Goal: Task Accomplishment & Management: Use online tool/utility

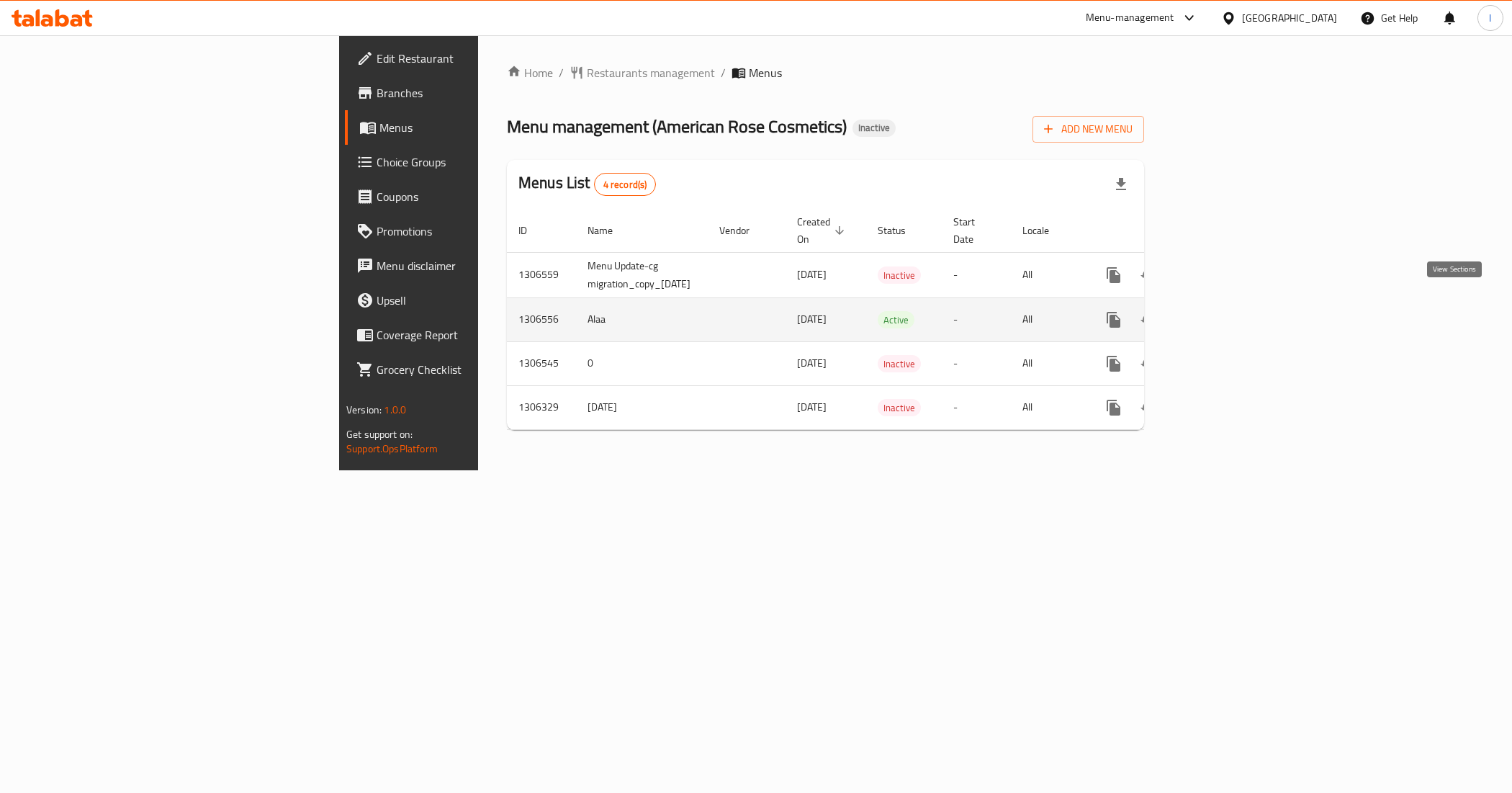
click at [1226, 311] on icon "enhanced table" at bounding box center [1217, 319] width 18 height 18
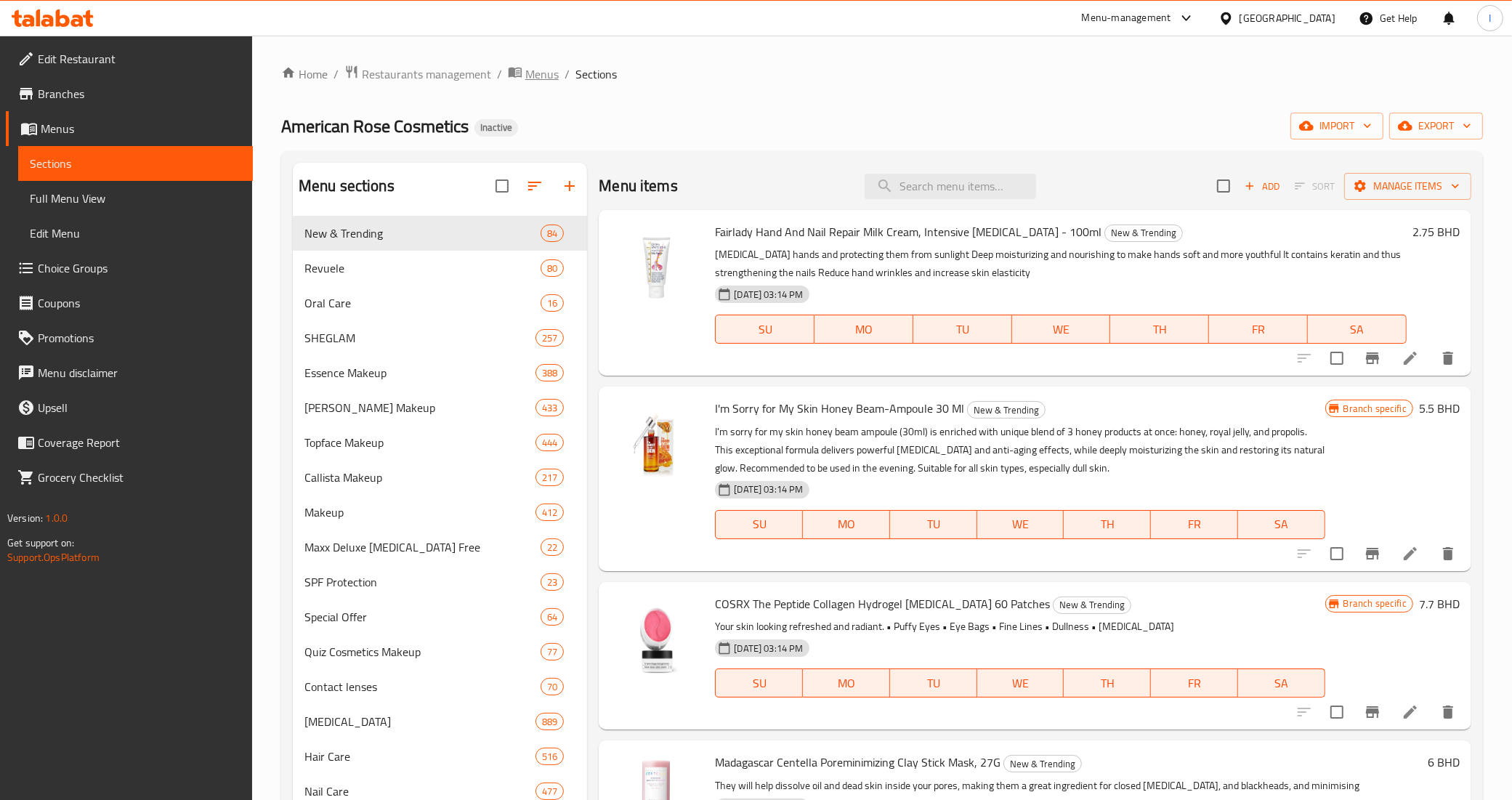
click at [542, 76] on span "Menus" at bounding box center [541, 74] width 33 height 18
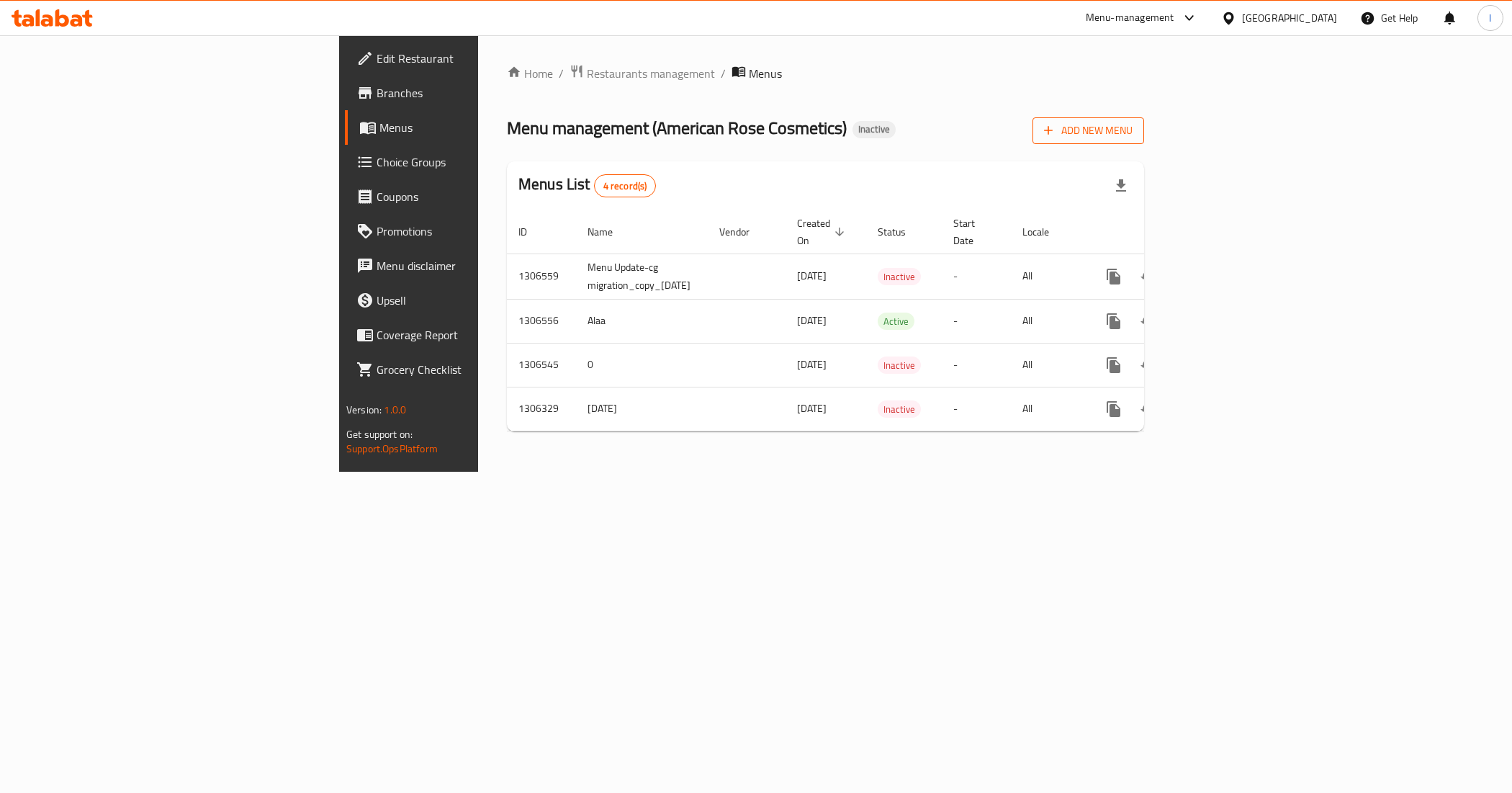
click at [1133, 130] on span "Add New Menu" at bounding box center [1088, 131] width 88 height 18
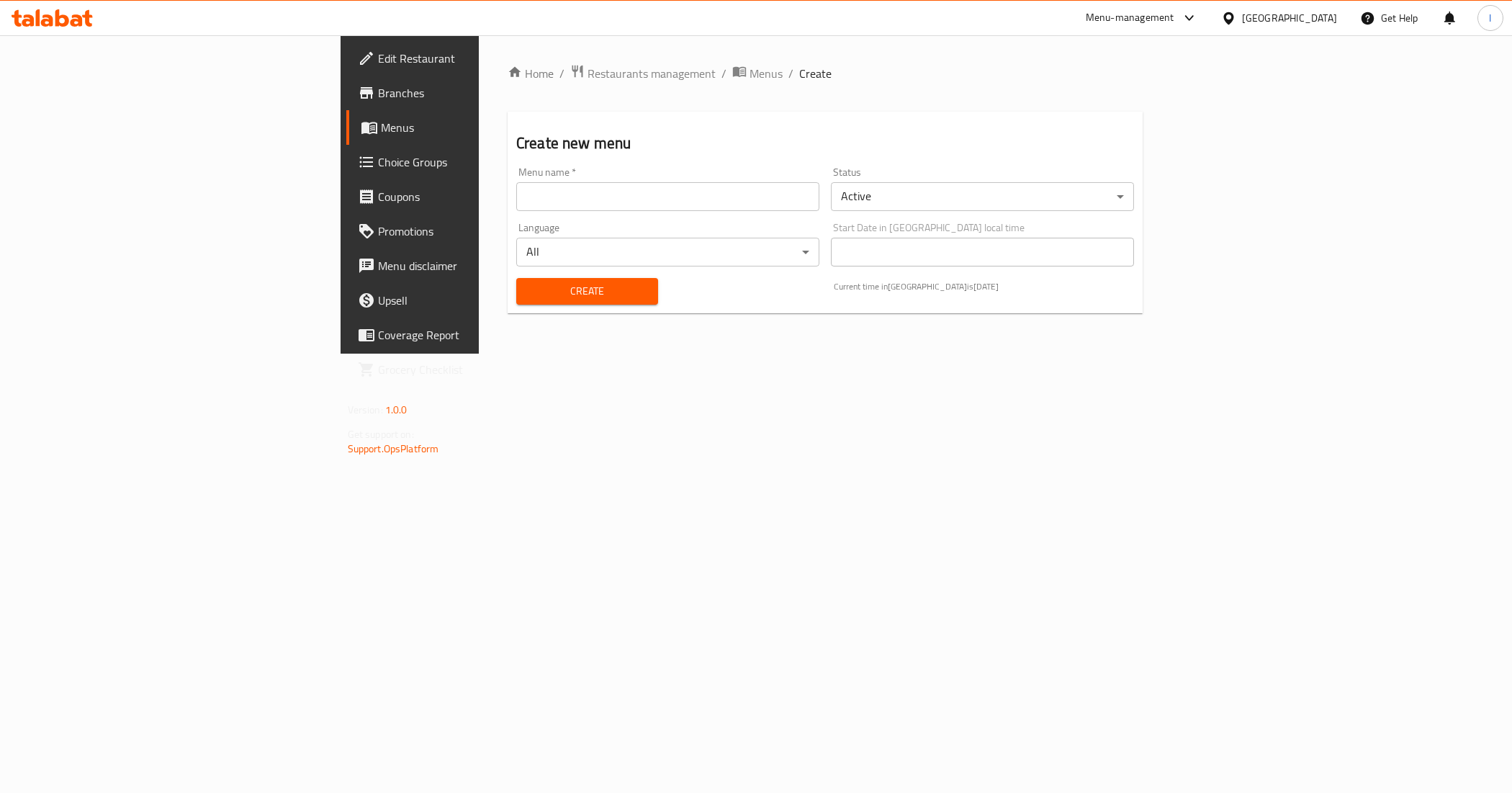
click at [510, 213] on div "Menu name   * Menu name *" at bounding box center [668, 189] width 315 height 55
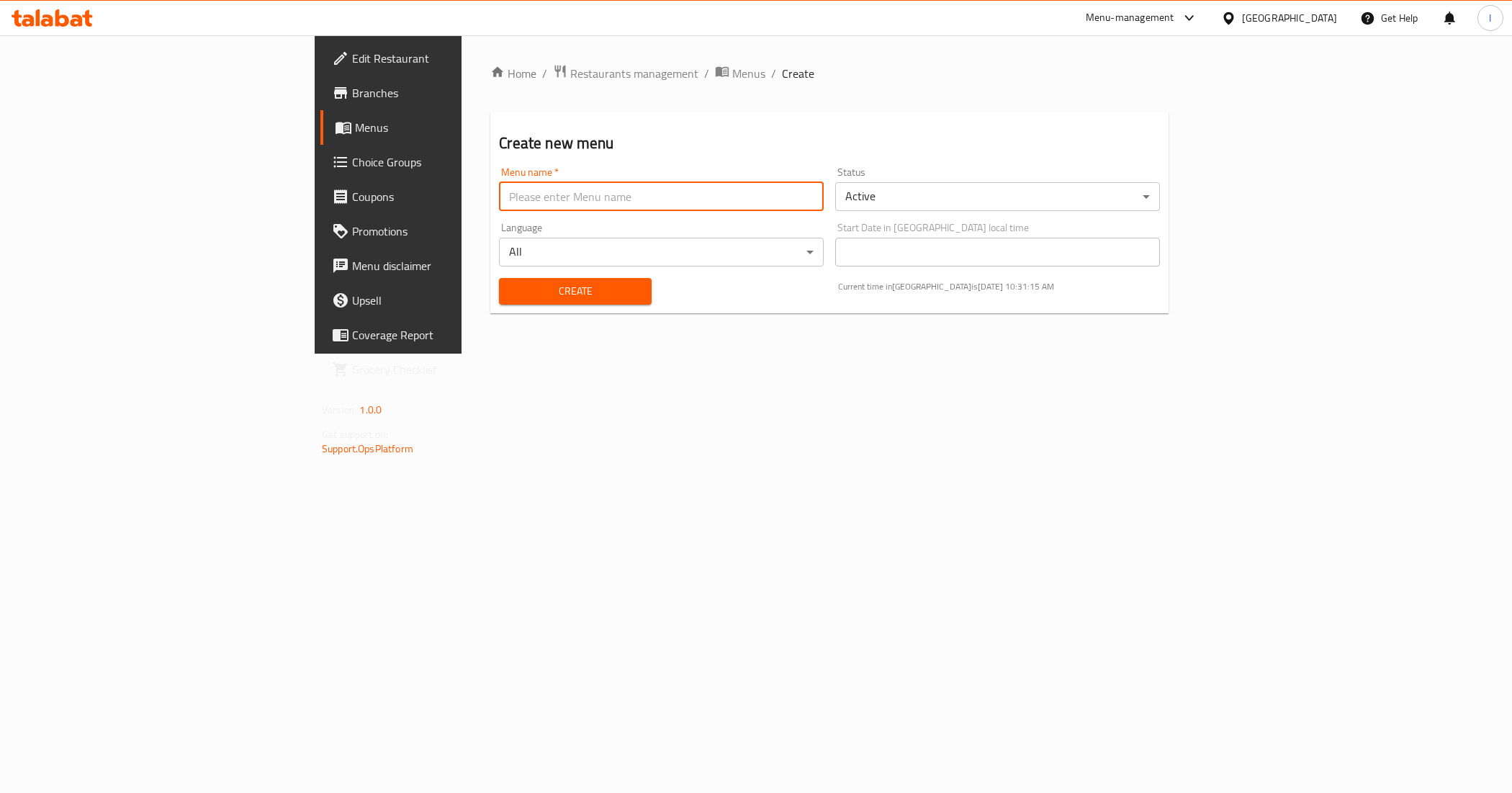
click at [499, 200] on input "text" at bounding box center [661, 197] width 325 height 29
type input "Hanafy"
click at [510, 283] on span "Create" at bounding box center [575, 291] width 129 height 18
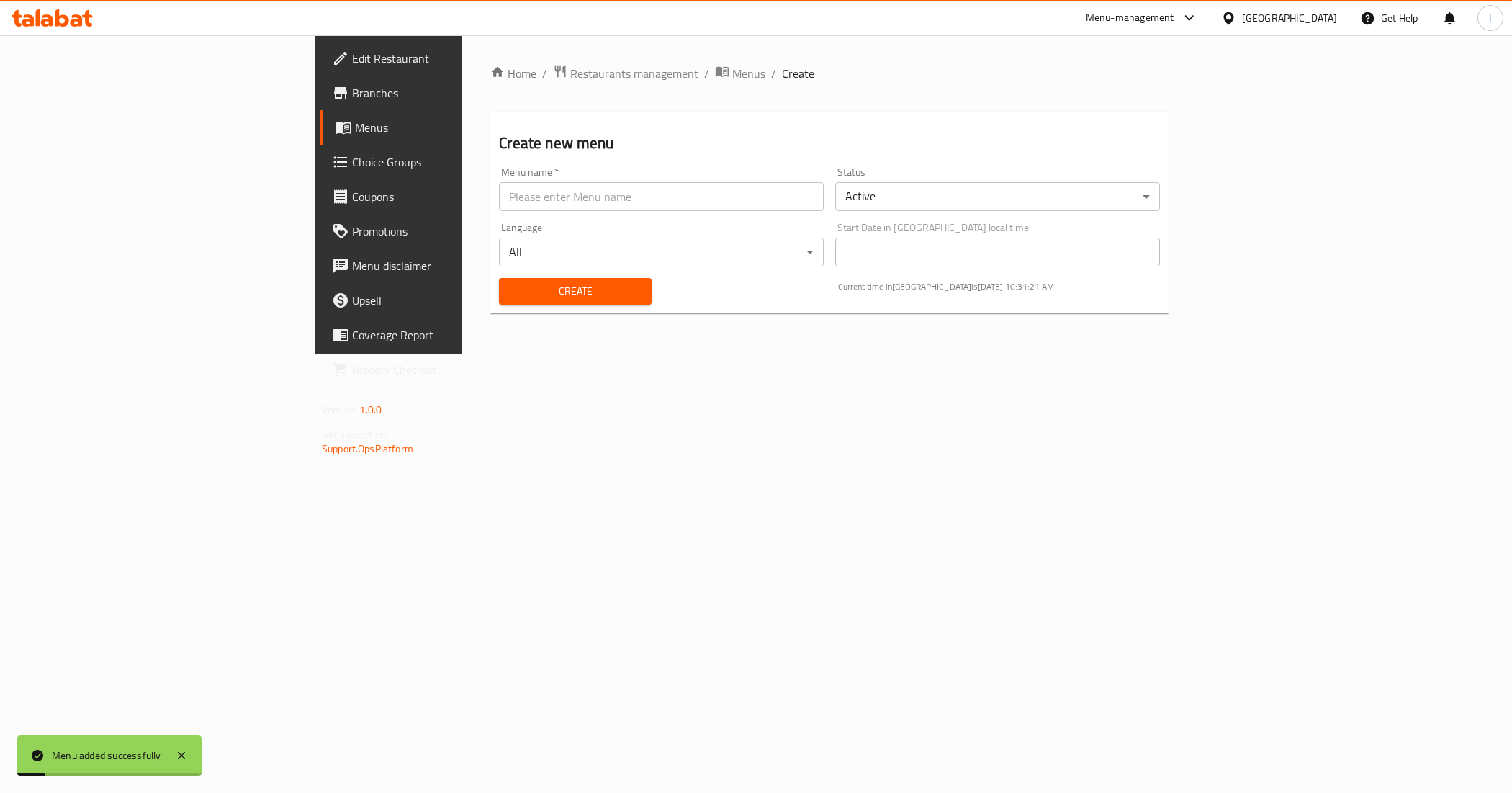
click at [732, 74] on span "Menus" at bounding box center [748, 73] width 33 height 18
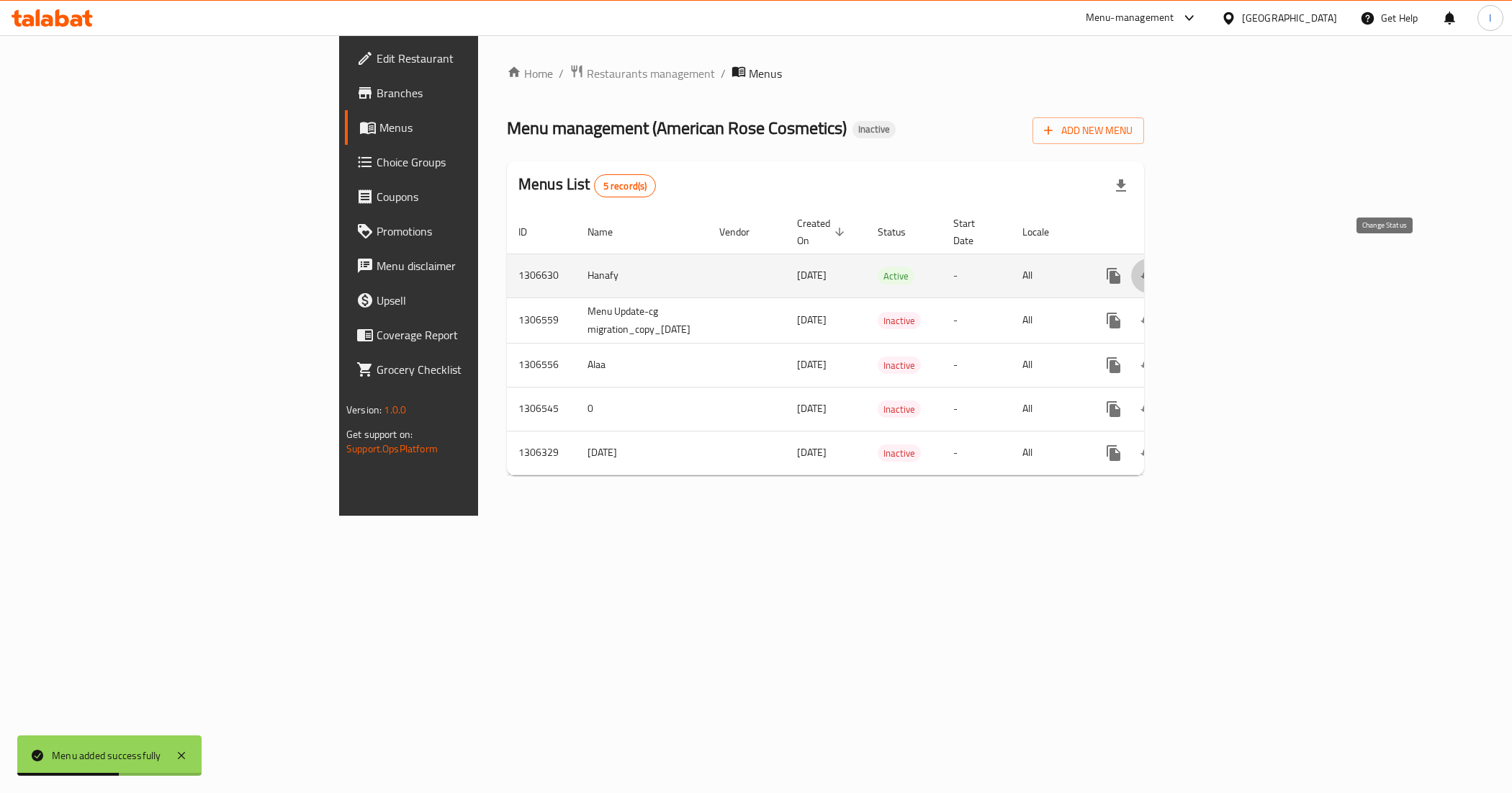
click at [1157, 267] on icon "enhanced table" at bounding box center [1148, 276] width 18 height 18
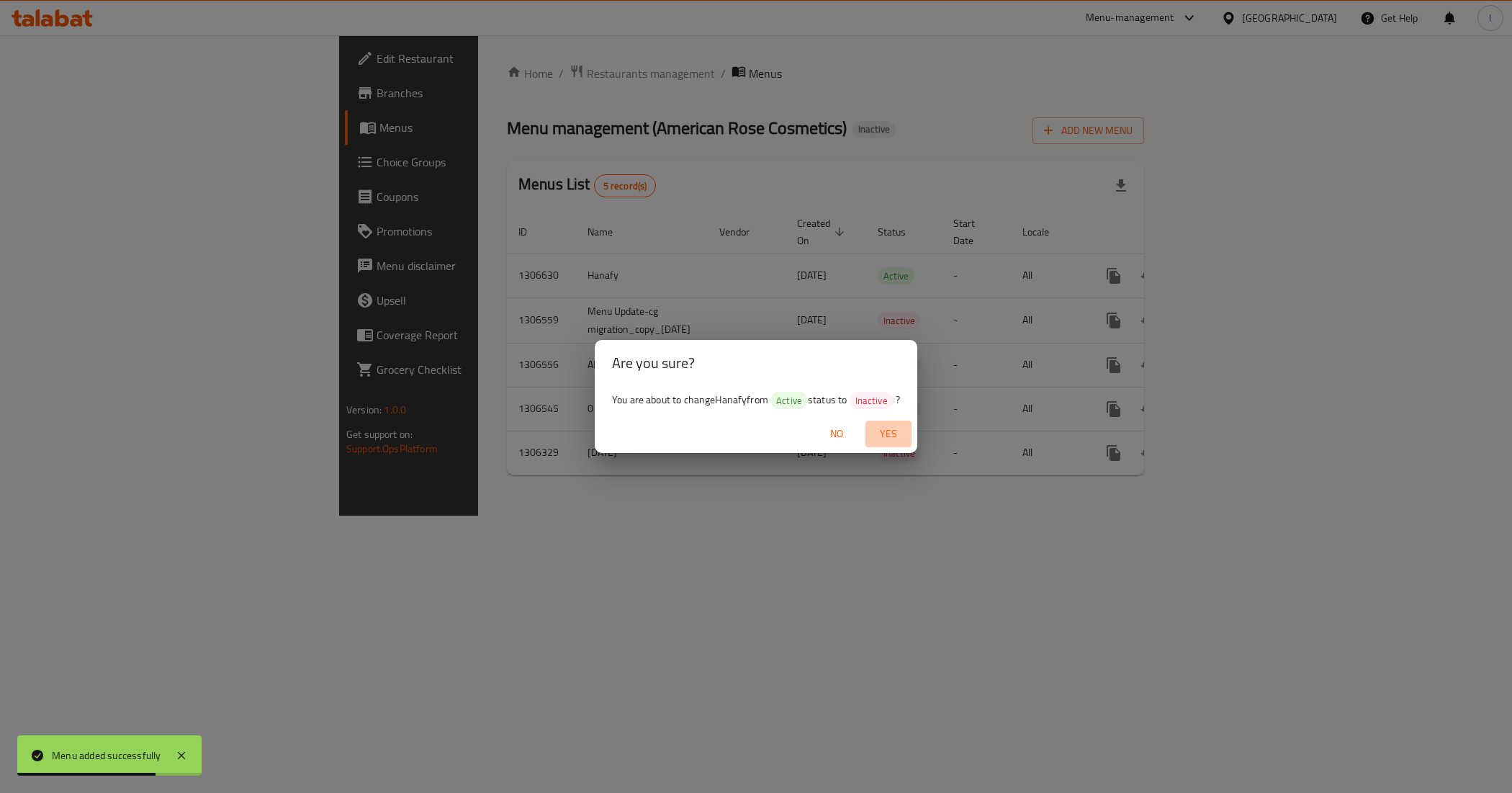
click at [888, 428] on span "Yes" at bounding box center [888, 433] width 35 height 18
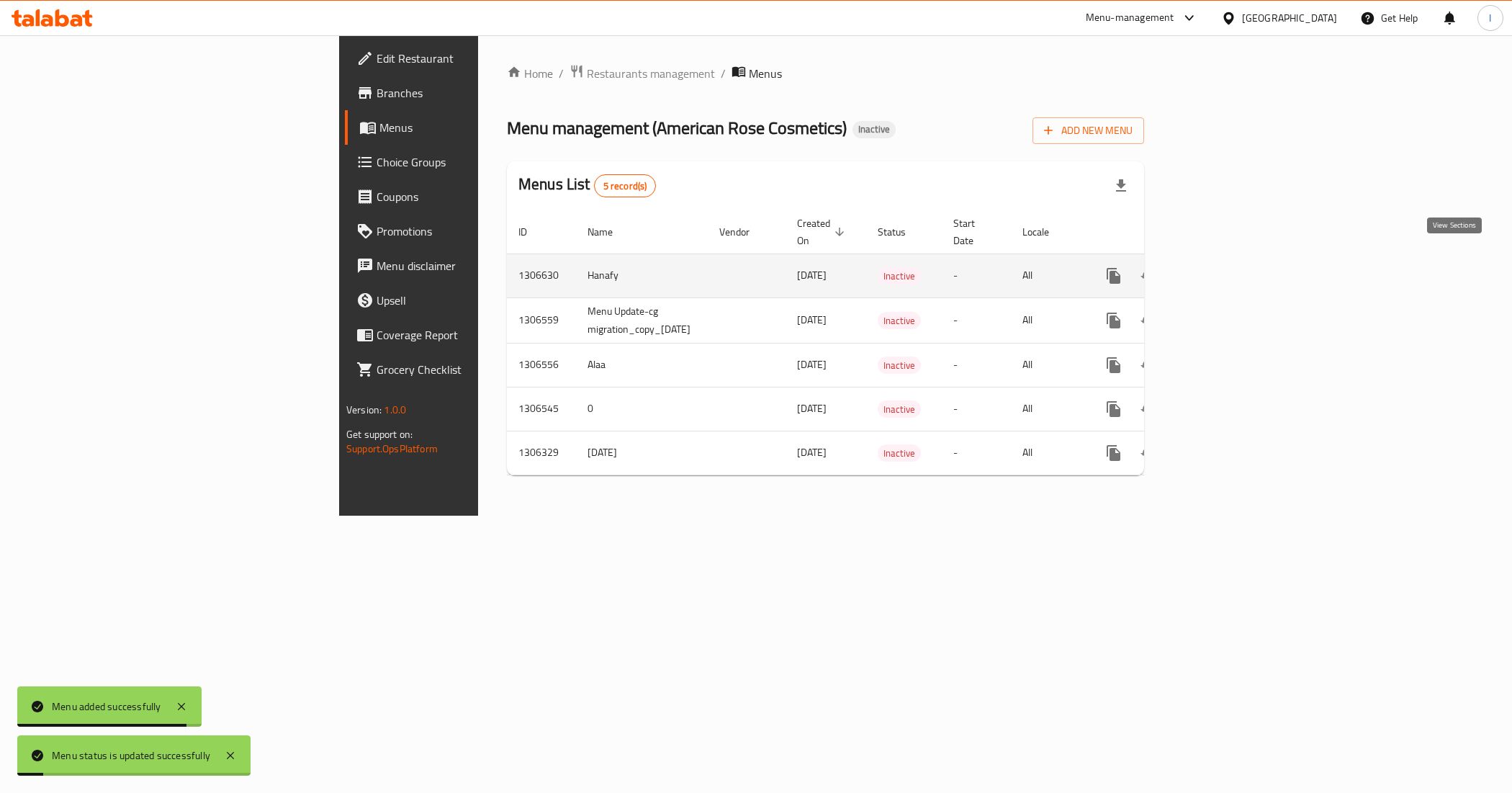
click at [1226, 267] on icon "enhanced table" at bounding box center [1217, 276] width 18 height 18
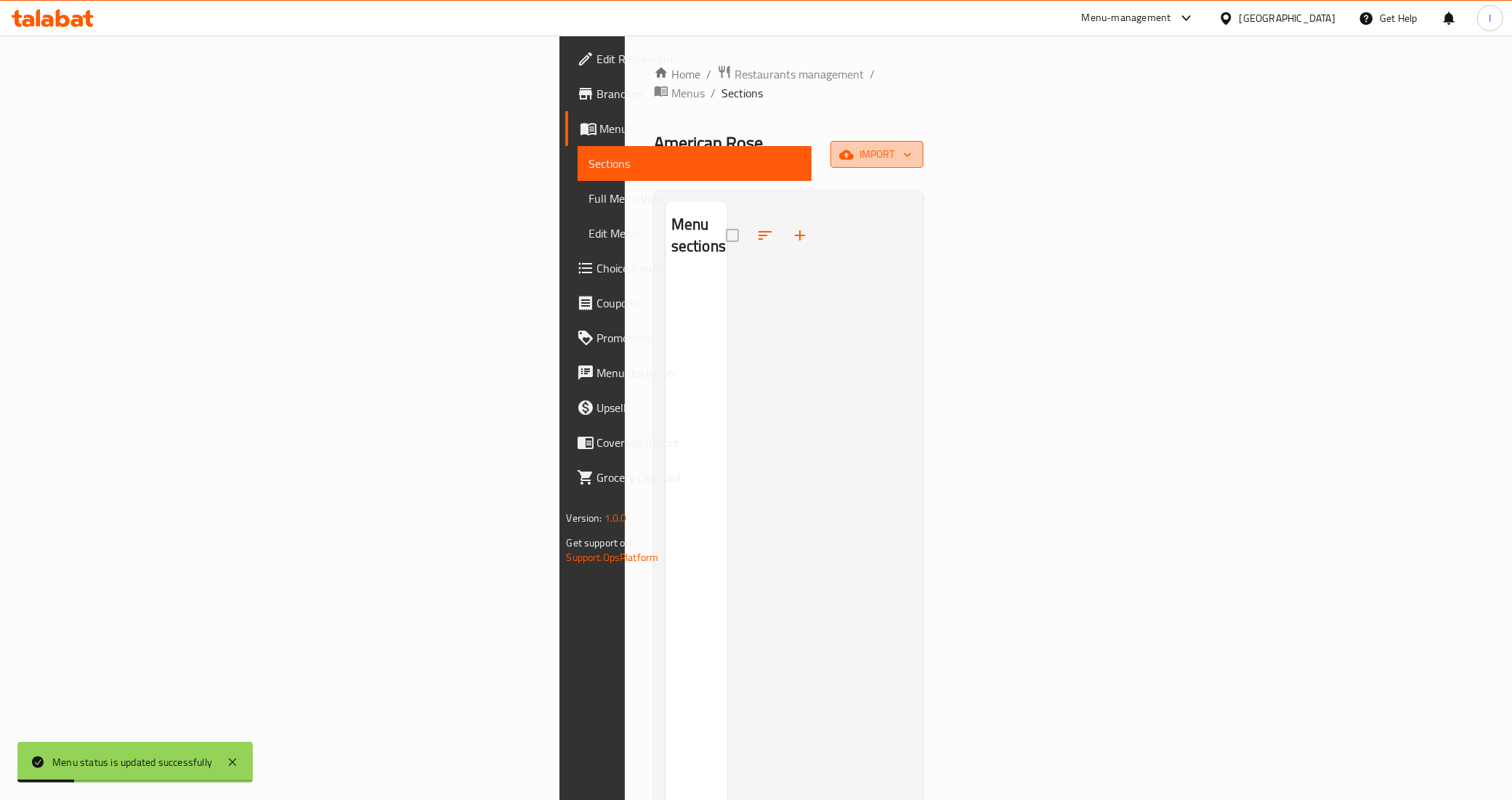
click at [912, 146] on span "import" at bounding box center [877, 154] width 70 height 18
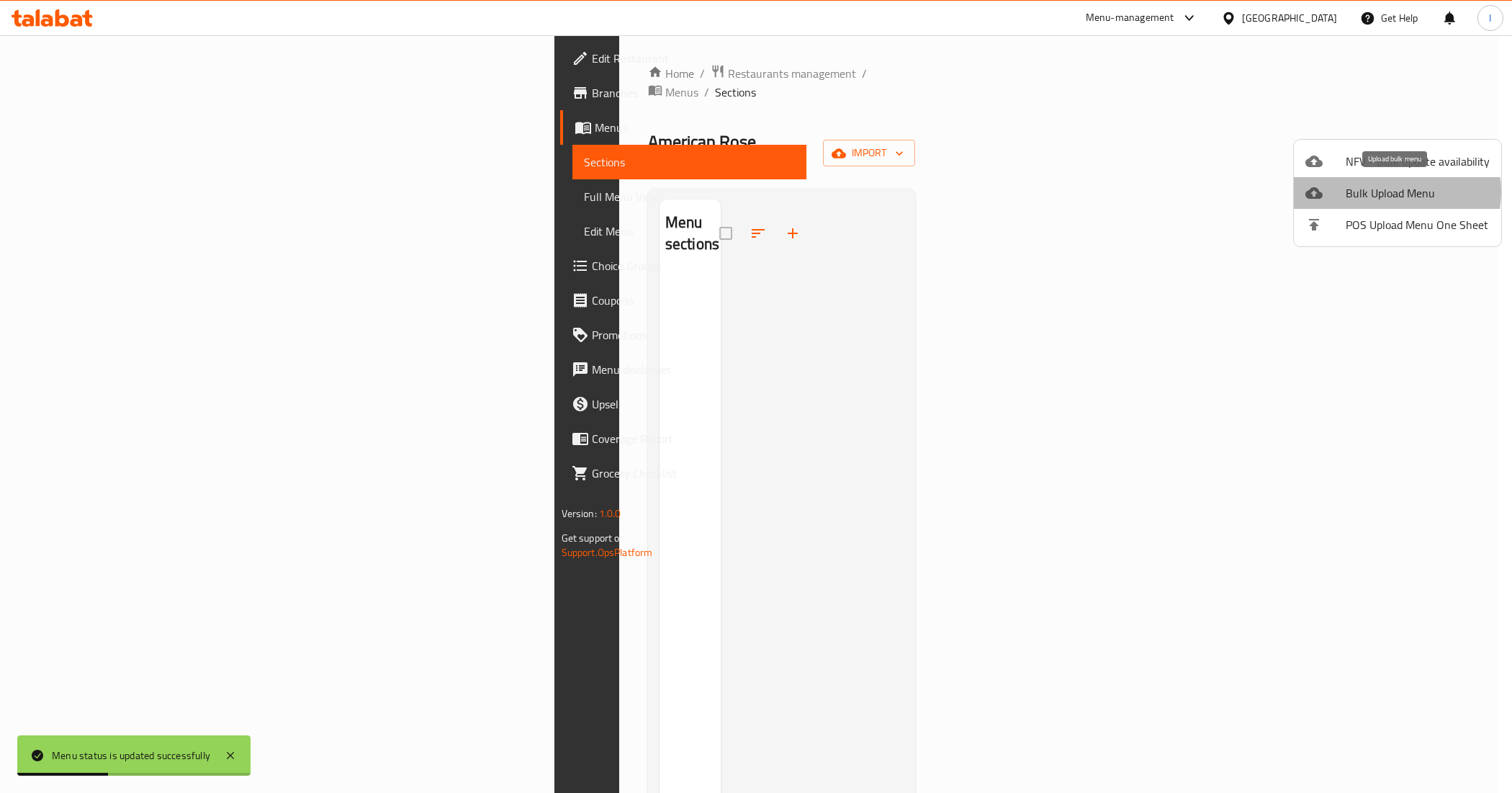
click at [1382, 192] on span "Bulk Upload Menu" at bounding box center [1418, 193] width 144 height 18
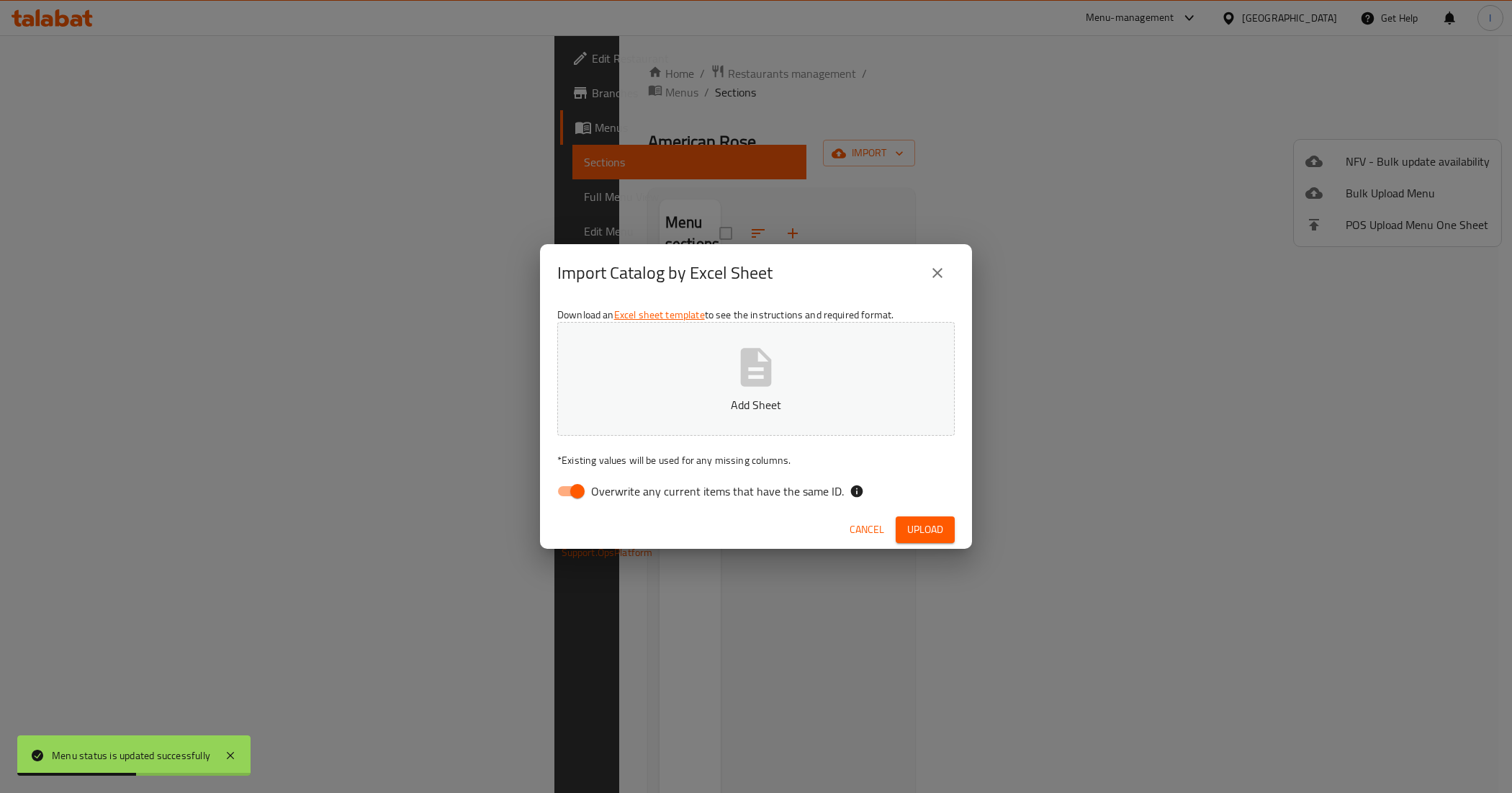
click at [580, 491] on input "Overwrite any current items that have the same ID." at bounding box center [577, 491] width 82 height 28
checkbox input "false"
click at [692, 382] on button "Add Sheet" at bounding box center [756, 378] width 398 height 114
click at [926, 527] on span "Upload" at bounding box center [925, 529] width 36 height 18
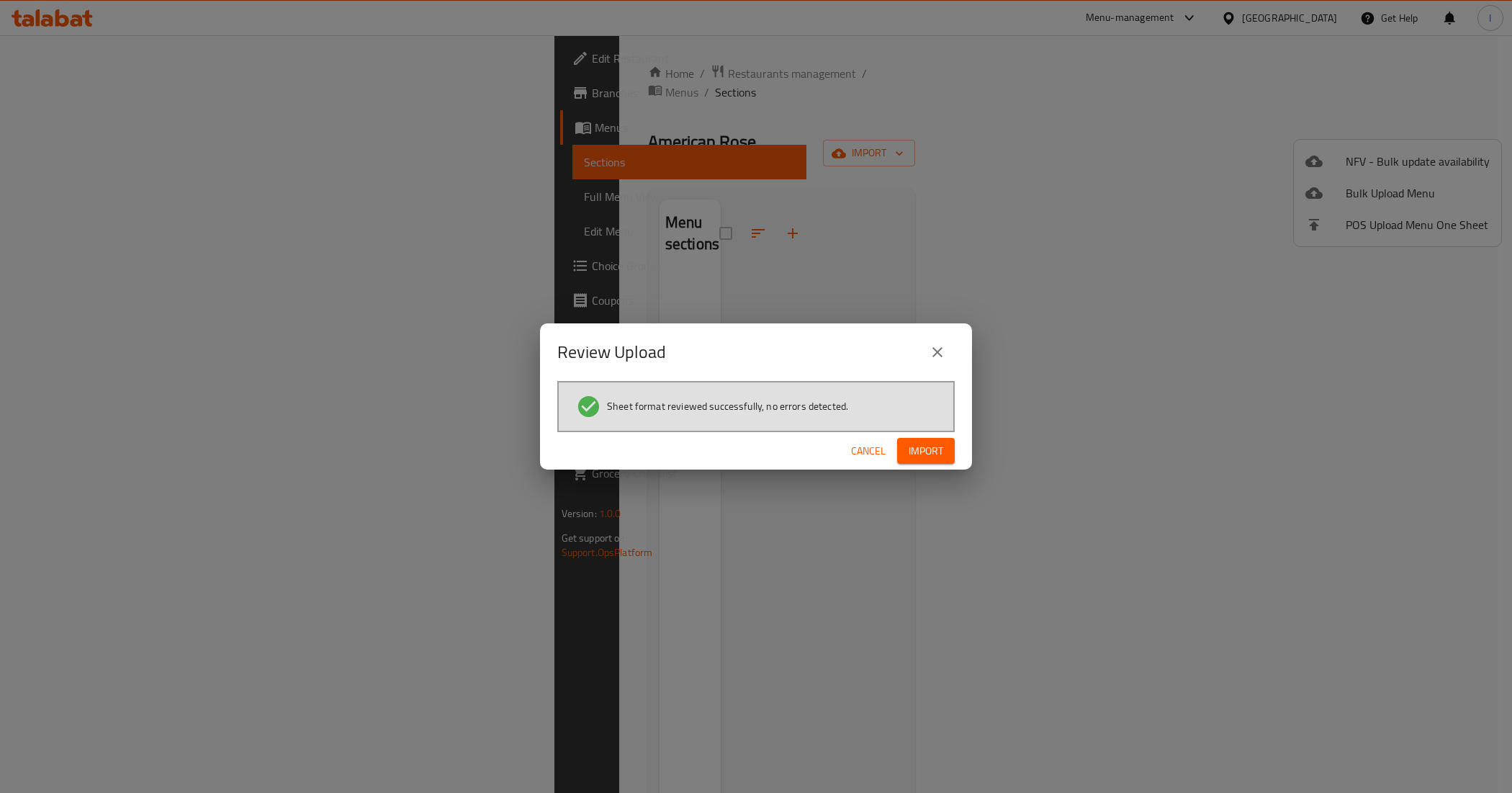
click at [934, 450] on span "Import" at bounding box center [926, 451] width 35 height 18
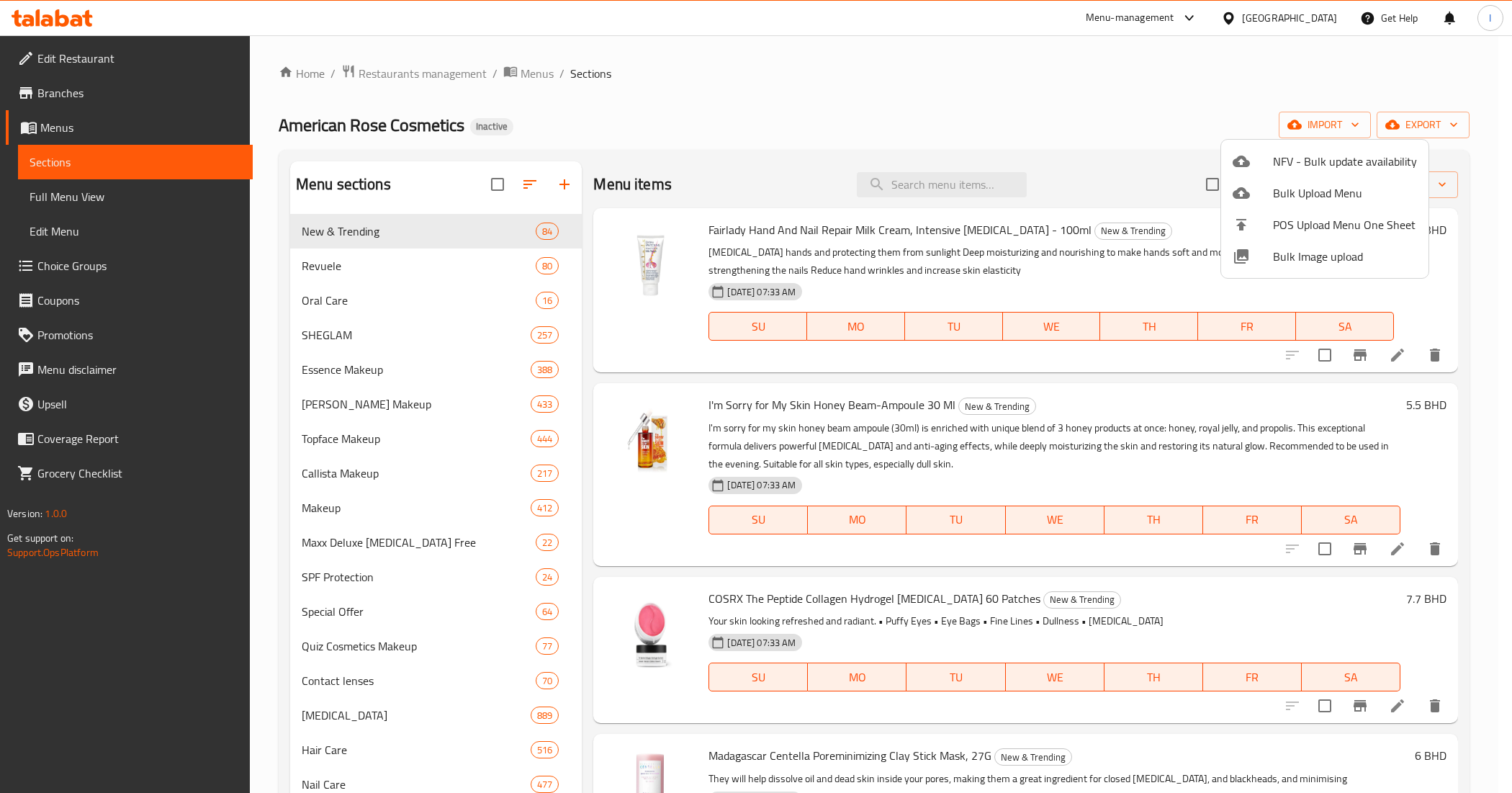
click at [672, 101] on div at bounding box center [756, 396] width 1512 height 793
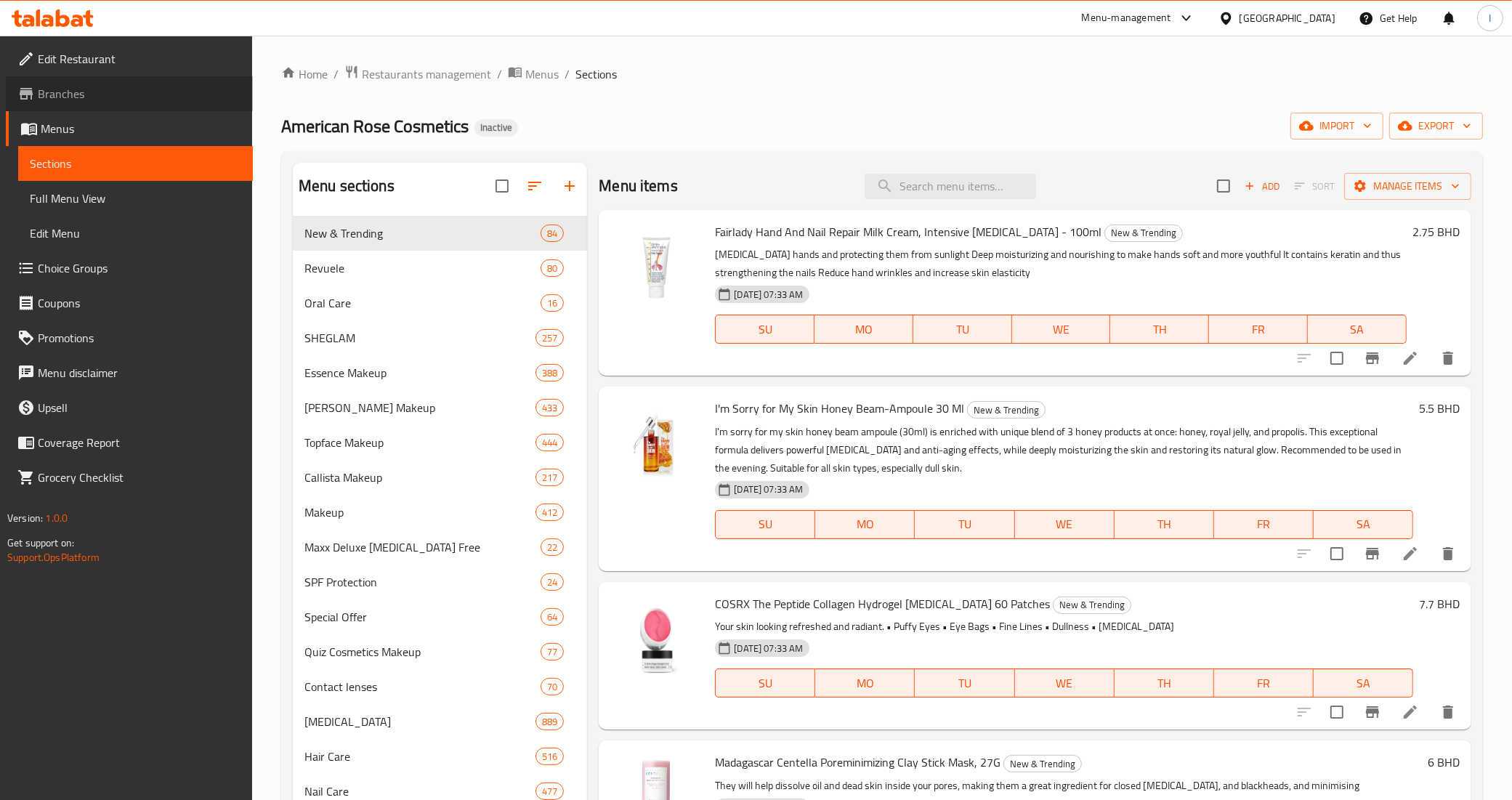
click at [111, 91] on span "Branches" at bounding box center [139, 94] width 204 height 18
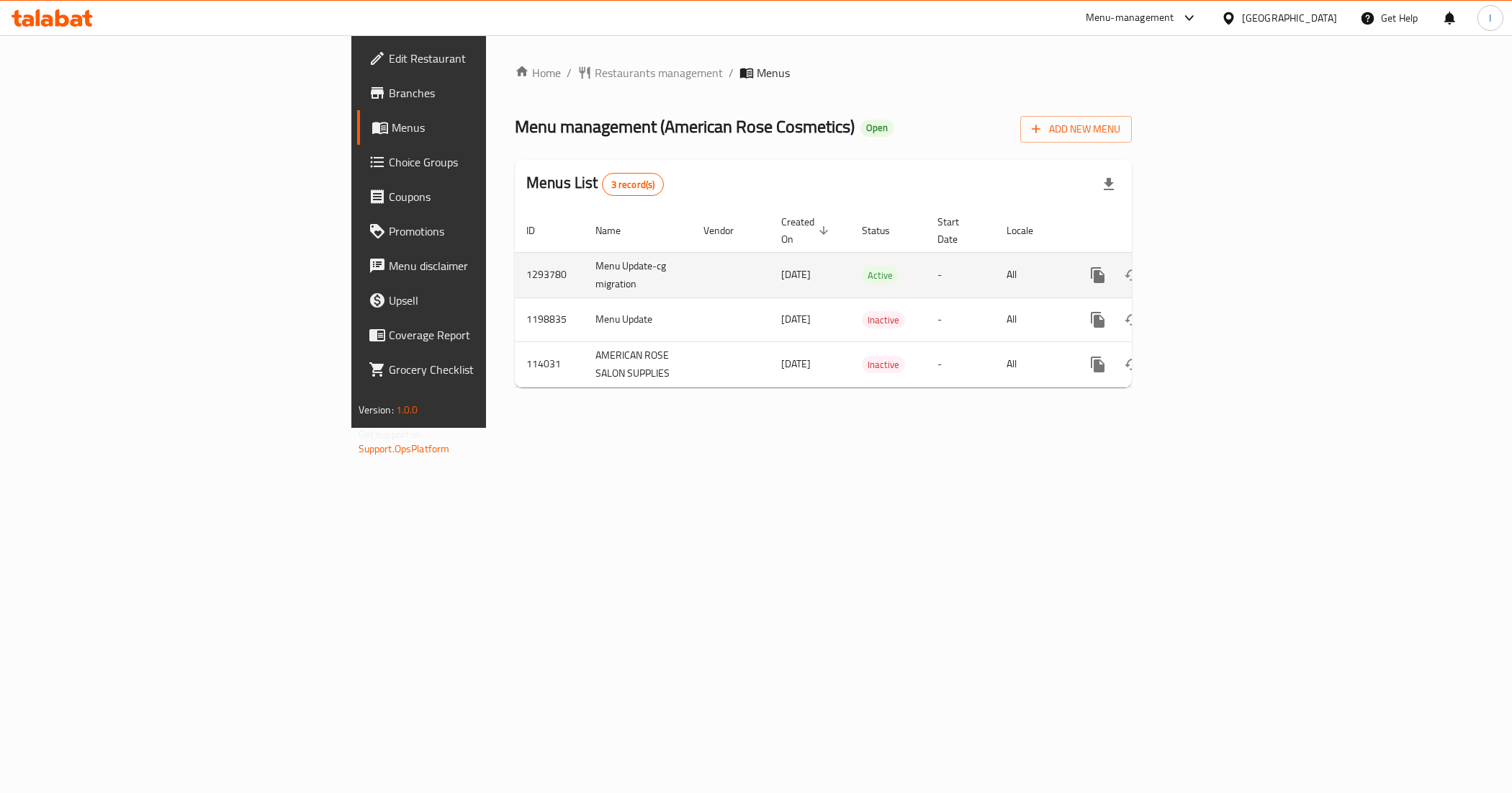
click at [1210, 266] on icon "enhanced table" at bounding box center [1201, 275] width 18 height 18
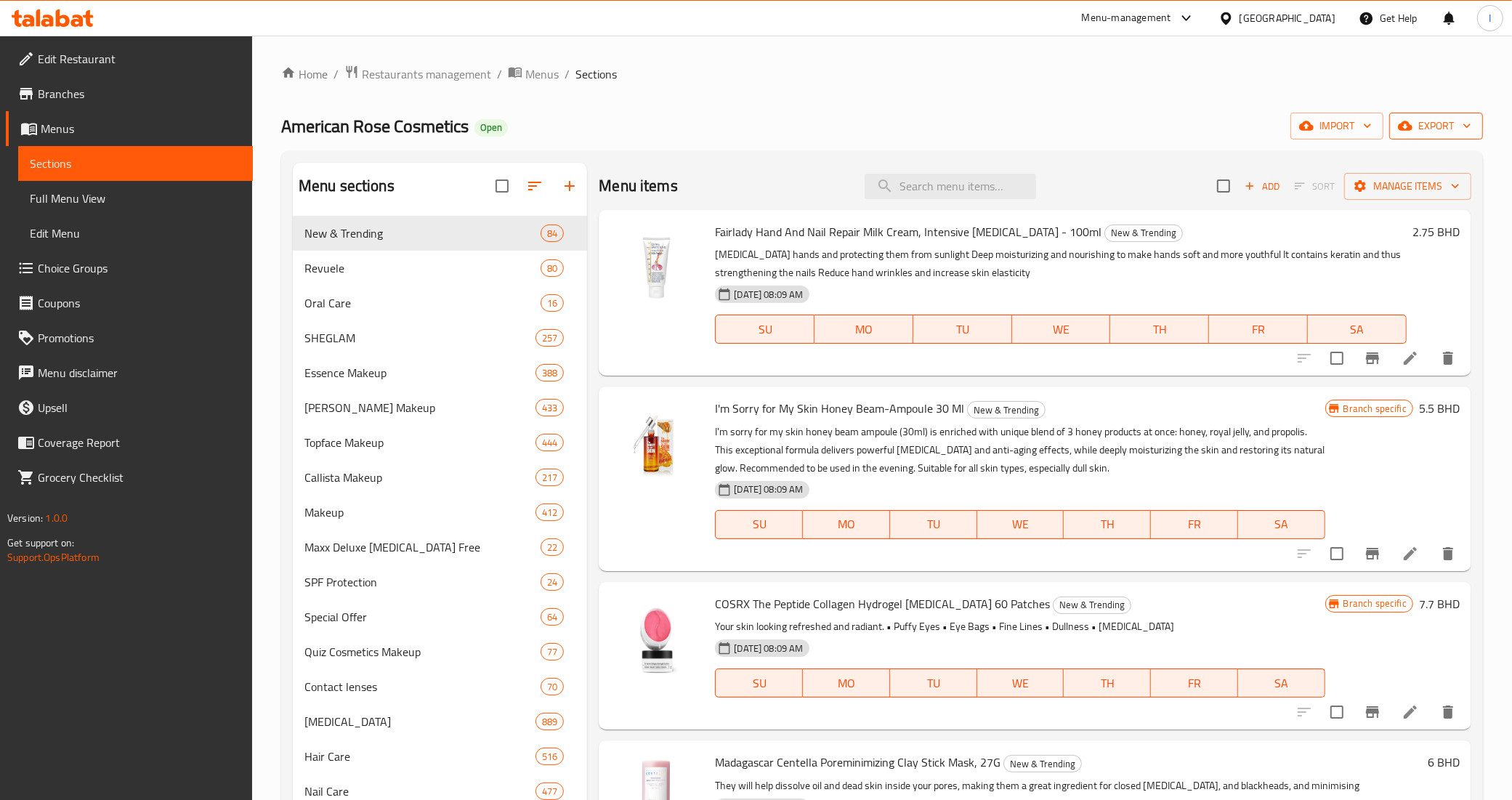
click at [1432, 132] on span "export" at bounding box center [1436, 125] width 70 height 18
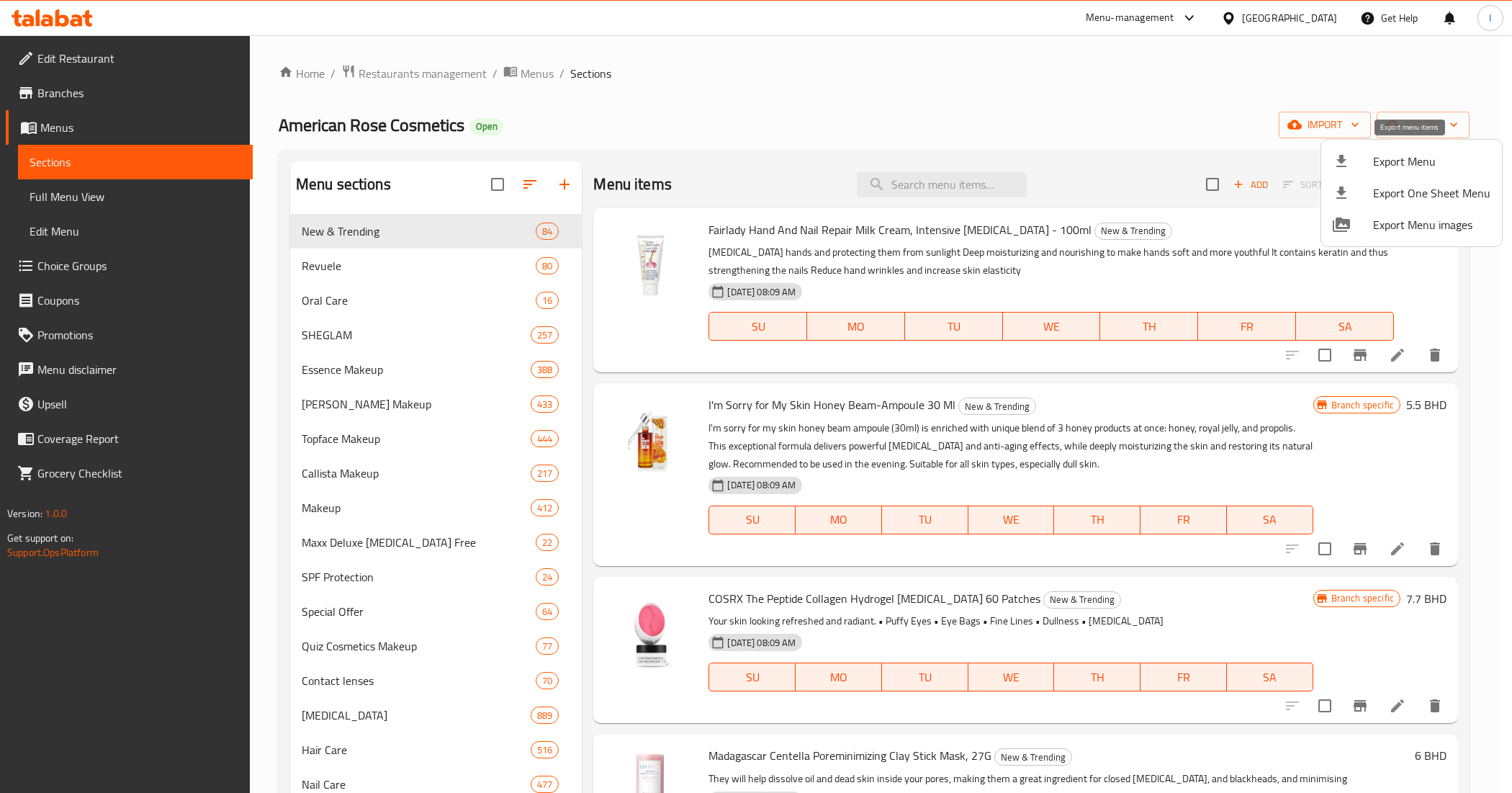
click at [1386, 167] on span "Export Menu" at bounding box center [1431, 161] width 117 height 18
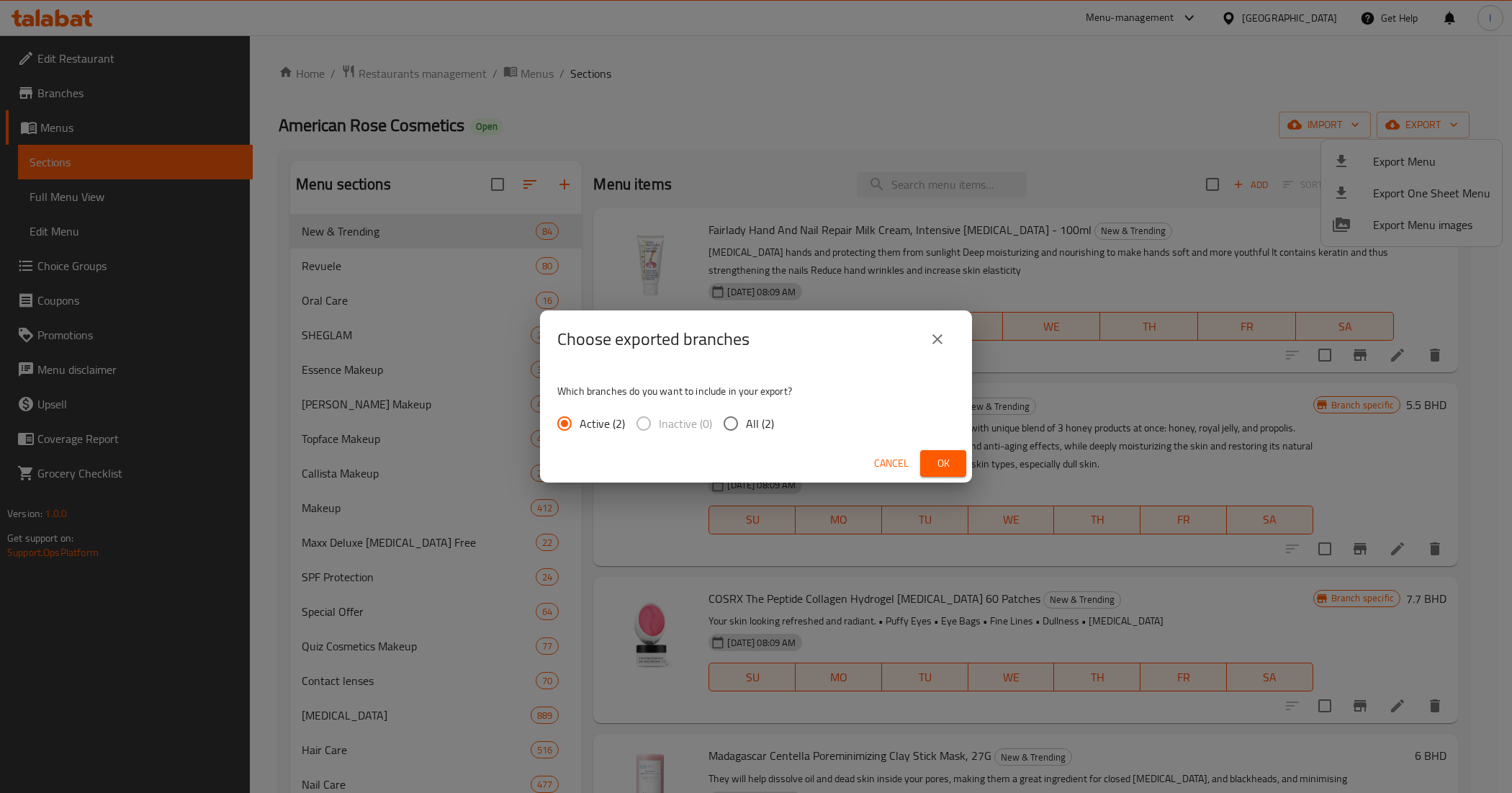
click at [738, 427] on input "All (2)" at bounding box center [730, 423] width 30 height 30
radio input "true"
click at [936, 462] on span "Ok" at bounding box center [943, 463] width 23 height 18
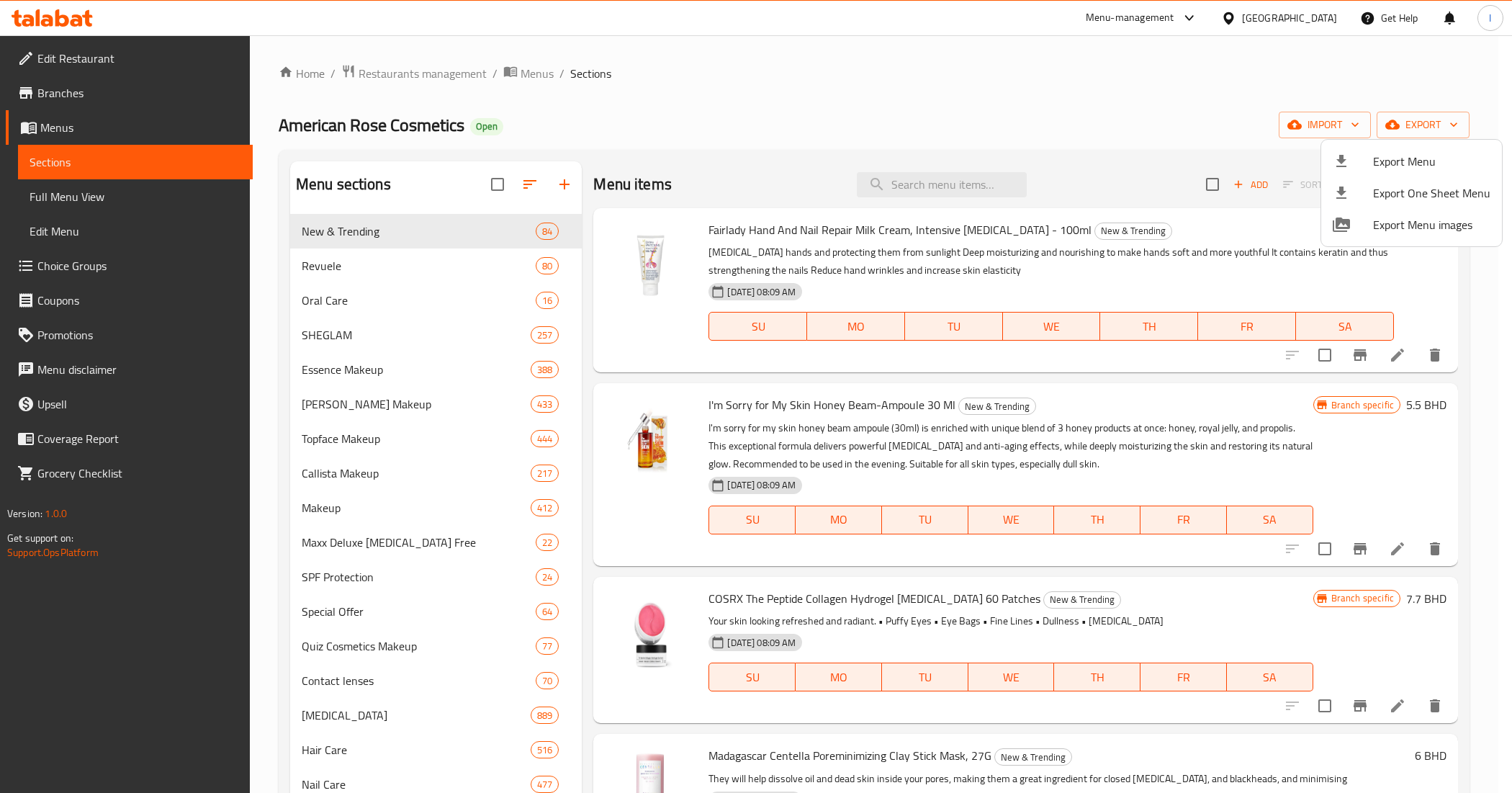
click at [909, 94] on div at bounding box center [756, 396] width 1512 height 793
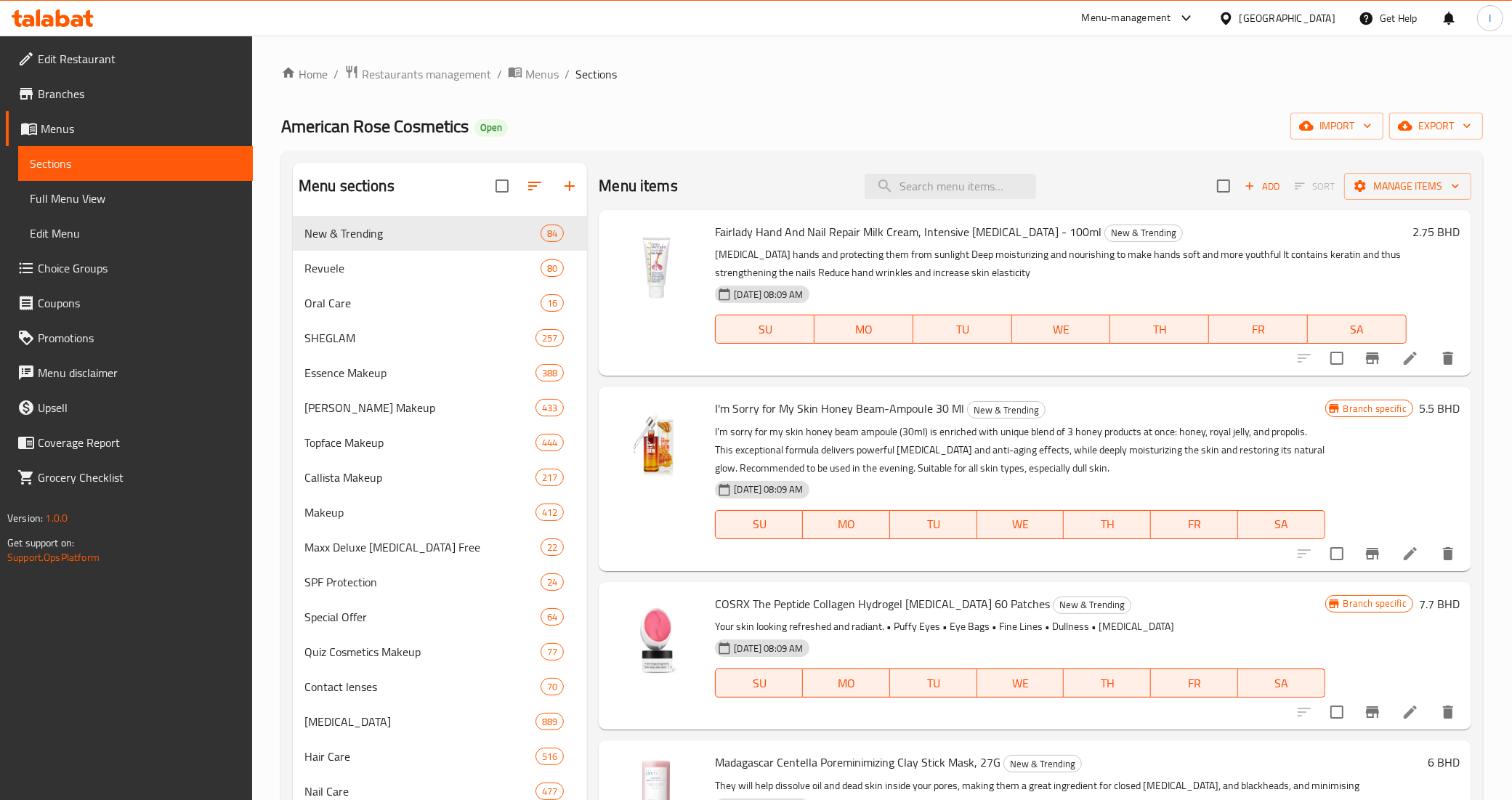
click at [763, 122] on div "American Rose Cosmetics Open import export" at bounding box center [882, 125] width 1202 height 27
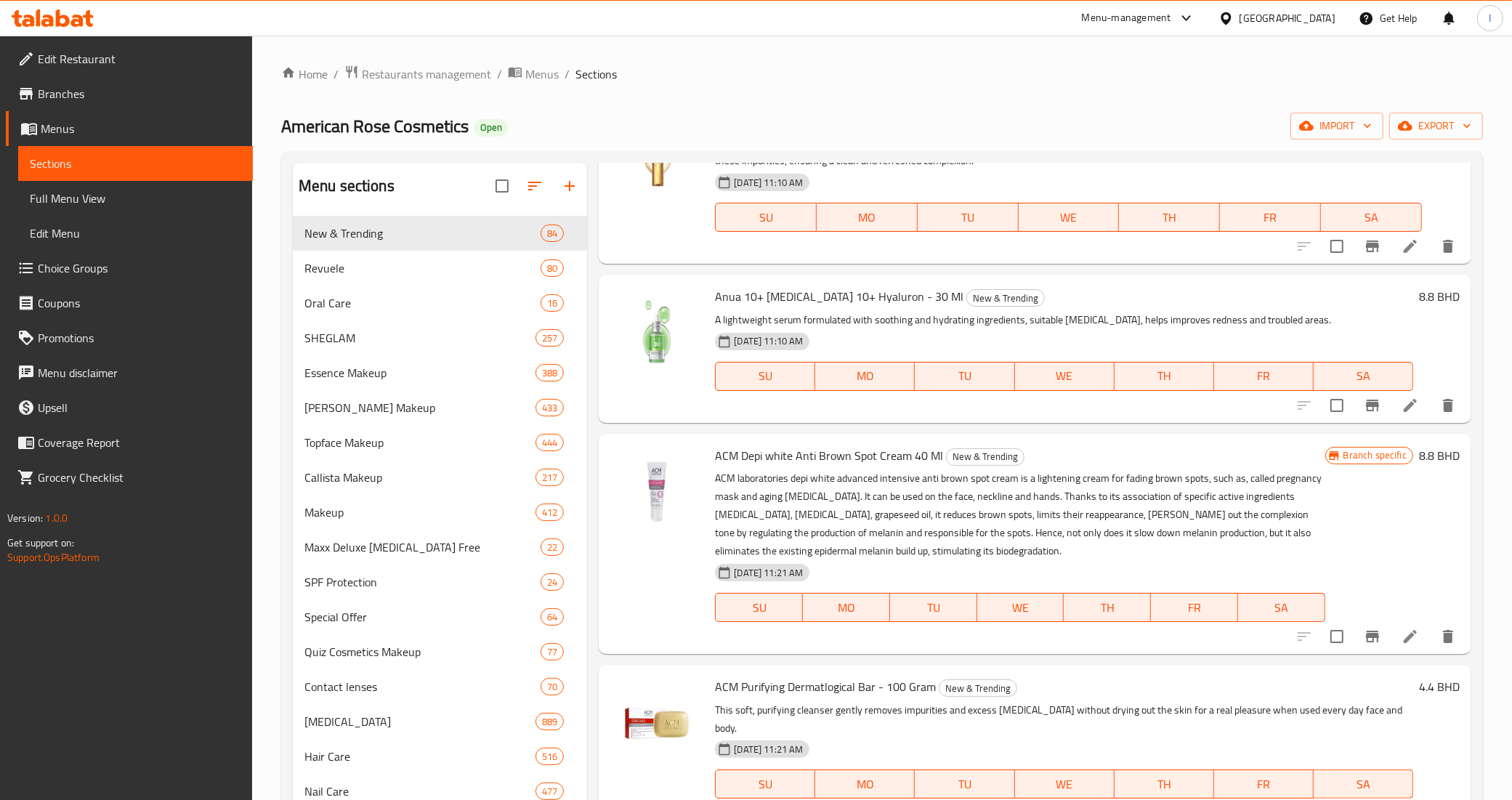
scroll to position [545, 0]
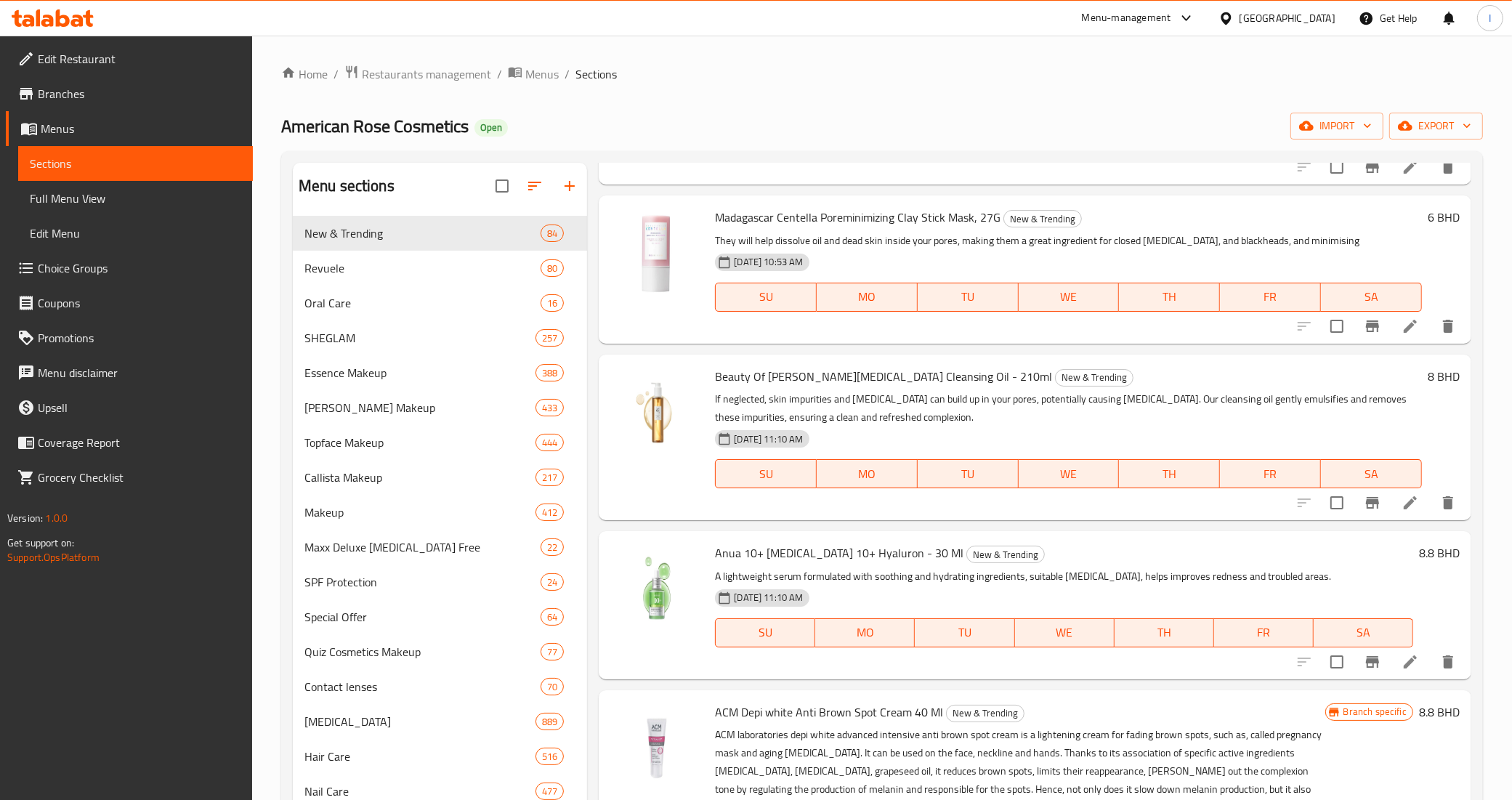
click at [92, 89] on span "Branches" at bounding box center [139, 94] width 204 height 18
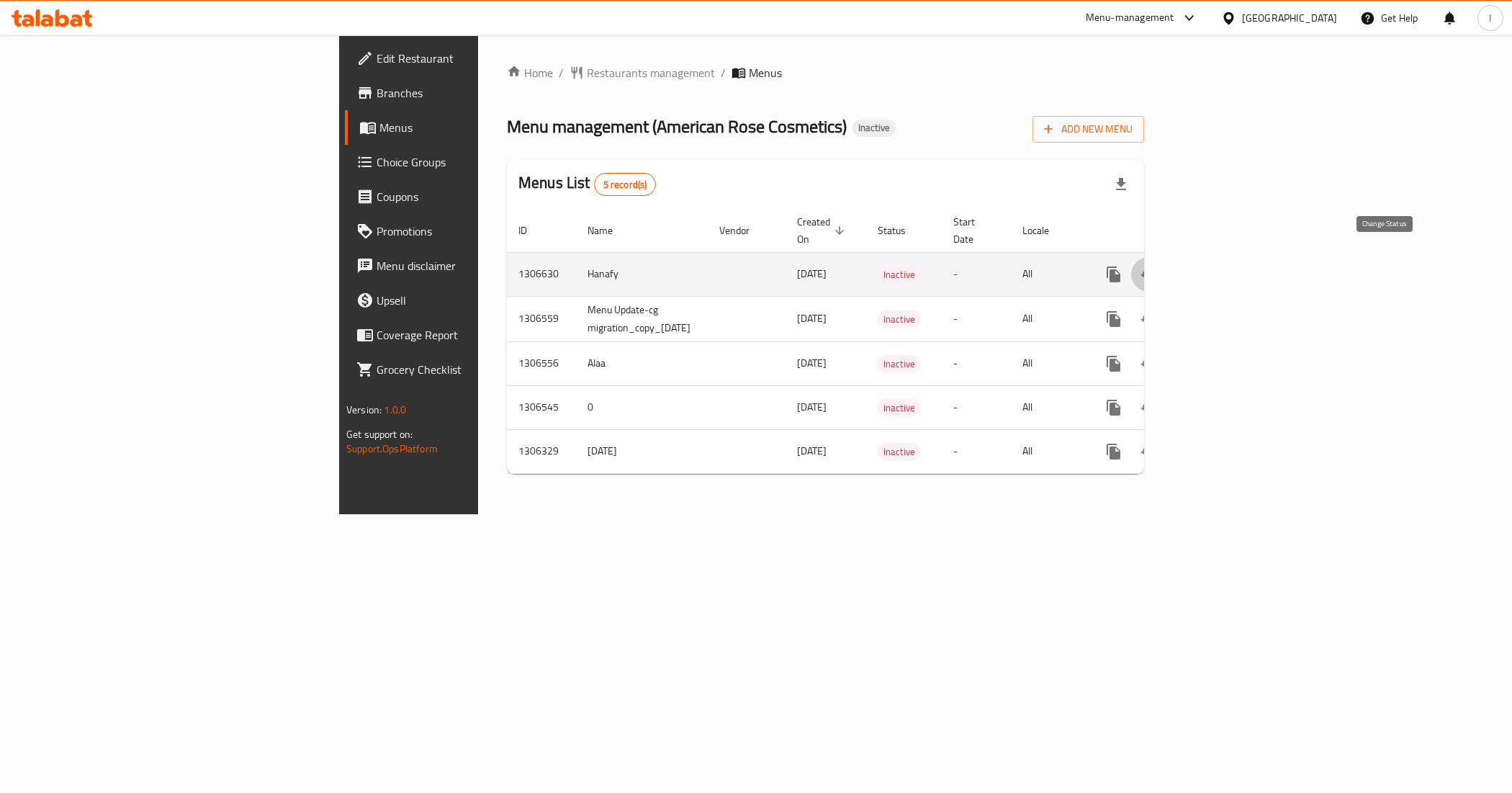
click at [1157, 266] on icon "enhanced table" at bounding box center [1148, 274] width 18 height 18
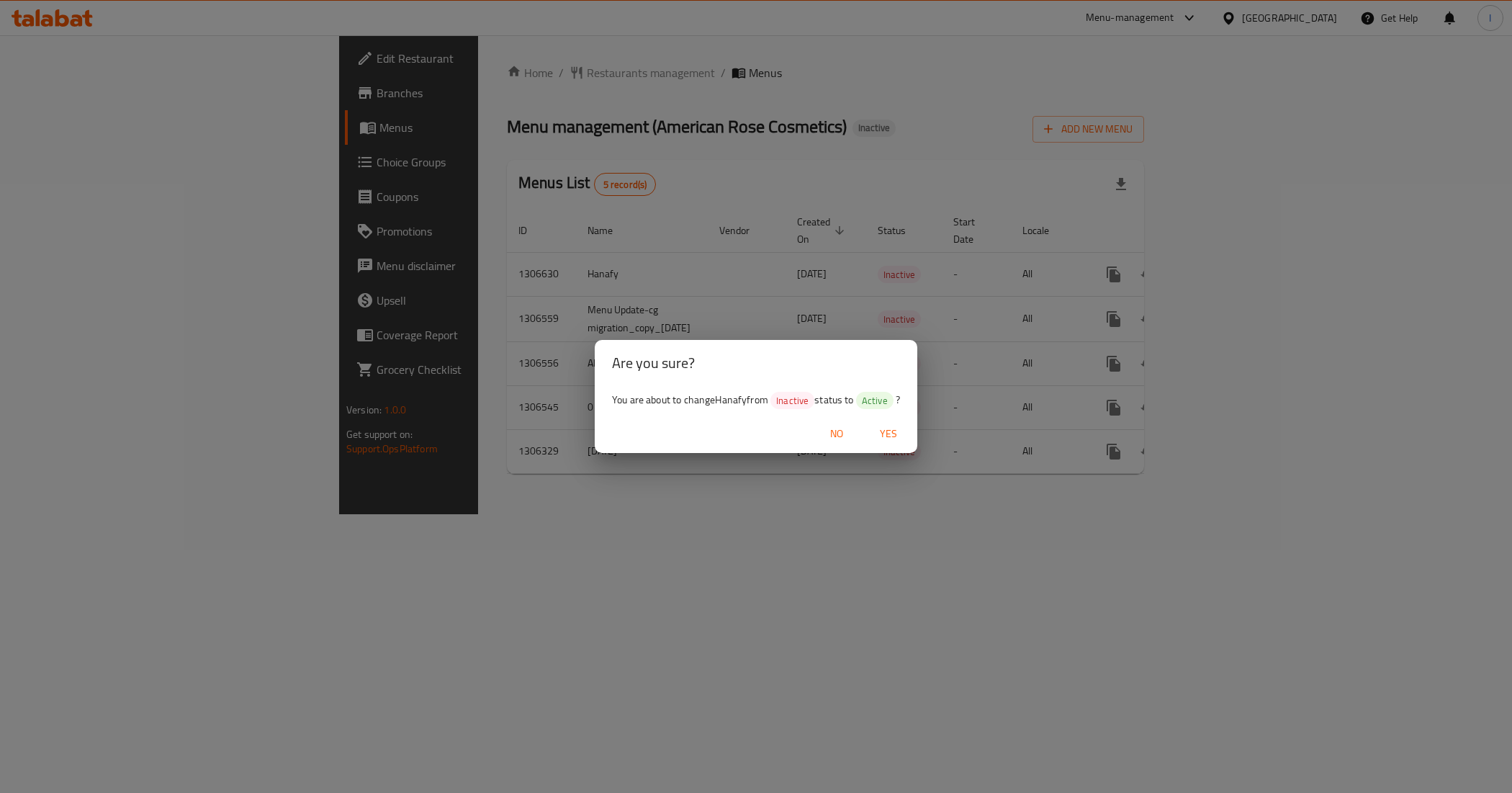
click at [891, 434] on span "Yes" at bounding box center [888, 433] width 35 height 18
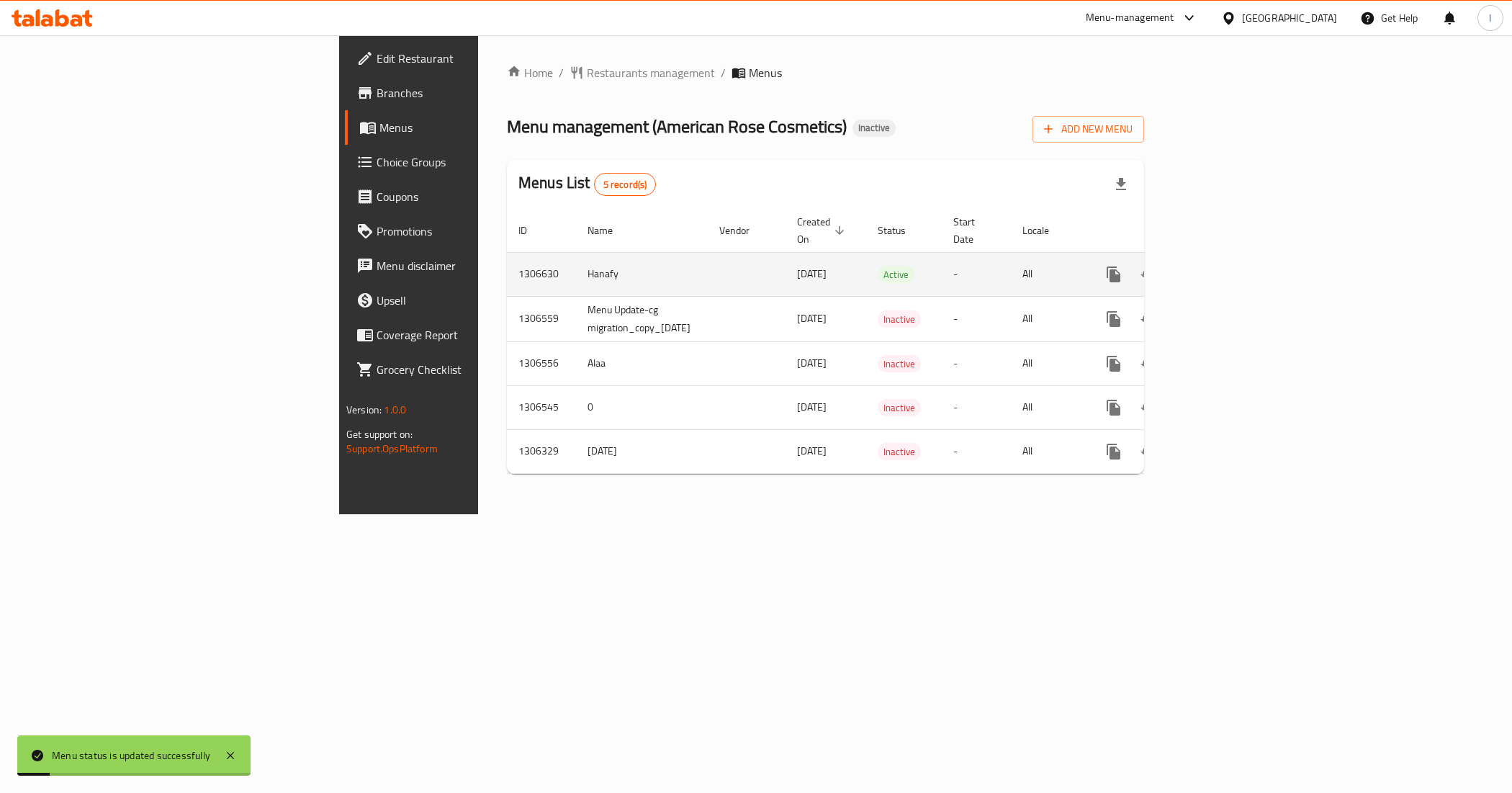
click at [1224, 268] on icon "enhanced table" at bounding box center [1217, 274] width 13 height 13
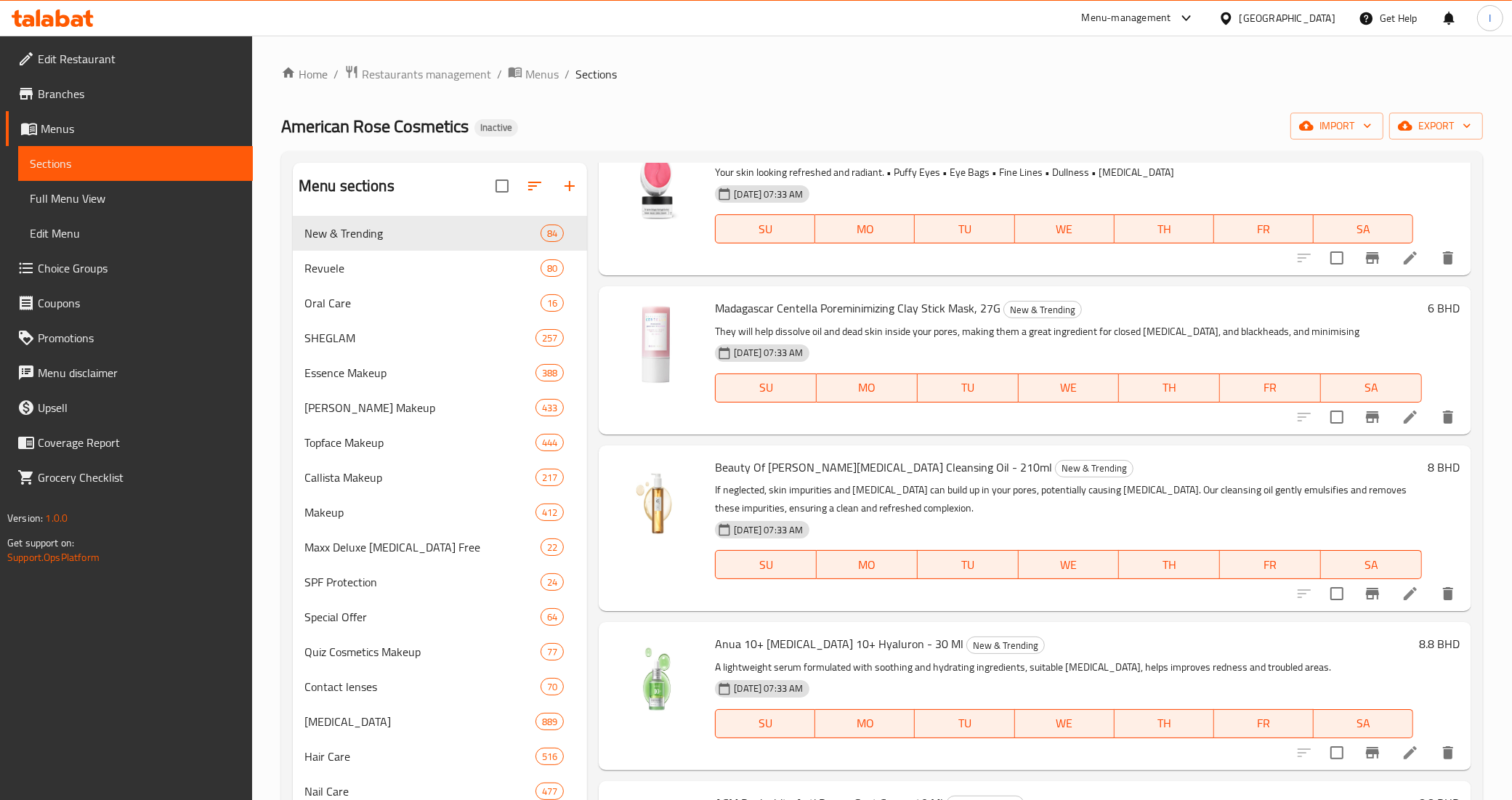
click at [104, 129] on span "Menus" at bounding box center [141, 129] width 201 height 18
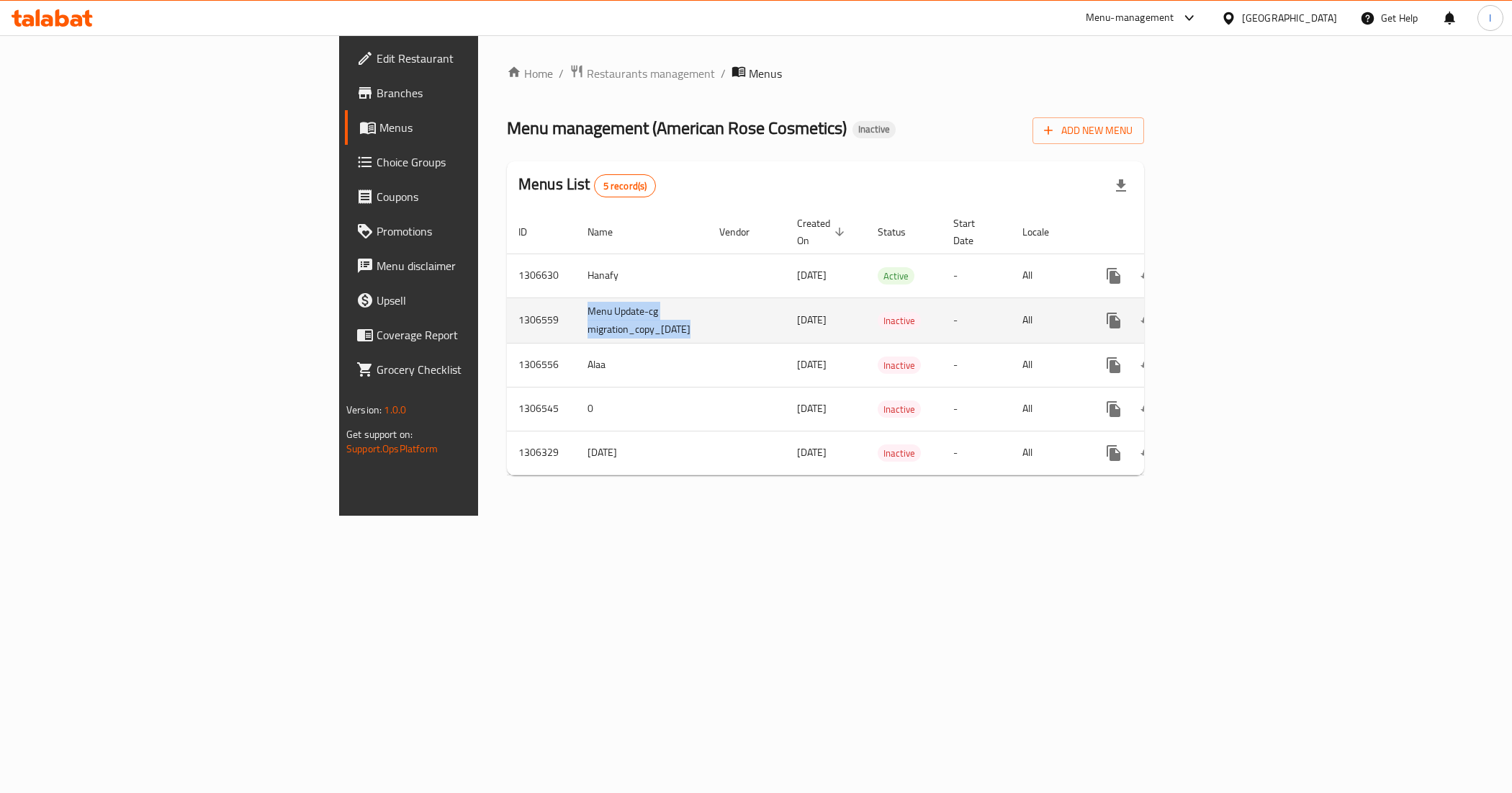
drag, startPoint x: 534, startPoint y: 316, endPoint x: 360, endPoint y: 299, distance: 174.8
click at [507, 299] on tr "1306559 Menu Update-cg migration_copy_19/08/2025 19/08/2025 Inactive - All" at bounding box center [876, 319] width 739 height 45
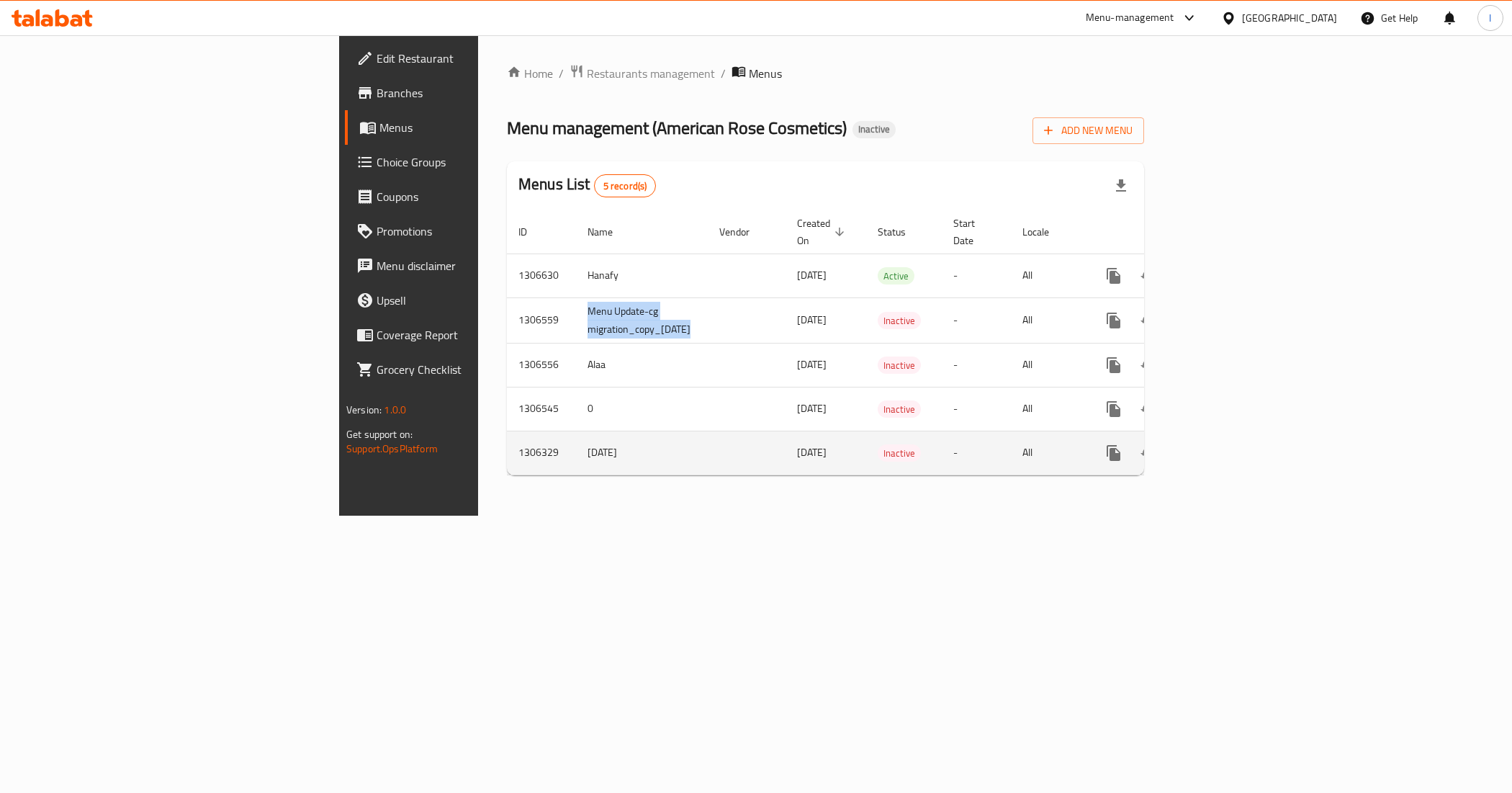
drag, startPoint x: 451, startPoint y: 445, endPoint x: 332, endPoint y: 437, distance: 119.3
click at [507, 437] on tr "1306329 8-18-2025 18/08/2025 Inactive - All" at bounding box center [876, 452] width 739 height 44
copy tr "[DATE]"
click at [1188, 447] on icon "enhanced table" at bounding box center [1183, 453] width 10 height 13
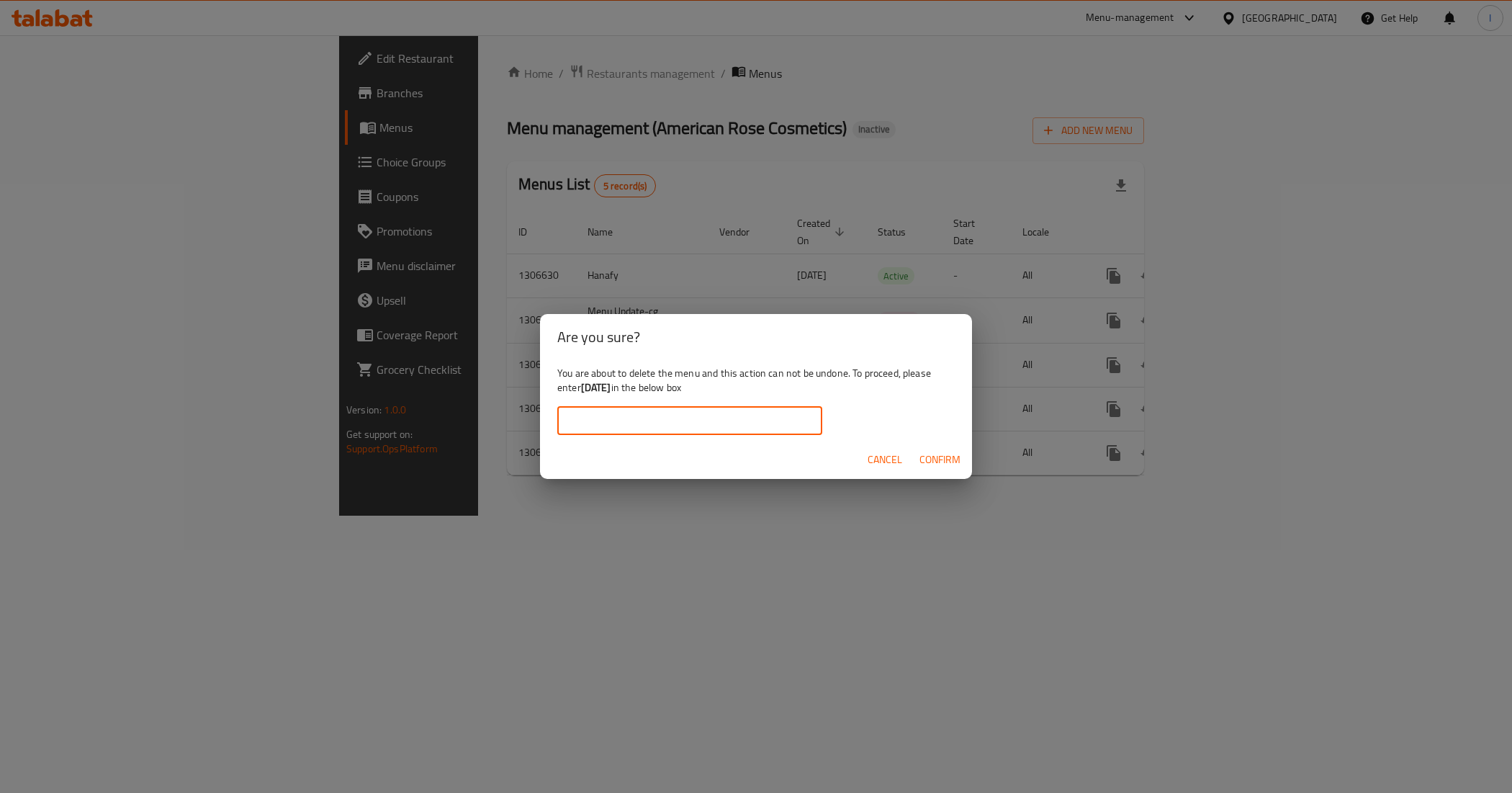
click at [692, 434] on input "text" at bounding box center [689, 421] width 265 height 29
paste input "[DATE]"
drag, startPoint x: 588, startPoint y: 427, endPoint x: 358, endPoint y: 427, distance: 230.0
click at [368, 427] on div "Are you sure? You are about to delete the menu and this action can not be undon…" at bounding box center [756, 396] width 1512 height 793
type input "[DATE]"
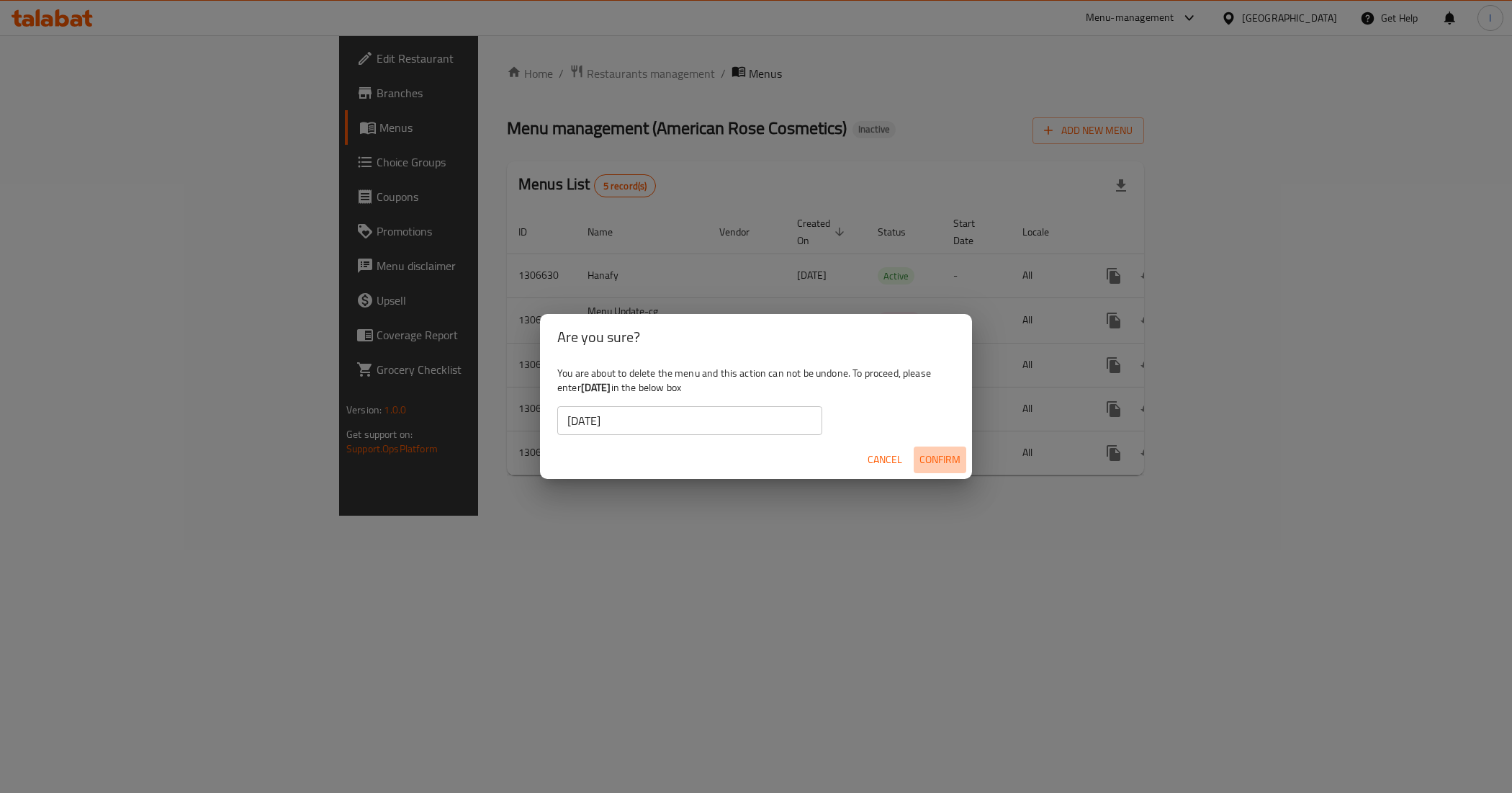
click at [943, 463] on span "Confirm" at bounding box center [939, 459] width 41 height 18
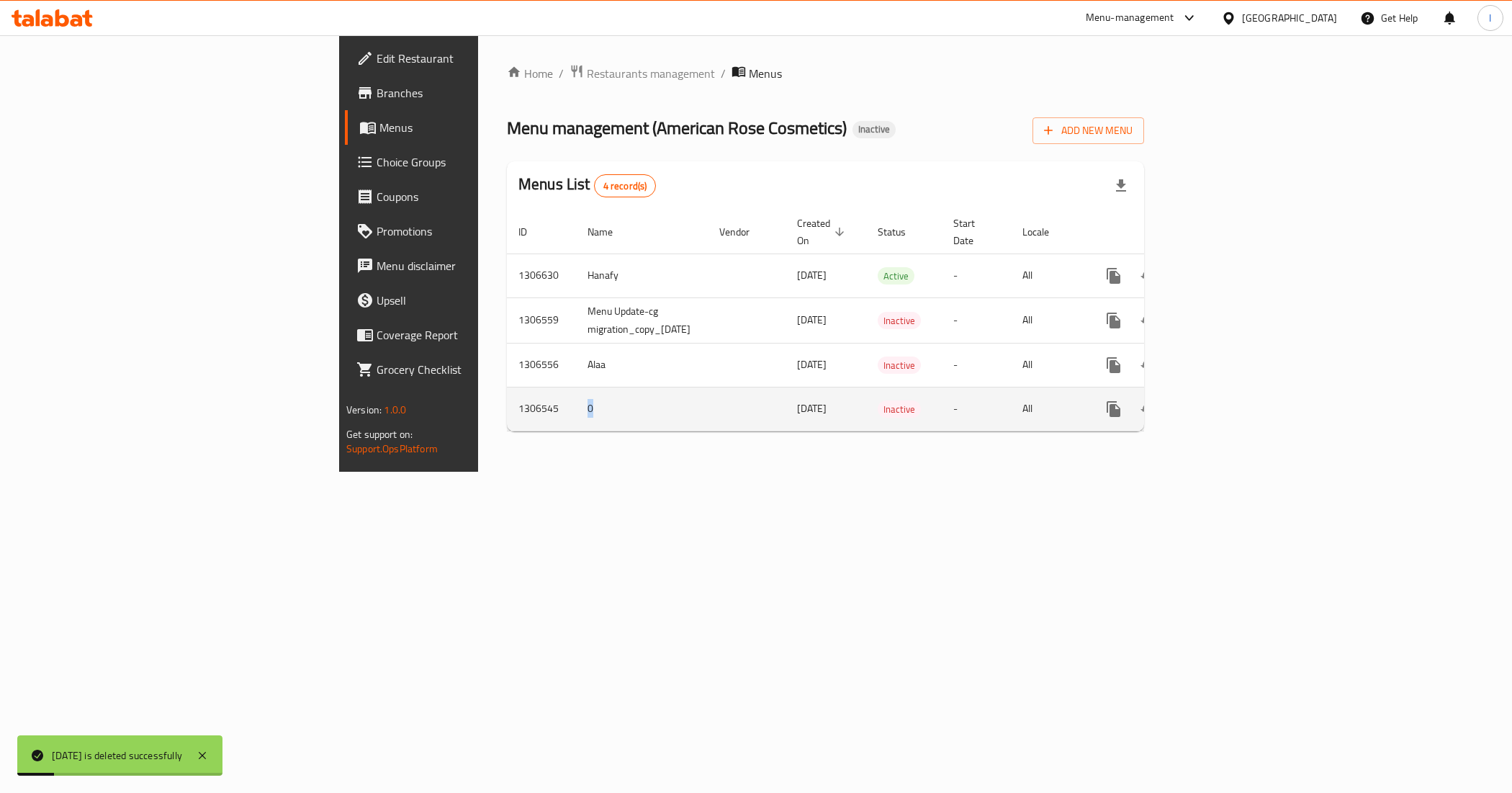
drag, startPoint x: 414, startPoint y: 397, endPoint x: 358, endPoint y: 398, distance: 56.0
click at [576, 398] on td "0" at bounding box center [642, 408] width 132 height 44
copy td "0"
click at [1188, 402] on icon "enhanced table" at bounding box center [1183, 408] width 10 height 13
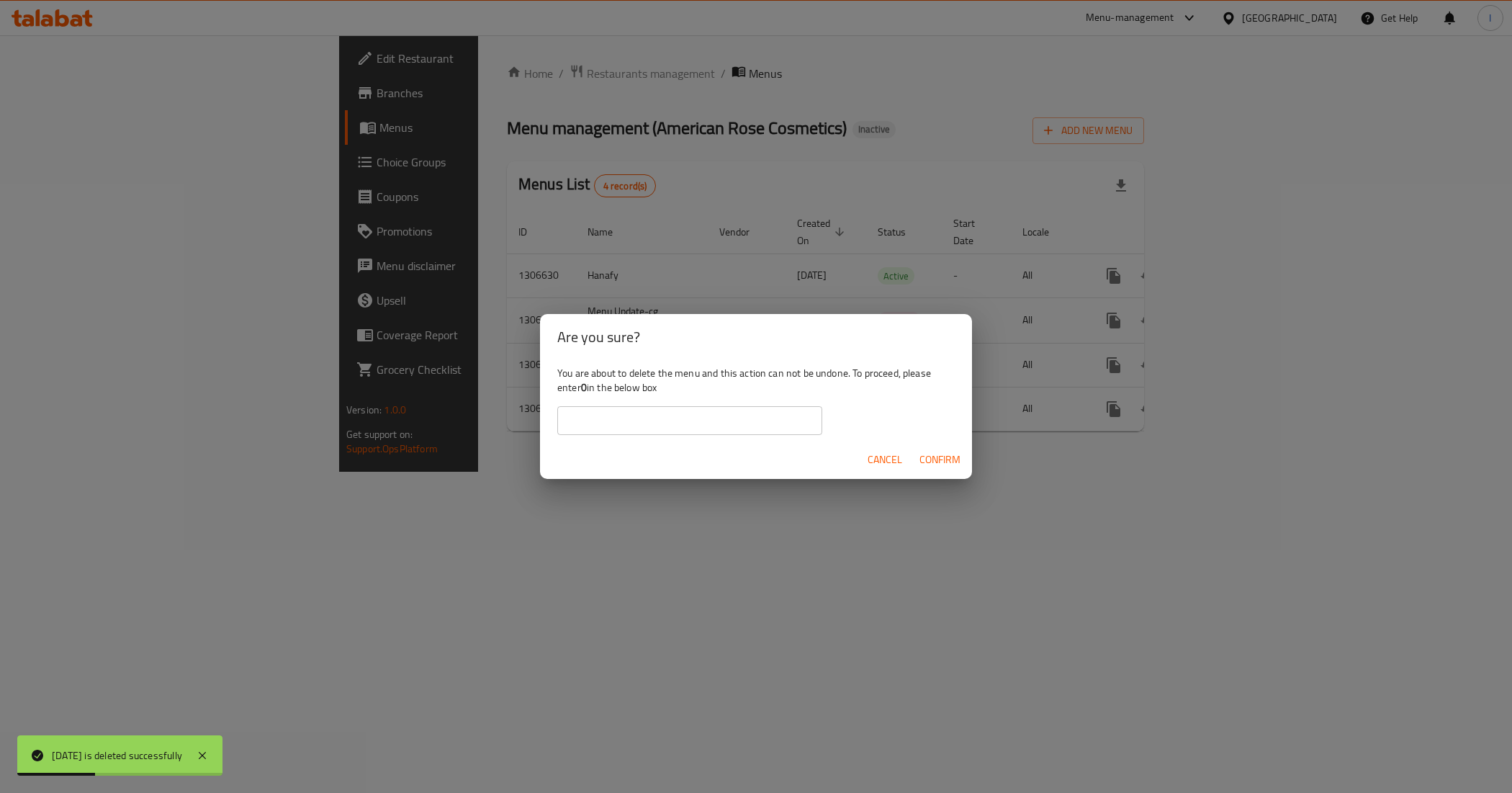
click at [693, 415] on input "text" at bounding box center [689, 421] width 265 height 29
paste input "0"
type input "0"
click at [926, 455] on span "Confirm" at bounding box center [939, 459] width 41 height 18
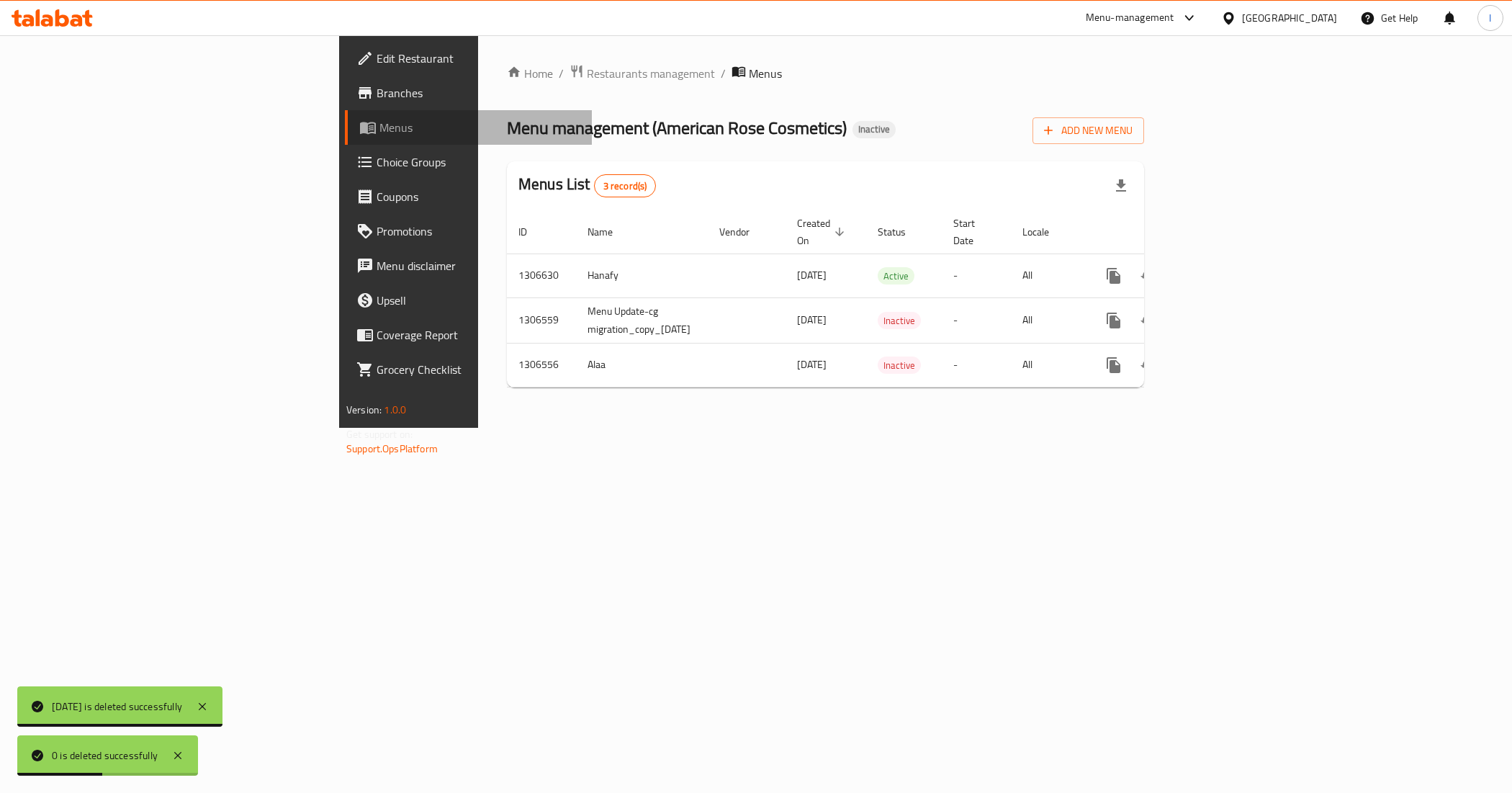
click at [379, 124] on span "Menus" at bounding box center [480, 127] width 201 height 18
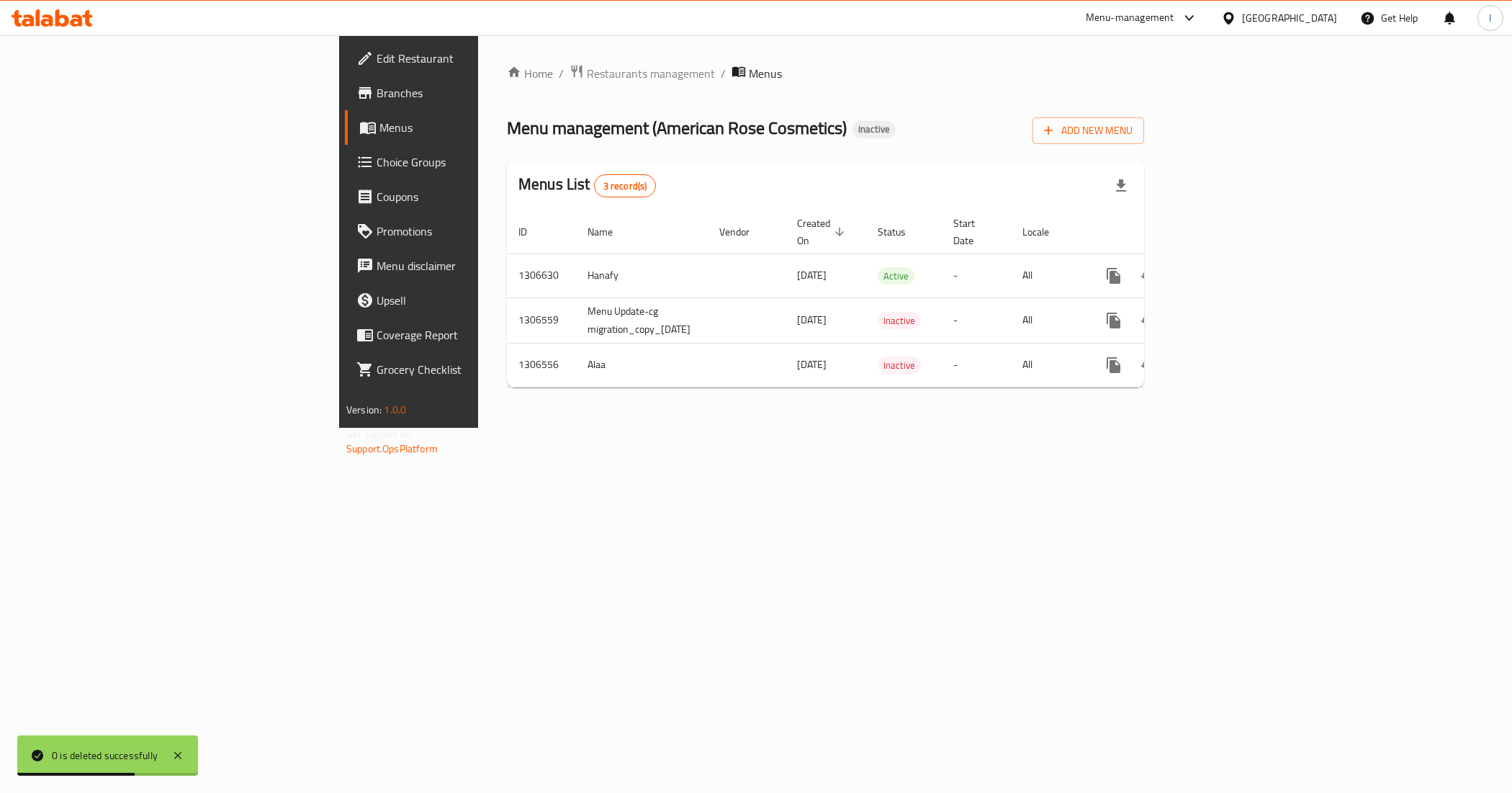
click at [345, 101] on link "Branches" at bounding box center [468, 92] width 247 height 35
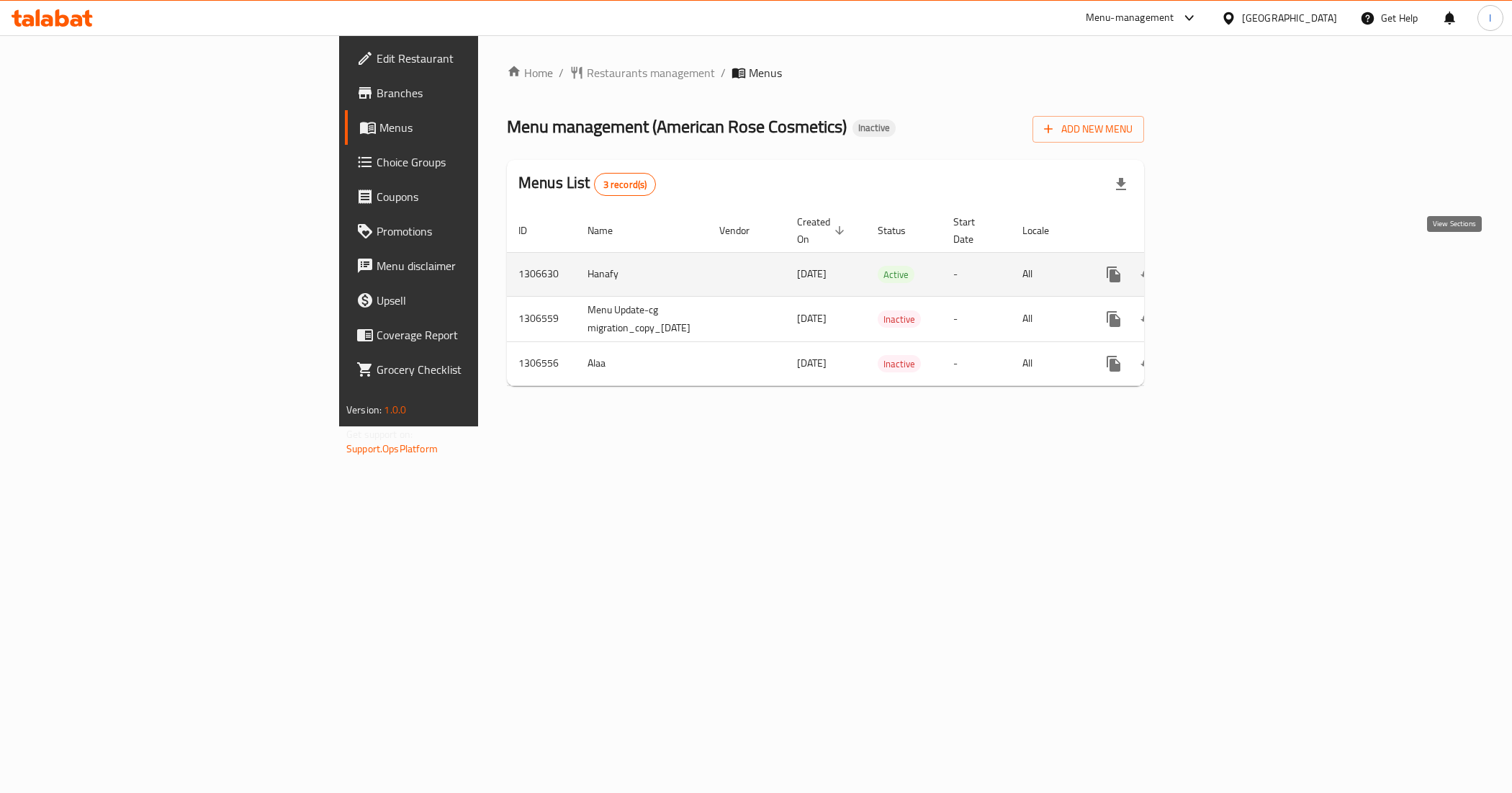
click at [1226, 266] on icon "enhanced table" at bounding box center [1217, 274] width 18 height 18
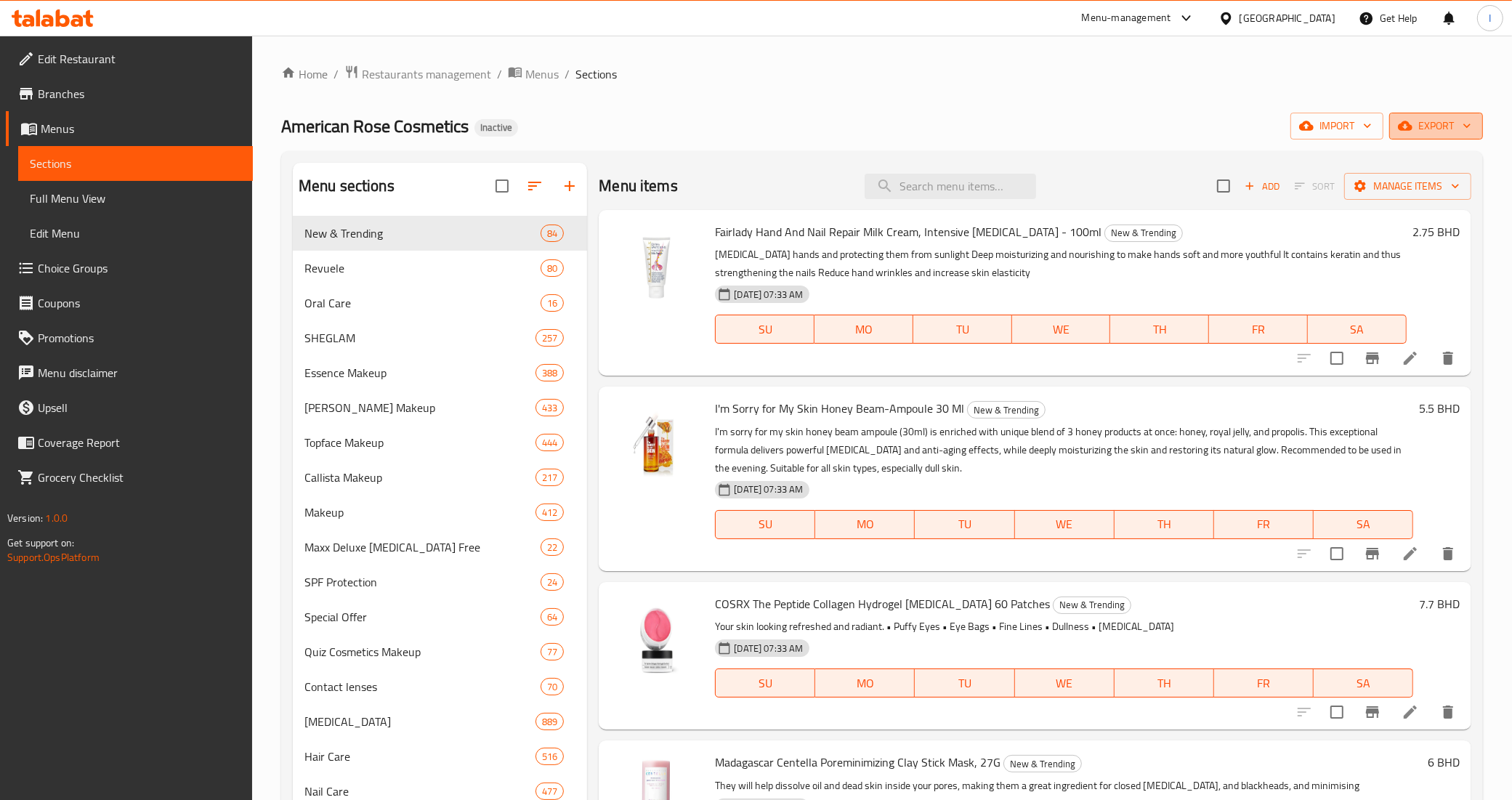
click at [1421, 121] on span "export" at bounding box center [1436, 125] width 70 height 18
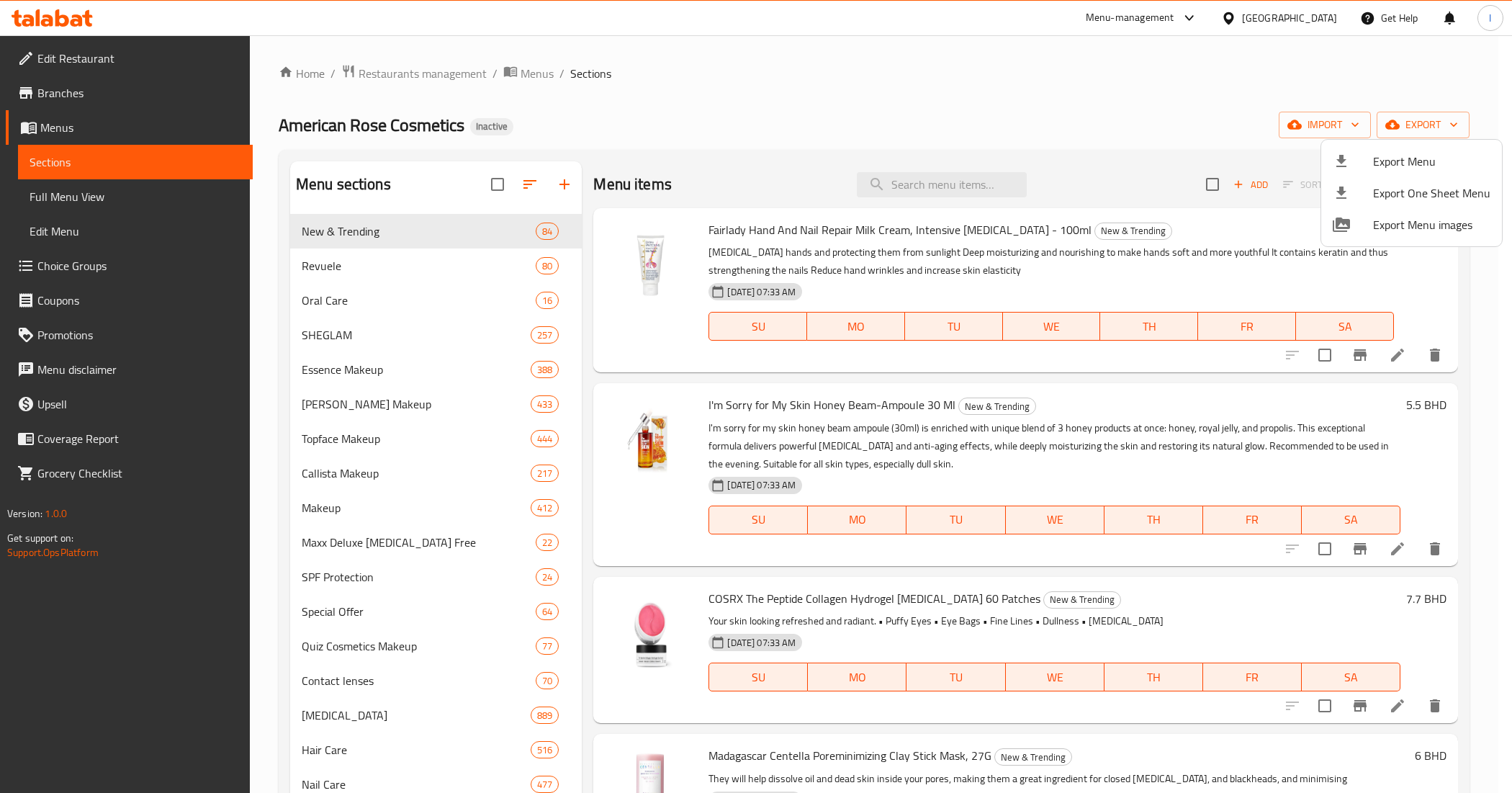
click at [1312, 126] on div at bounding box center [756, 396] width 1512 height 793
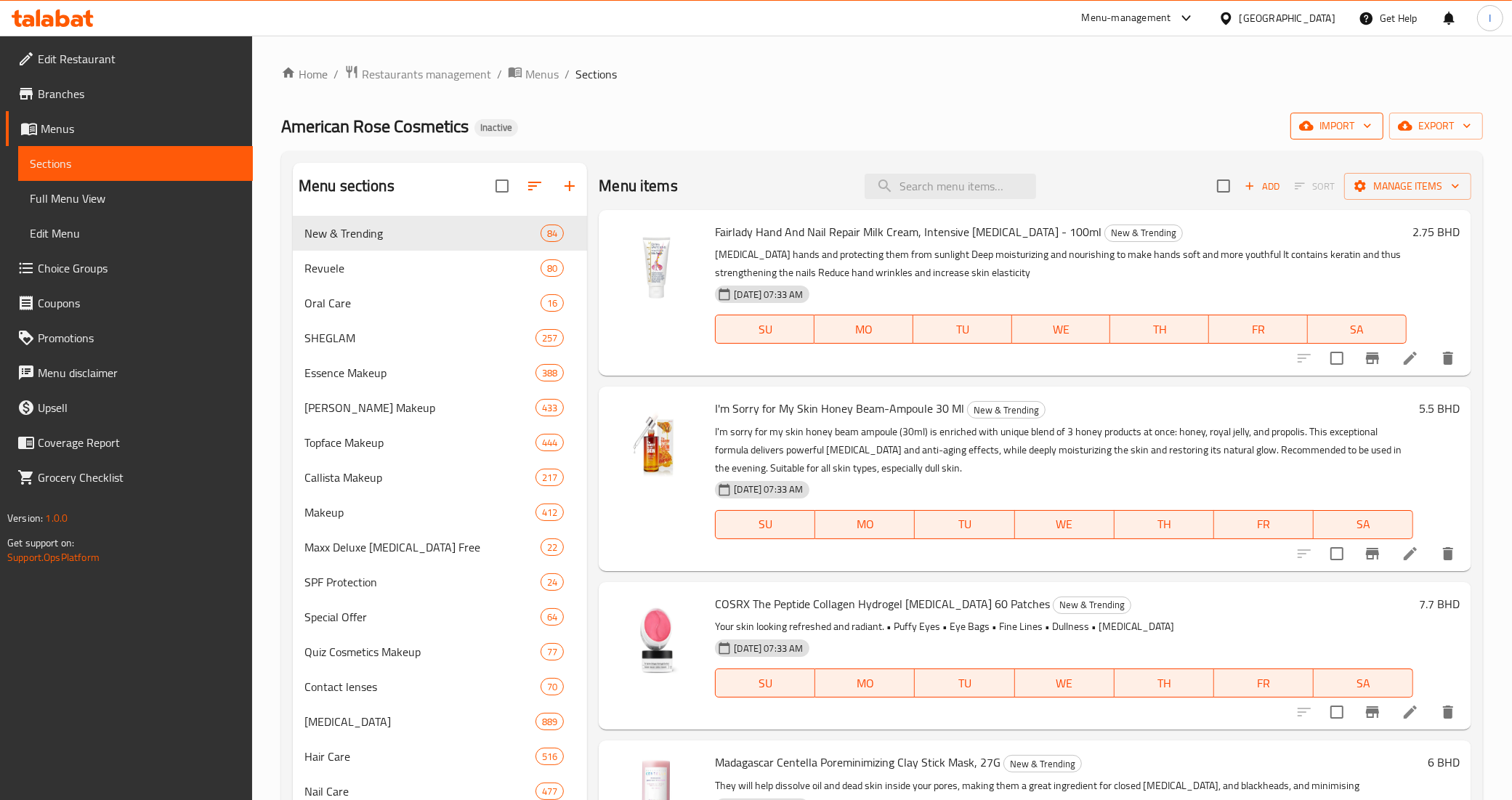
click at [1328, 125] on span "import" at bounding box center [1337, 125] width 70 height 18
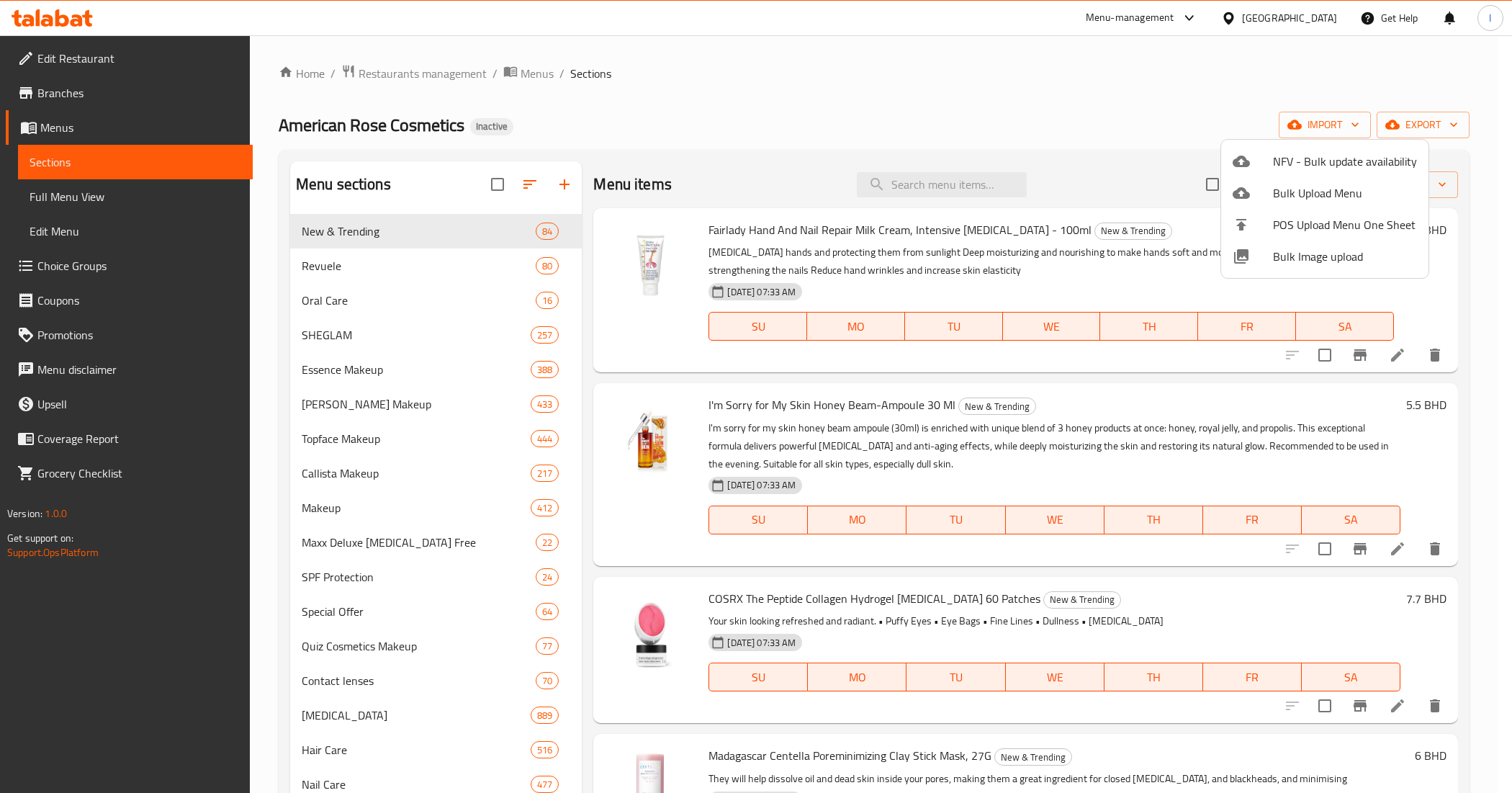
click at [1436, 114] on div at bounding box center [756, 396] width 1512 height 793
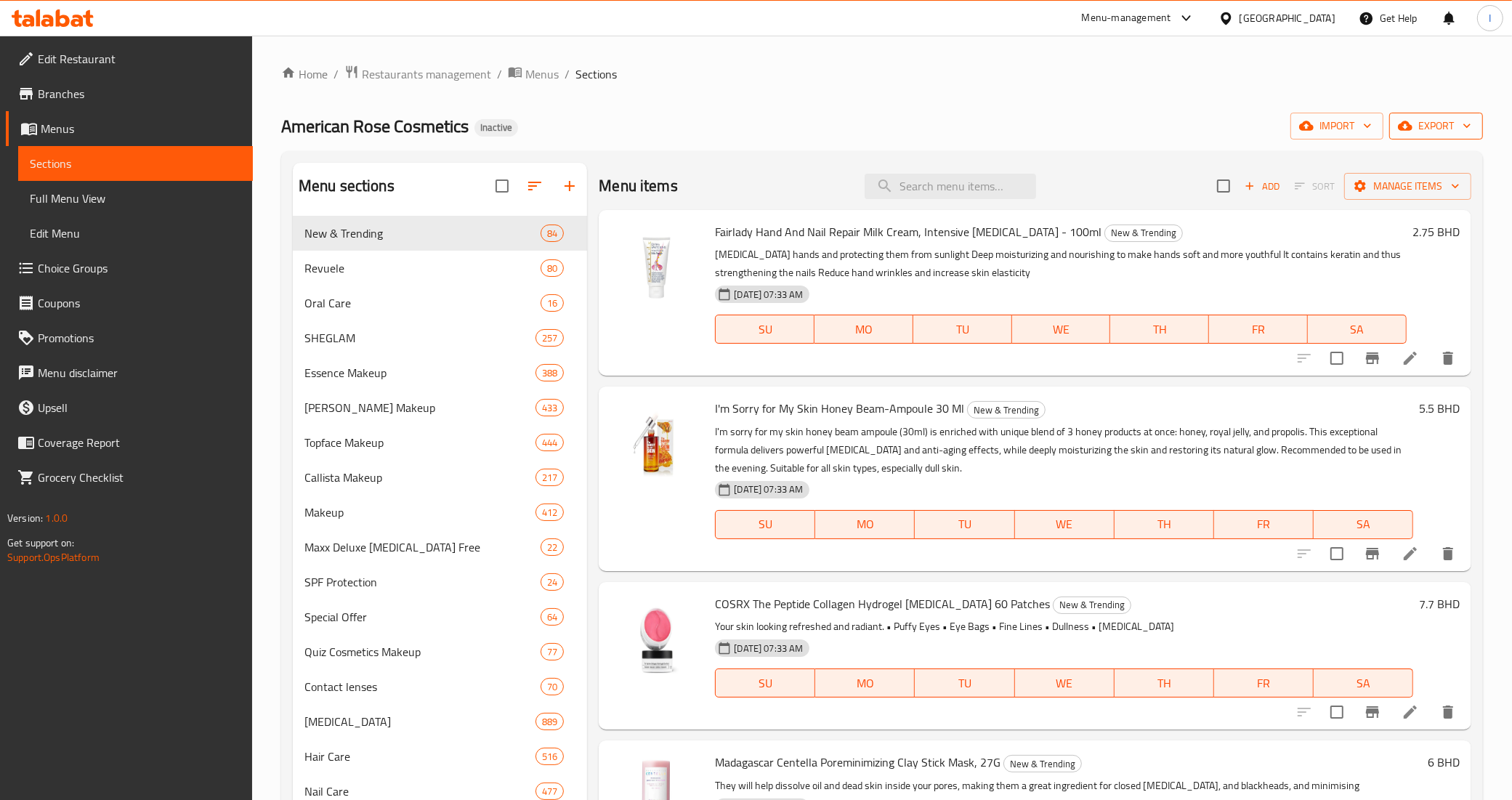
click at [1449, 125] on span "export" at bounding box center [1436, 125] width 70 height 18
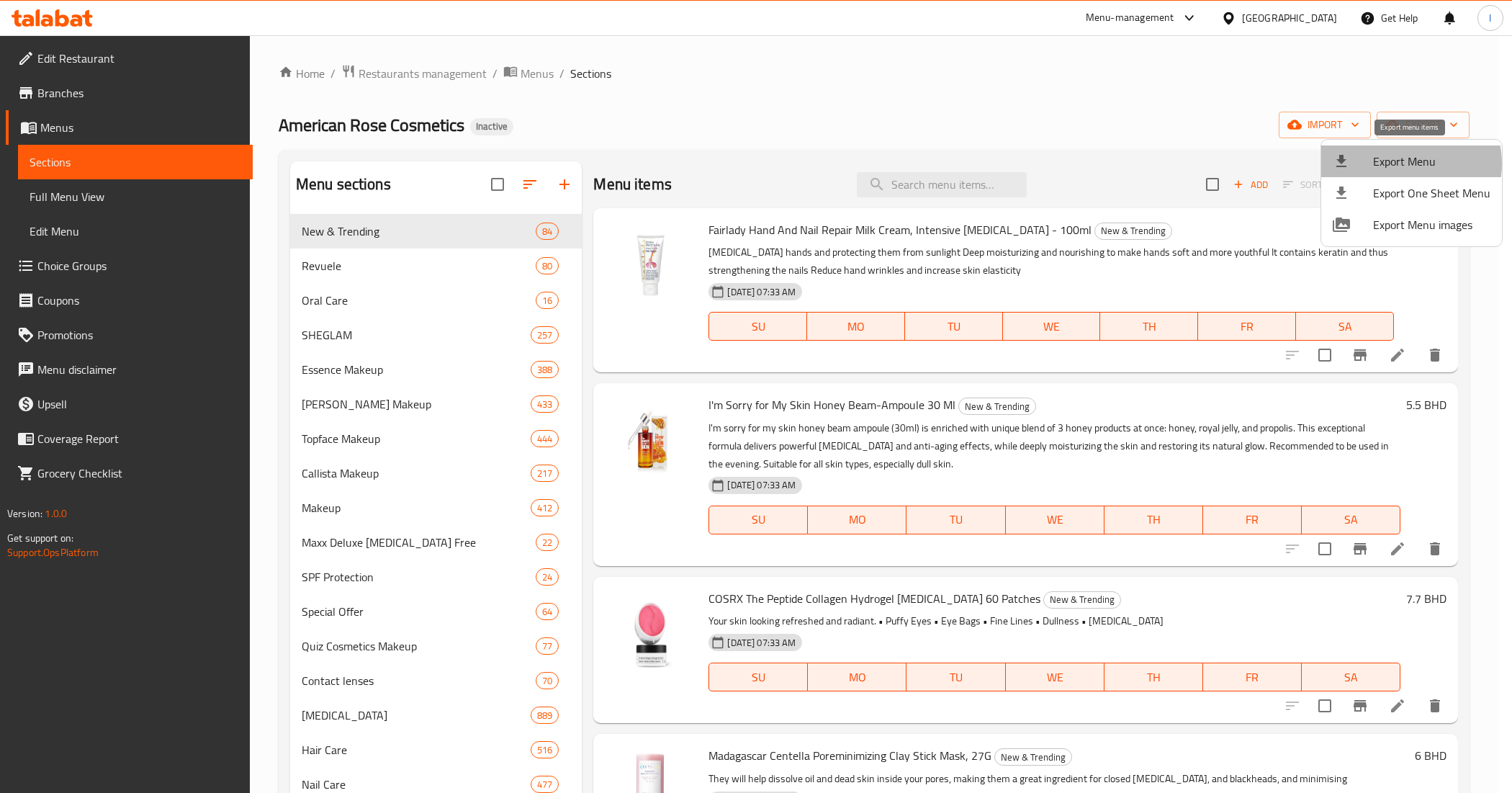
click at [1405, 164] on span "Export Menu" at bounding box center [1431, 161] width 117 height 18
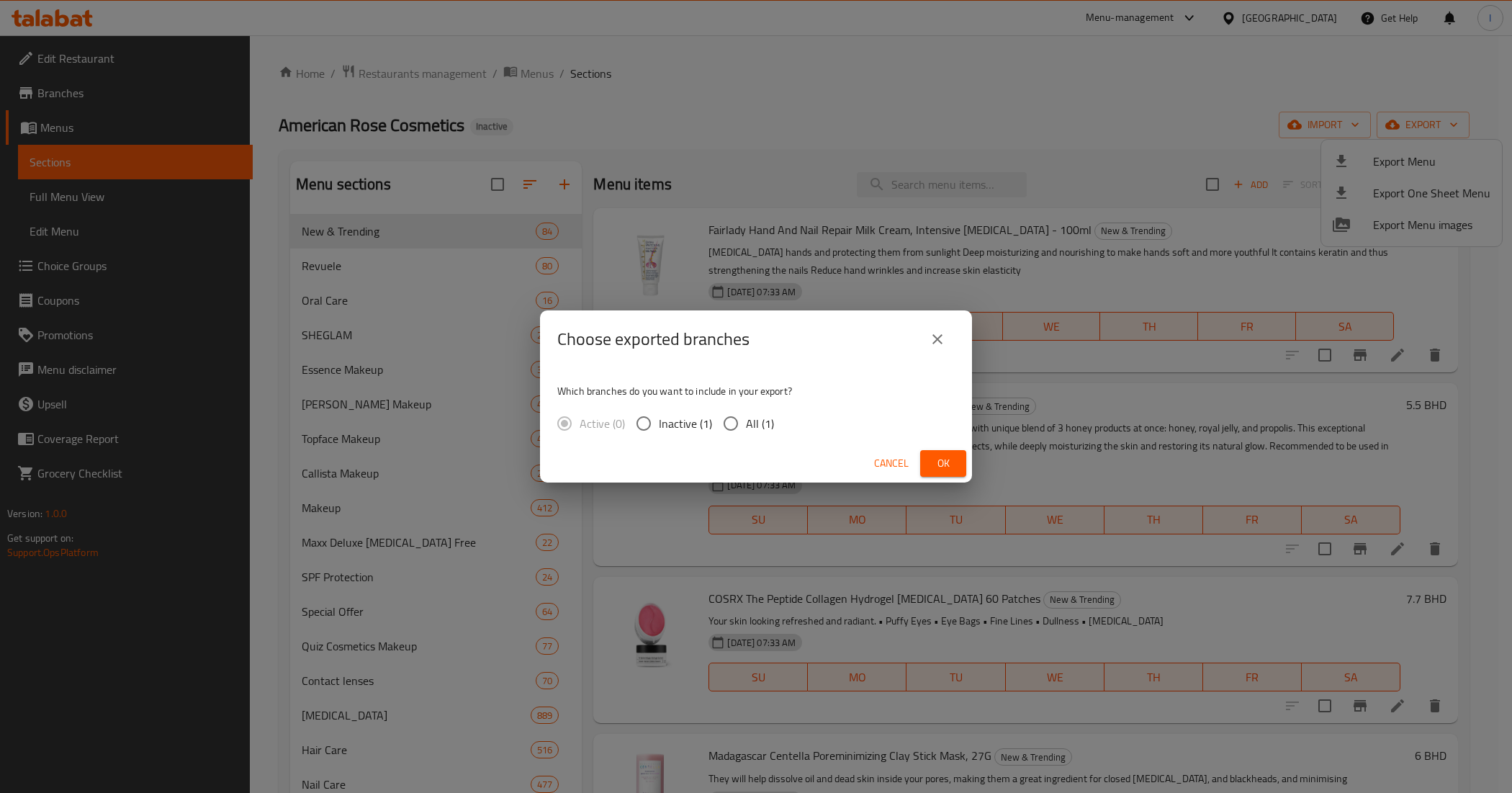
click at [761, 426] on span "All (1)" at bounding box center [760, 423] width 28 height 18
click at [746, 426] on input "All (1)" at bounding box center [730, 423] width 30 height 30
radio input "true"
click at [955, 464] on button "Ok" at bounding box center [943, 463] width 46 height 27
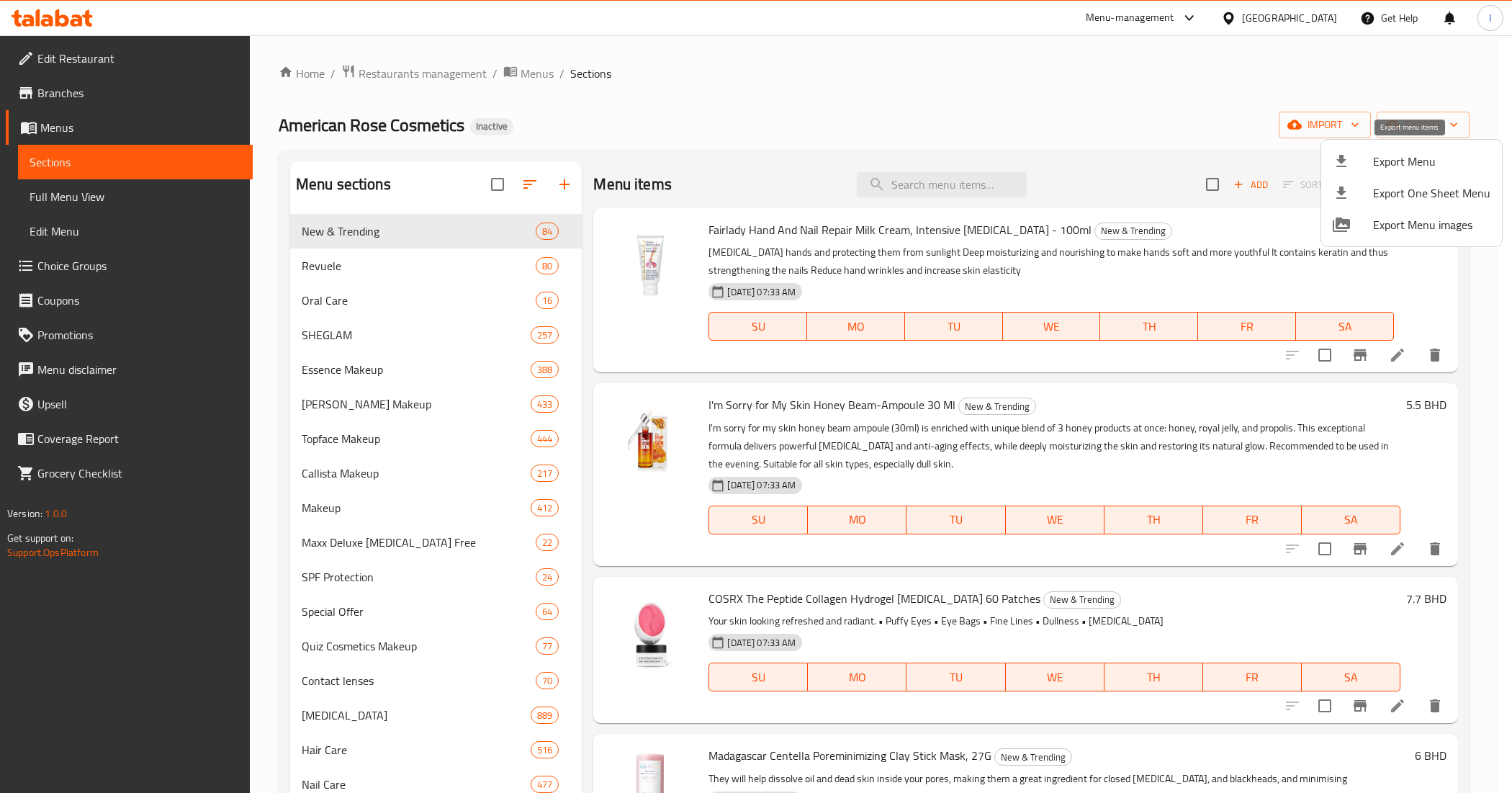
click at [1408, 155] on span "Export Menu" at bounding box center [1431, 161] width 117 height 18
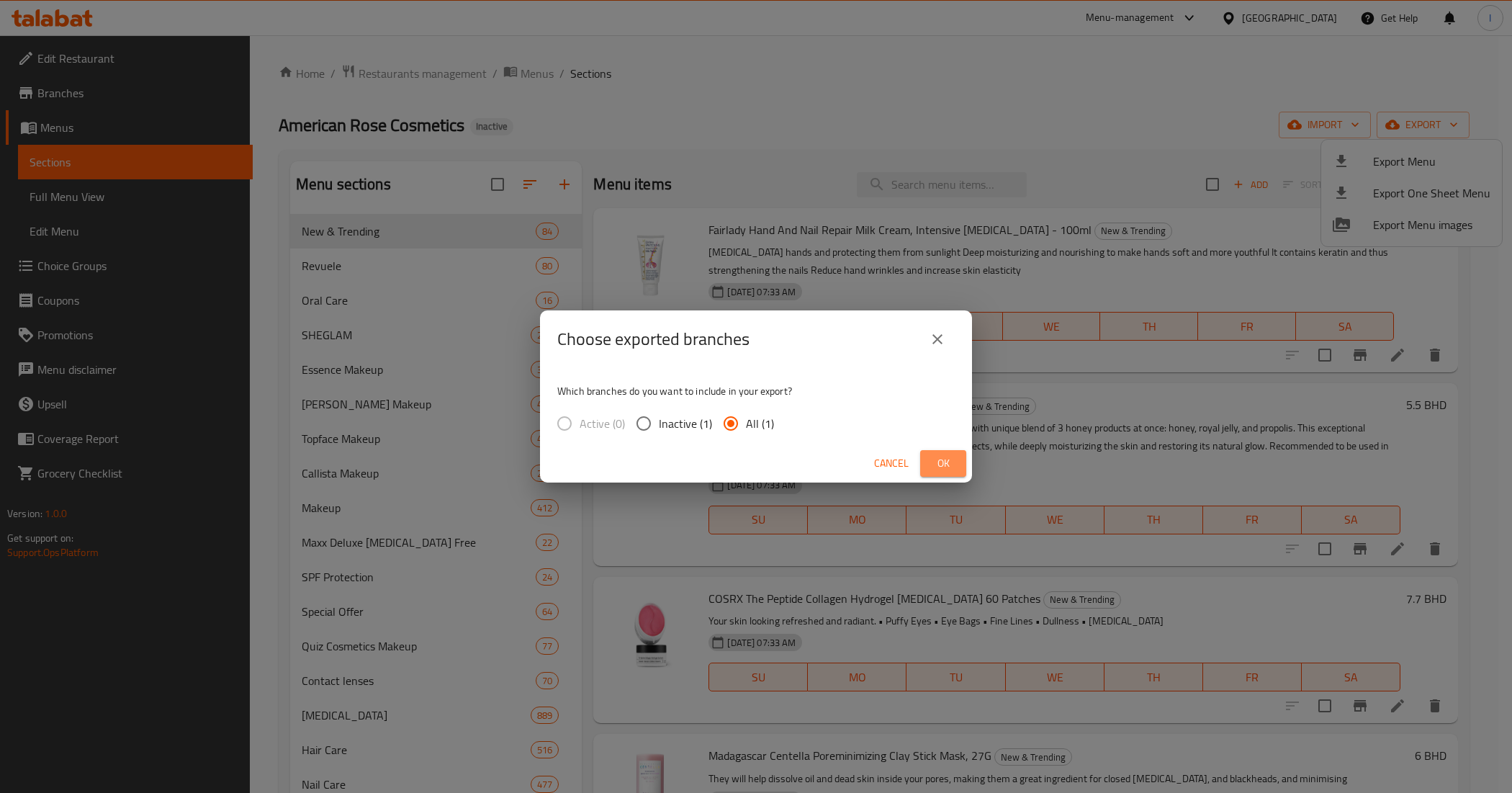
click at [925, 463] on button "Ok" at bounding box center [943, 463] width 46 height 27
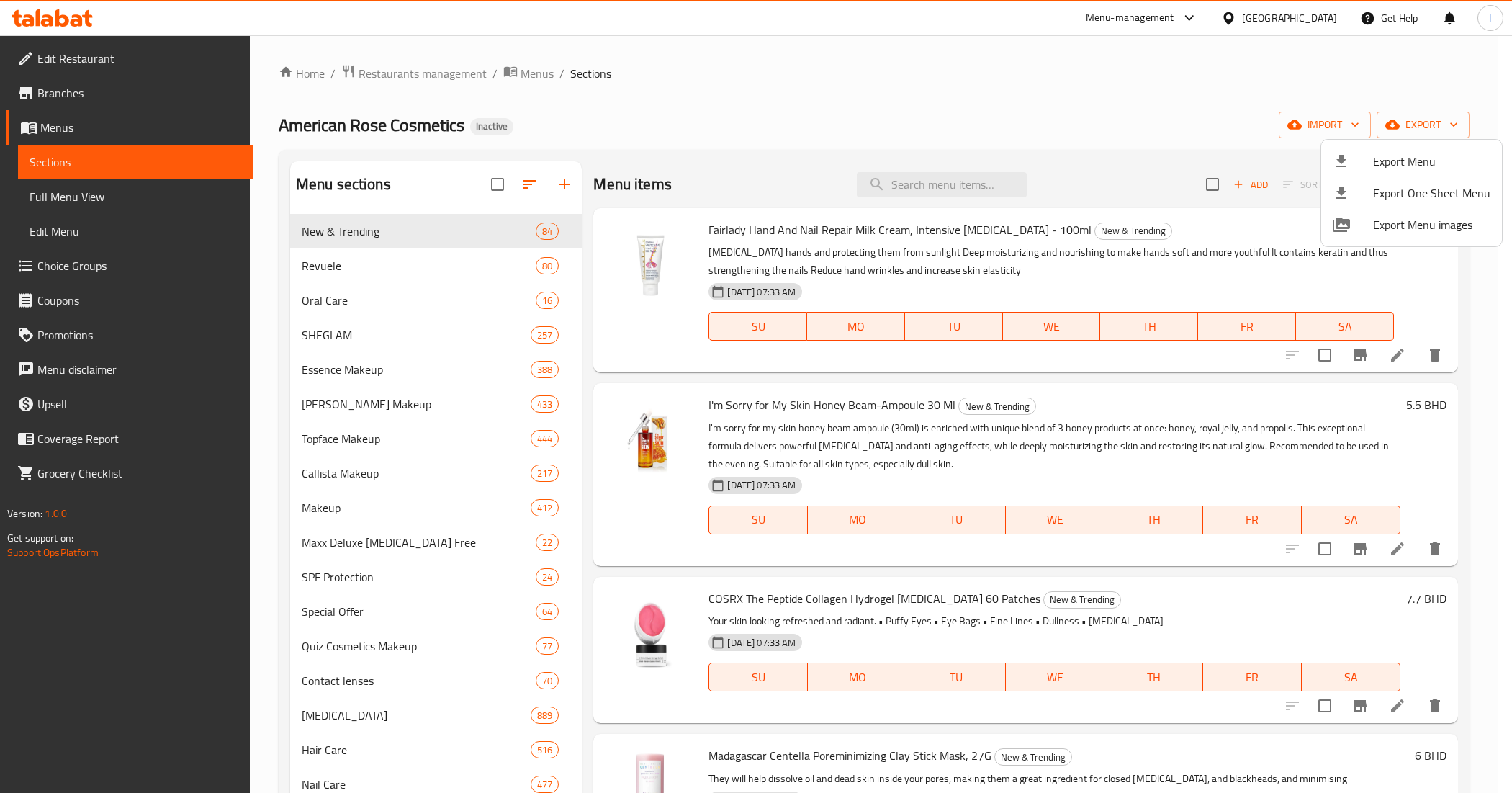
click at [94, 99] on div at bounding box center [756, 396] width 1512 height 793
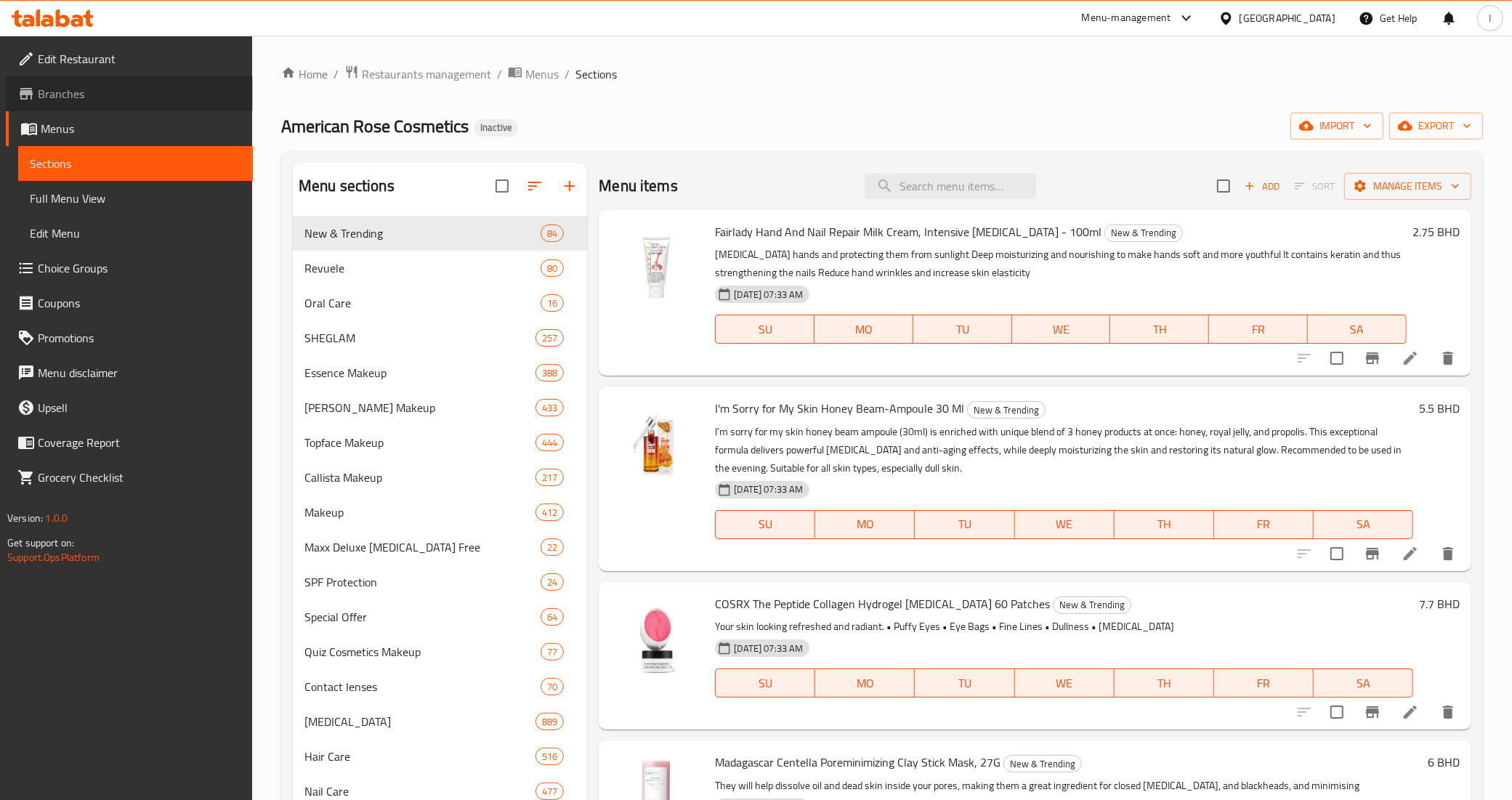
click at [78, 95] on span "Branches" at bounding box center [139, 94] width 204 height 18
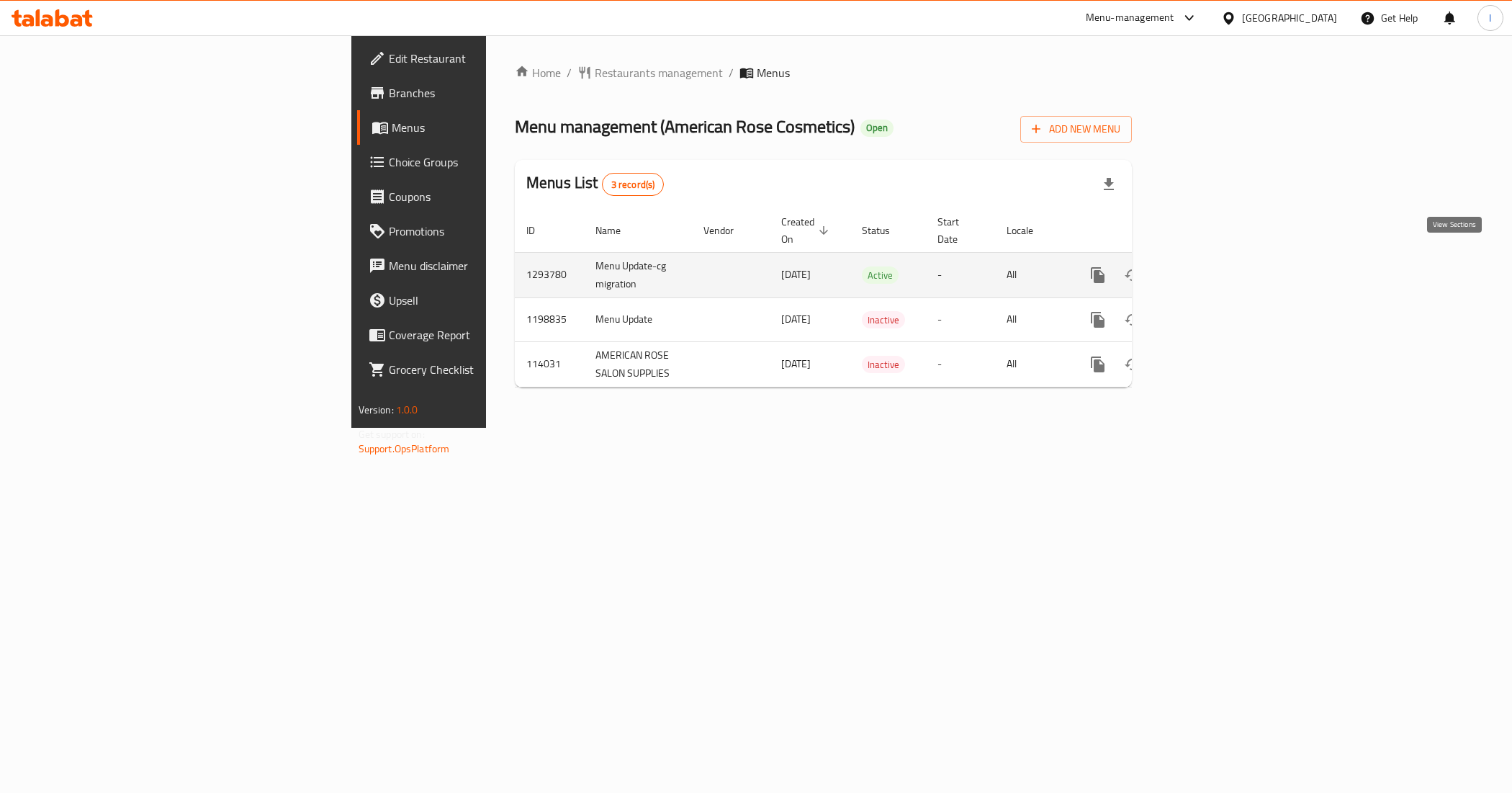
click at [1210, 266] on icon "enhanced table" at bounding box center [1201, 275] width 18 height 18
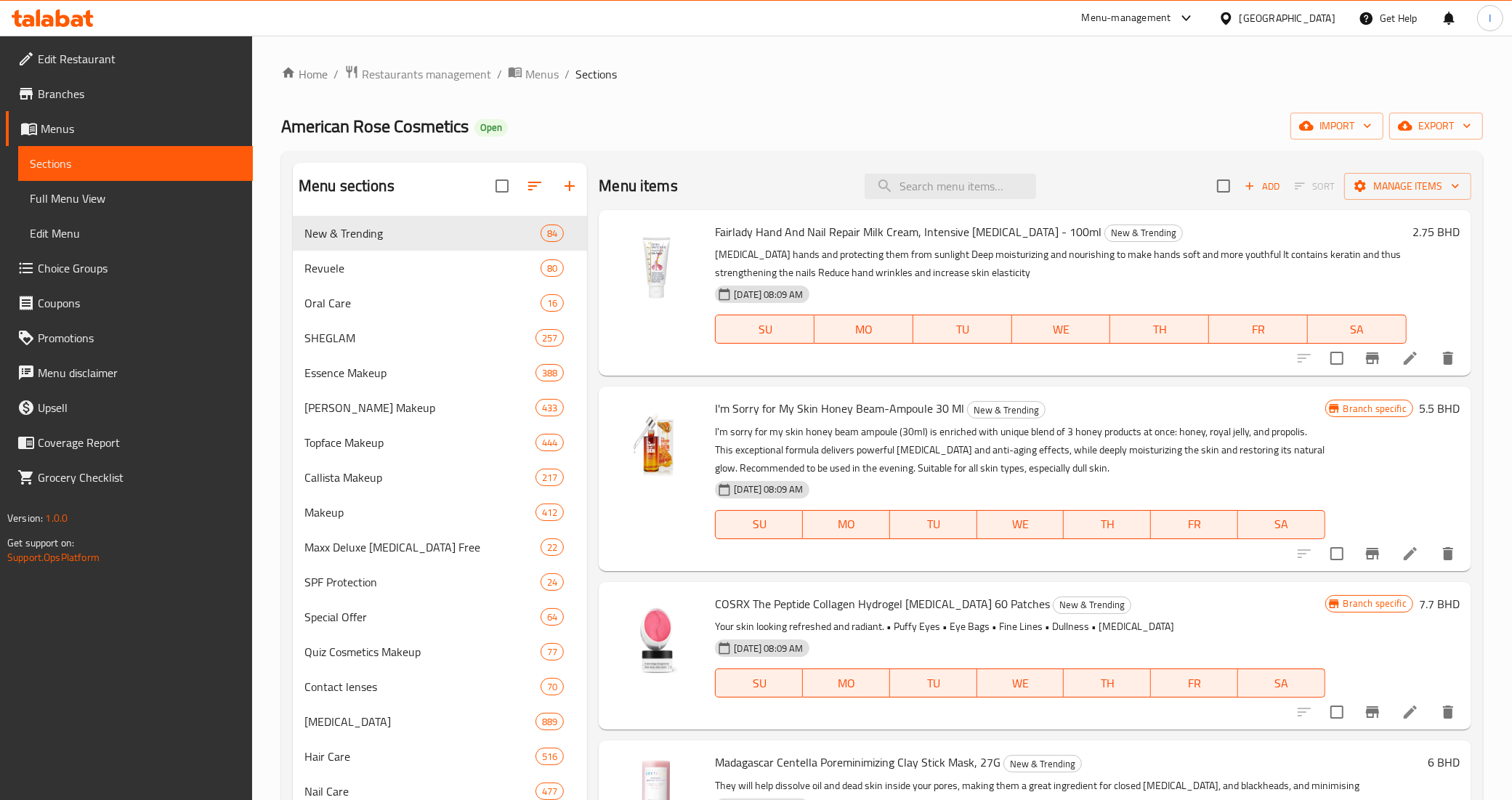
click at [1437, 140] on div "Home / Restaurants management / Menus / Sections American Rose Cosmetics Open i…" at bounding box center [882, 602] width 1202 height 1075
click at [1437, 132] on span "export" at bounding box center [1436, 125] width 70 height 18
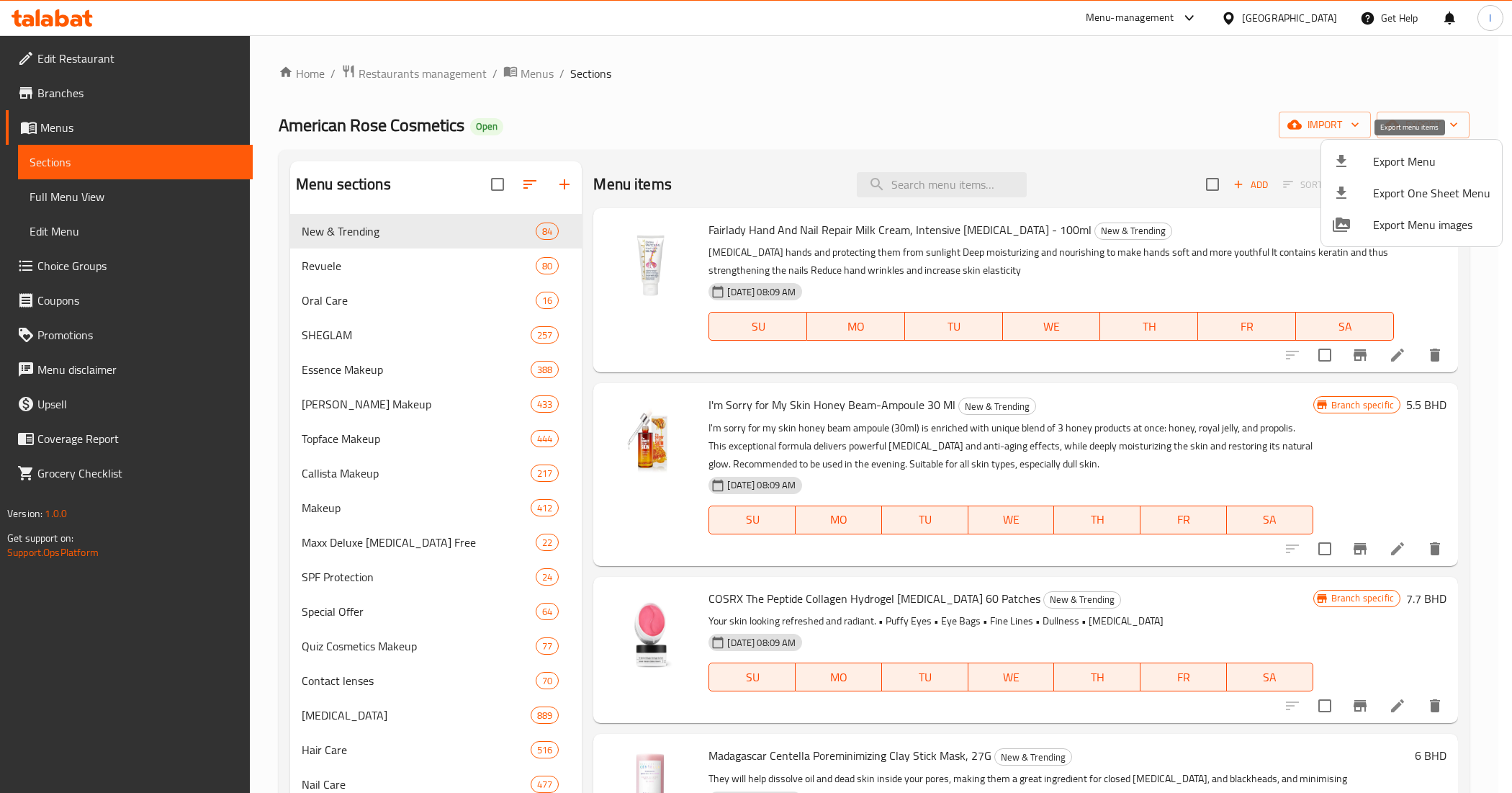
click at [1391, 167] on span "Export Menu" at bounding box center [1431, 161] width 117 height 18
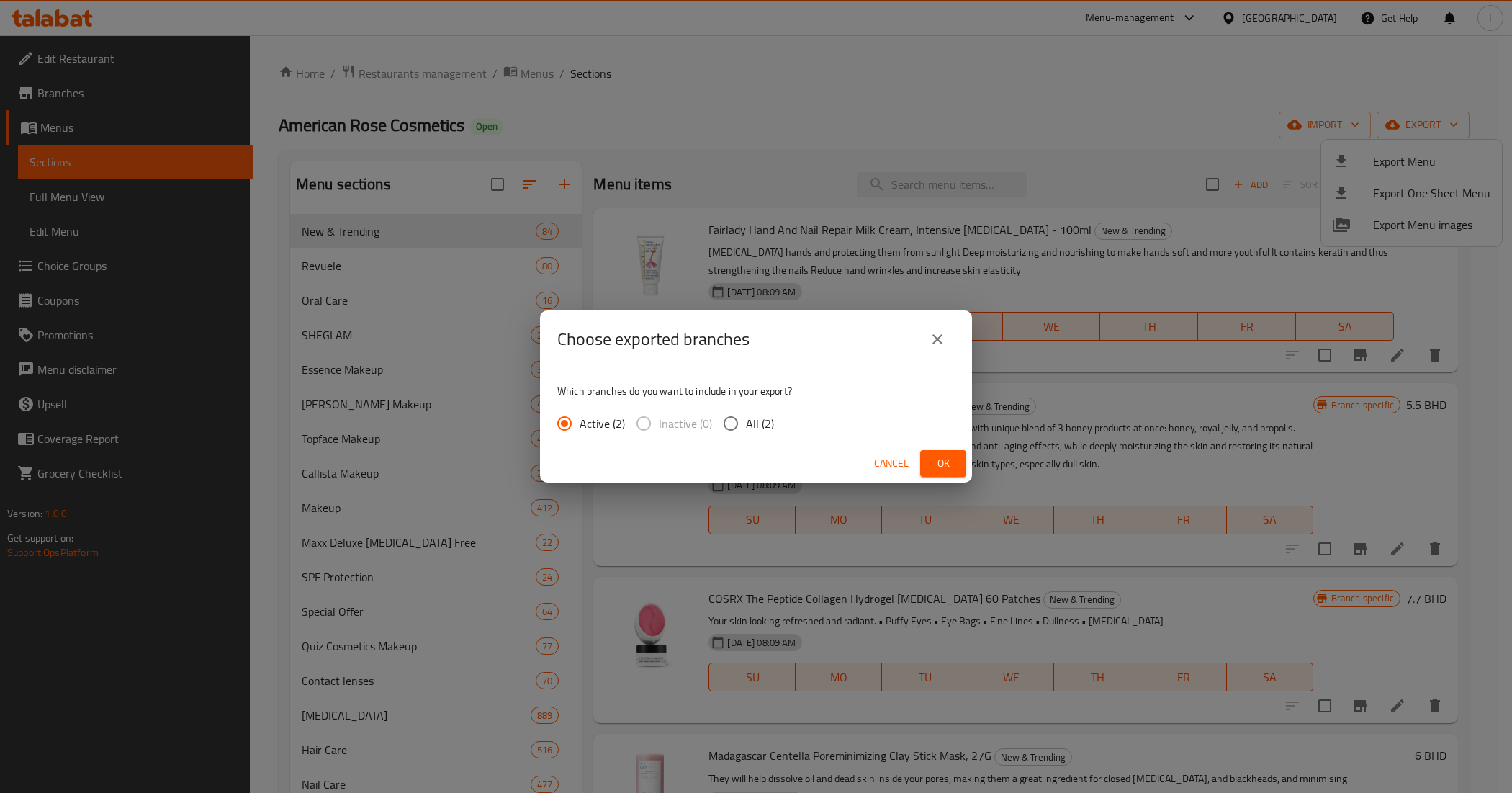
click at [747, 427] on span "All (2)" at bounding box center [760, 423] width 28 height 18
click at [746, 427] on input "All (2)" at bounding box center [730, 423] width 30 height 30
radio input "true"
click at [956, 459] on button "Ok" at bounding box center [943, 463] width 46 height 27
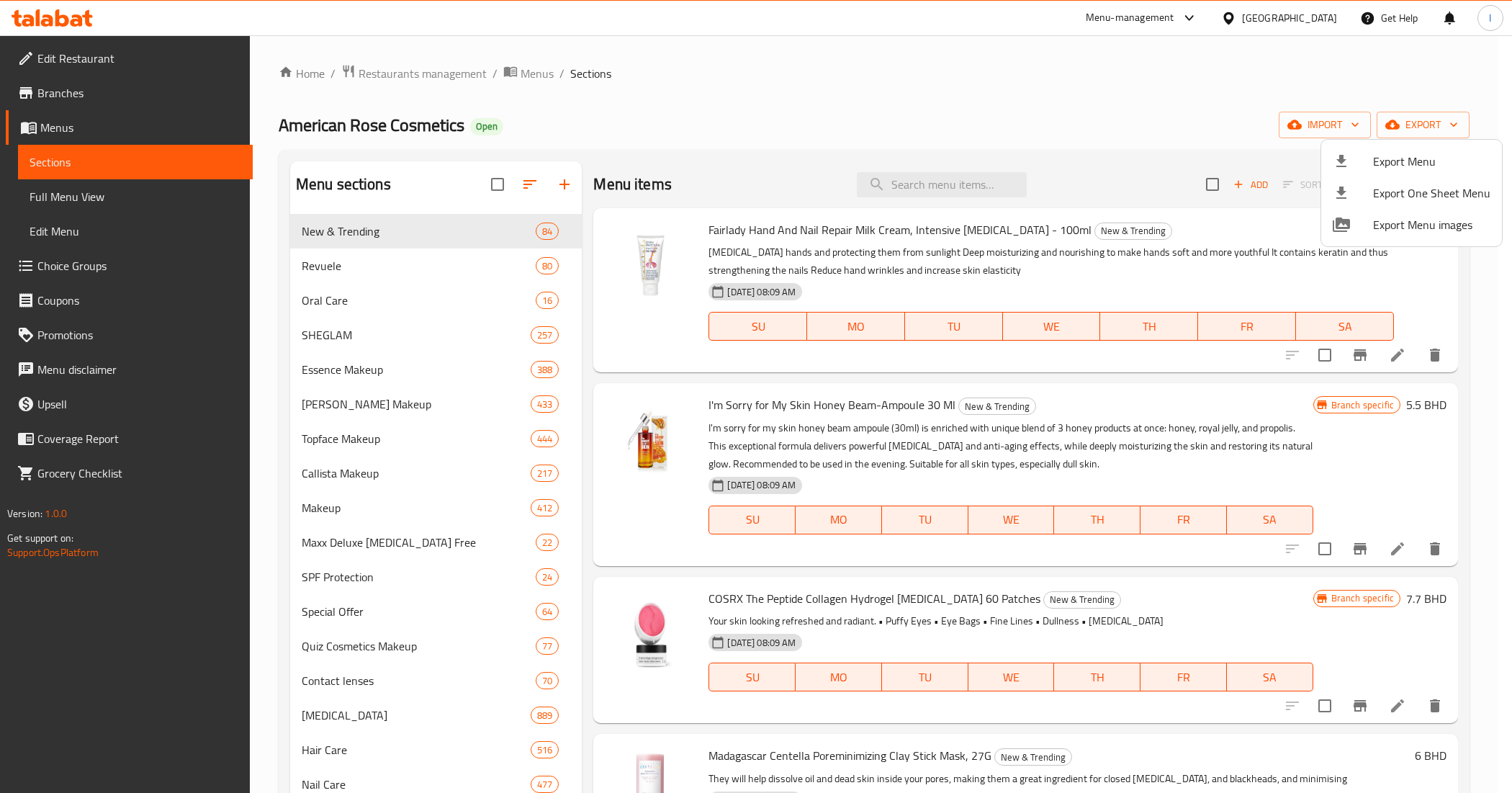
click at [120, 101] on div at bounding box center [756, 396] width 1512 height 793
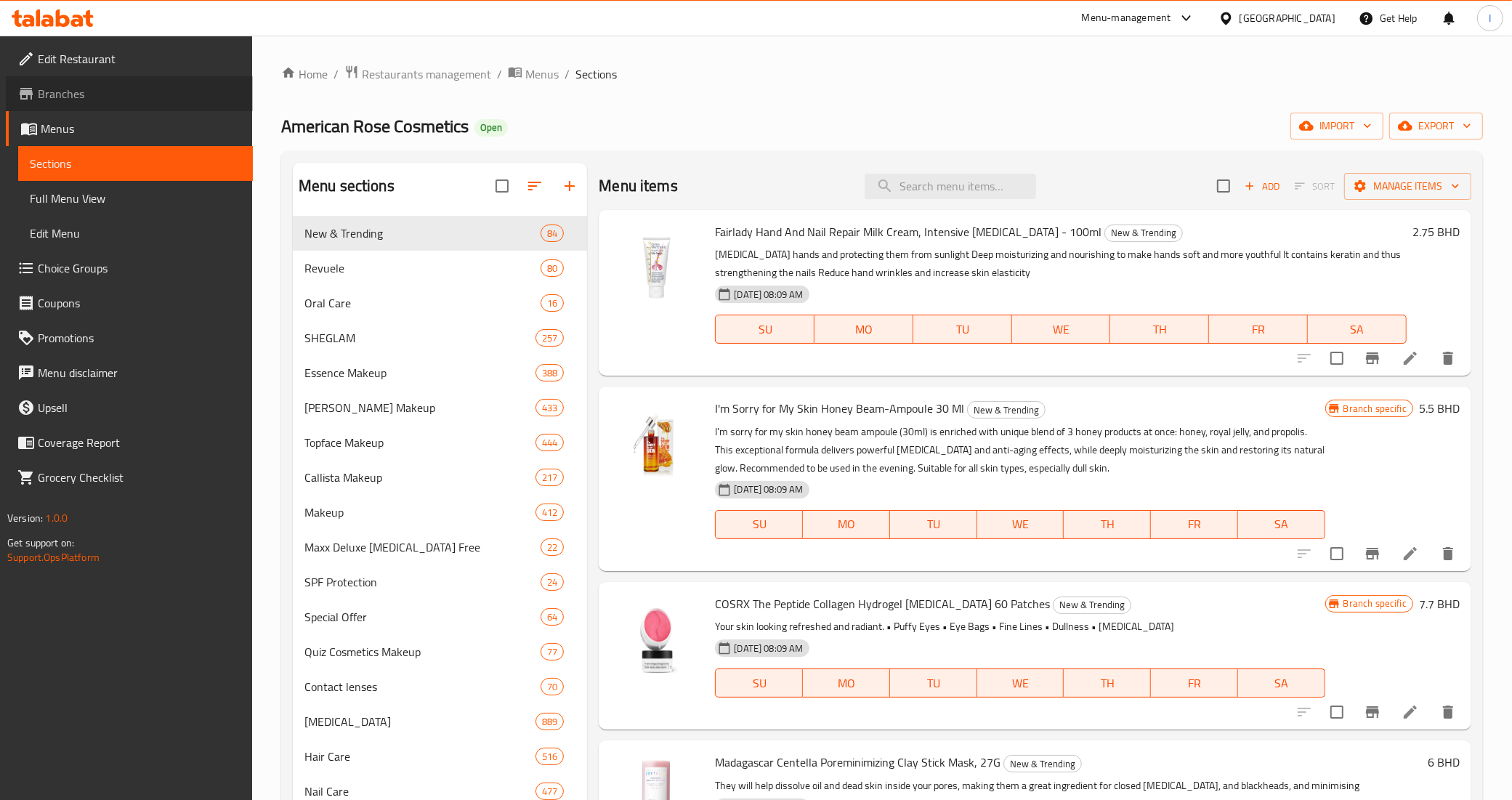
click at [116, 97] on span "Branches" at bounding box center [139, 94] width 204 height 18
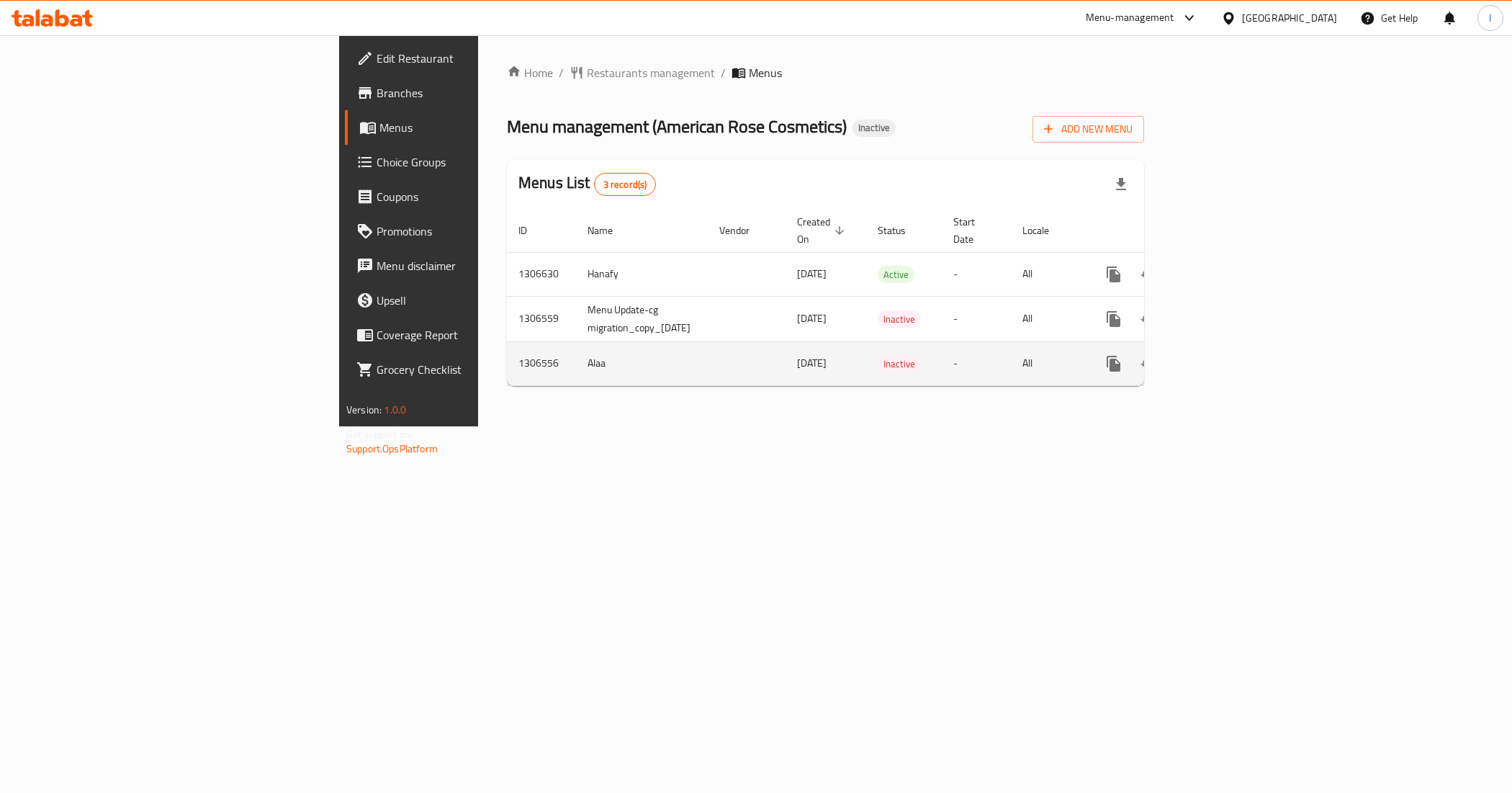
drag, startPoint x: 1405, startPoint y: 132, endPoint x: 596, endPoint y: 345, distance: 836.6
click at [776, 342] on div "Home / Restaurants management / Menus Menu management ( American Rose Cosmetics…" at bounding box center [825, 230] width 637 height 333
click at [576, 348] on td "Alaa" at bounding box center [642, 363] width 132 height 44
copy td "Alaa"
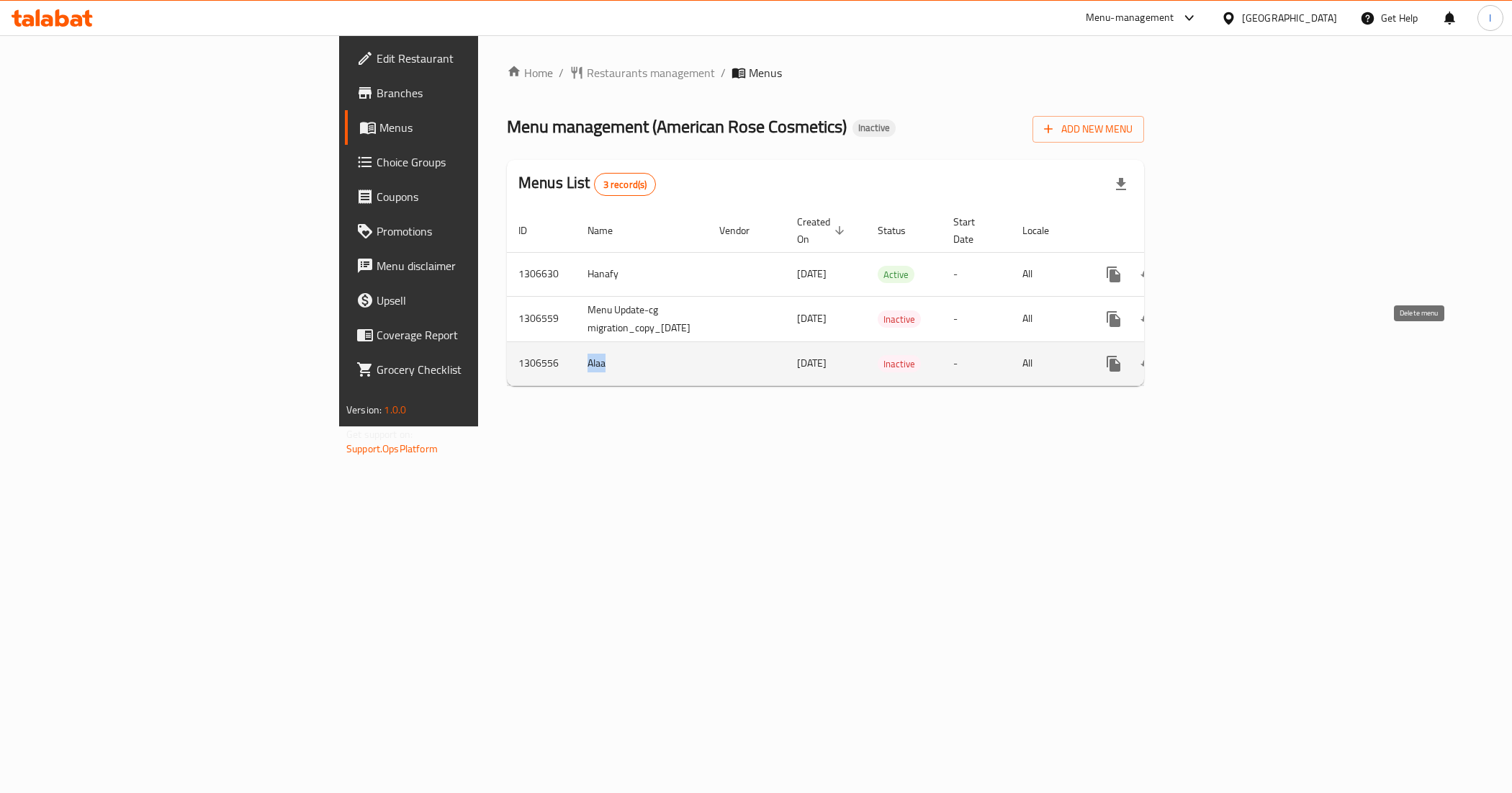
click at [1192, 355] on icon "enhanced table" at bounding box center [1183, 363] width 18 height 18
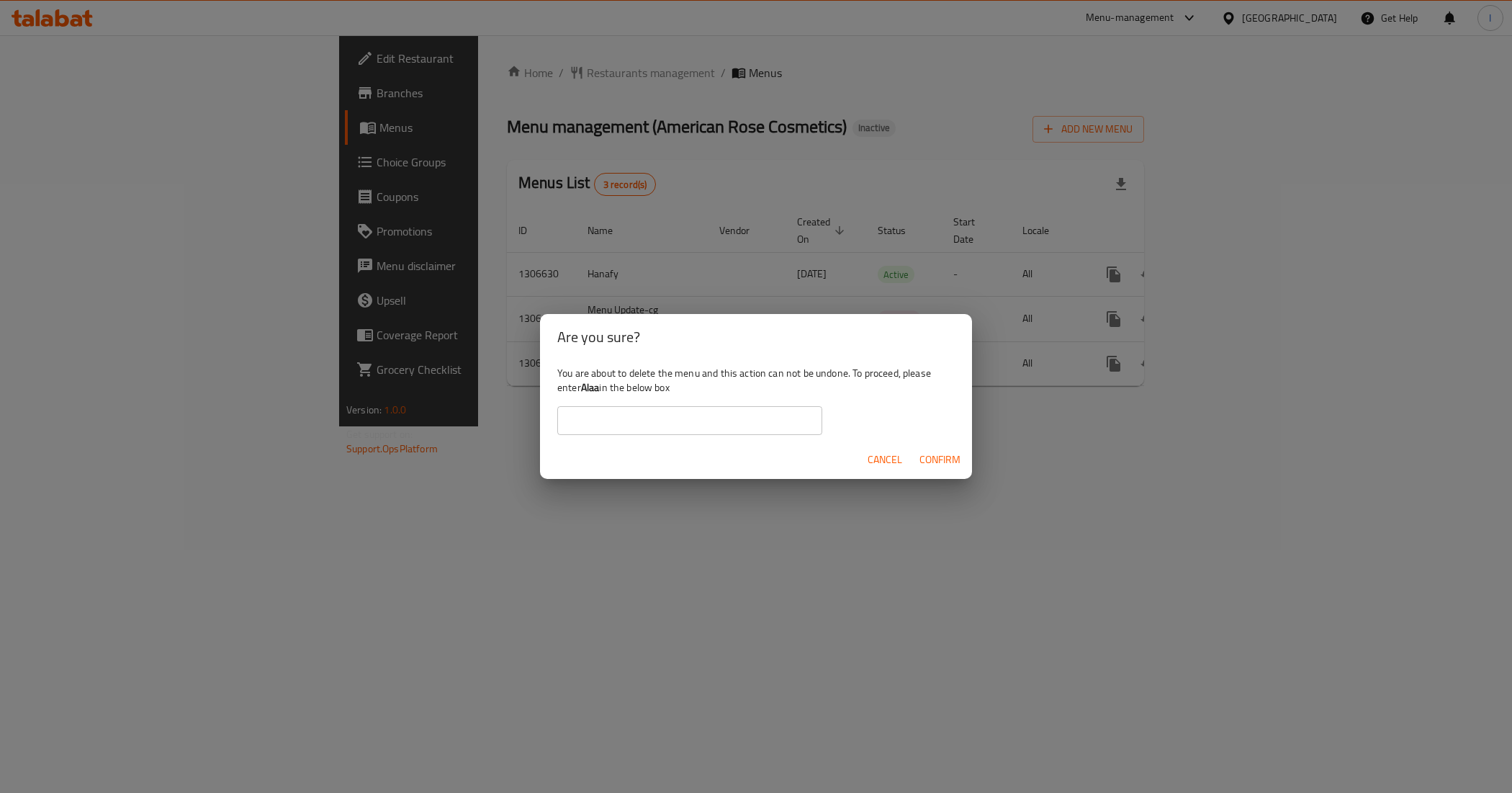
click at [698, 413] on input "text" at bounding box center [689, 421] width 265 height 29
paste input "Alaa"
type input "Alaa"
click at [914, 458] on button "Confirm" at bounding box center [939, 460] width 52 height 27
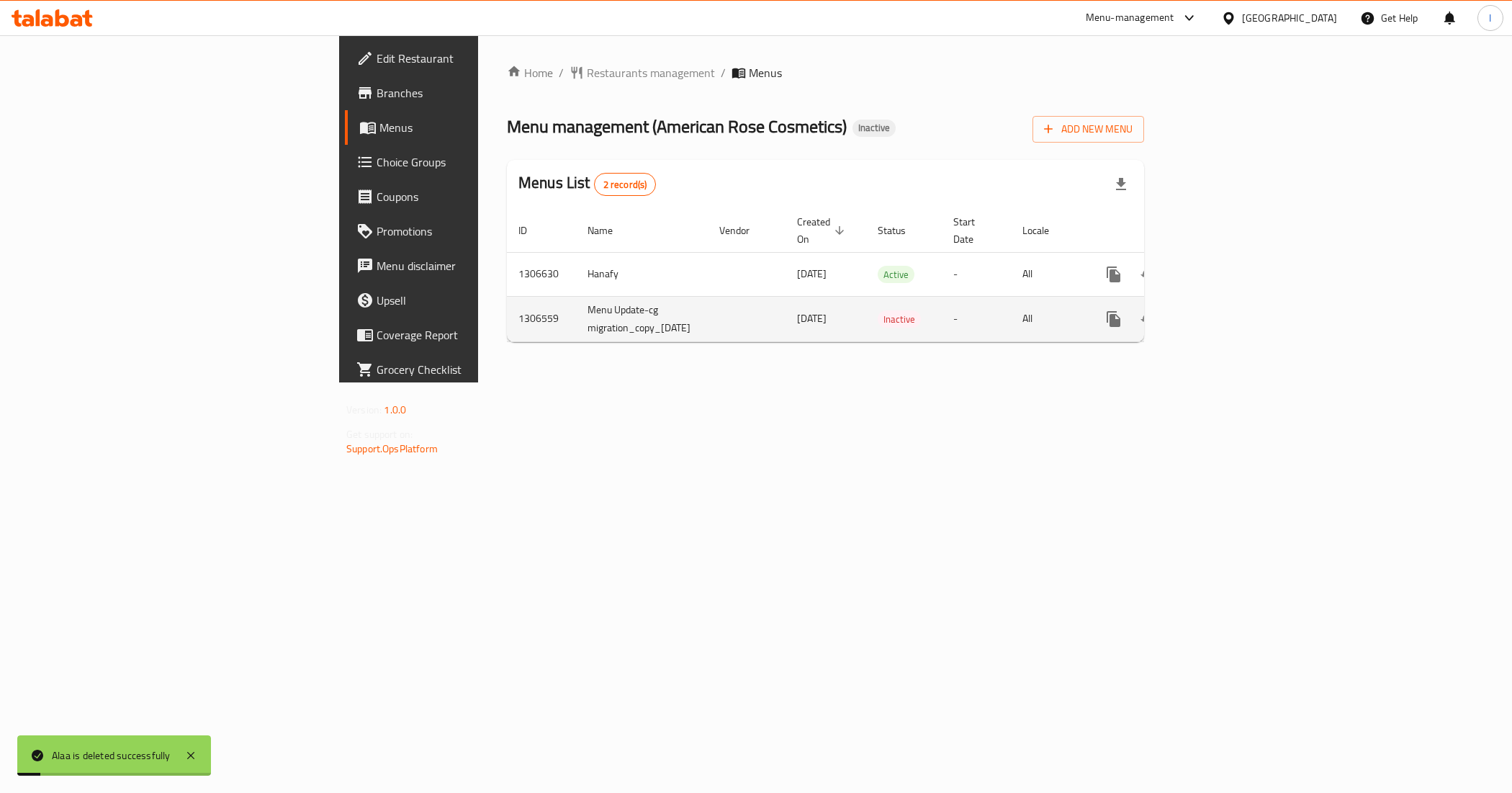
click at [576, 307] on td "Menu Update-cg migration_copy_19/08/2025" at bounding box center [642, 319] width 132 height 45
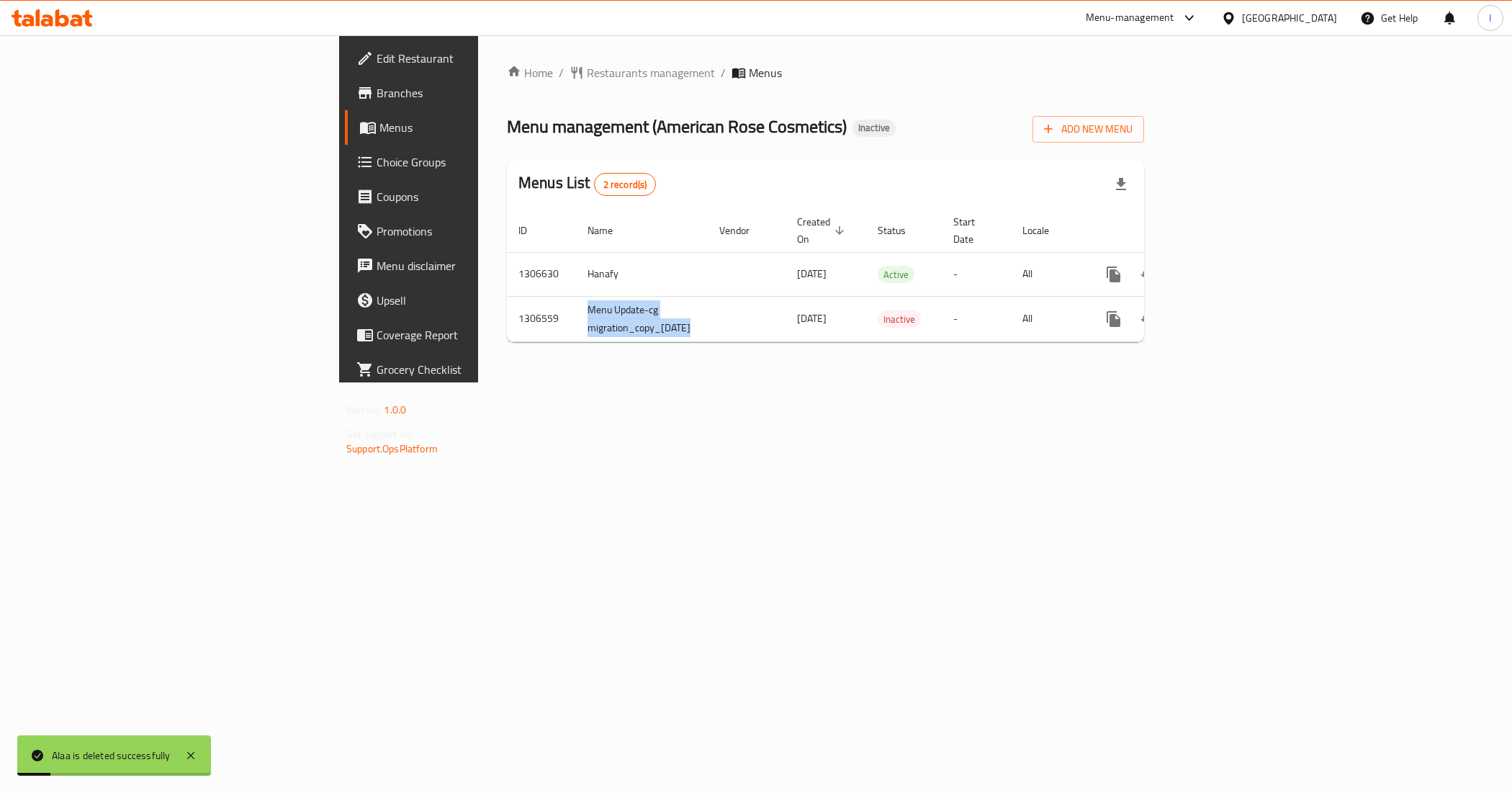
copy td "Menu Update-cg migration_copy_19/08/2025"
click at [1188, 312] on icon "enhanced table" at bounding box center [1183, 319] width 10 height 13
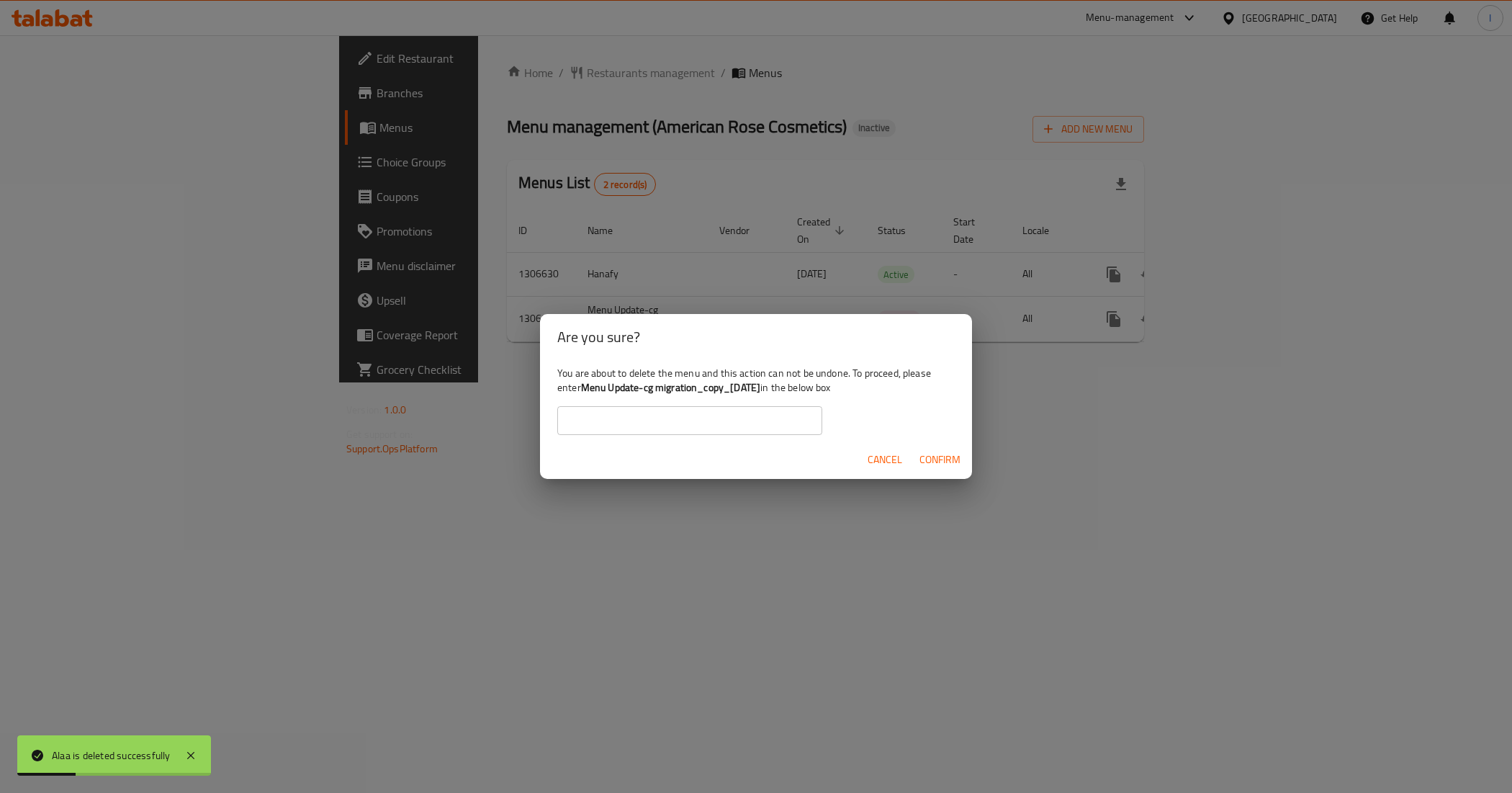
click at [681, 423] on input "text" at bounding box center [689, 421] width 265 height 29
paste input "Menu Update-cg migration_copy_19/08/2025"
click at [948, 458] on span "Confirm" at bounding box center [939, 459] width 41 height 18
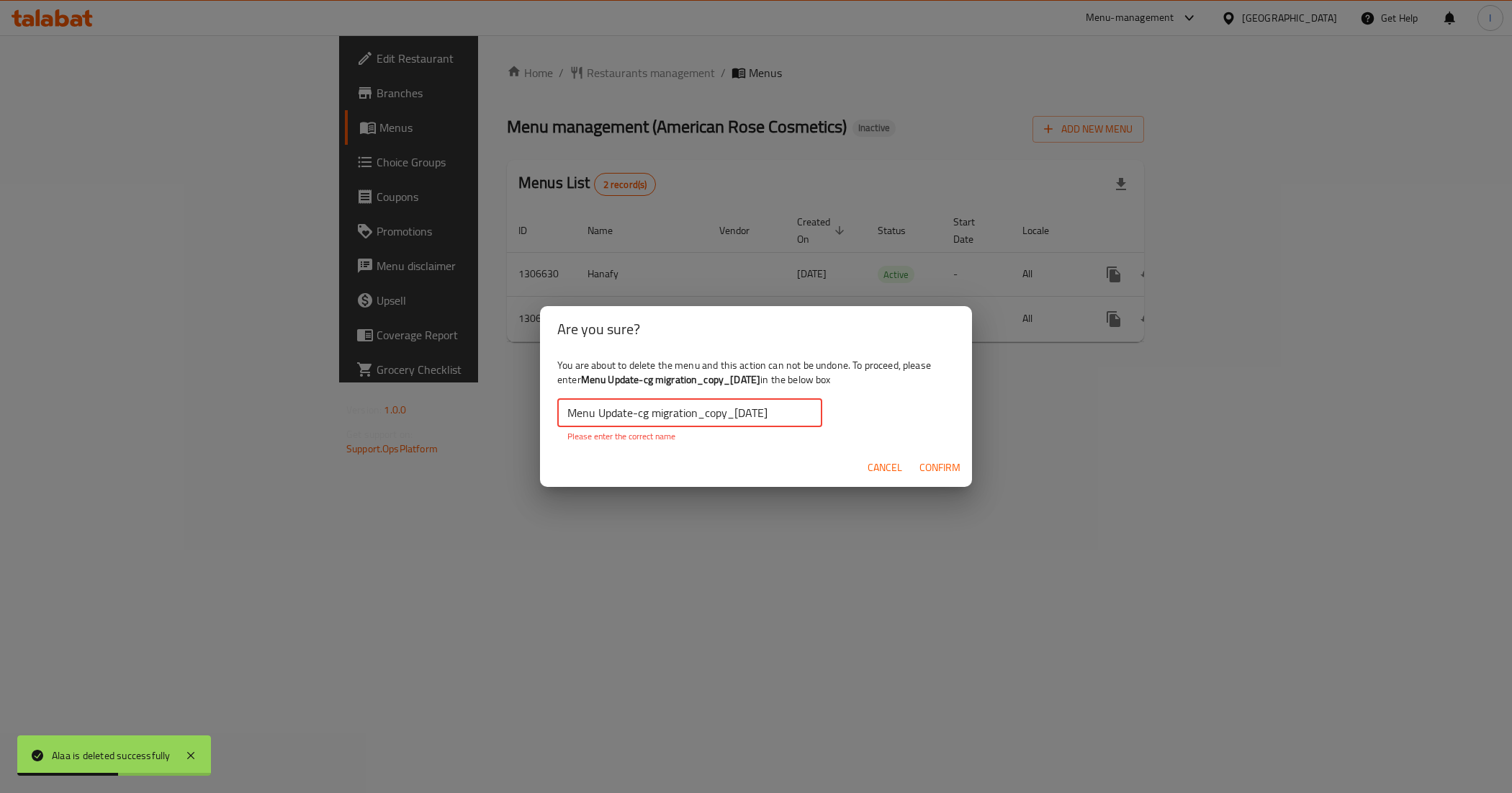
drag, startPoint x: 566, startPoint y: 416, endPoint x: 377, endPoint y: 419, distance: 189.0
click at [389, 418] on div "Are you sure? You are about to delete the menu and this action can not be undon…" at bounding box center [756, 396] width 1512 height 793
drag, startPoint x: 811, startPoint y: 421, endPoint x: 804, endPoint y: 414, distance: 9.9
click at [810, 419] on input "Menu Update-cg migration_copy_19/08/2025" at bounding box center [689, 413] width 265 height 29
drag, startPoint x: 799, startPoint y: 413, endPoint x: 977, endPoint y: 413, distance: 178.0
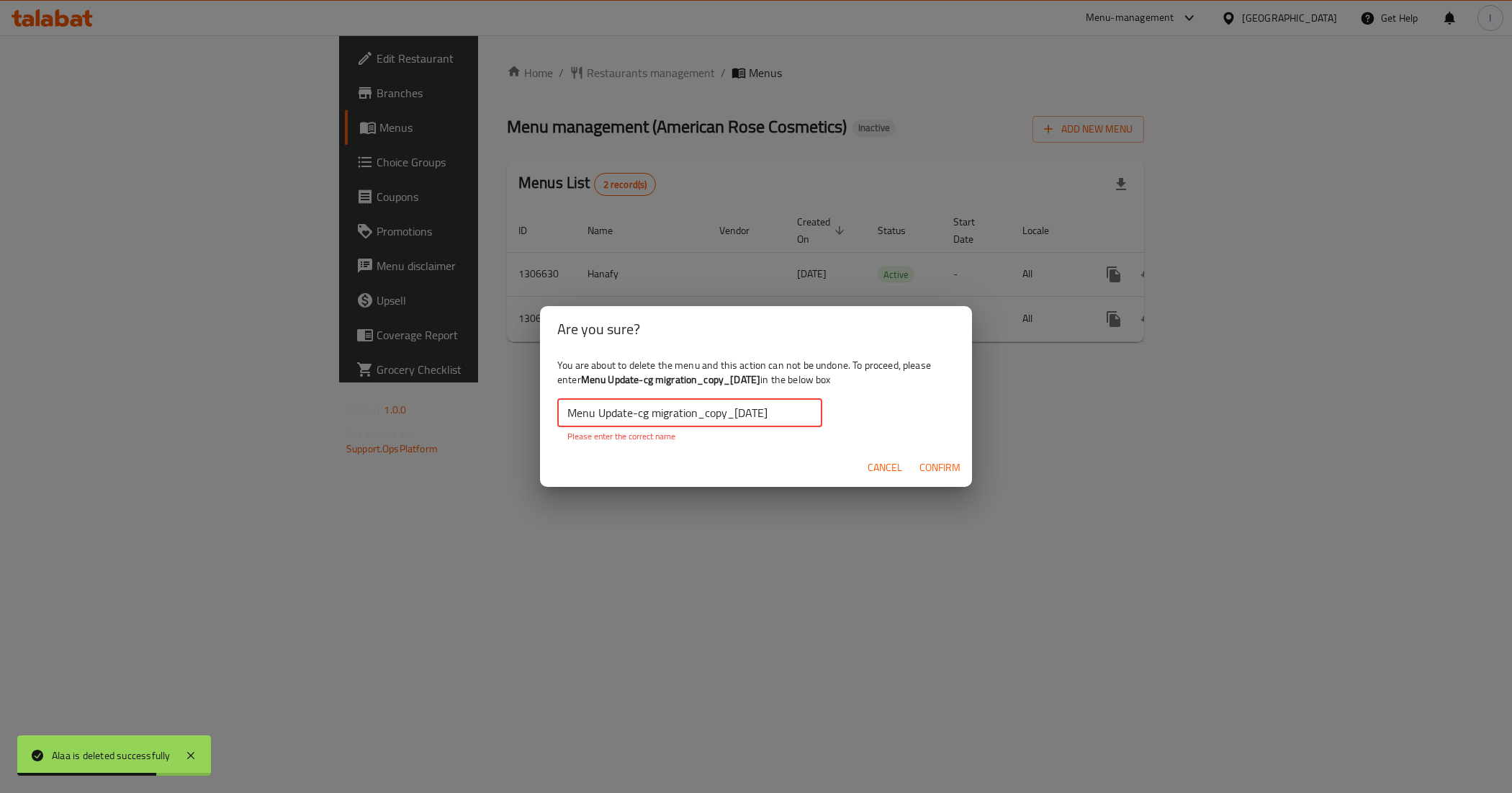
click at [963, 413] on div "You are about to delete the menu and this action can not be undone. To proceed,…" at bounding box center [756, 401] width 432 height 97
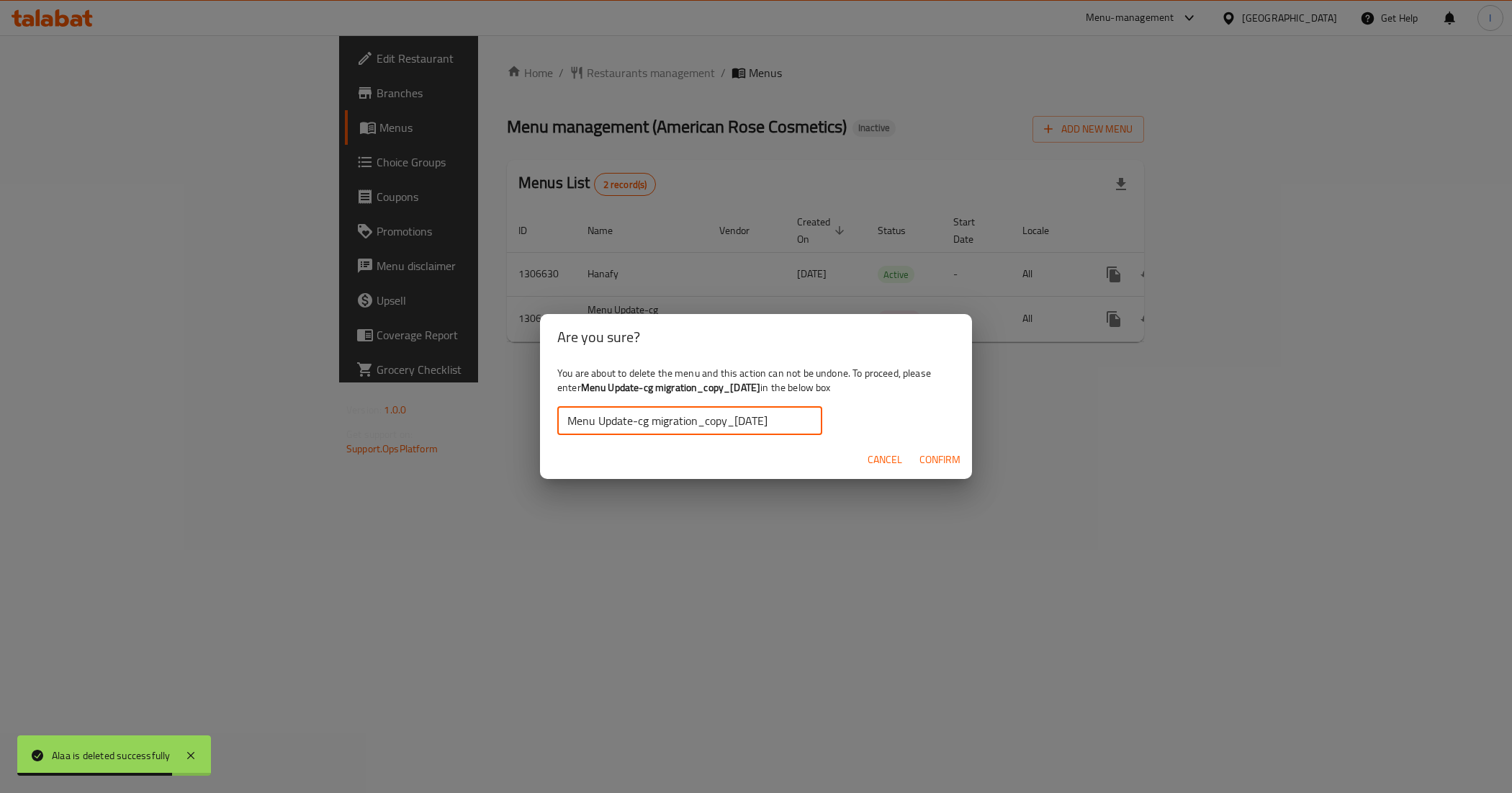
type input "Menu Update-cg migration_copy_19/08/2025"
click at [954, 459] on span "Confirm" at bounding box center [939, 459] width 41 height 18
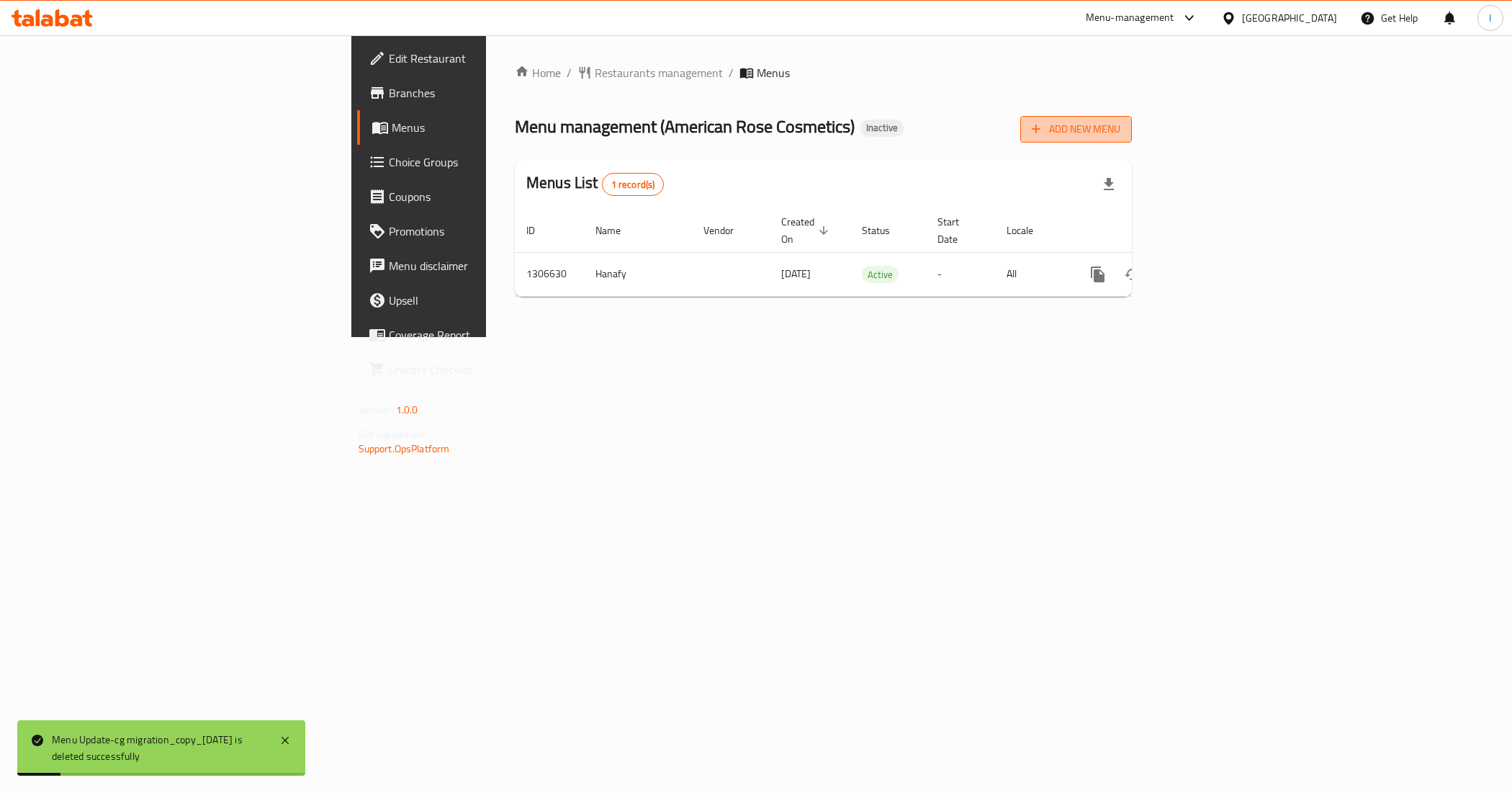
click at [1121, 122] on span "Add New Menu" at bounding box center [1075, 129] width 88 height 18
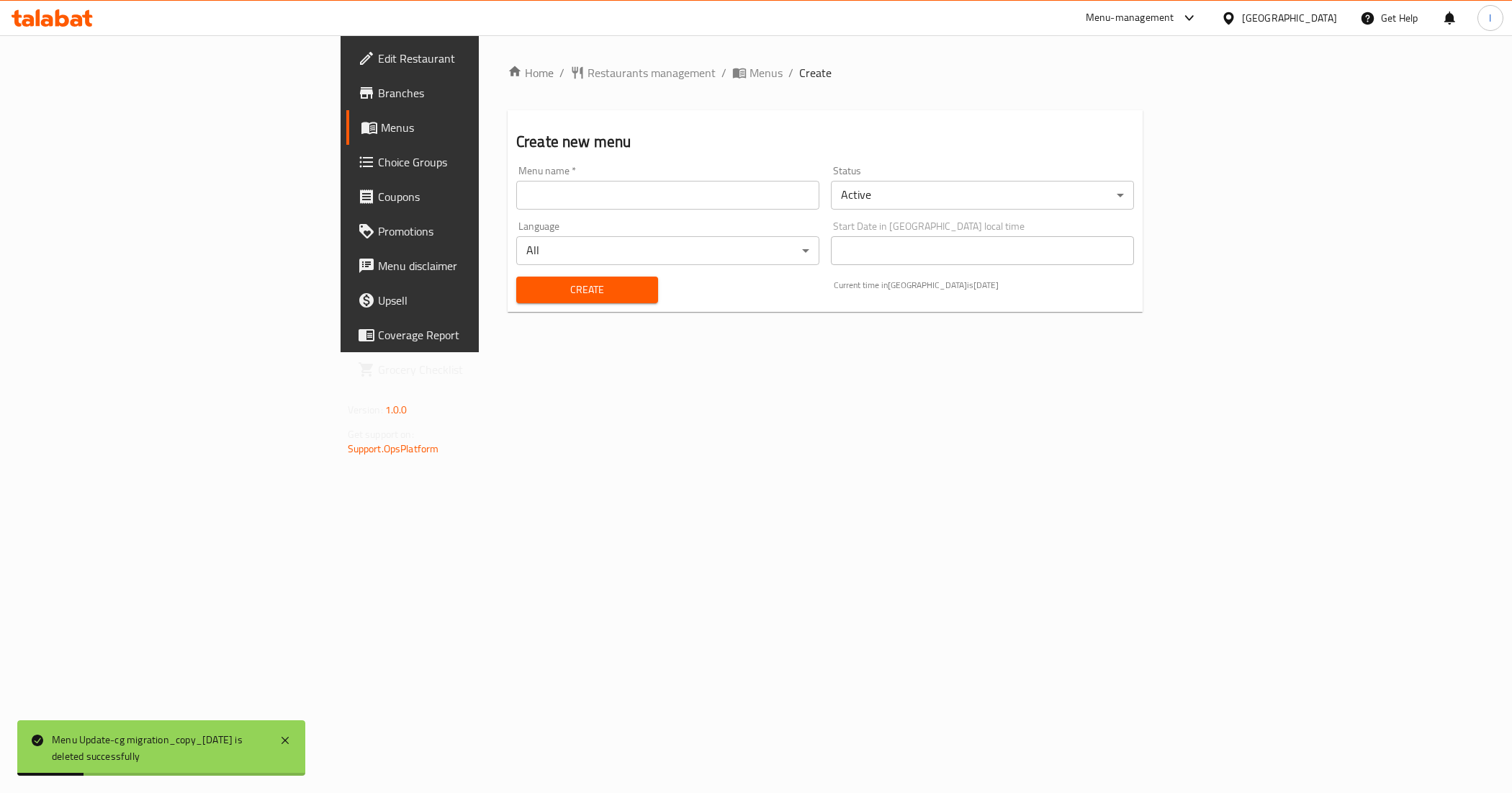
click at [517, 206] on input "text" at bounding box center [668, 195] width 303 height 29
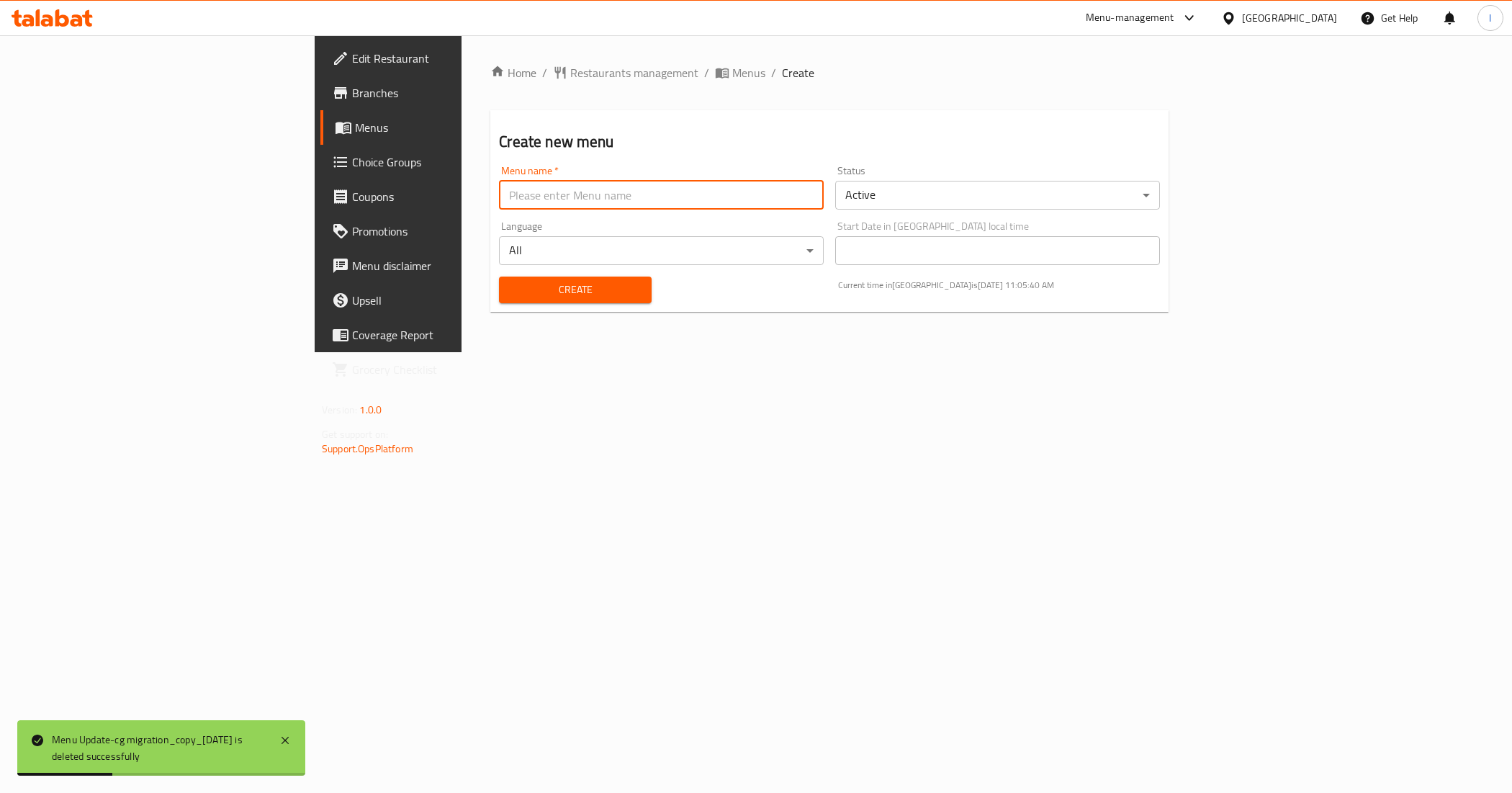
type input "New Menu"
click at [510, 294] on span "Create" at bounding box center [575, 289] width 129 height 18
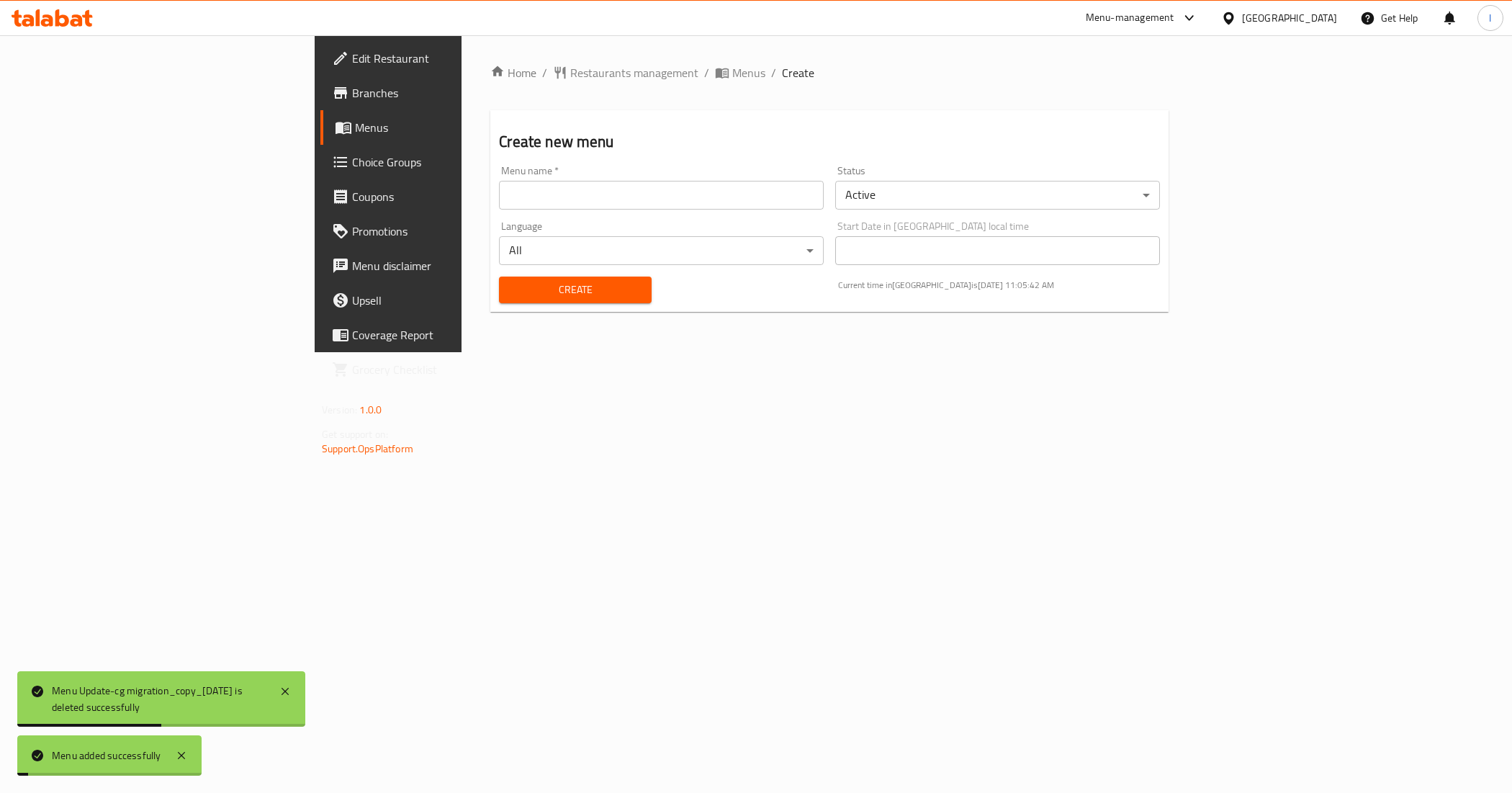
click at [565, 352] on div "Home / Restaurants management / Menus / Create Create new menu Menu name   * Me…" at bounding box center [829, 193] width 736 height 317
click at [732, 64] on span "Menus" at bounding box center [748, 72] width 33 height 18
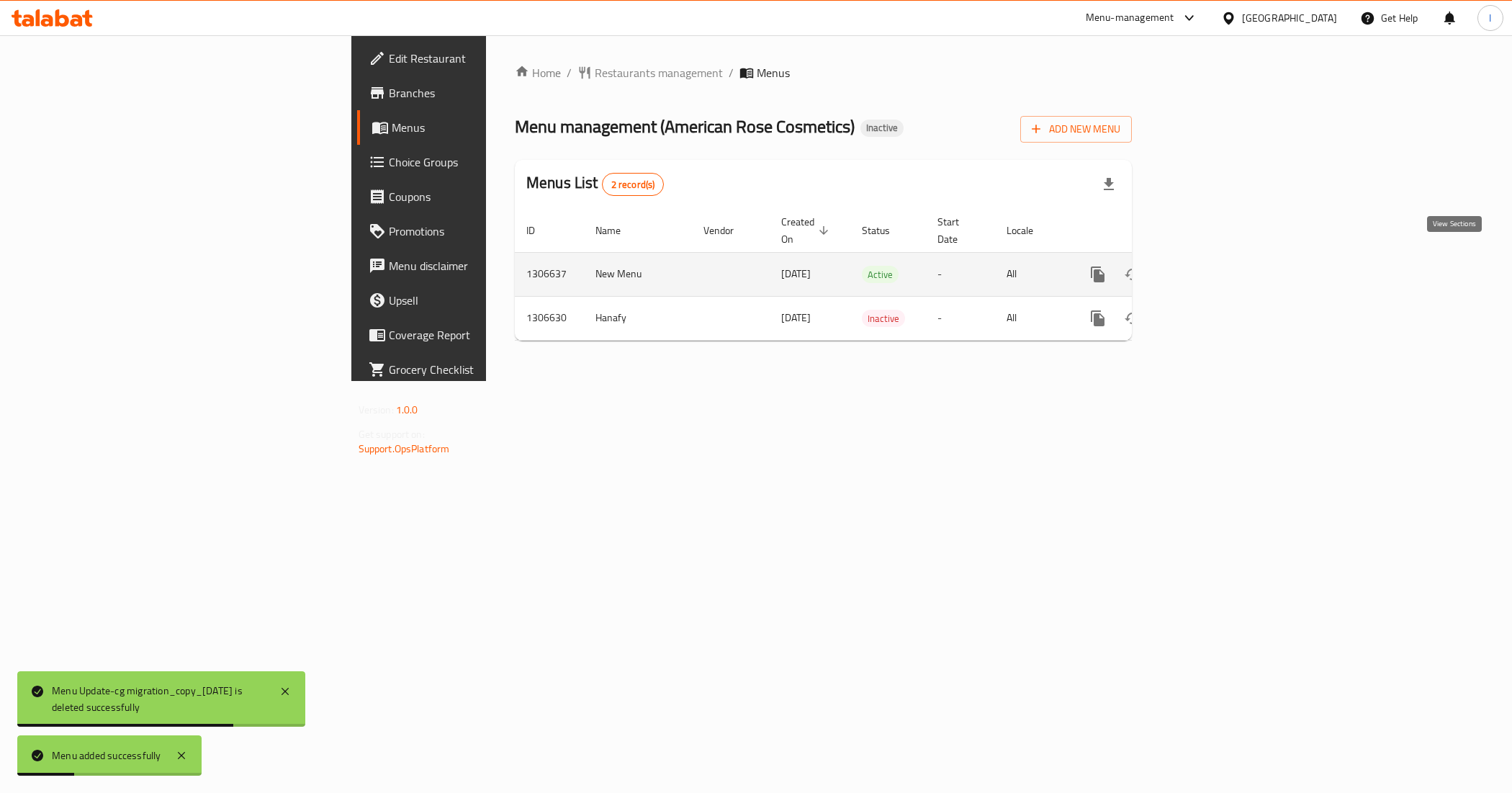
click at [1210, 266] on icon "enhanced table" at bounding box center [1201, 274] width 18 height 18
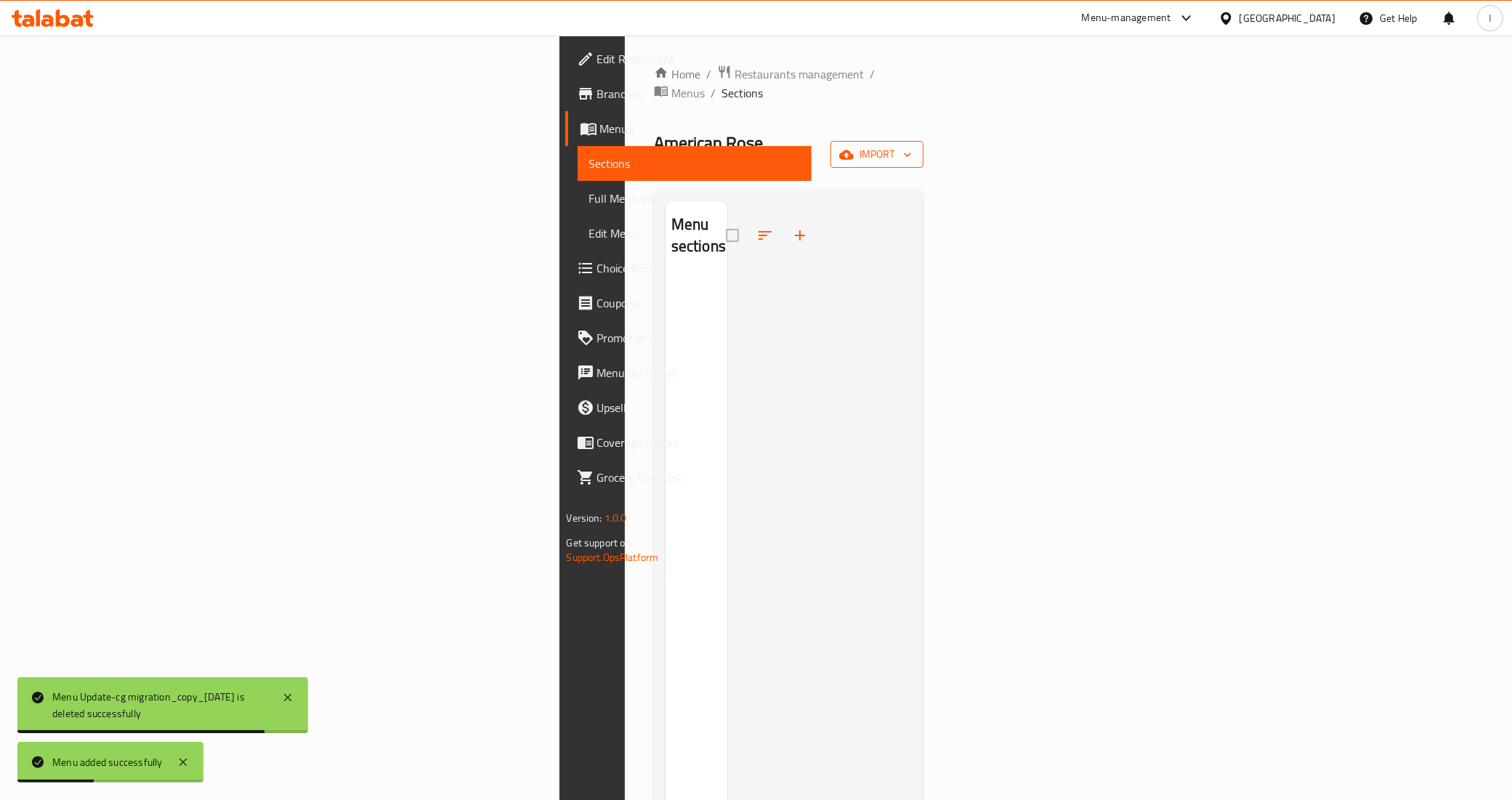
click at [912, 146] on span "import" at bounding box center [877, 154] width 70 height 18
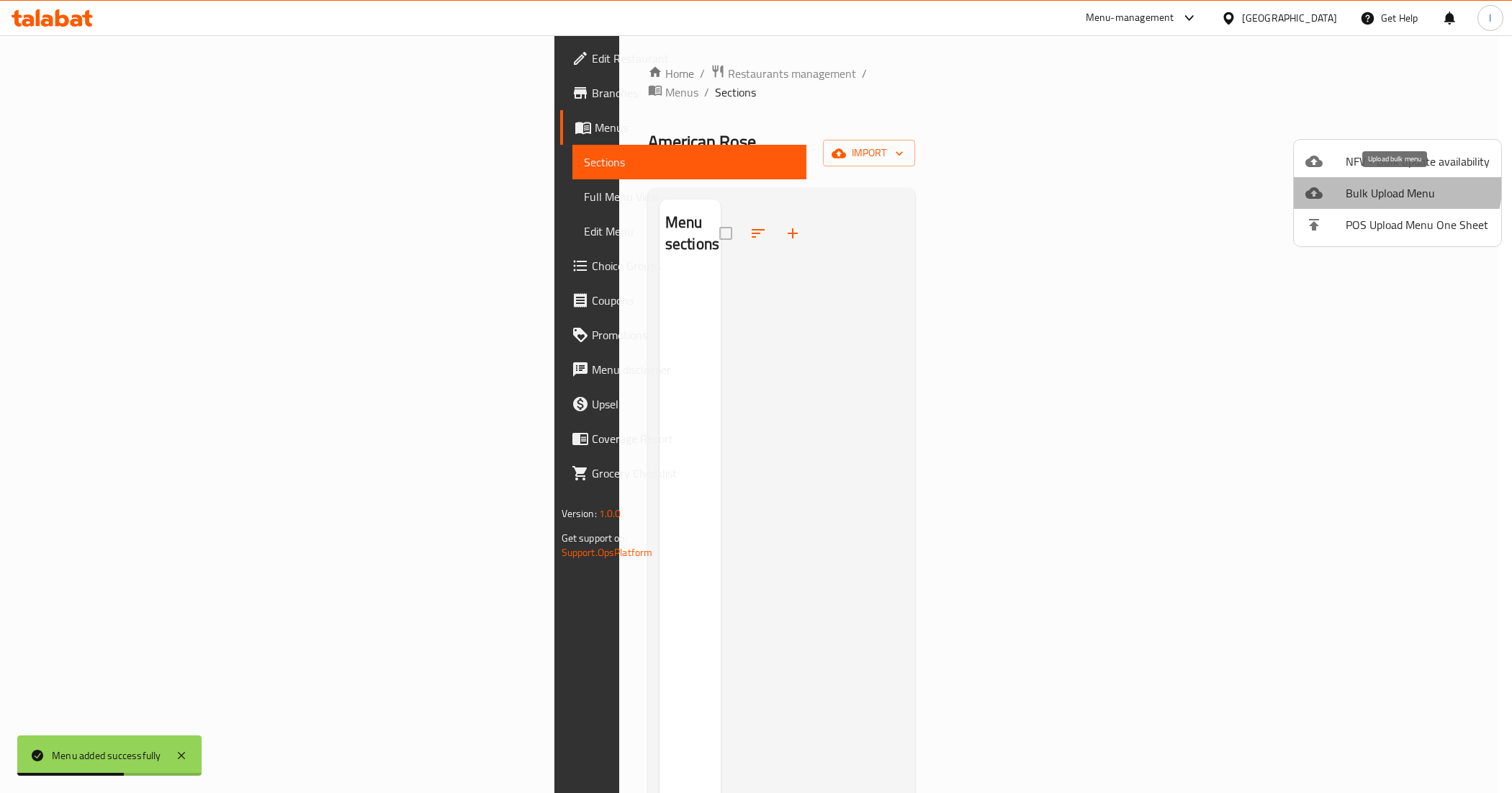
click at [1388, 186] on span "Bulk Upload Menu" at bounding box center [1418, 193] width 144 height 18
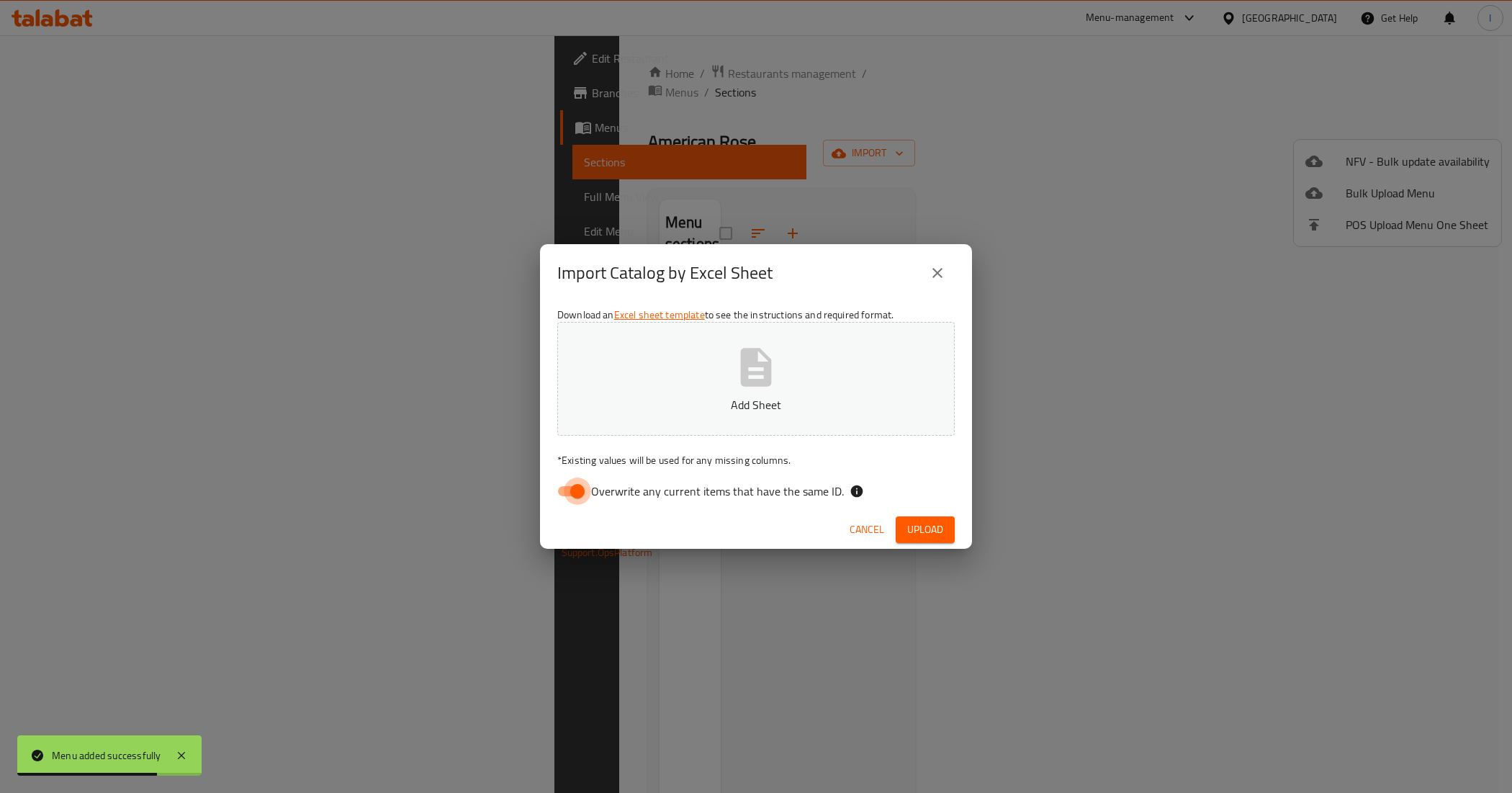
click at [573, 494] on input "Overwrite any current items that have the same ID." at bounding box center [577, 491] width 82 height 28
checkbox input "false"
click at [677, 375] on button "Add Sheet" at bounding box center [756, 378] width 398 height 114
click at [926, 523] on span "Upload" at bounding box center [925, 529] width 36 height 18
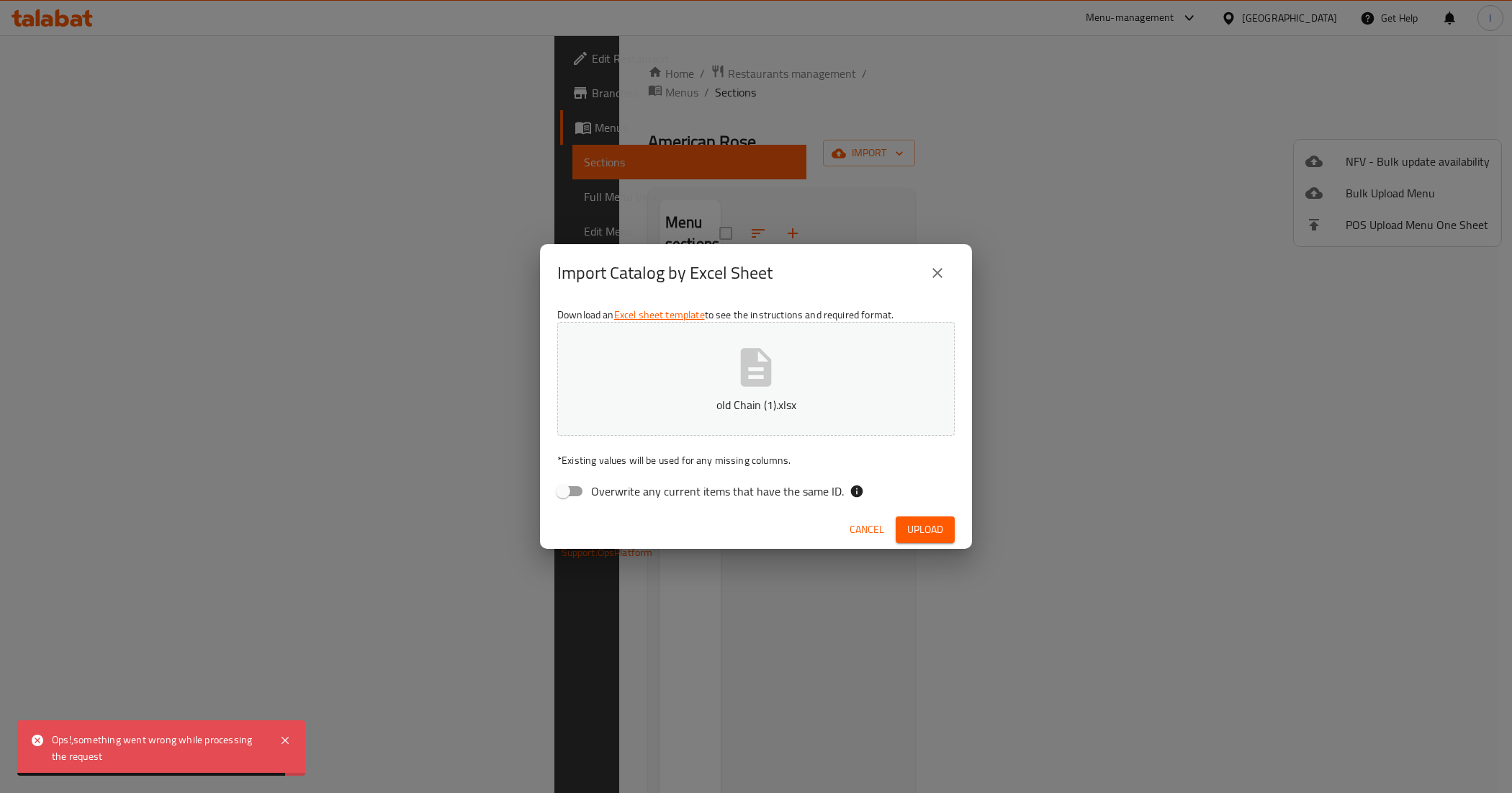
click at [869, 529] on span "Cancel" at bounding box center [867, 529] width 35 height 18
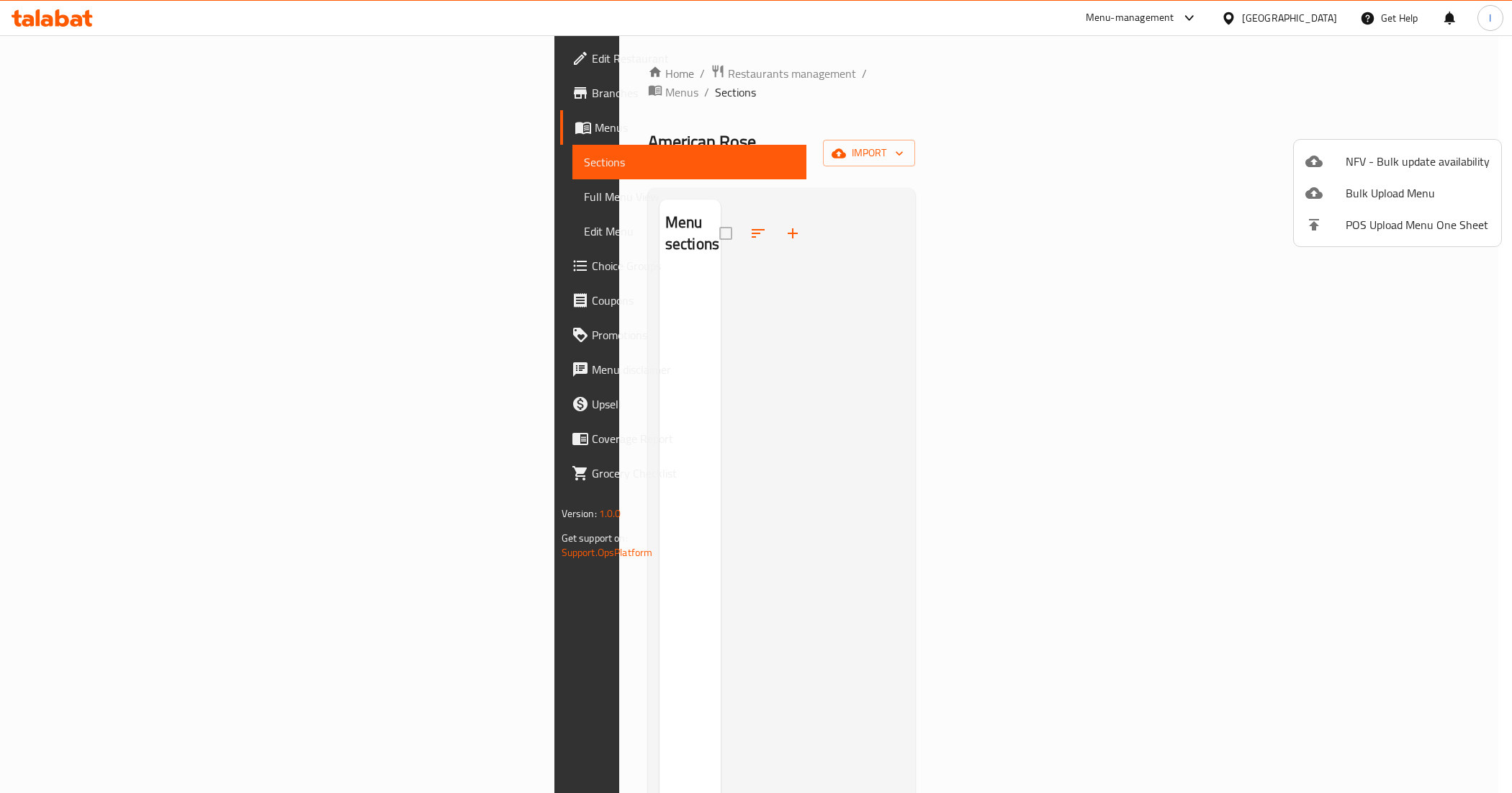
click at [536, 73] on div at bounding box center [756, 396] width 1512 height 793
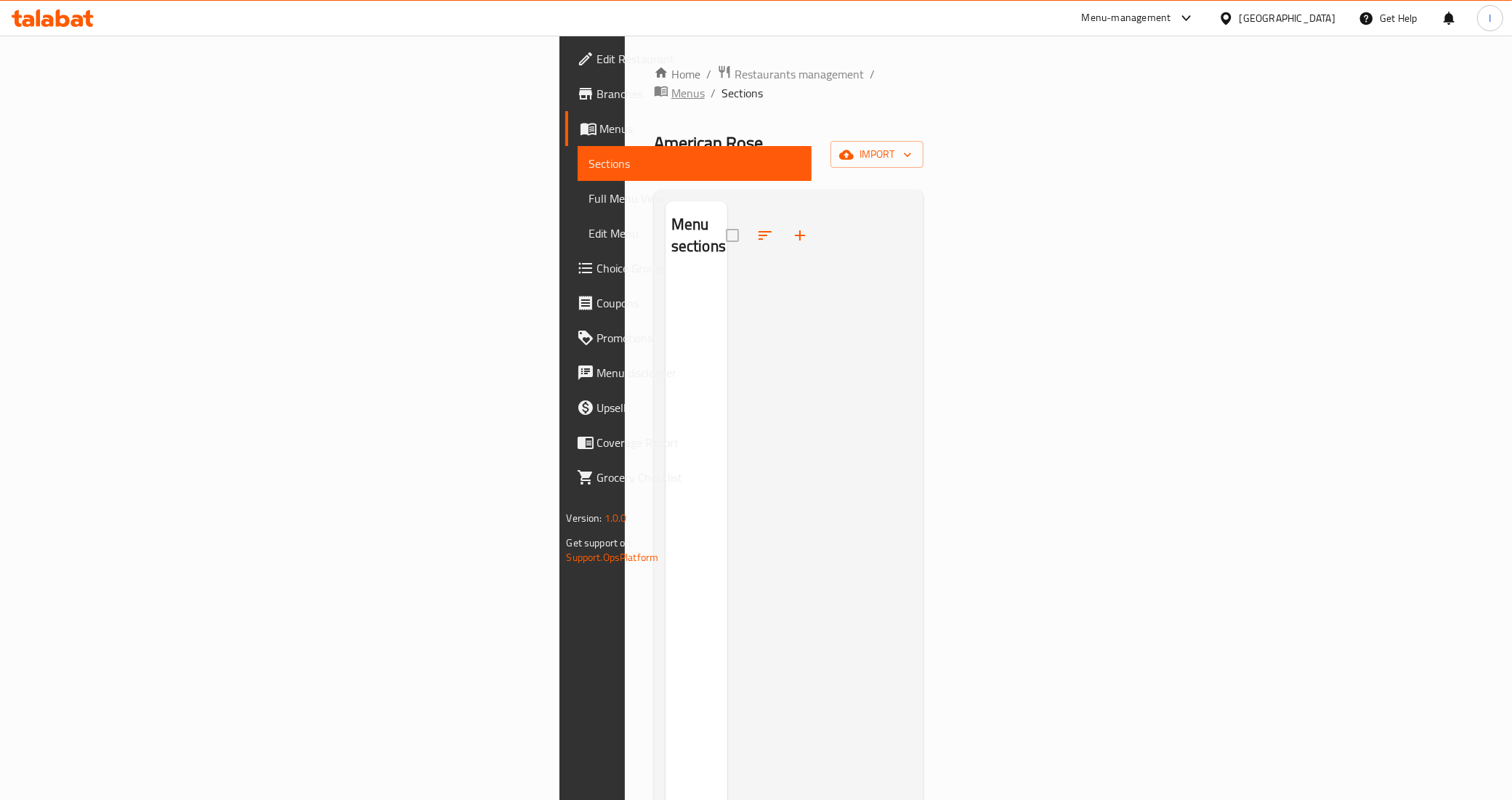
click at [672, 84] on span "Menus" at bounding box center [688, 93] width 33 height 18
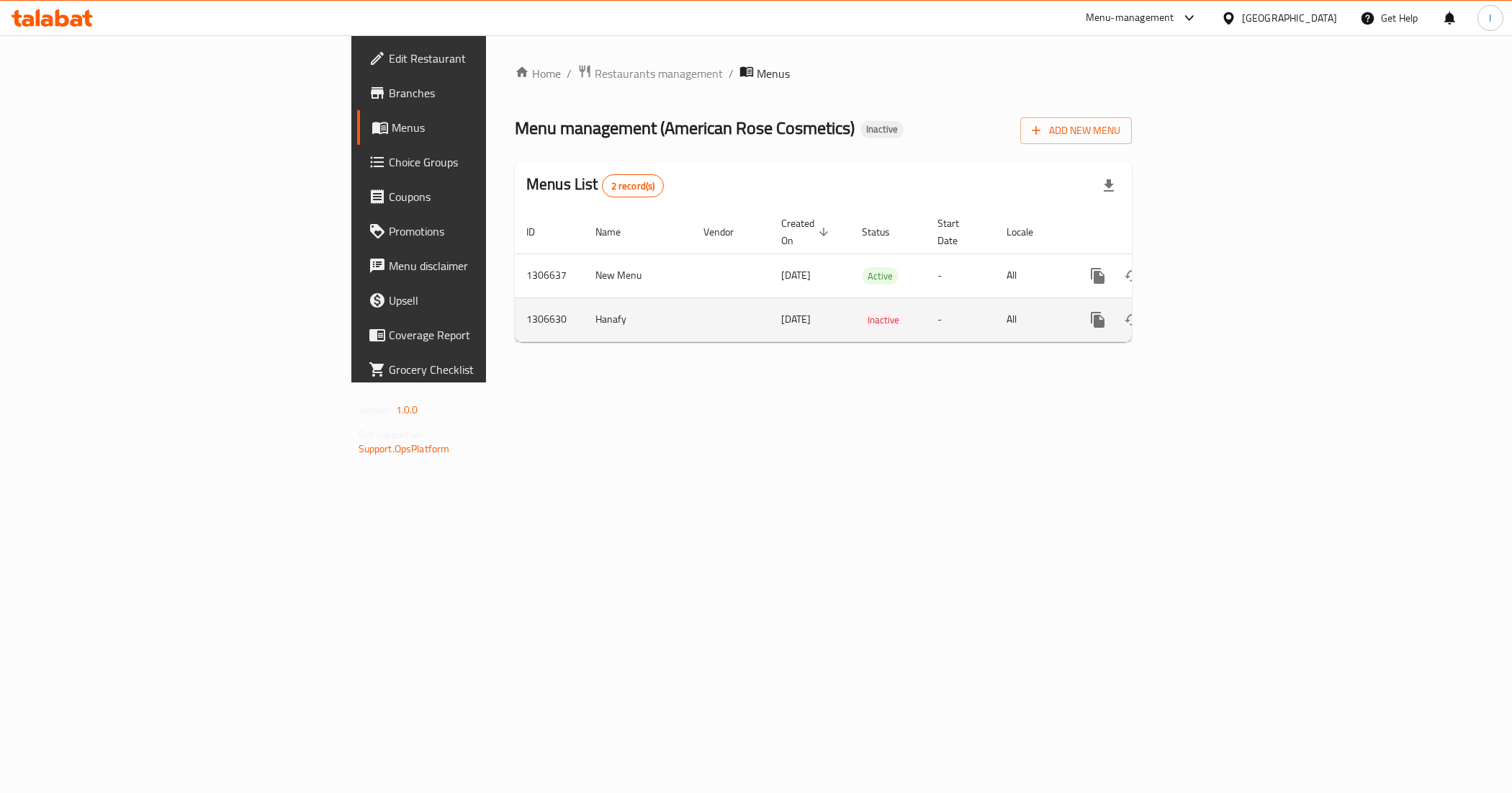
click at [1210, 311] on icon "enhanced table" at bounding box center [1201, 319] width 18 height 18
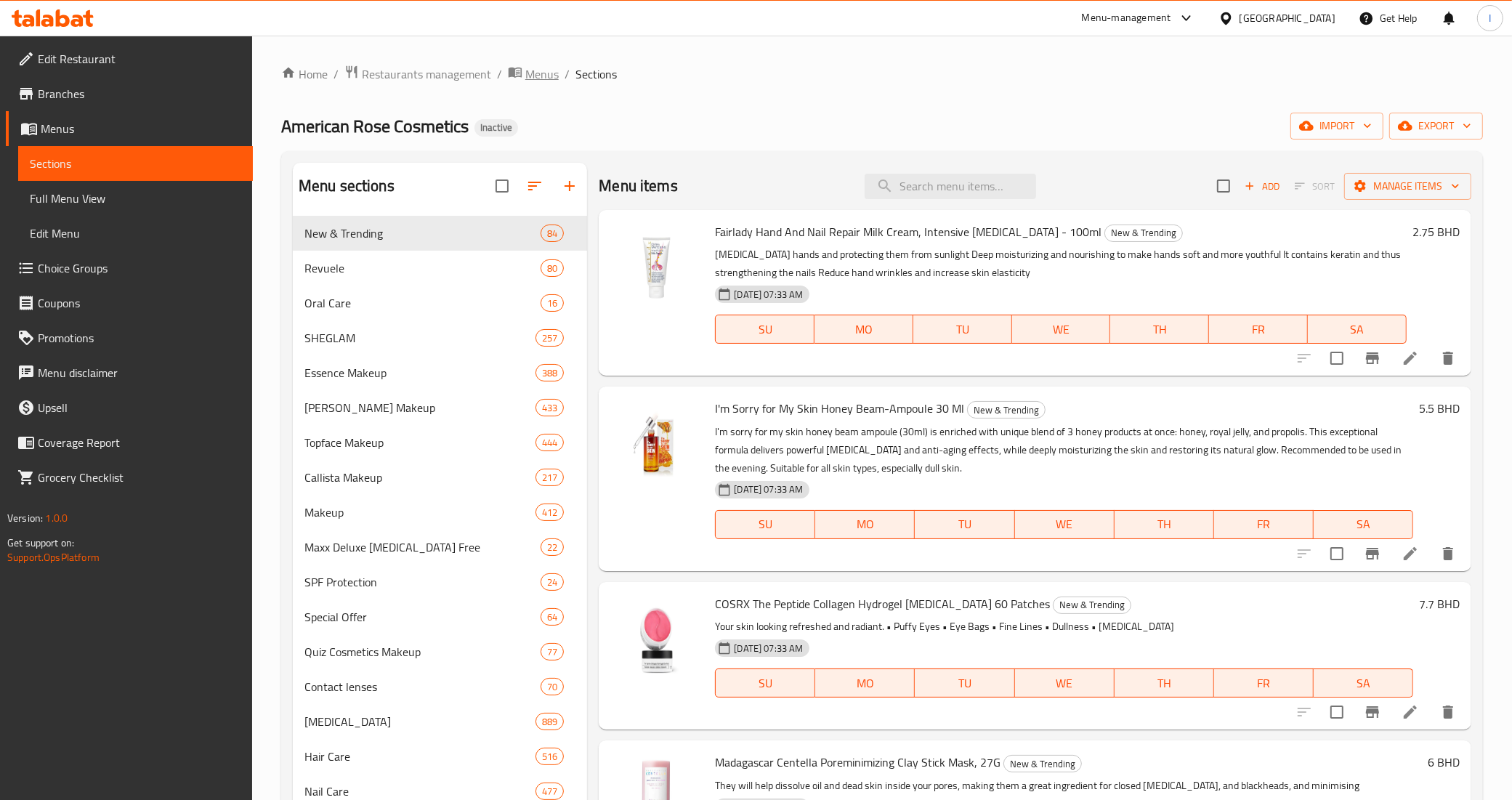
click at [539, 76] on span "Menus" at bounding box center [541, 74] width 33 height 18
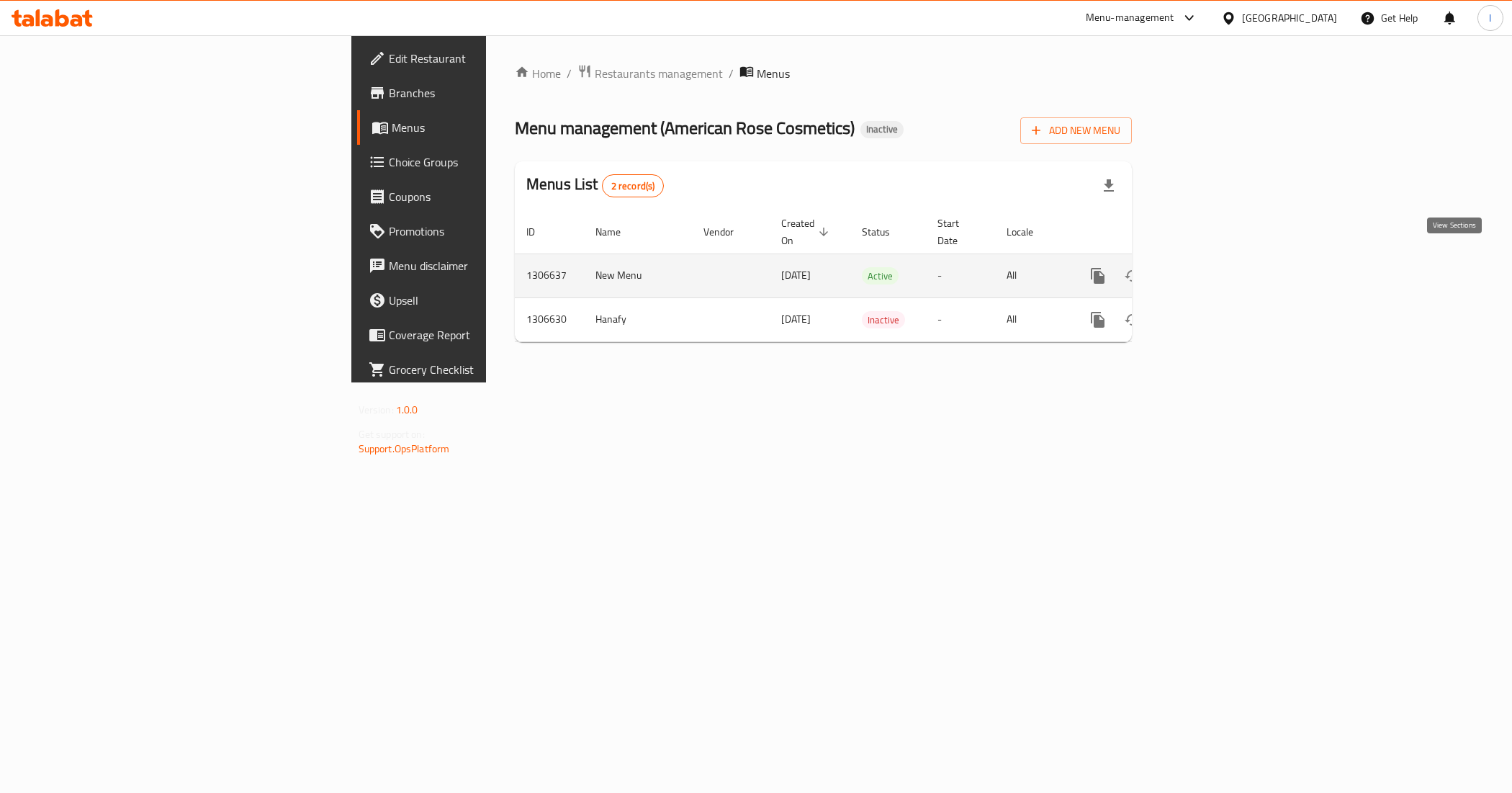
click at [1210, 267] on icon "enhanced table" at bounding box center [1201, 276] width 18 height 18
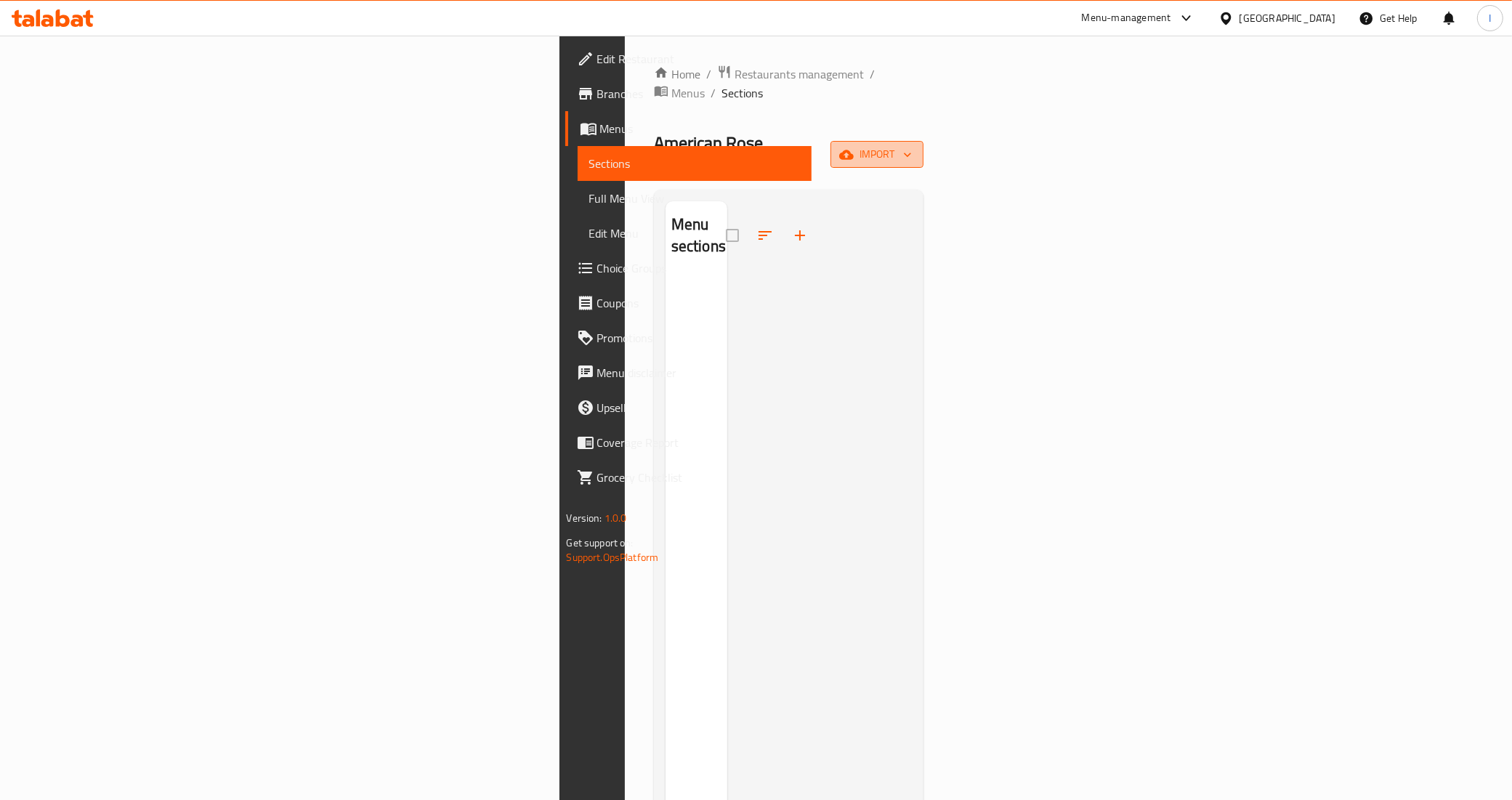
click at [912, 146] on span "import" at bounding box center [877, 154] width 70 height 18
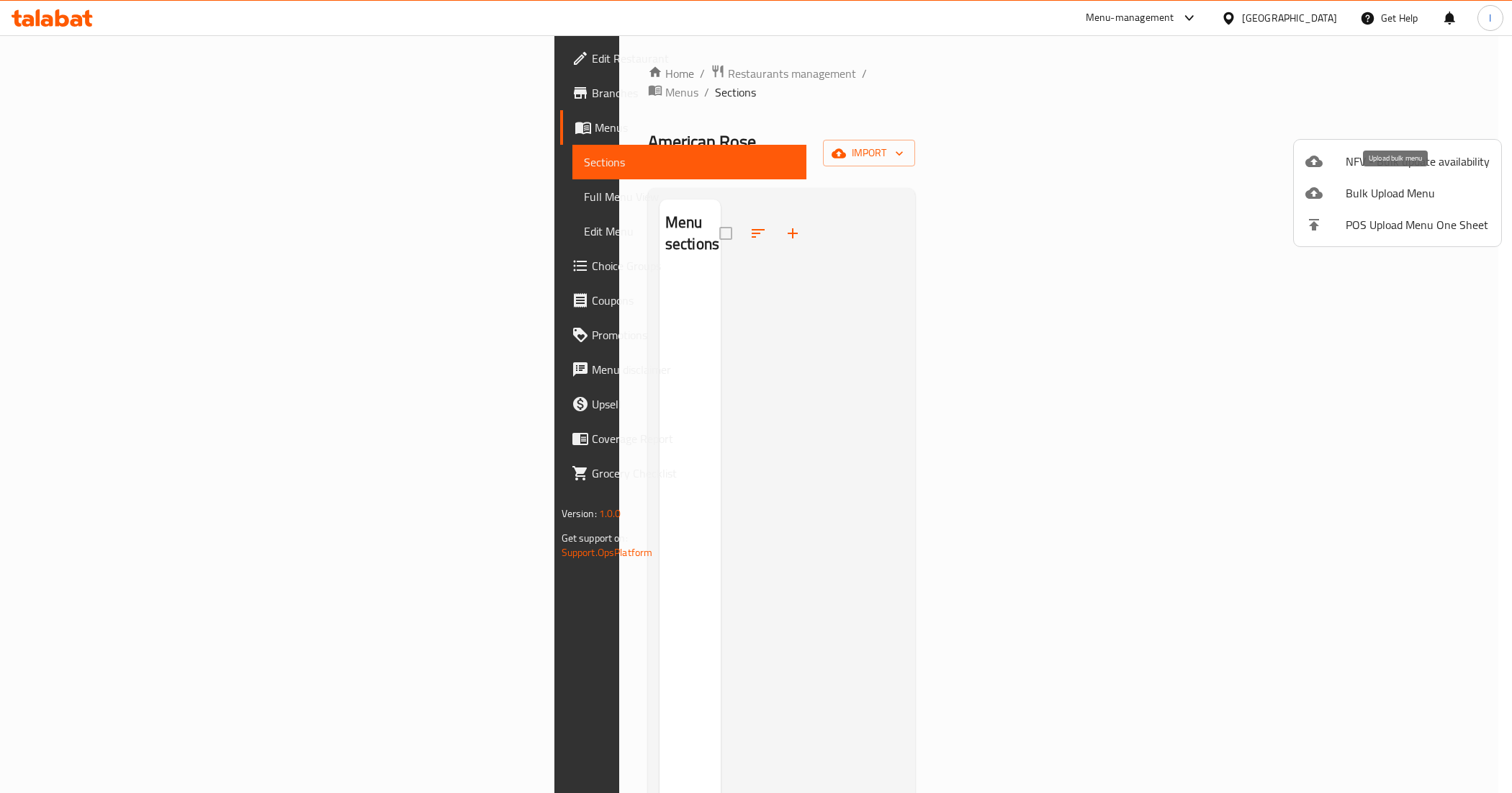
click at [1390, 191] on span "Bulk Upload Menu" at bounding box center [1418, 193] width 144 height 18
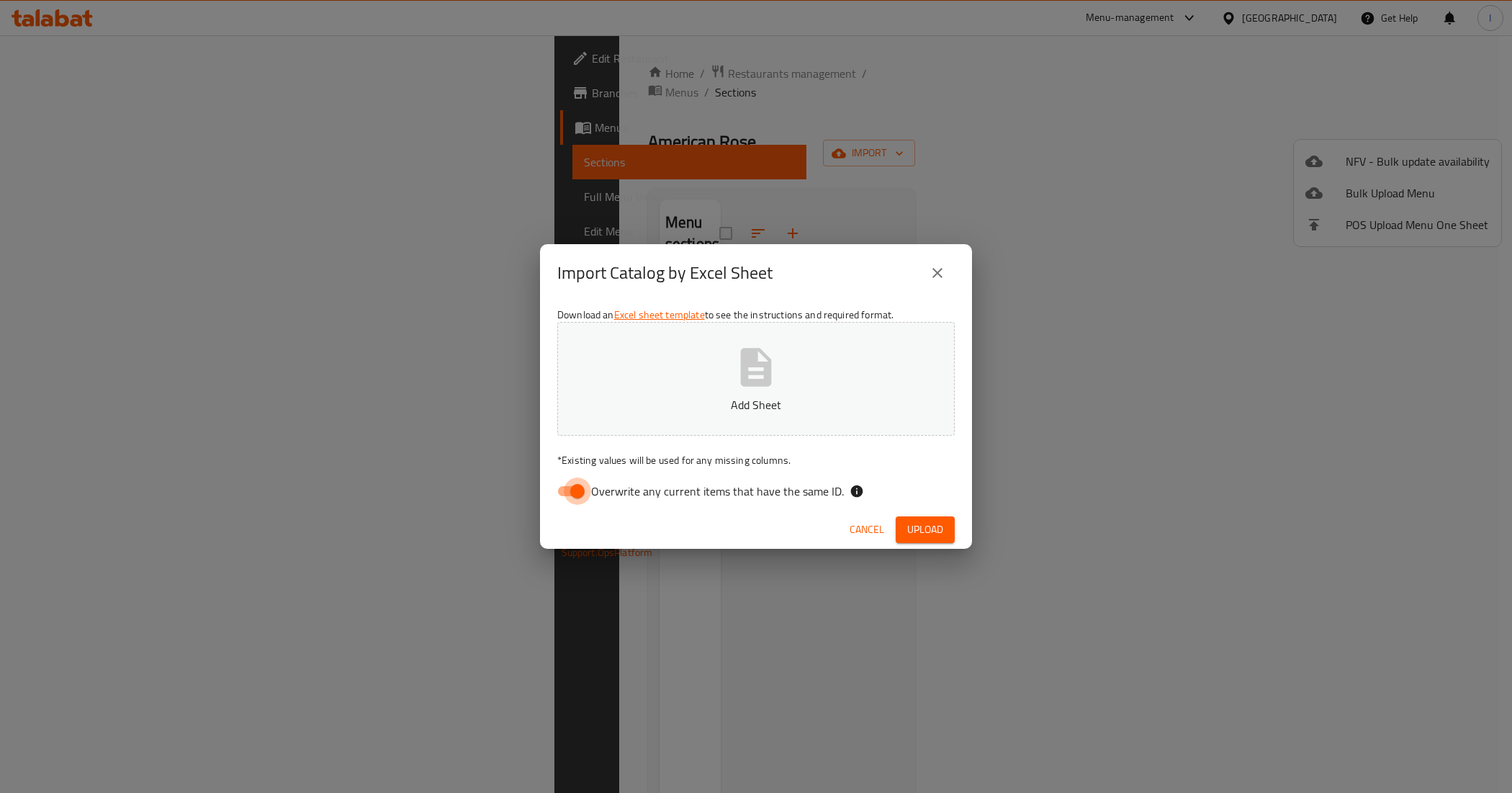
click at [583, 483] on input "Overwrite any current items that have the same ID." at bounding box center [577, 491] width 82 height 28
checkbox input "false"
click at [641, 415] on button "Add Sheet" at bounding box center [756, 378] width 398 height 114
click at [919, 524] on span "Upload" at bounding box center [925, 529] width 36 height 18
click at [939, 524] on span "button" at bounding box center [932, 530] width 23 height 15
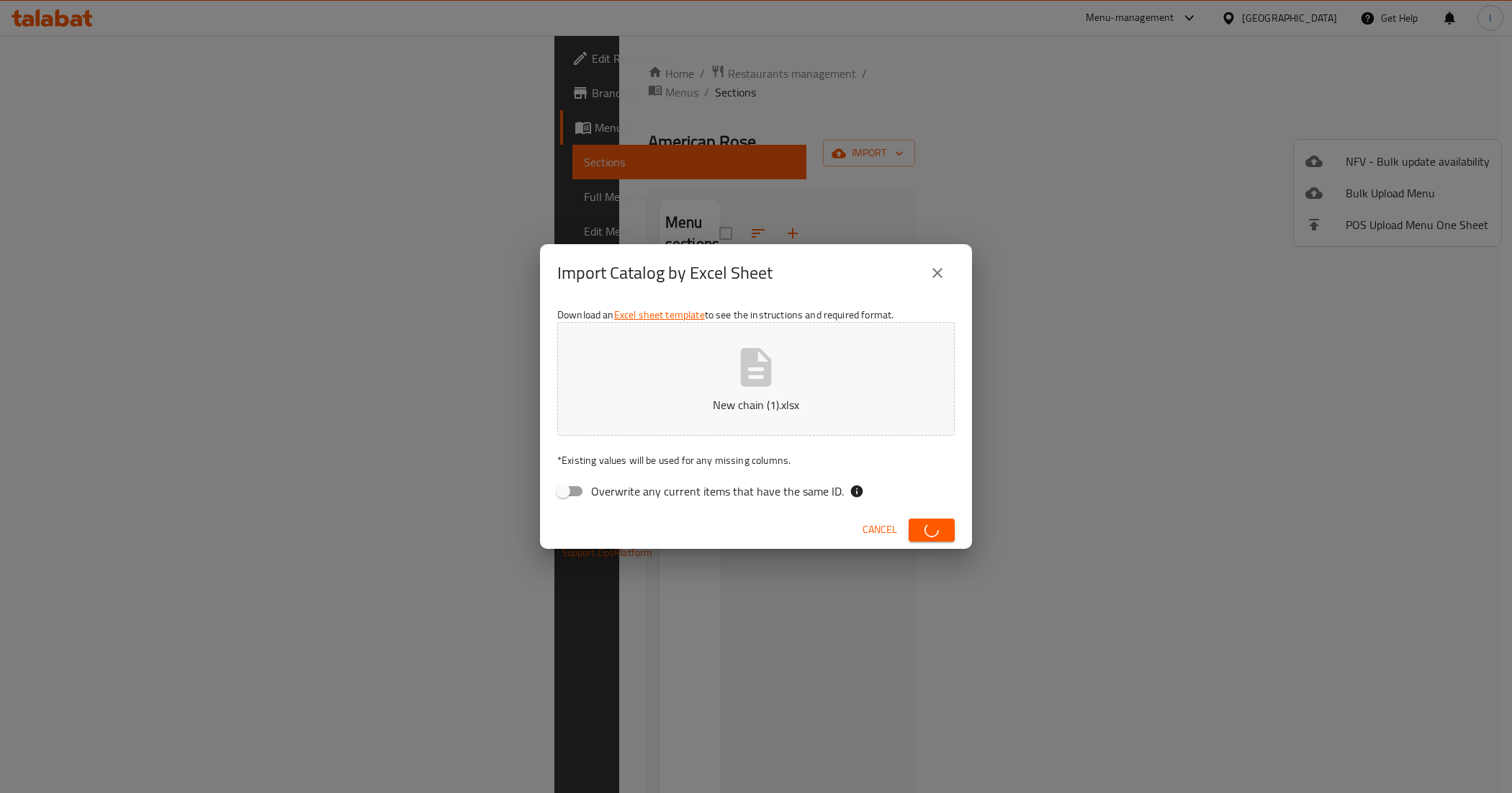
click at [875, 527] on span "Cancel" at bounding box center [880, 529] width 35 height 18
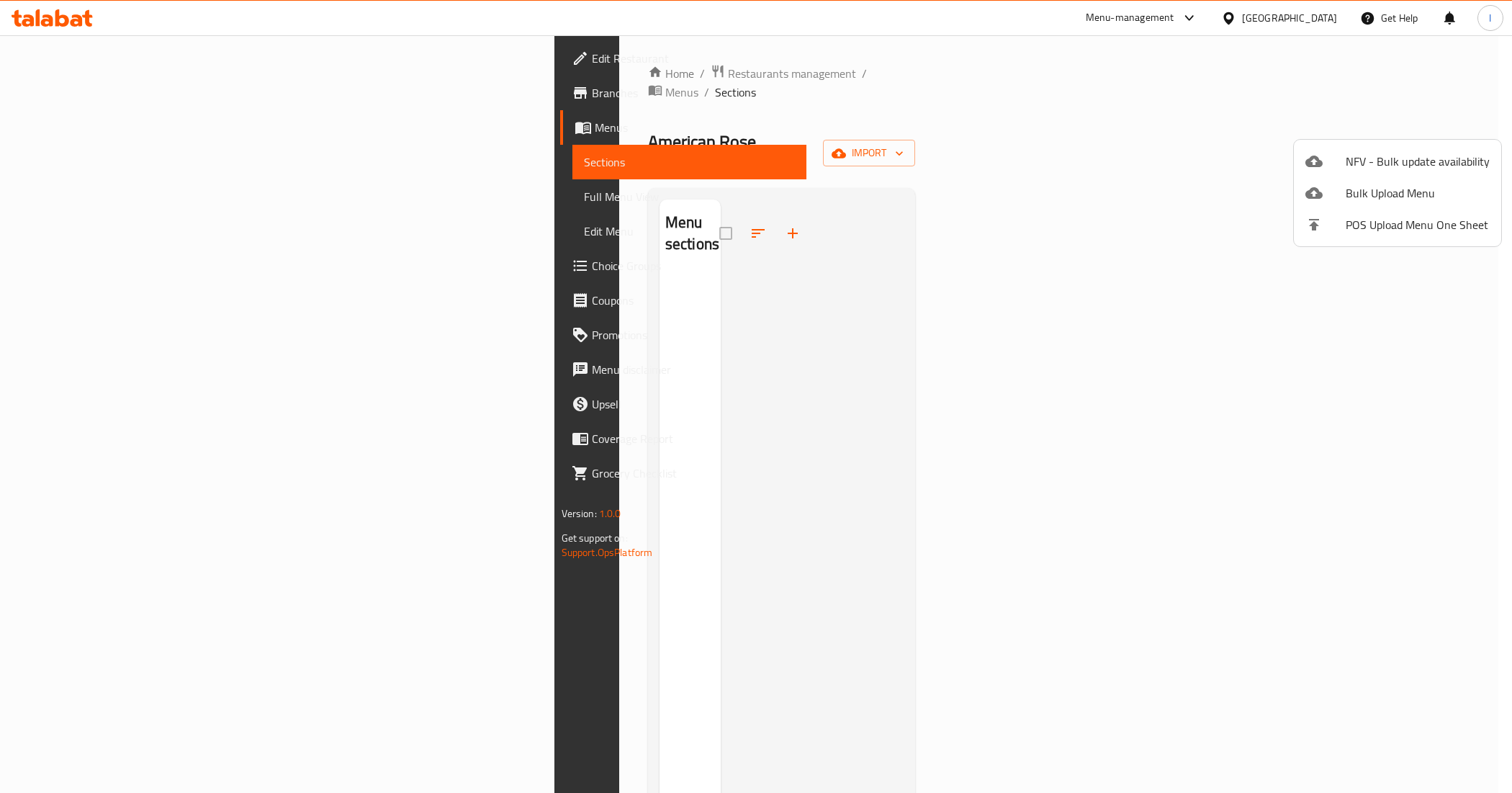
click at [1370, 186] on span "Bulk Upload Menu" at bounding box center [1418, 193] width 144 height 18
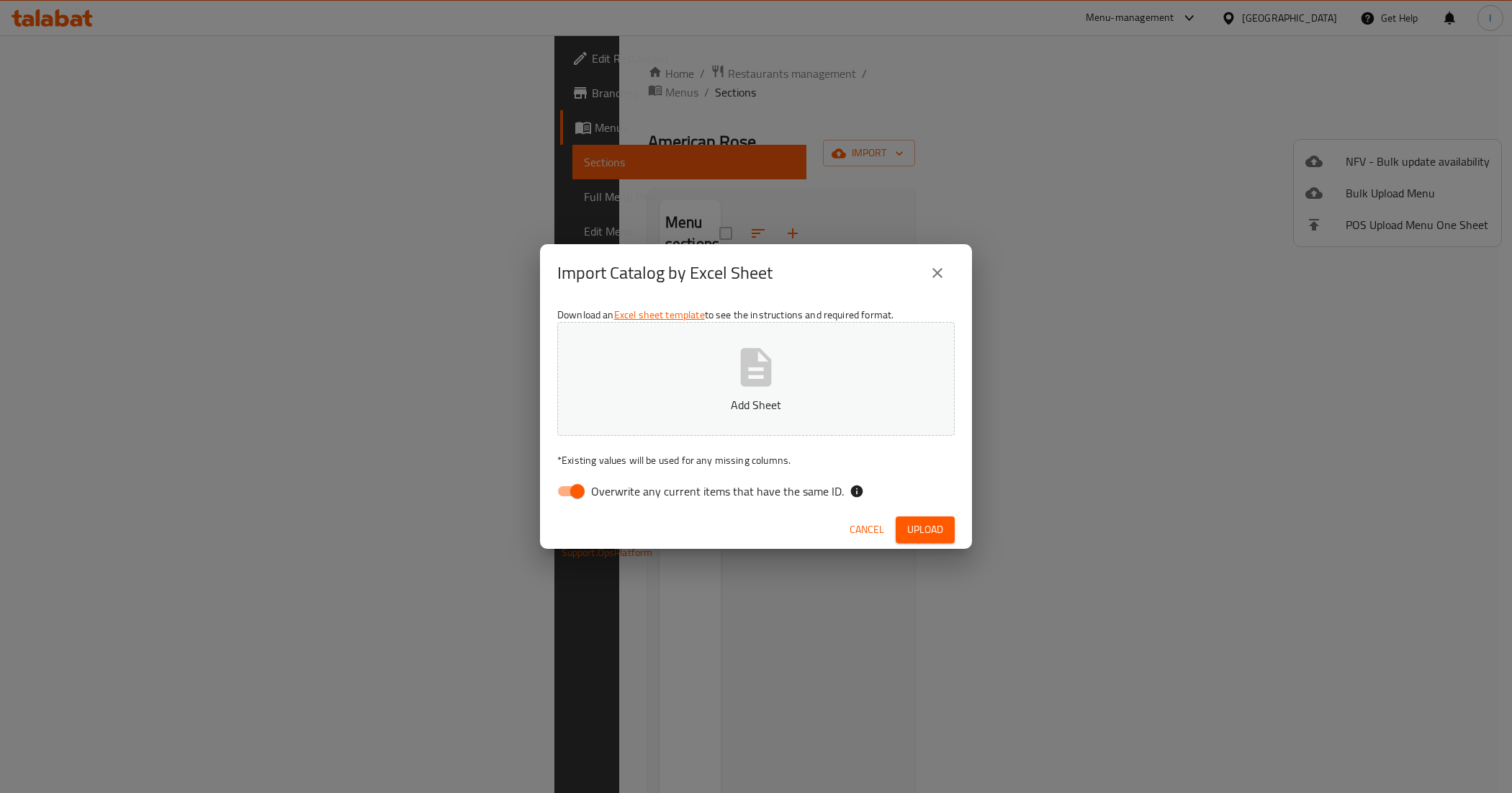
click at [579, 484] on input "Overwrite any current items that have the same ID." at bounding box center [577, 491] width 82 height 28
checkbox input "false"
click at [692, 397] on p "Add Sheet" at bounding box center [756, 405] width 353 height 18
click at [930, 527] on span "Upload" at bounding box center [925, 529] width 36 height 18
click at [884, 529] on span "Cancel" at bounding box center [880, 529] width 35 height 18
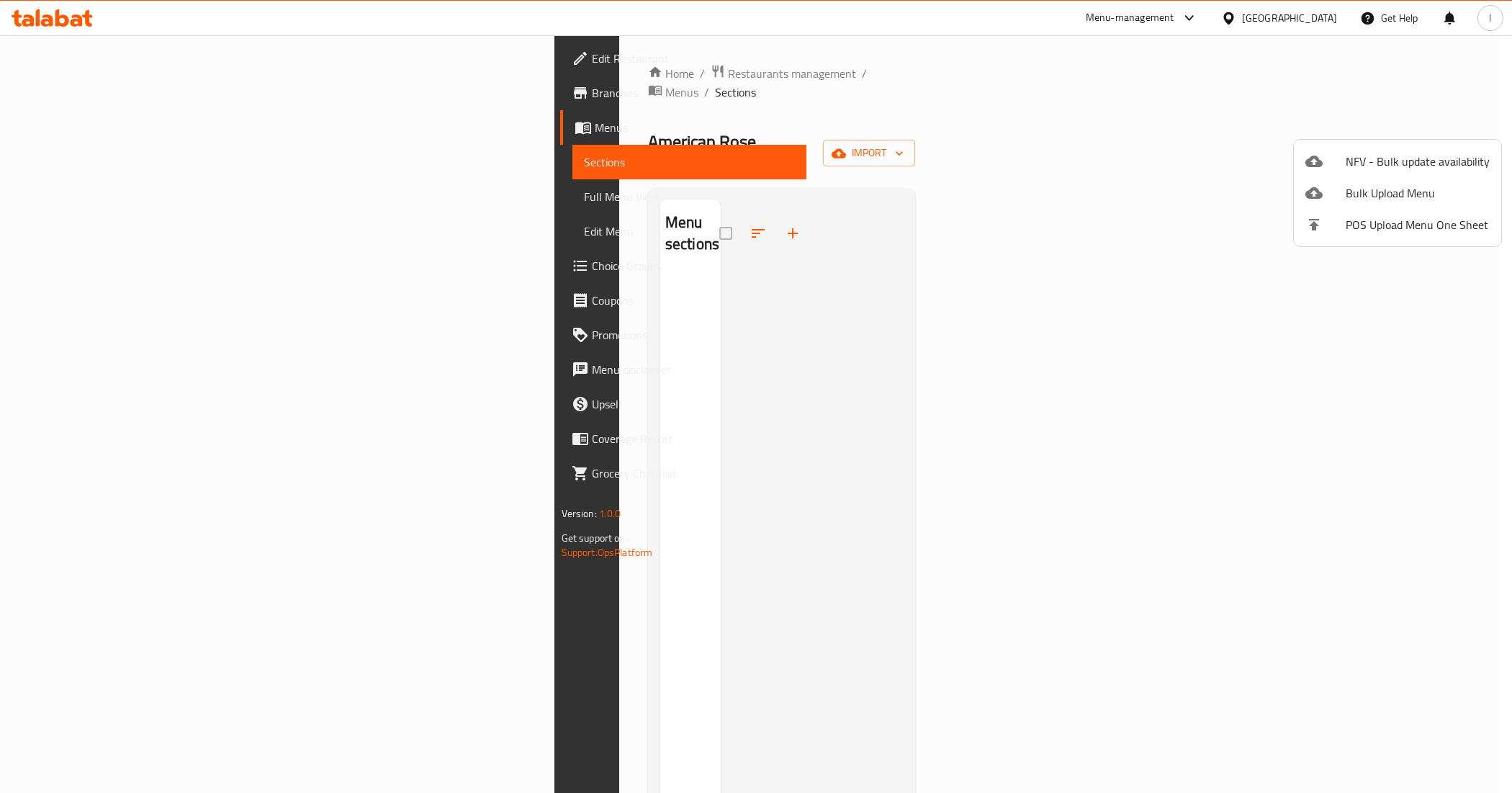
click at [95, 91] on div at bounding box center [756, 396] width 1512 height 793
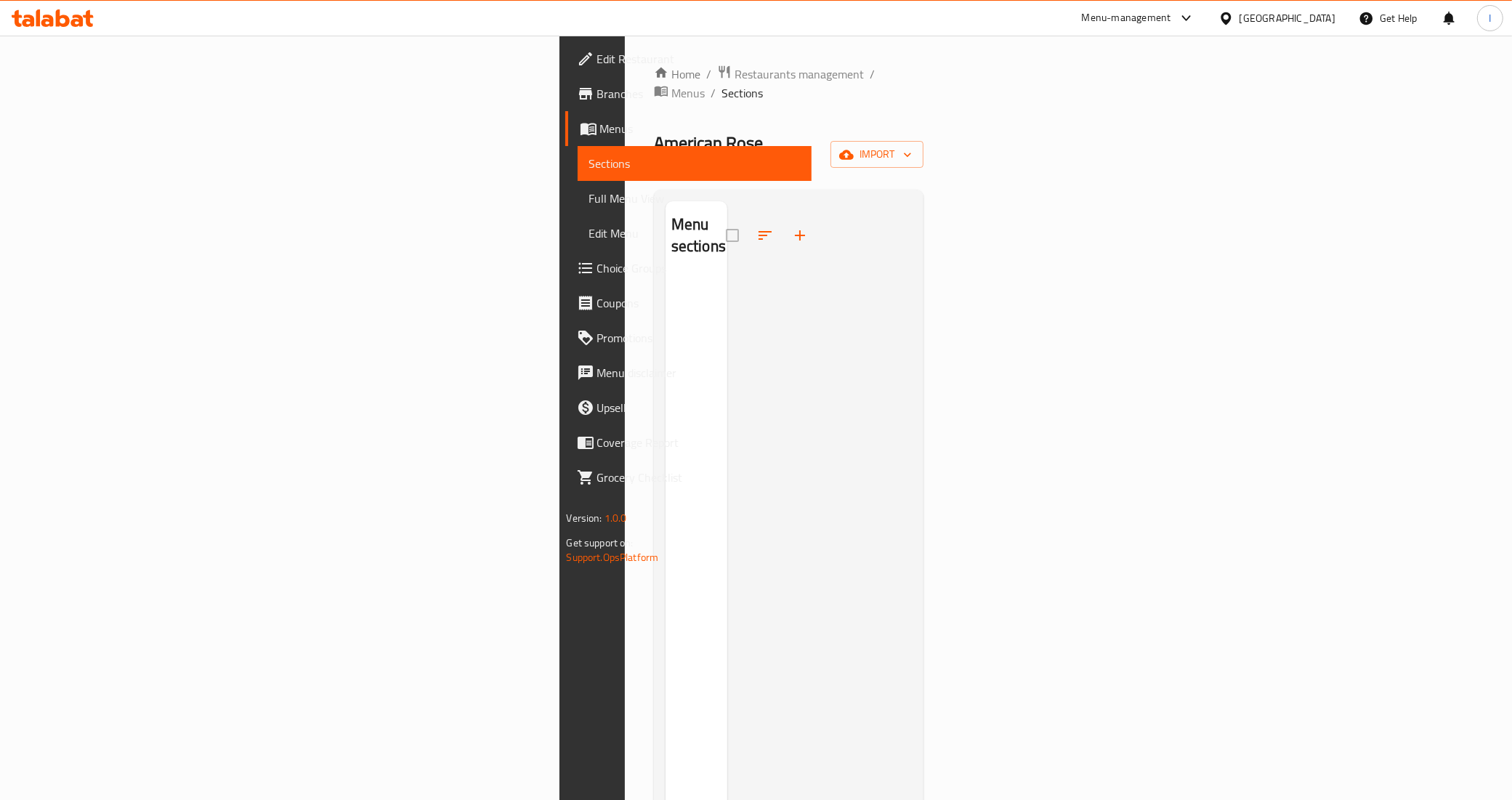
click at [597, 97] on span "Branches" at bounding box center [699, 94] width 204 height 18
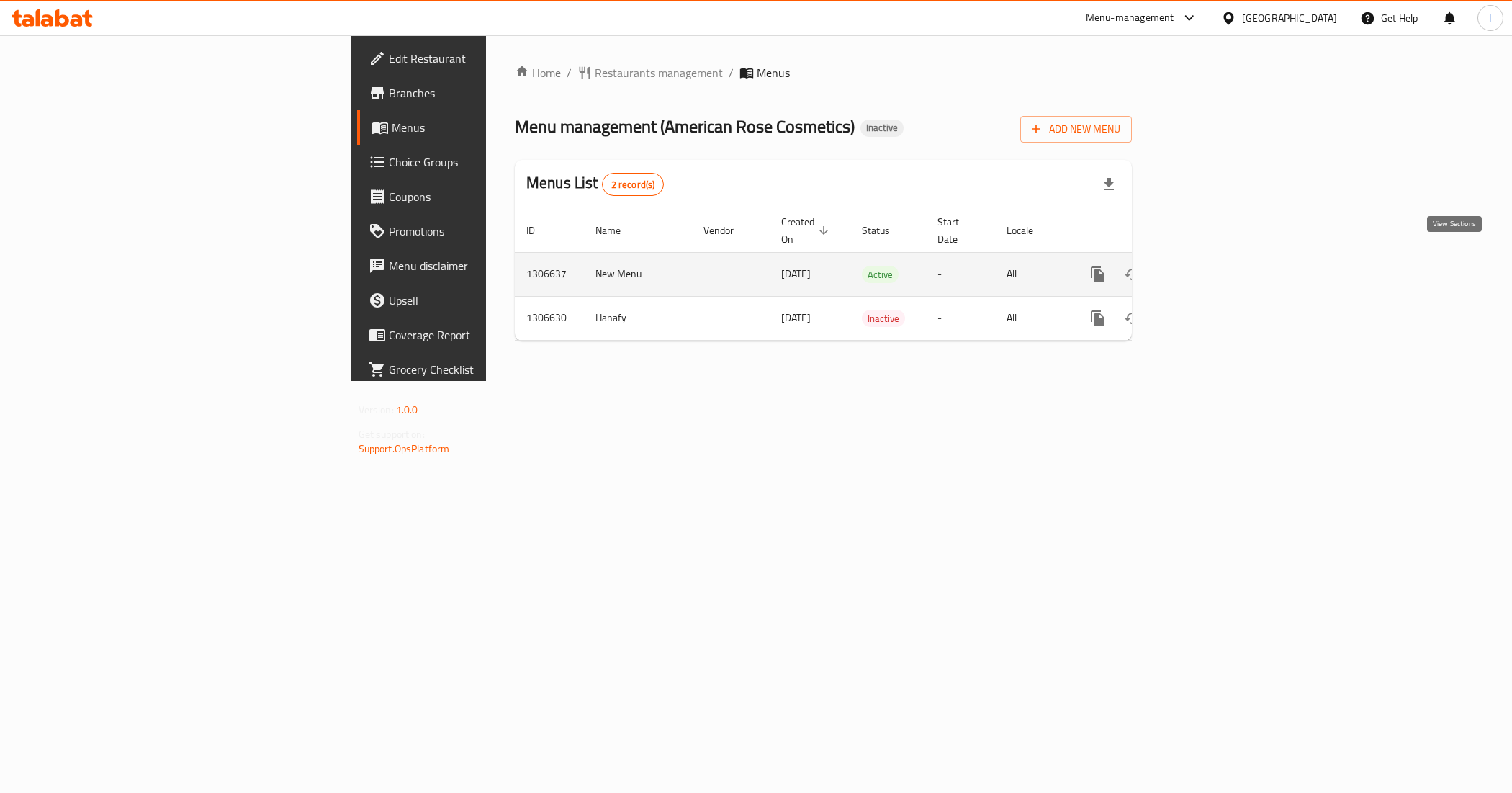
click at [1208, 268] on icon "enhanced table" at bounding box center [1201, 274] width 13 height 13
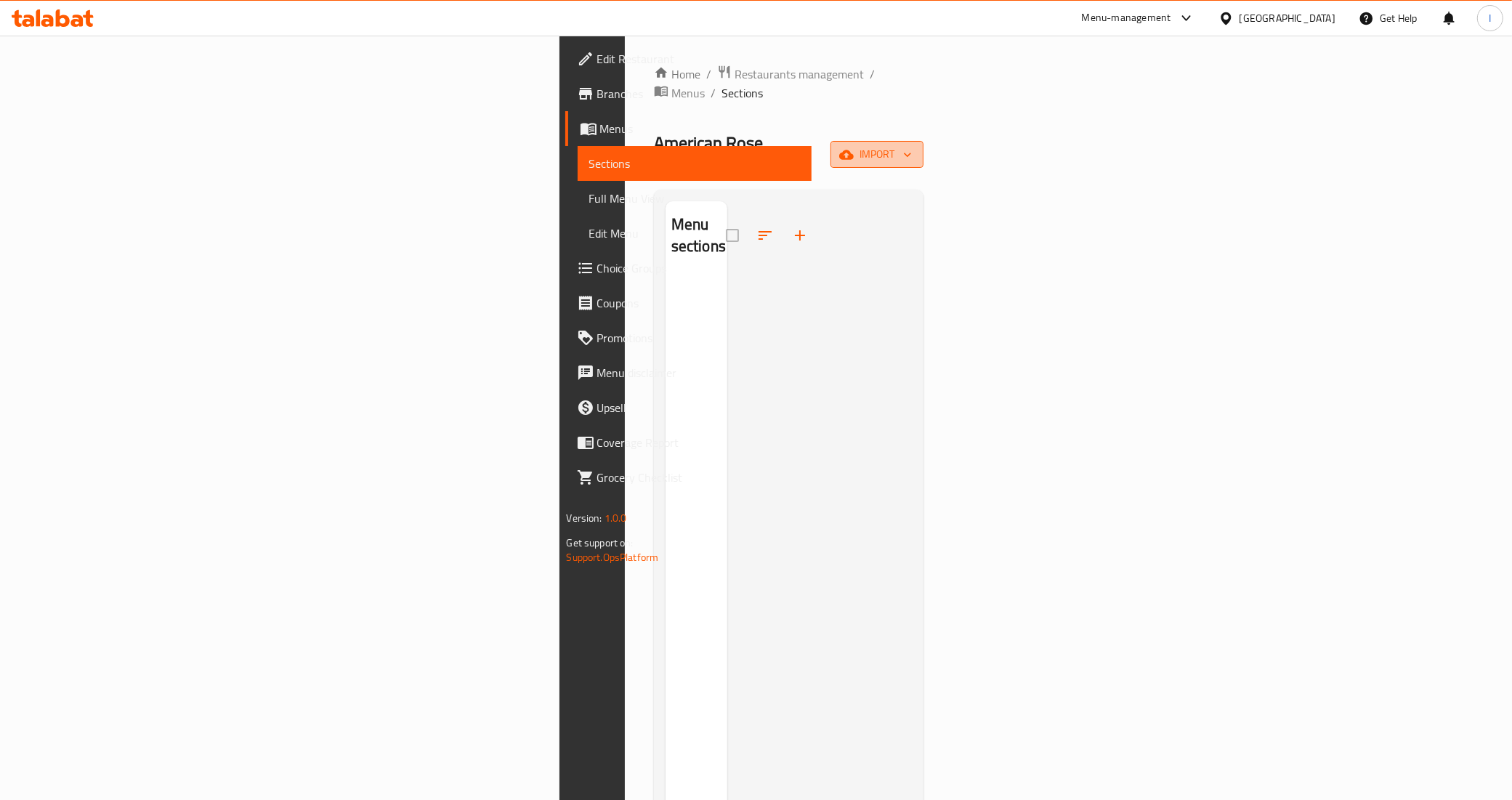
click at [912, 146] on span "import" at bounding box center [877, 154] width 70 height 18
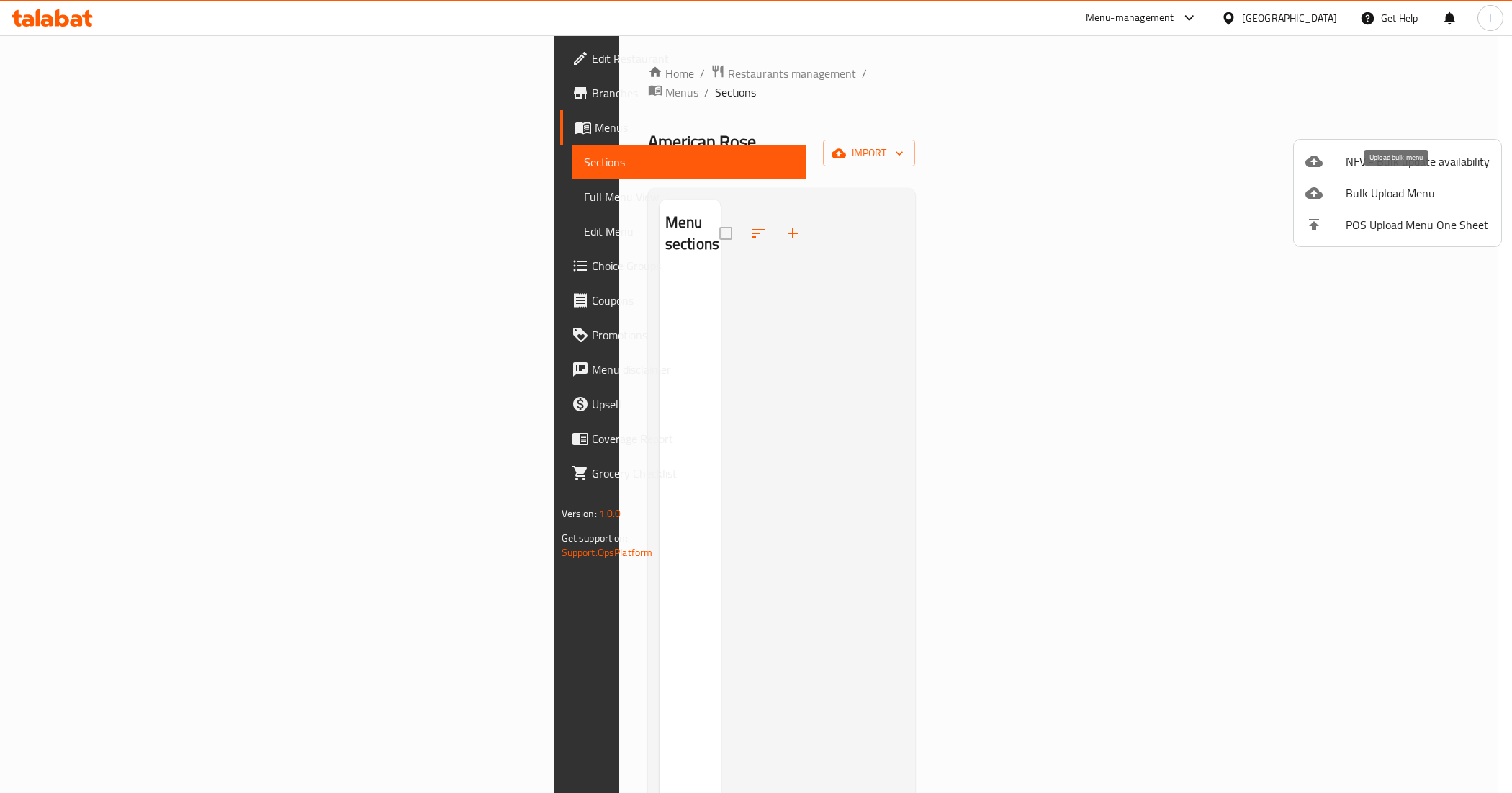
click at [1397, 192] on span "Bulk Upload Menu" at bounding box center [1418, 193] width 144 height 18
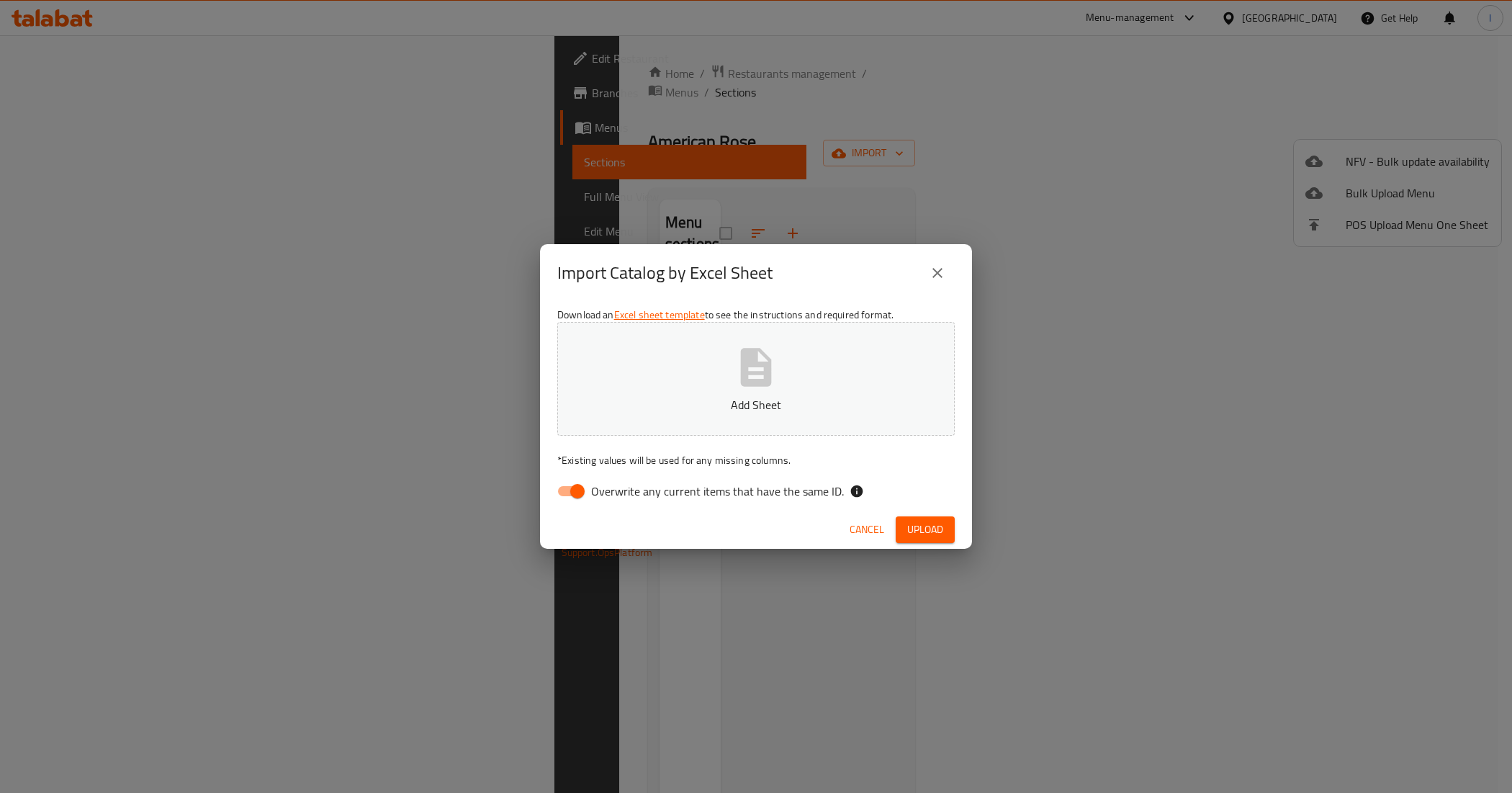
click at [768, 396] on p "Add Sheet" at bounding box center [756, 405] width 353 height 18
click at [576, 488] on input "Overwrite any current items that have the same ID." at bounding box center [577, 491] width 82 height 28
checkbox input "false"
click at [913, 527] on span "Upload" at bounding box center [925, 529] width 36 height 18
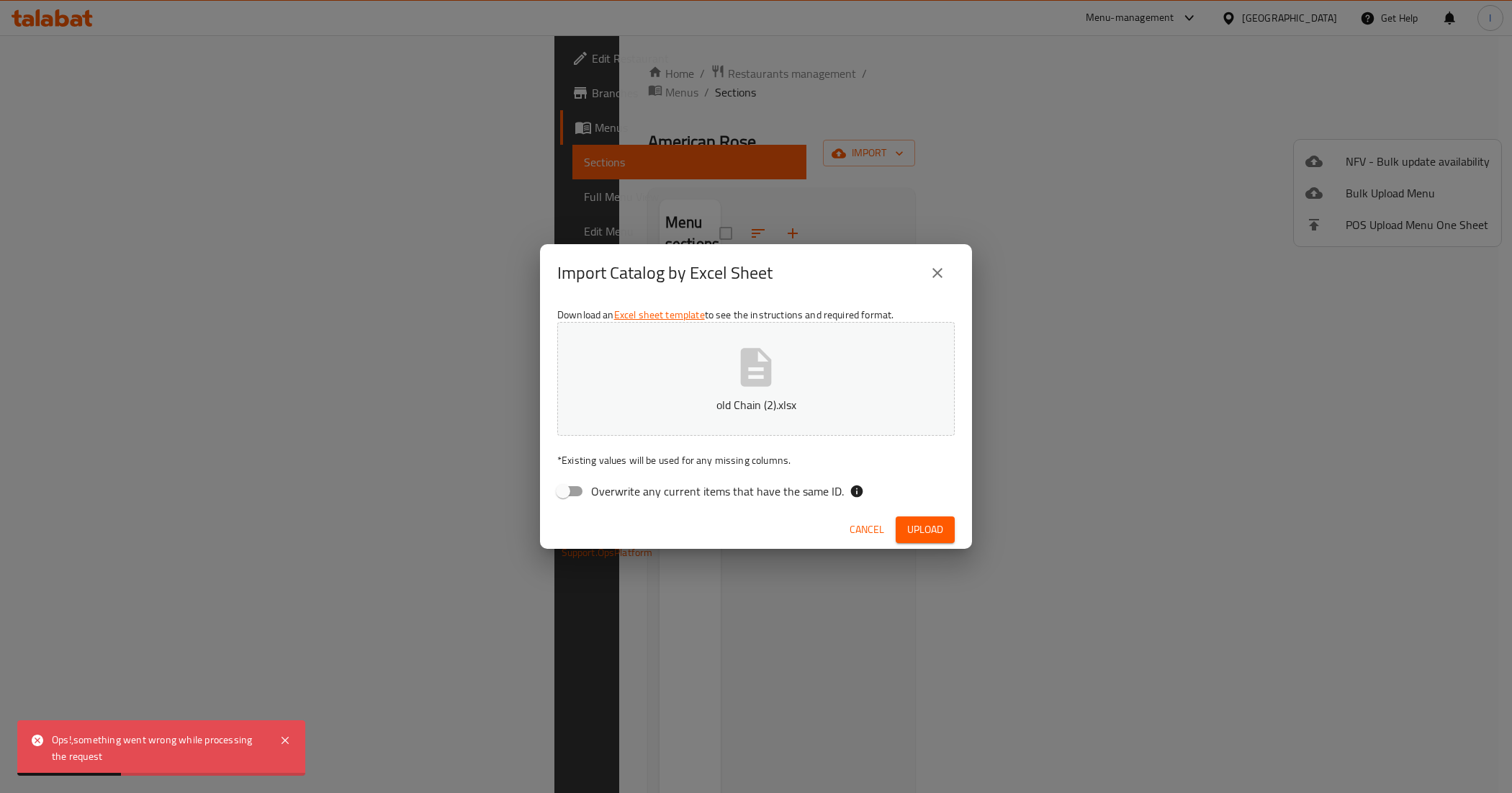
click at [882, 528] on span "Cancel" at bounding box center [867, 529] width 35 height 18
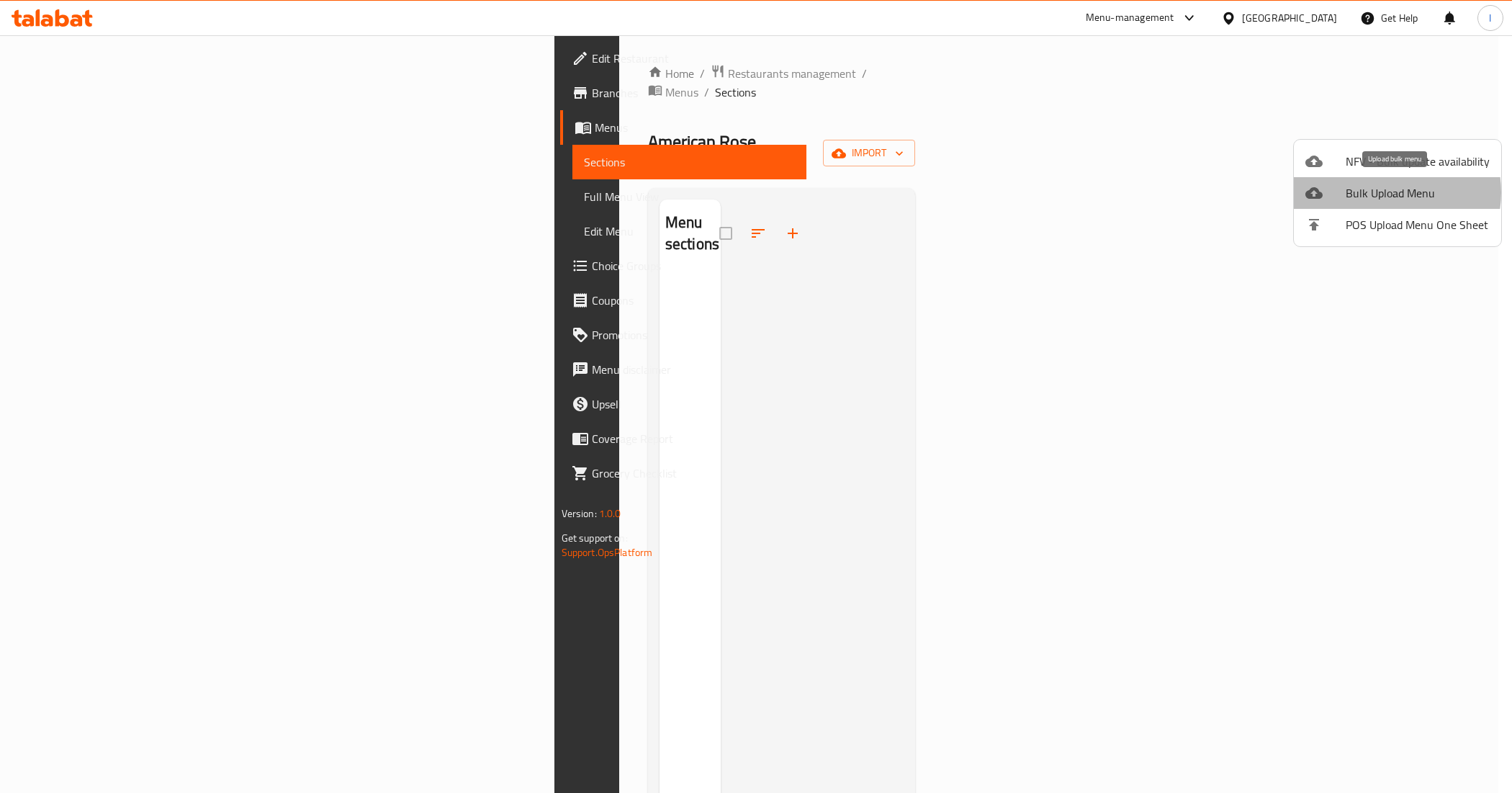
click at [1387, 192] on span "Bulk Upload Menu" at bounding box center [1418, 193] width 144 height 18
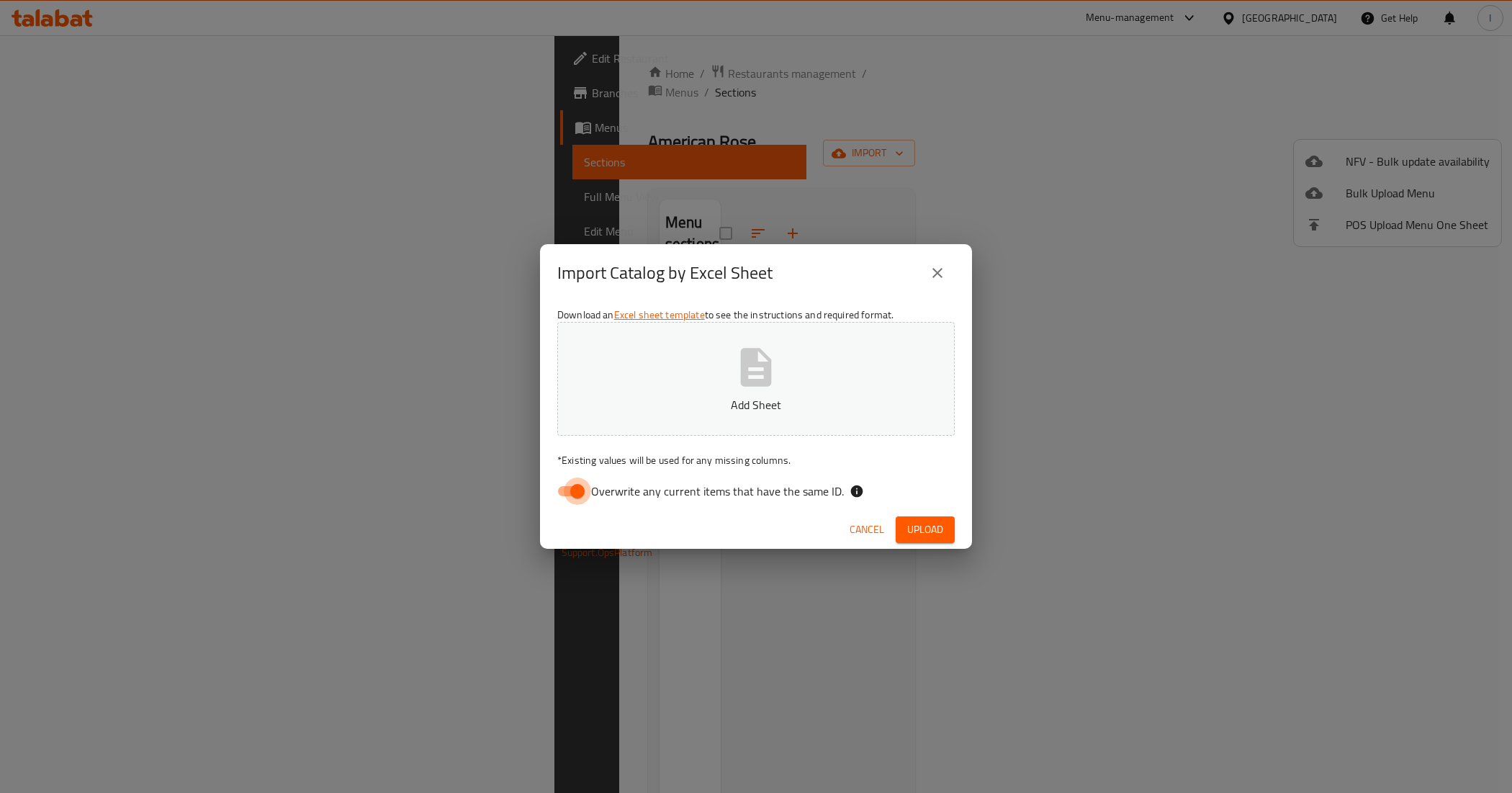
click at [577, 501] on input "Overwrite any current items that have the same ID." at bounding box center [577, 491] width 82 height 28
checkbox input "false"
click at [692, 408] on p "Add Sheet" at bounding box center [756, 405] width 353 height 18
click at [948, 274] on button "close" at bounding box center [937, 273] width 35 height 35
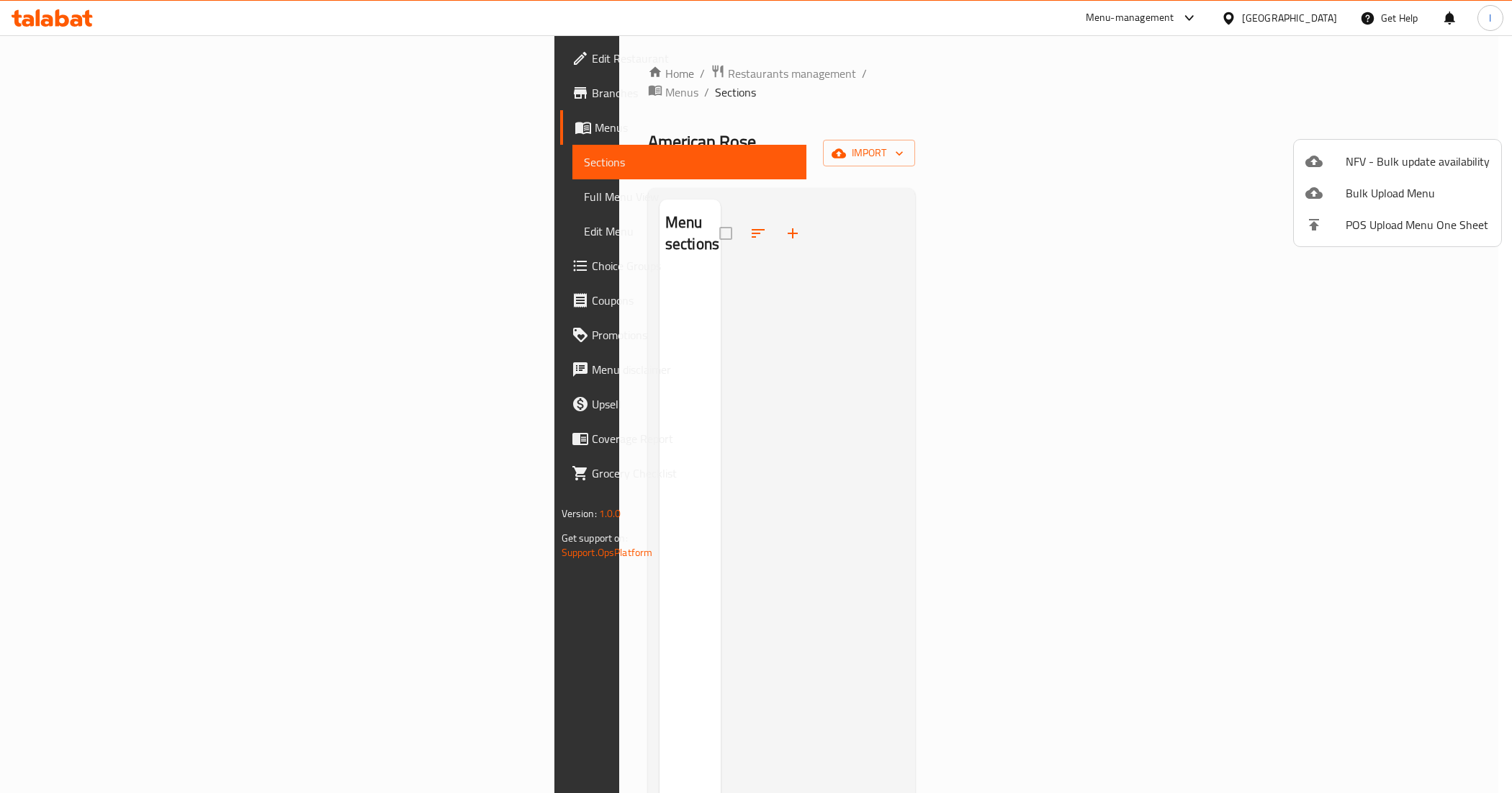
click at [538, 72] on div at bounding box center [756, 396] width 1512 height 793
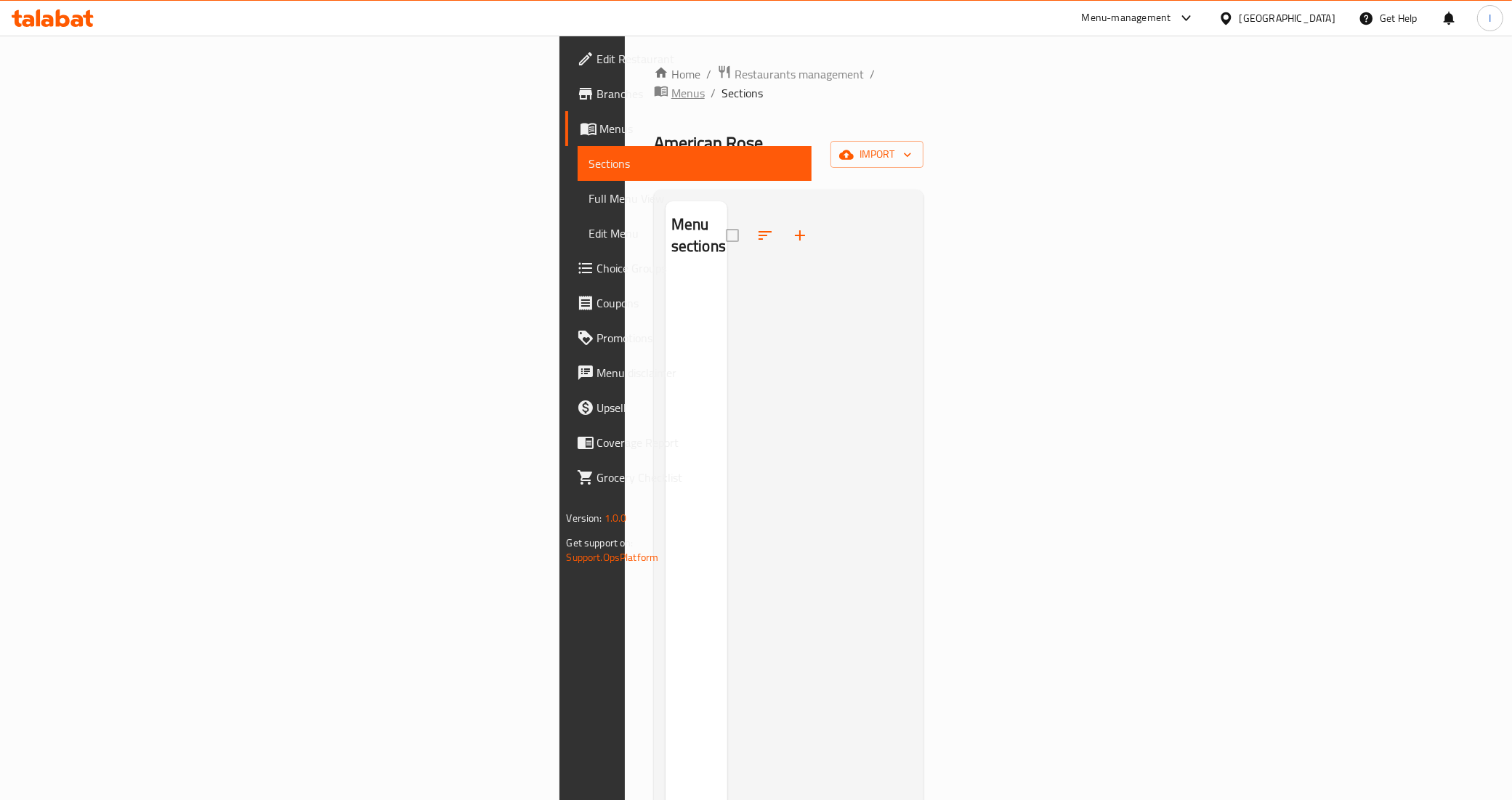
click at [672, 84] on span "Menus" at bounding box center [688, 93] width 33 height 18
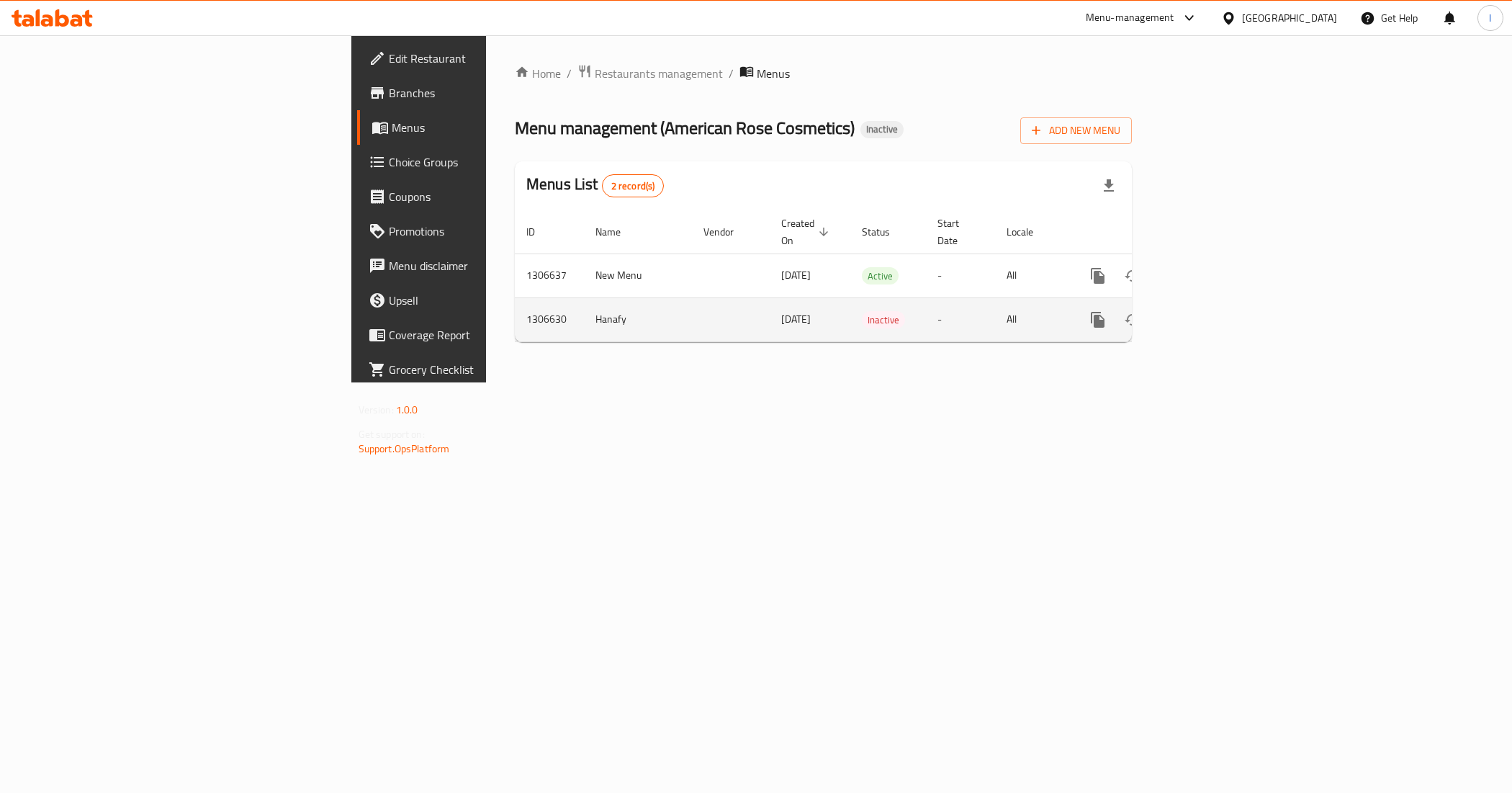
click at [1210, 311] on icon "enhanced table" at bounding box center [1201, 319] width 18 height 18
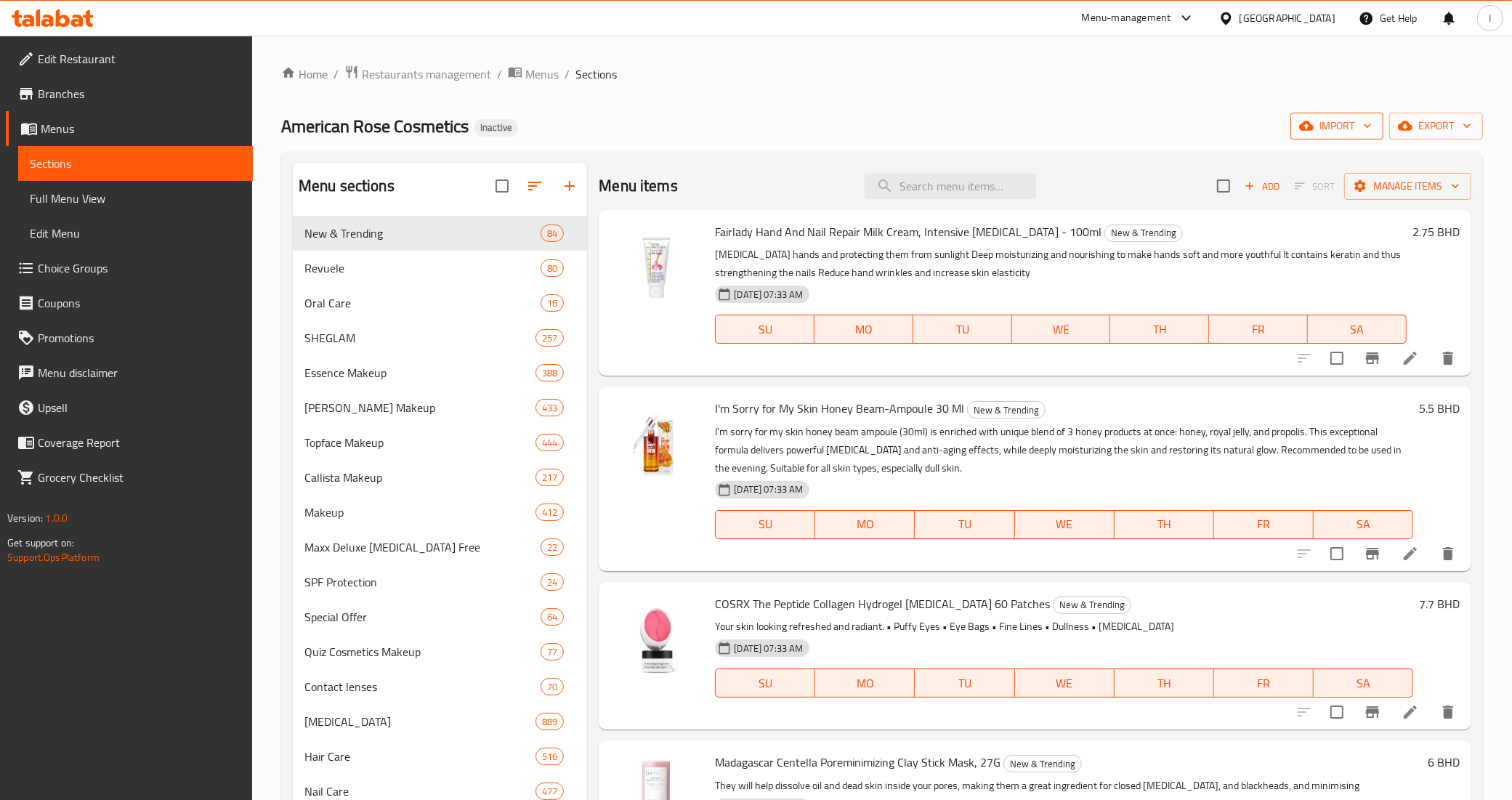
click at [1352, 127] on span "import" at bounding box center [1337, 125] width 70 height 18
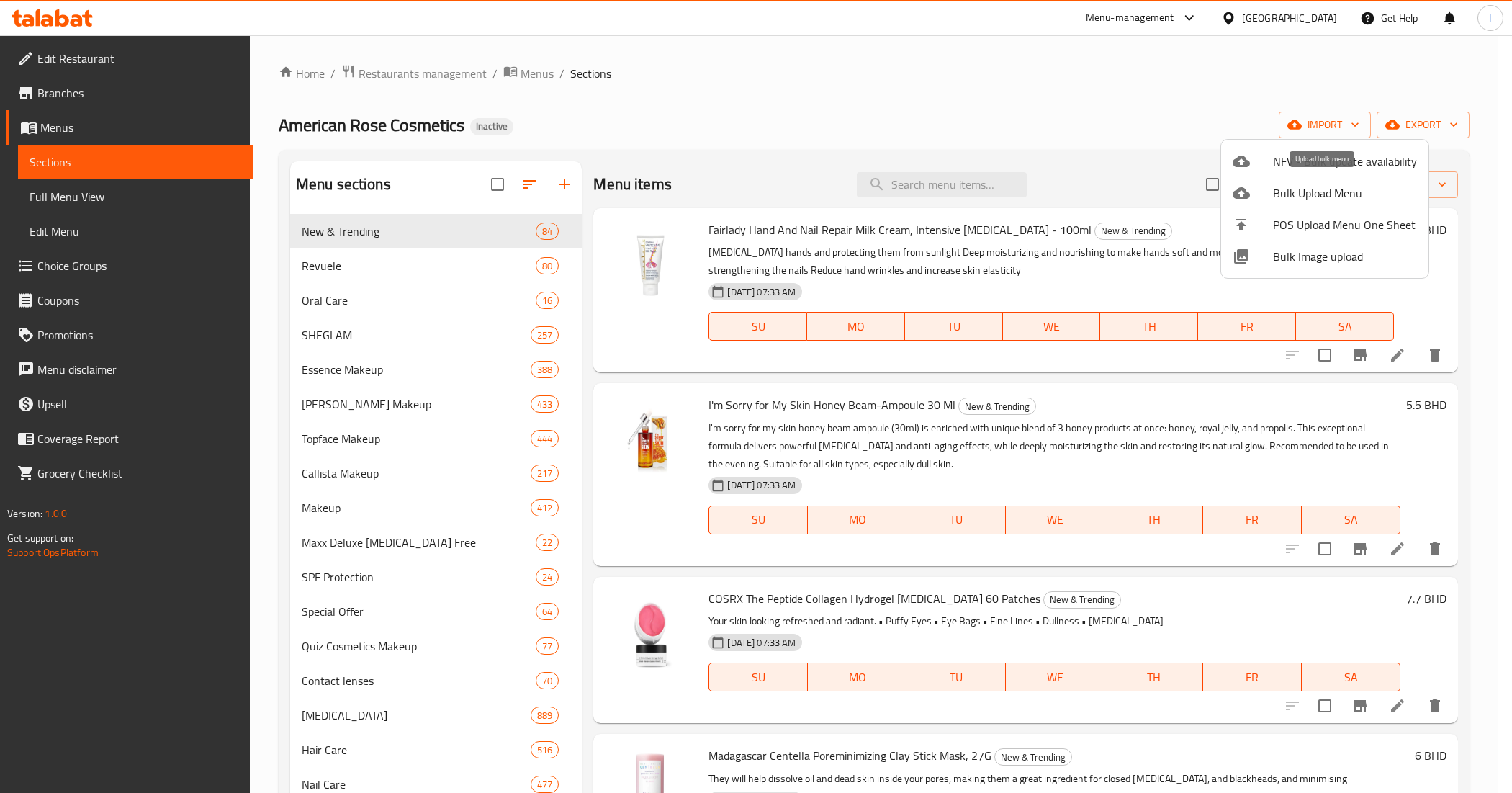
click at [1326, 192] on span "Bulk Upload Menu" at bounding box center [1345, 193] width 144 height 18
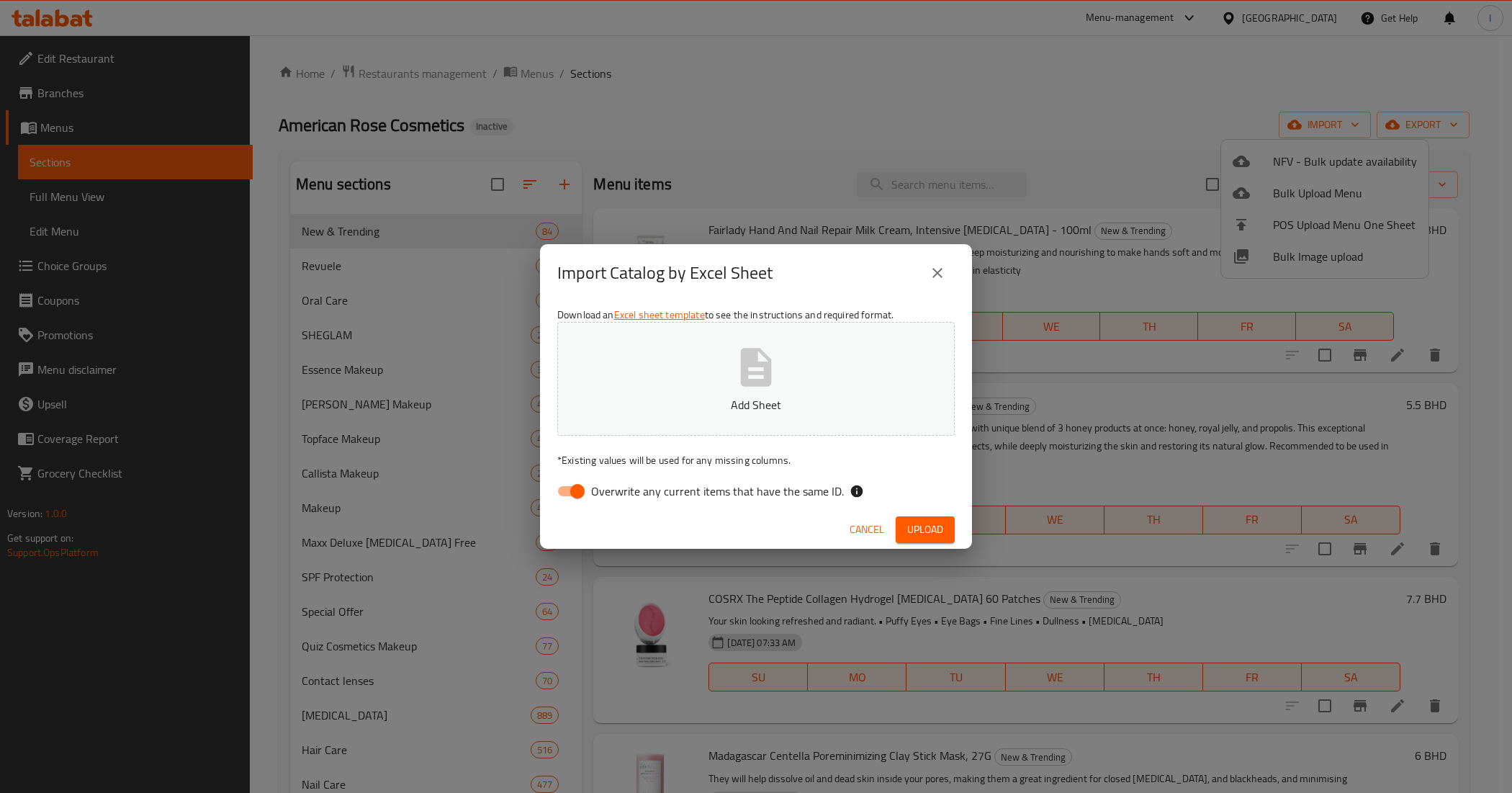
click at [574, 497] on input "Overwrite any current items that have the same ID." at bounding box center [577, 491] width 82 height 28
click at [668, 407] on p "Add Sheet" at bounding box center [756, 405] width 353 height 18
click at [578, 484] on input "Overwrite any current items that have the same ID." at bounding box center [563, 491] width 82 height 28
checkbox input "true"
click at [941, 528] on span "Upload" at bounding box center [925, 529] width 36 height 18
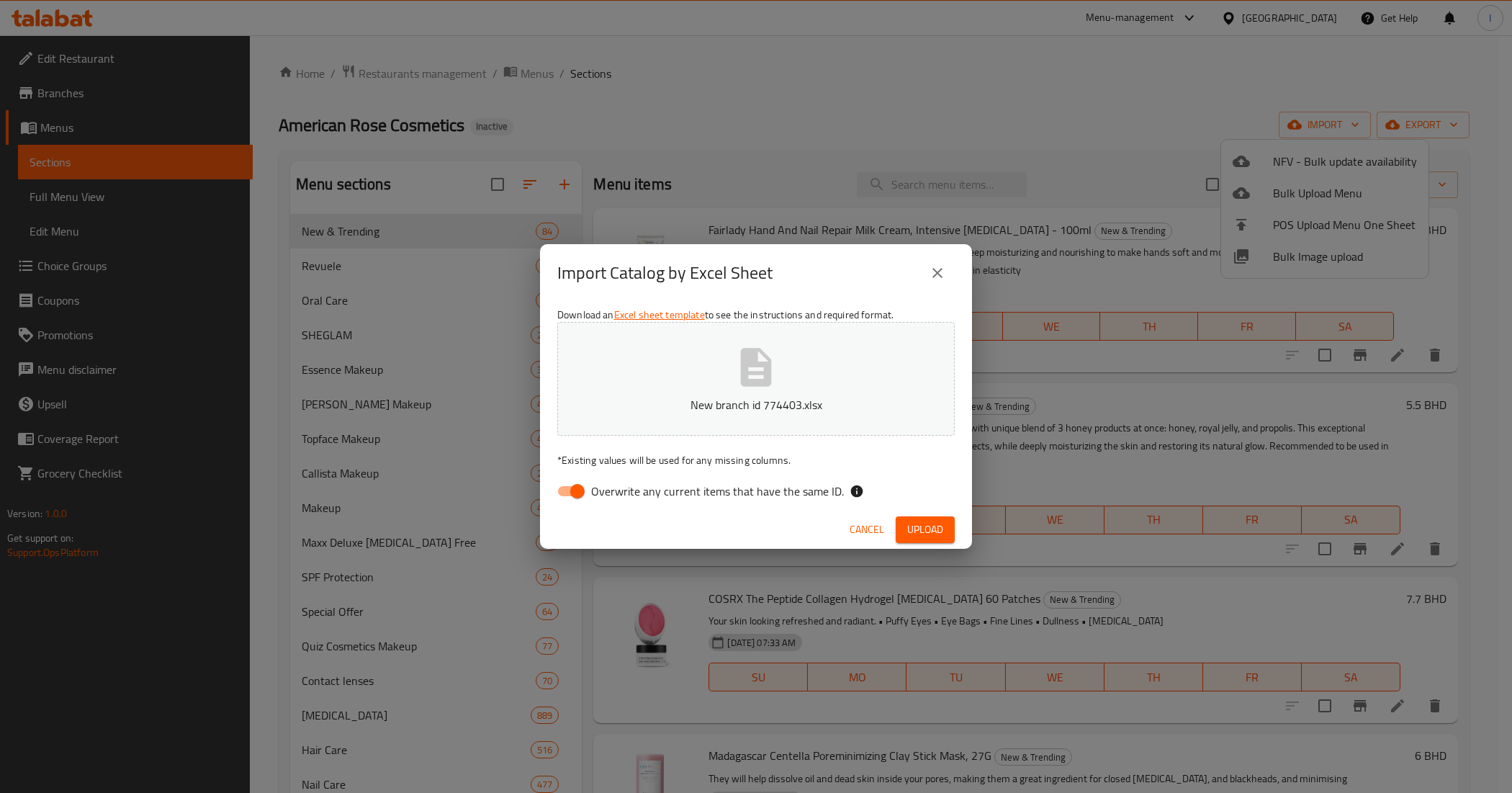
click at [931, 268] on icon "close" at bounding box center [937, 273] width 18 height 18
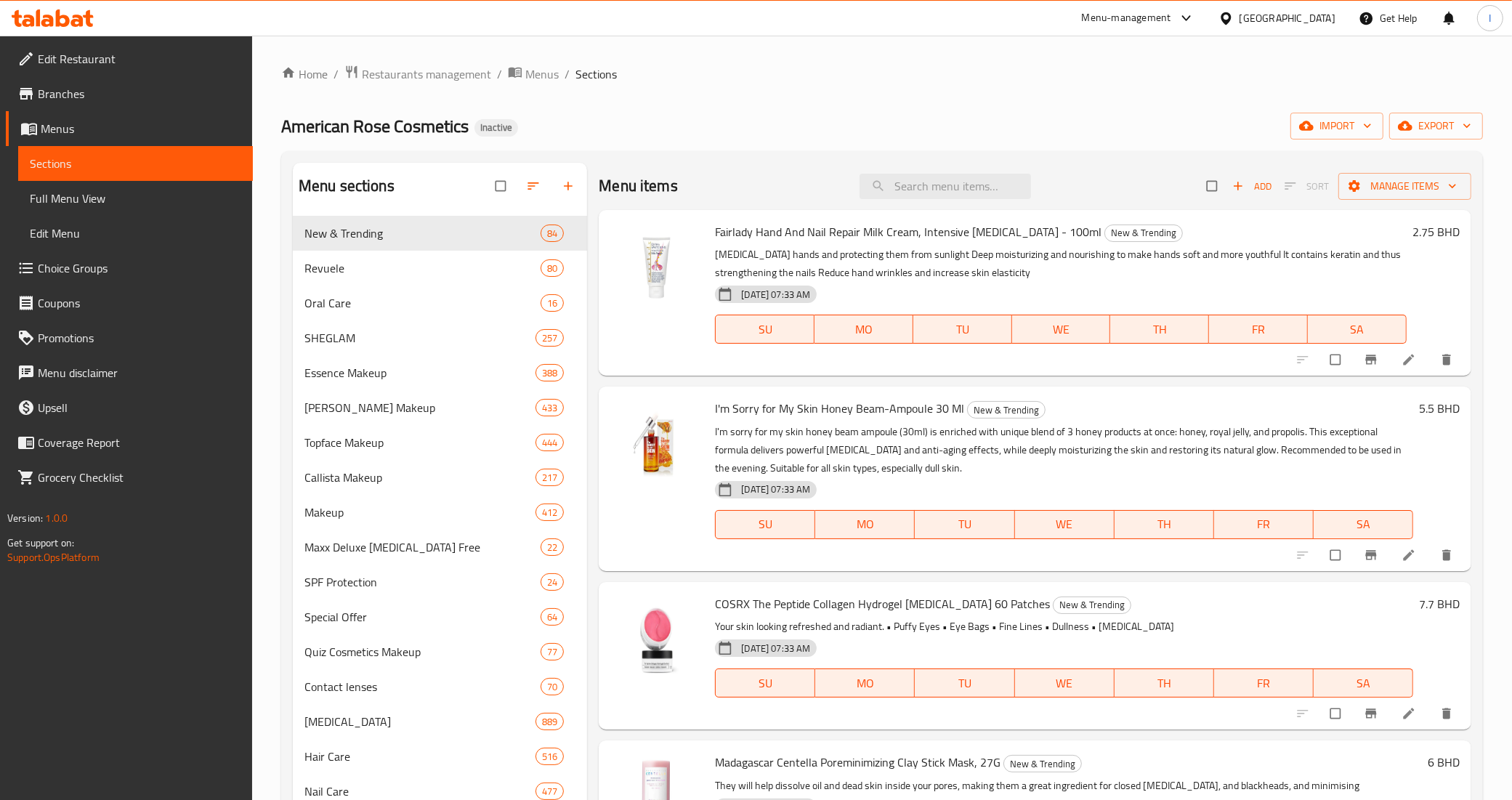
click at [89, 127] on span "Menus" at bounding box center [141, 129] width 201 height 18
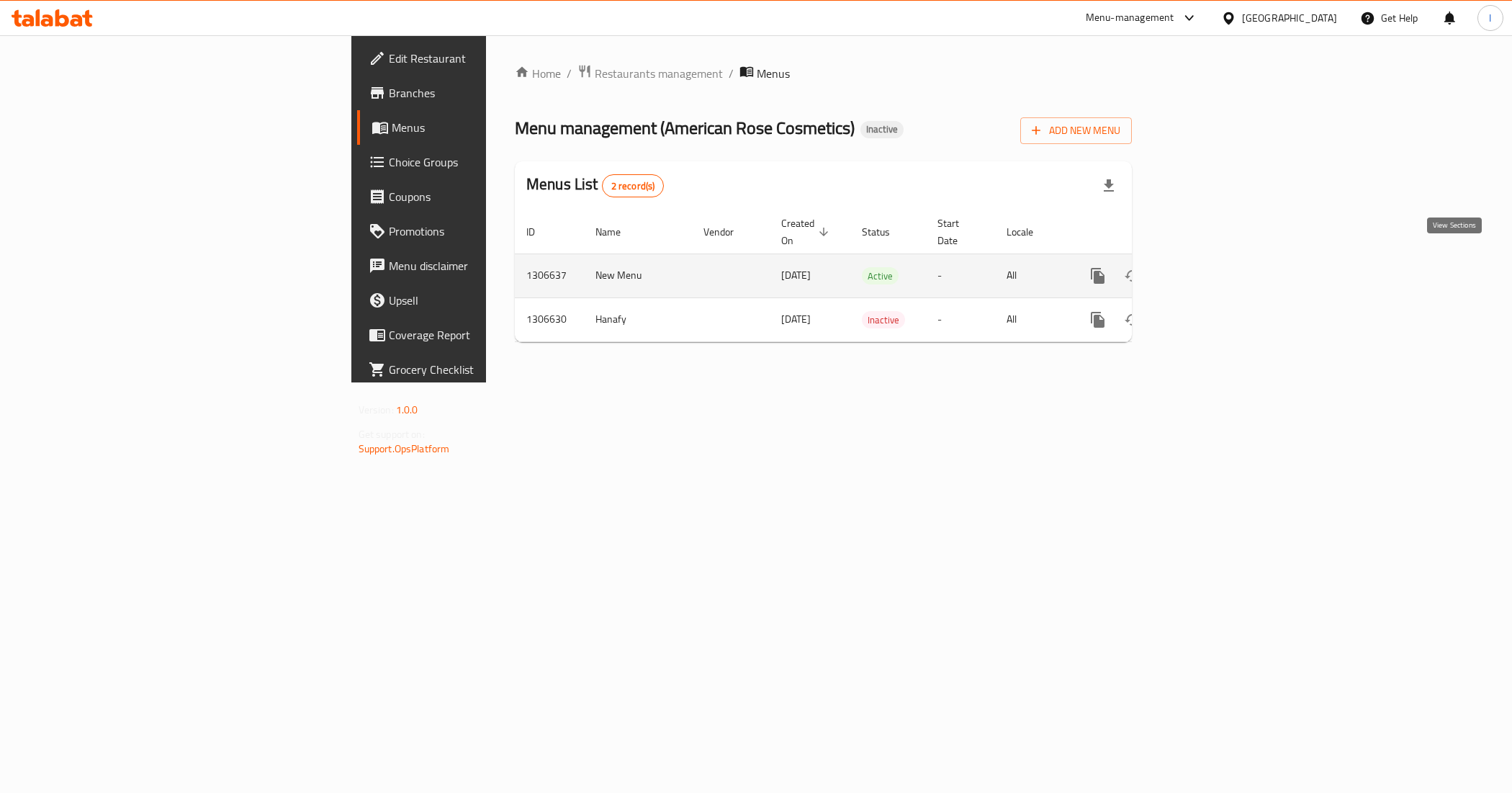
click at [1210, 267] on icon "enhanced table" at bounding box center [1201, 276] width 18 height 18
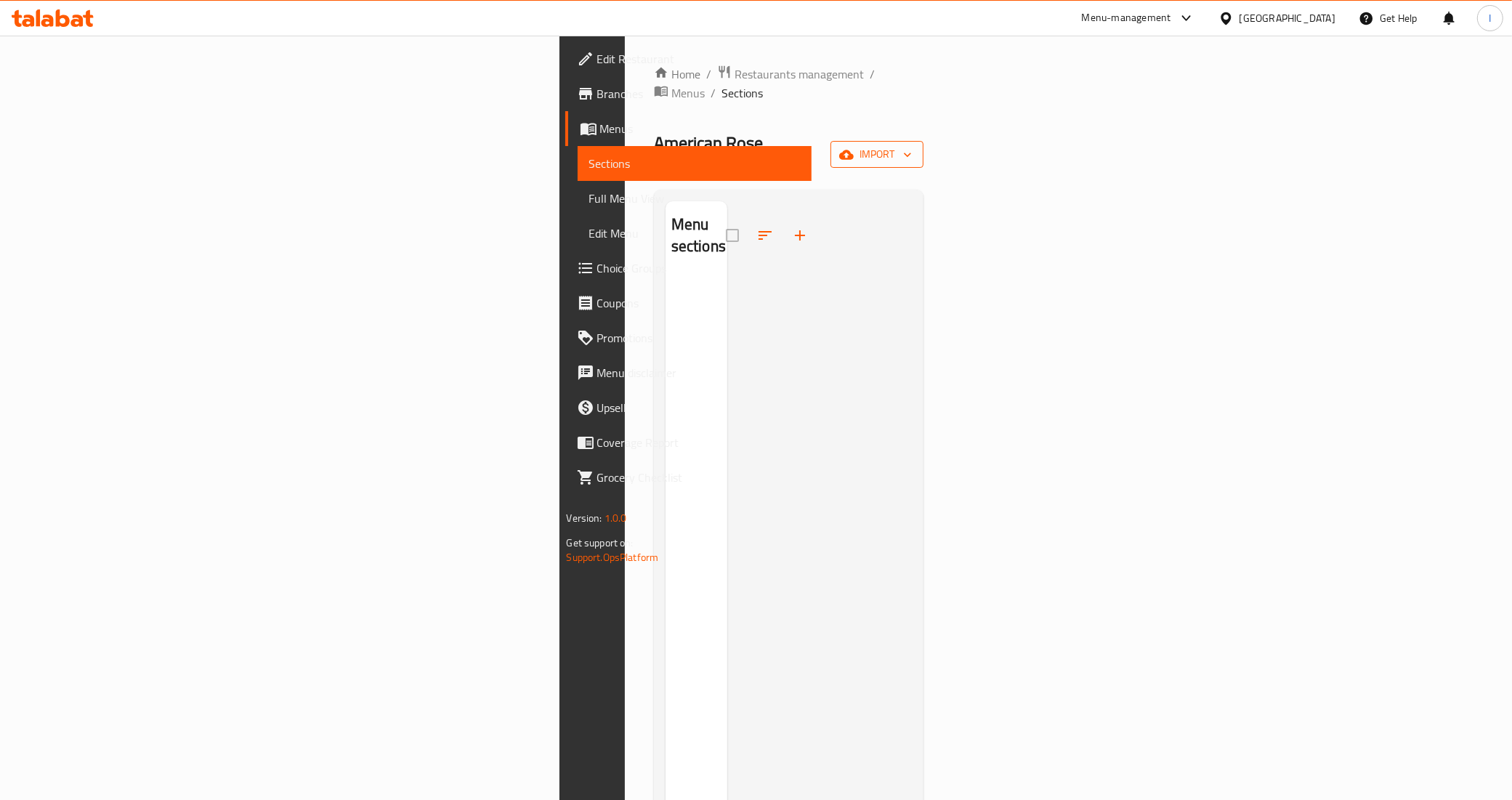
click at [854, 147] on icon "button" at bounding box center [846, 154] width 15 height 15
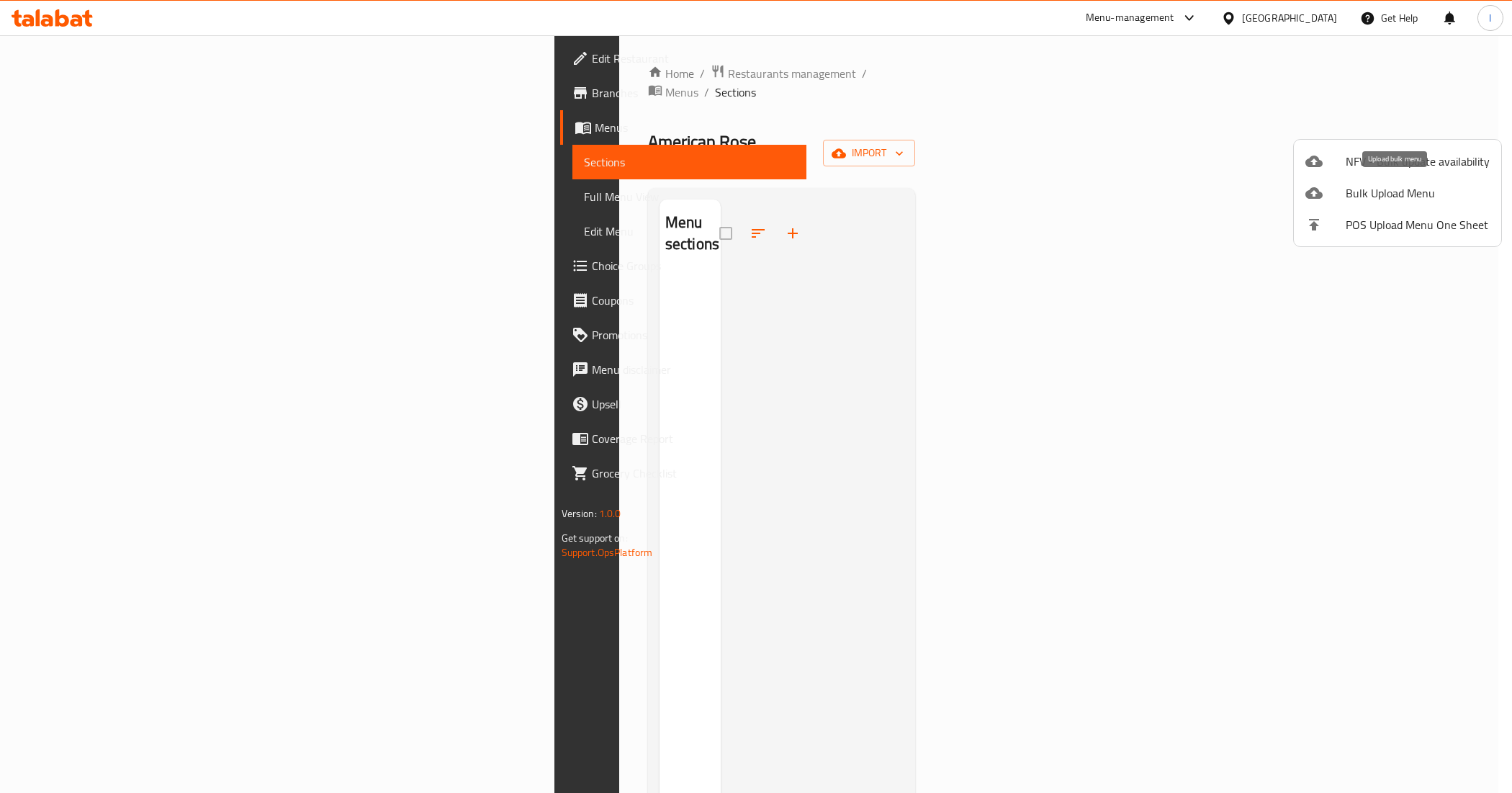
click at [1379, 190] on span "Bulk Upload Menu" at bounding box center [1418, 193] width 144 height 18
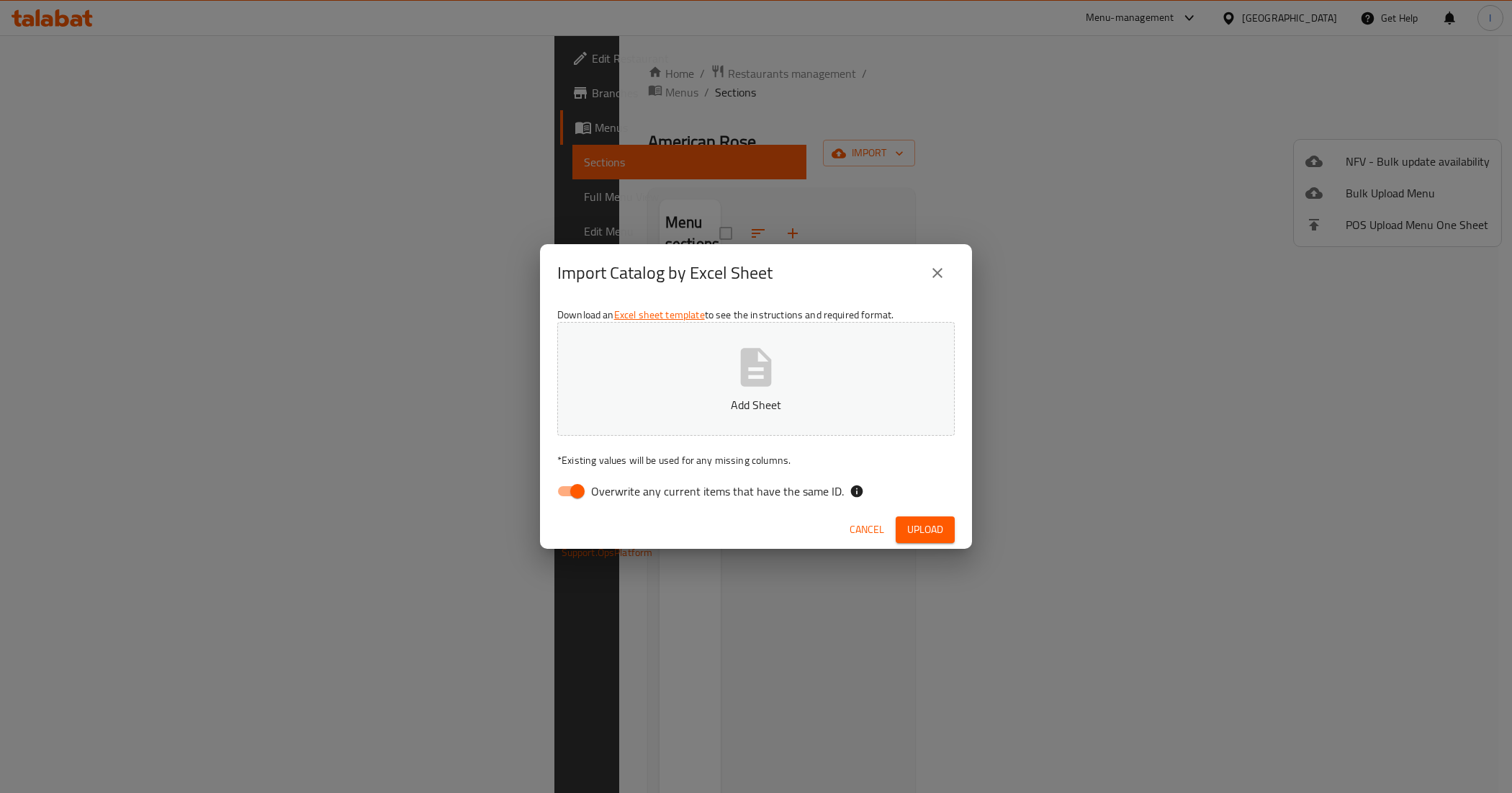
click at [587, 490] on input "Overwrite any current items that have the same ID." at bounding box center [577, 491] width 82 height 28
checkbox input "false"
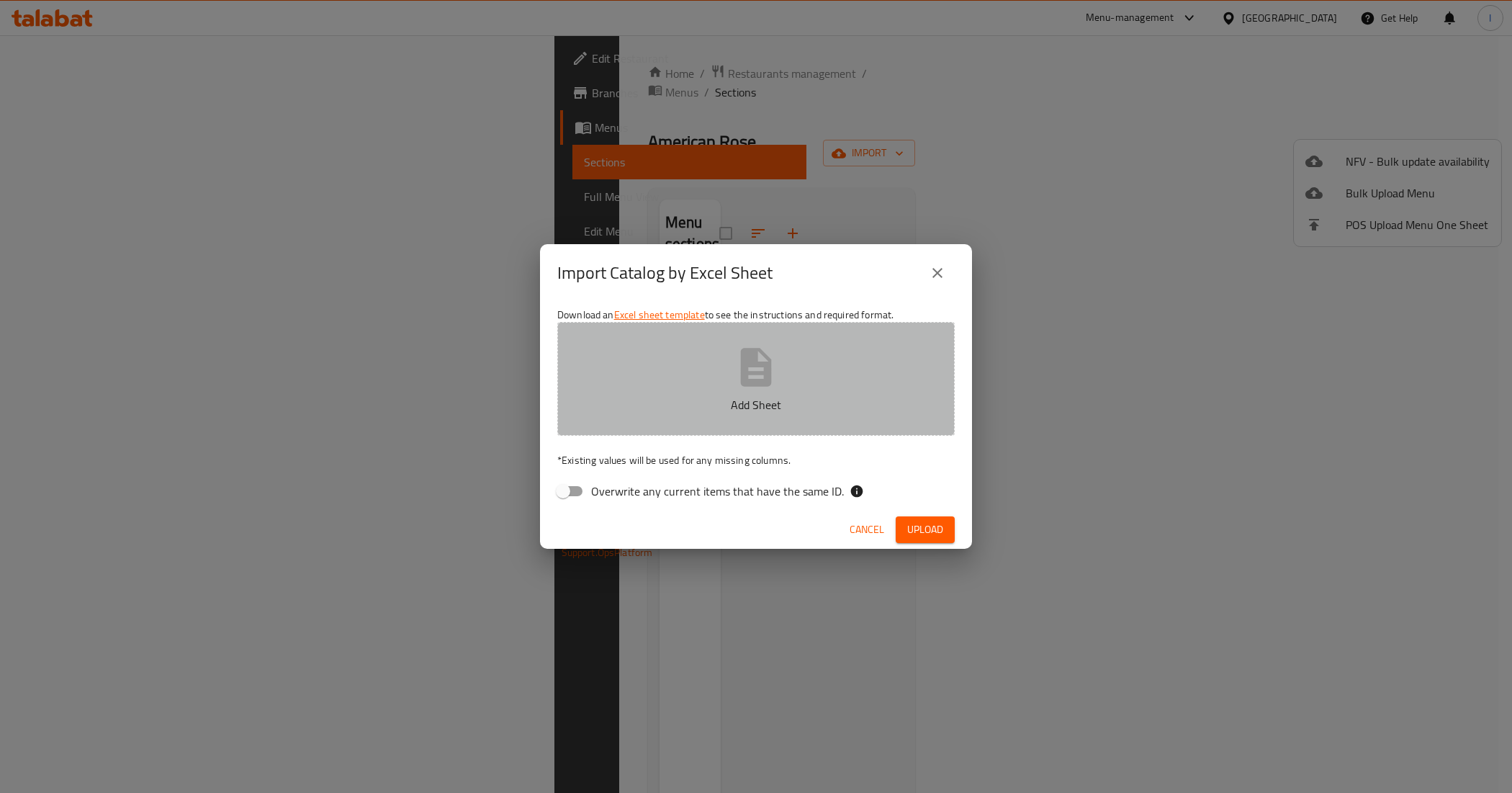
click at [721, 393] on button "Add Sheet" at bounding box center [756, 378] width 398 height 114
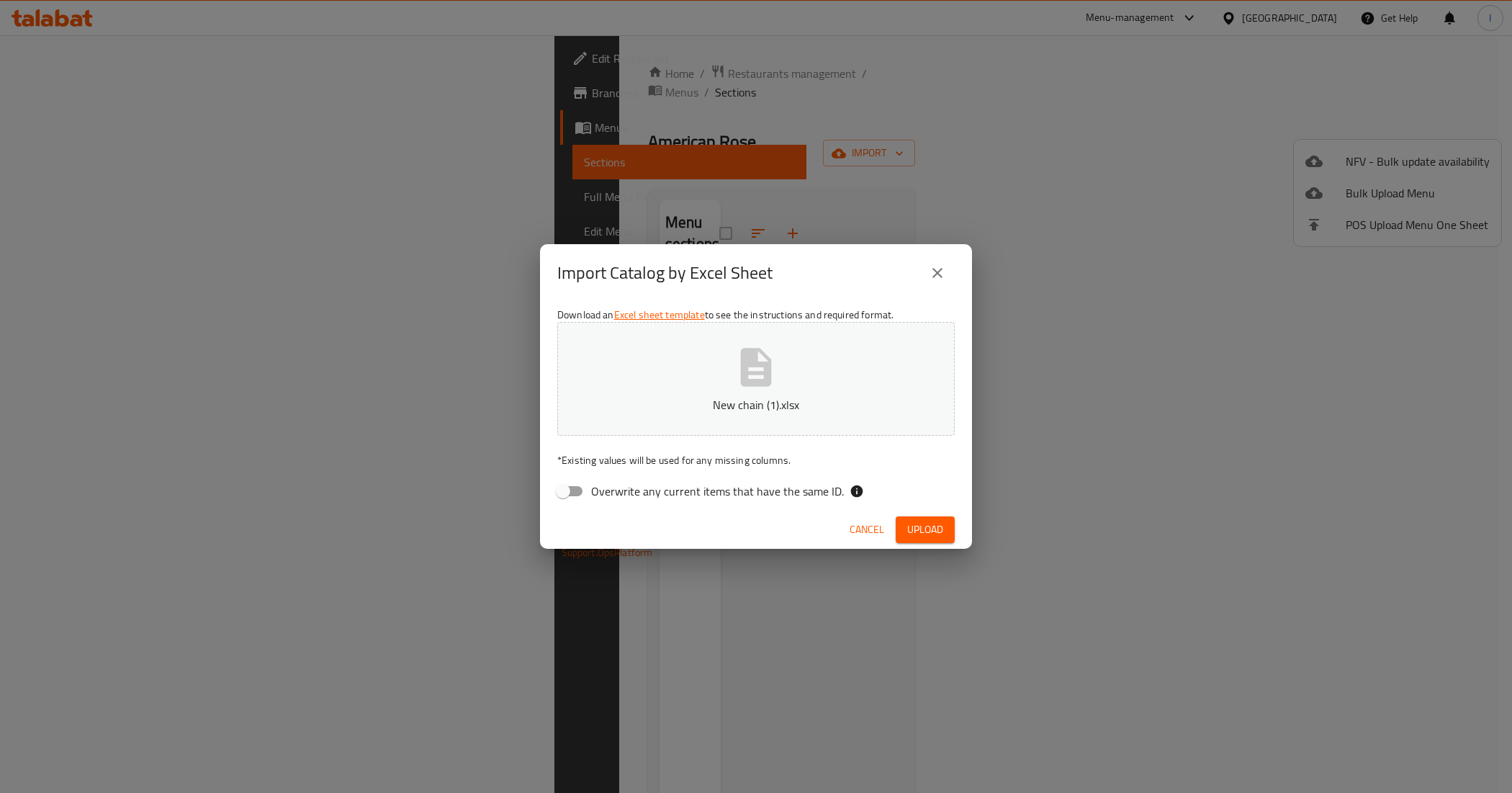
click at [778, 400] on p "New chain (1).xlsx" at bounding box center [756, 405] width 353 height 18
click at [938, 531] on span "Upload" at bounding box center [925, 529] width 36 height 18
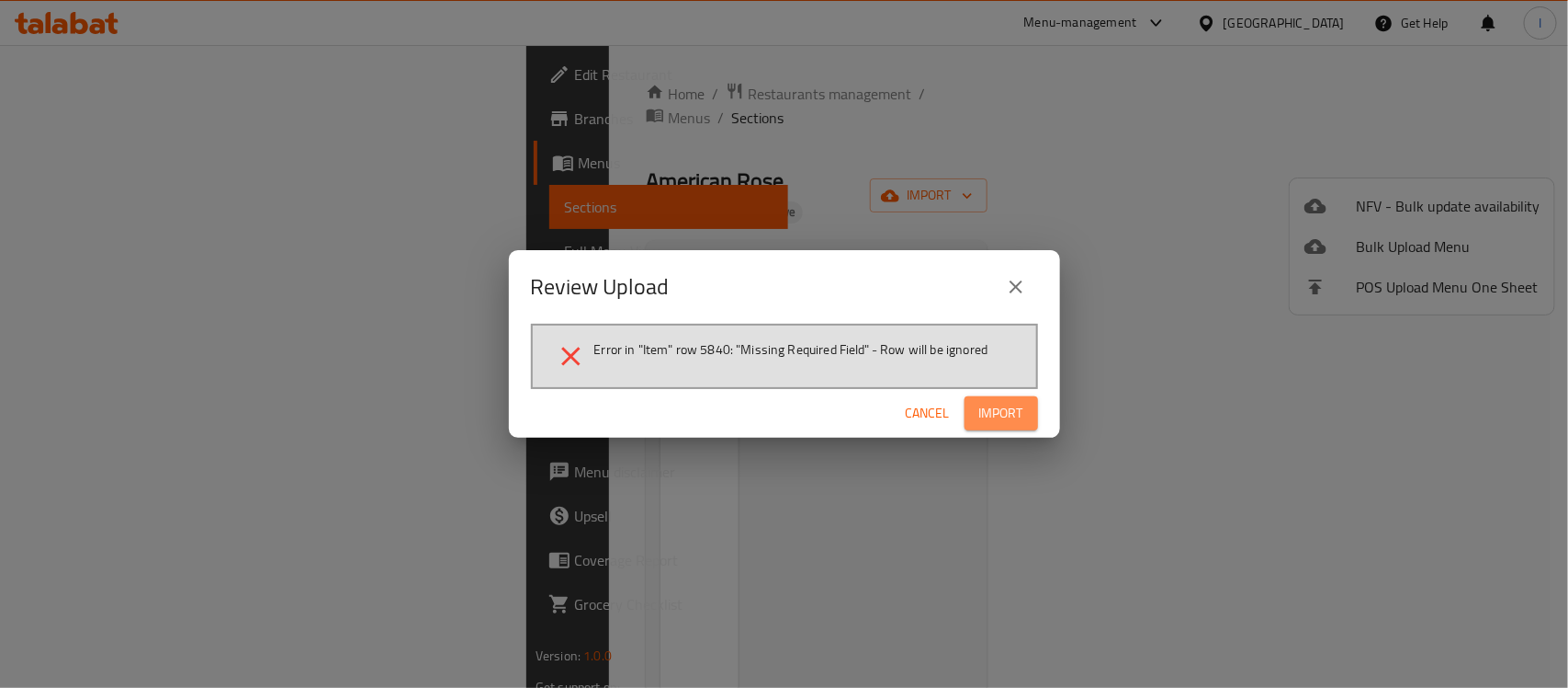
click at [1013, 415] on span "Import" at bounding box center [1001, 413] width 44 height 23
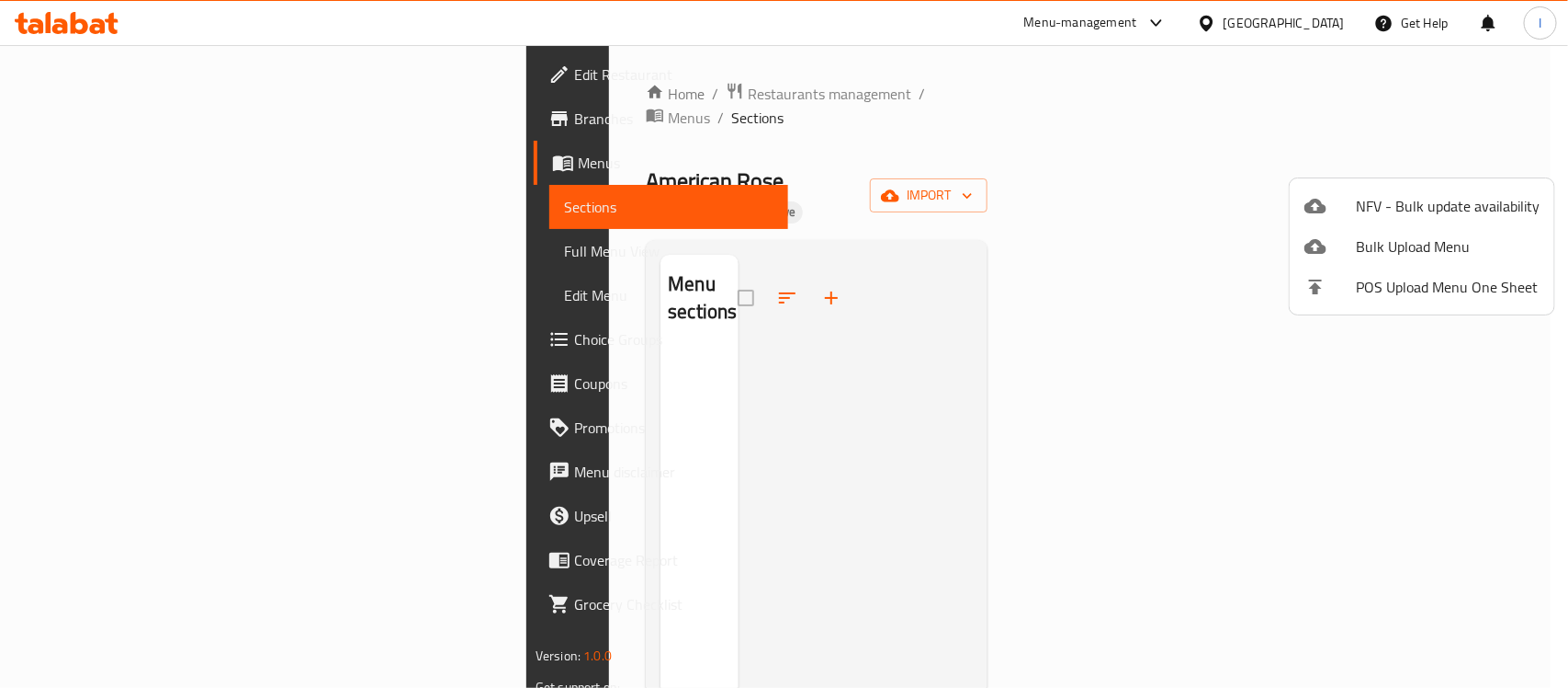
click at [768, 341] on div at bounding box center [784, 344] width 1568 height 688
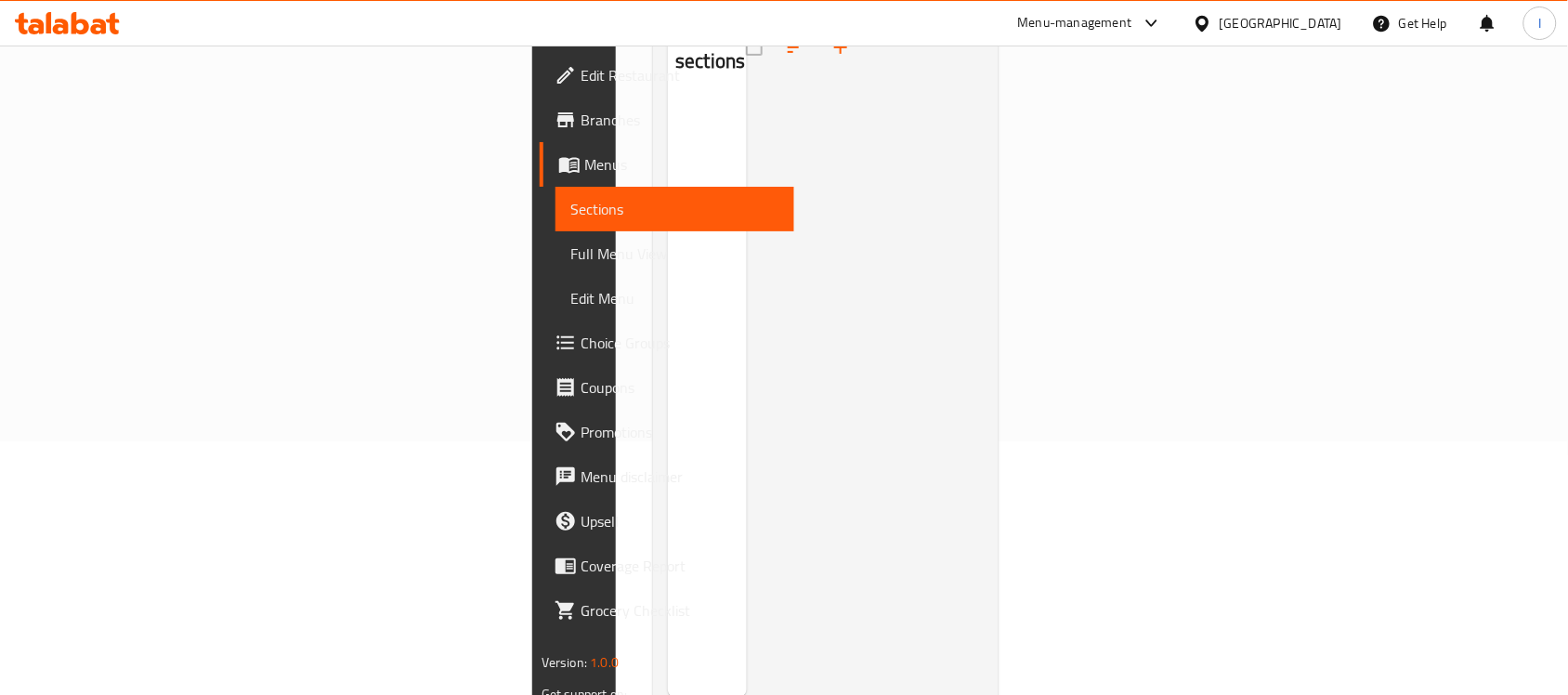
scroll to position [261, 0]
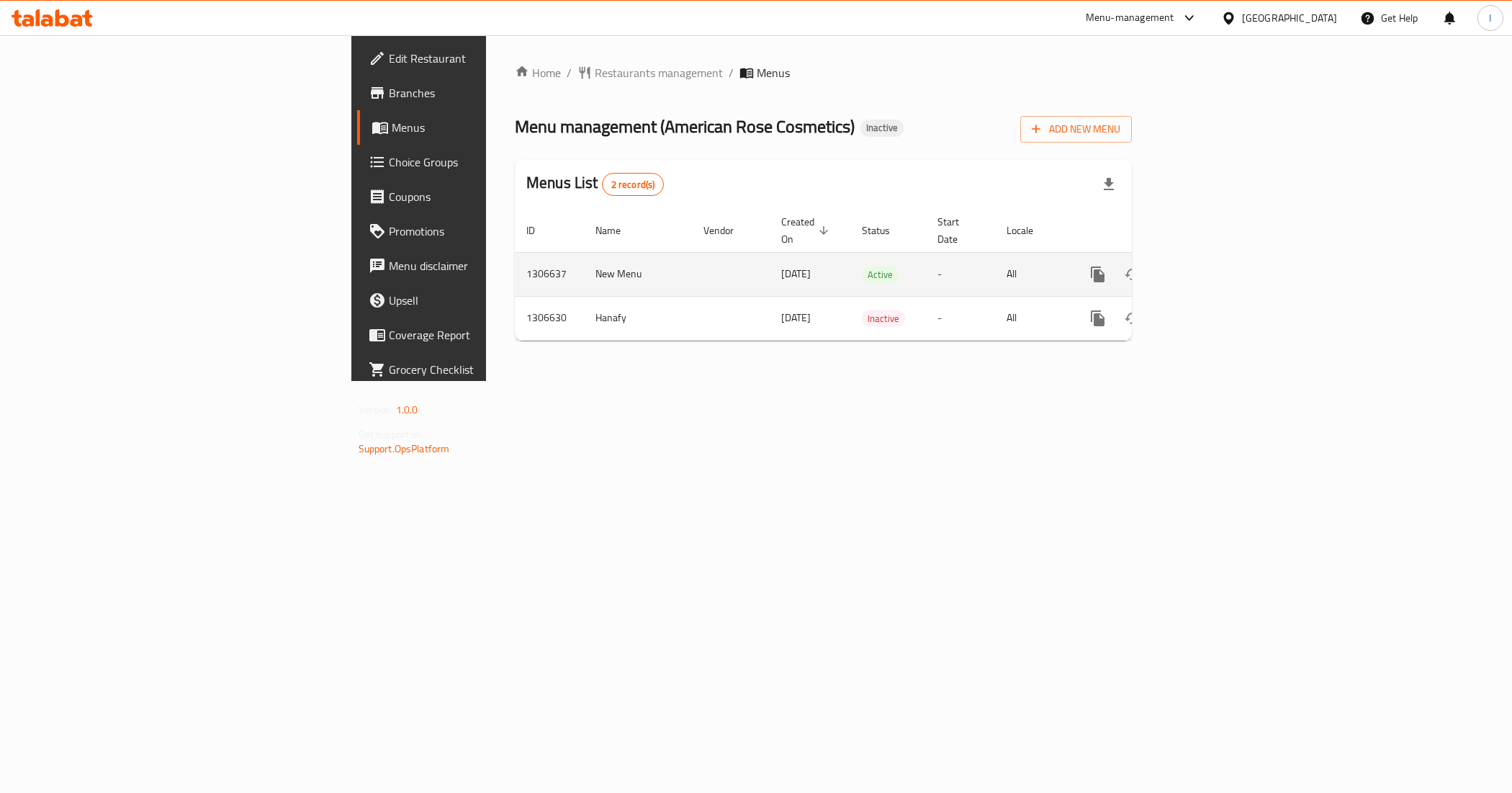
click at [1210, 266] on icon "enhanced table" at bounding box center [1201, 274] width 18 height 18
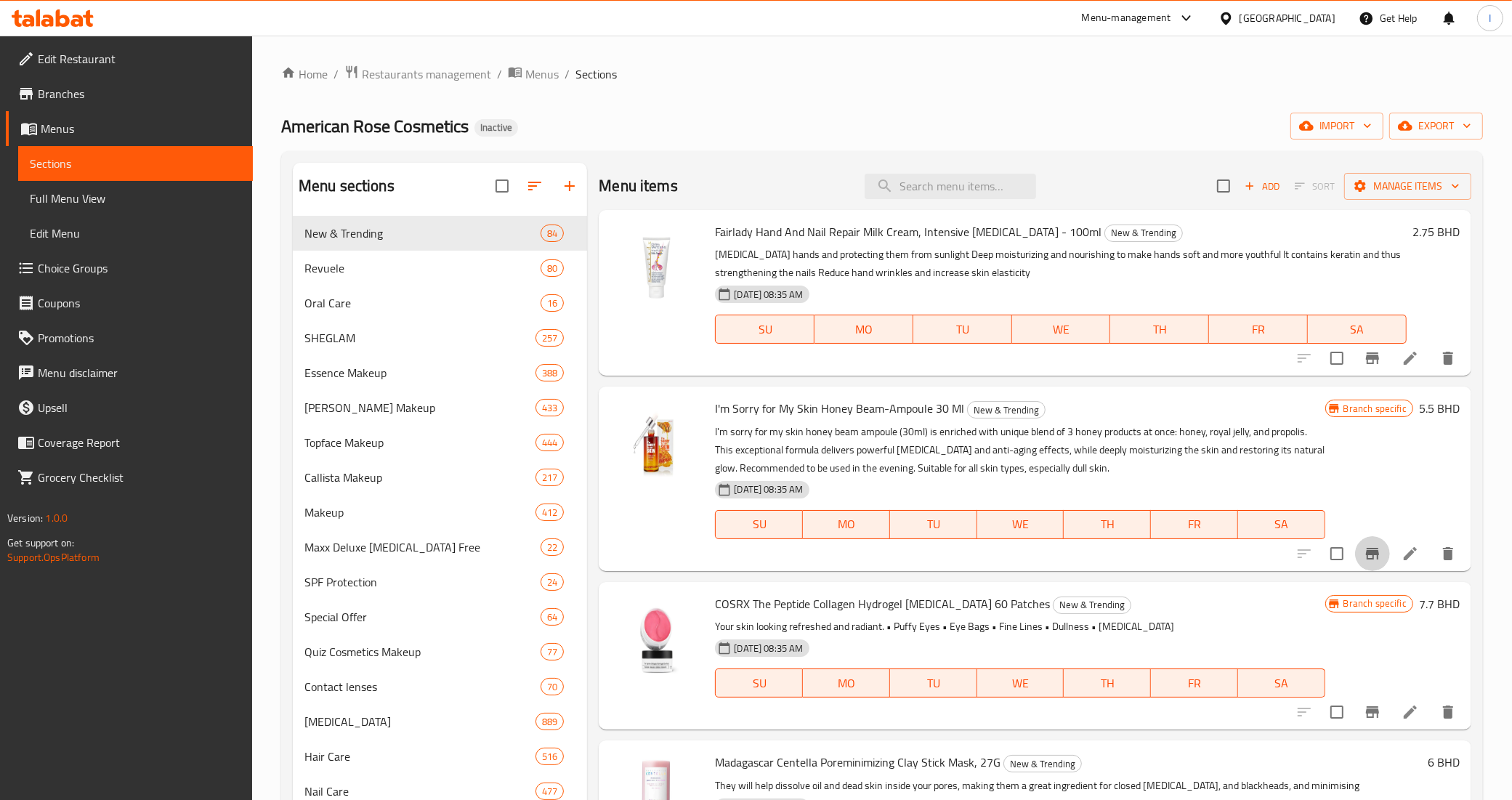
click at [1366, 548] on icon "Branch-specific-item" at bounding box center [1373, 553] width 13 height 12
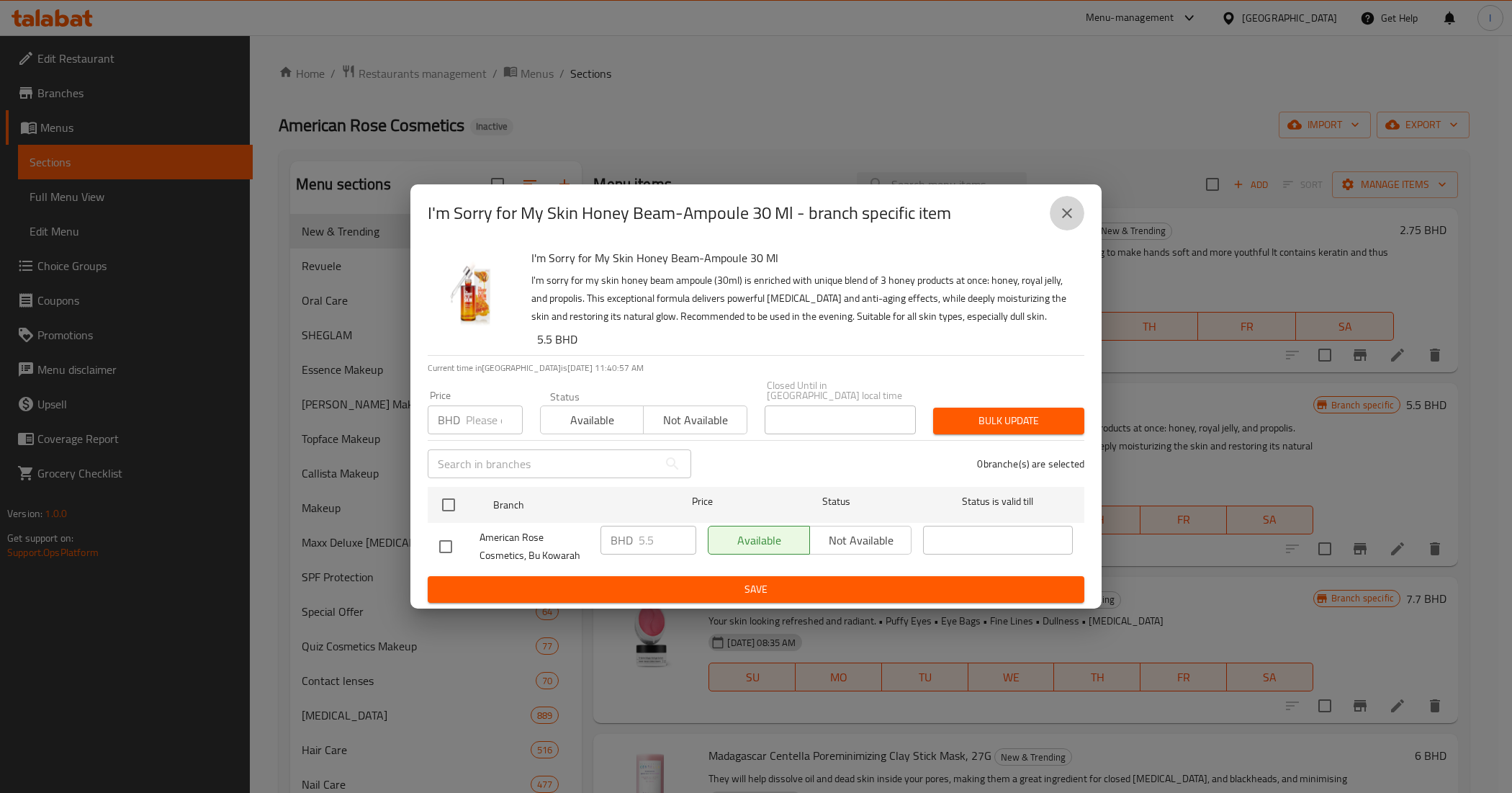
click at [1070, 217] on icon "close" at bounding box center [1067, 213] width 18 height 18
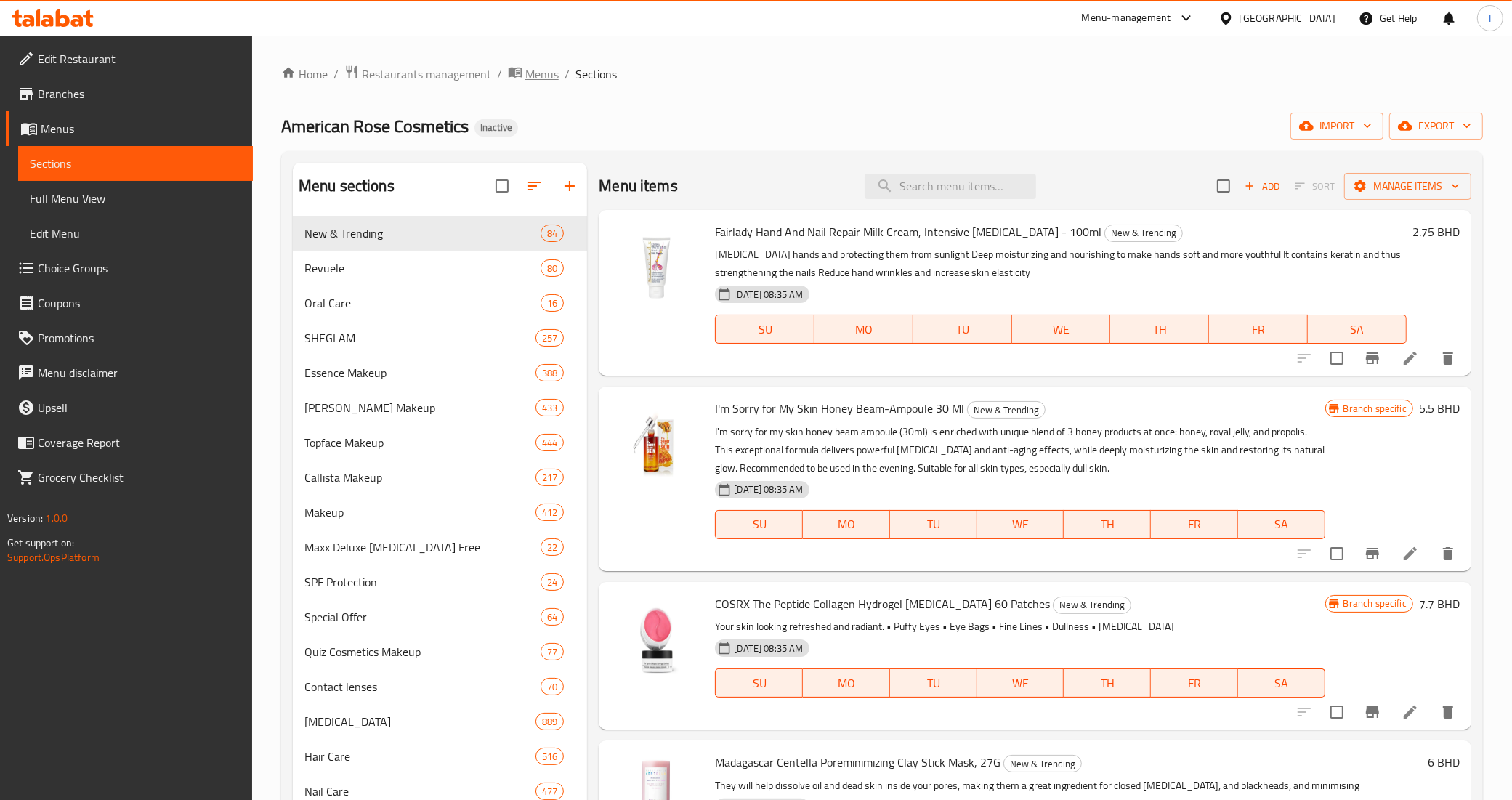
click at [528, 74] on span "Menus" at bounding box center [541, 74] width 33 height 18
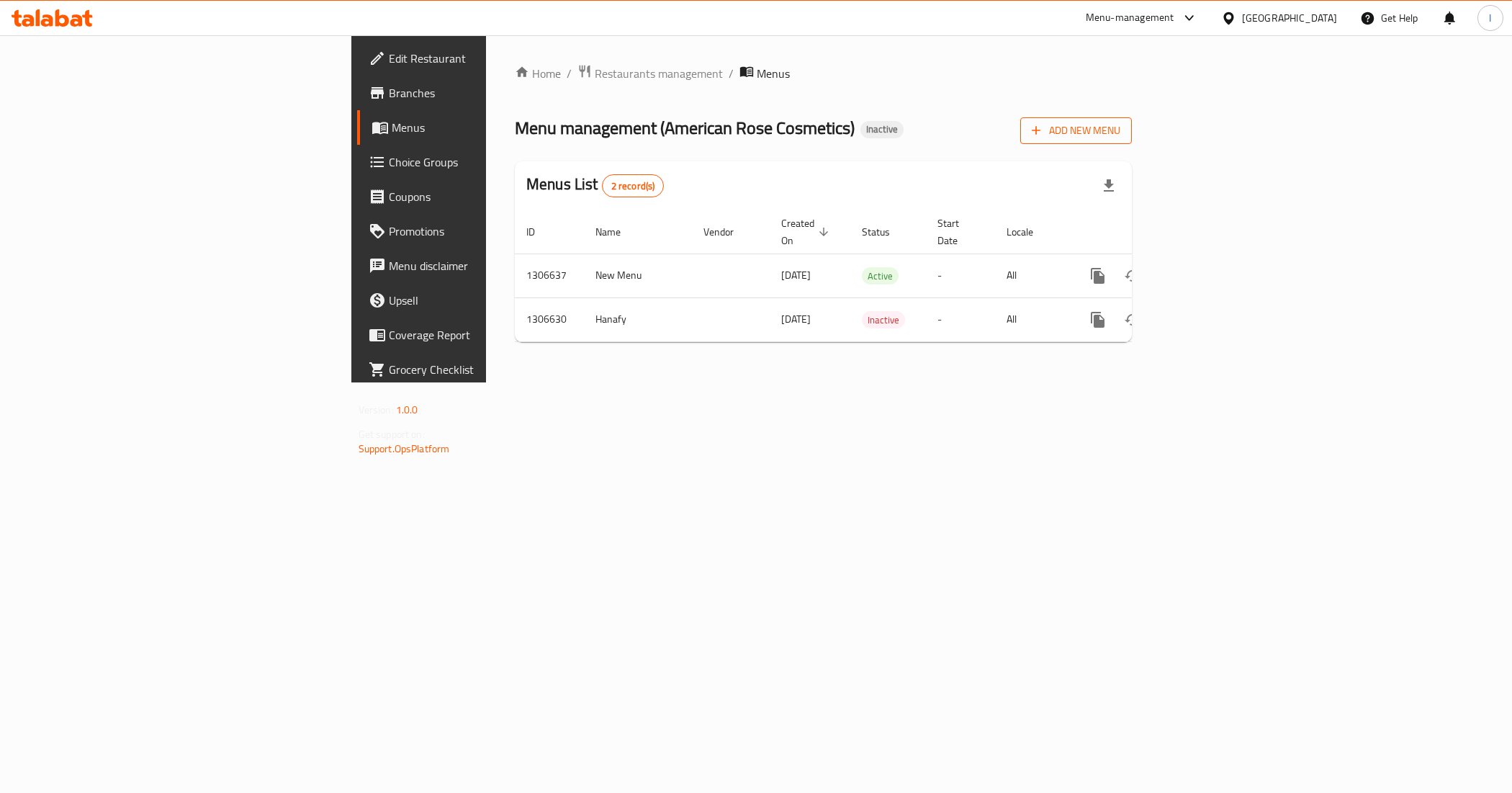
click at [1121, 137] on span "Add New Menu" at bounding box center [1075, 131] width 88 height 18
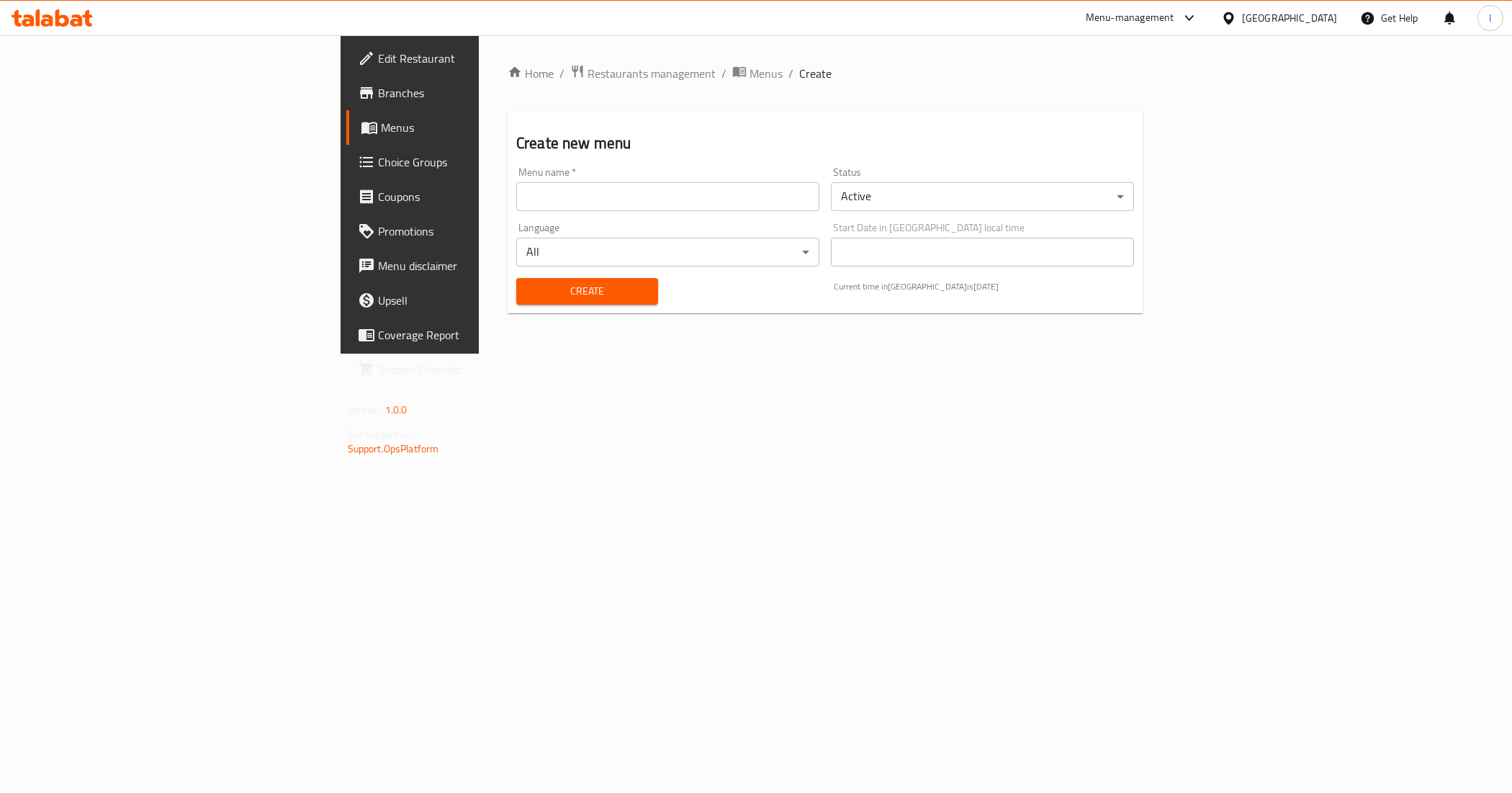
click at [517, 188] on input "text" at bounding box center [668, 197] width 303 height 29
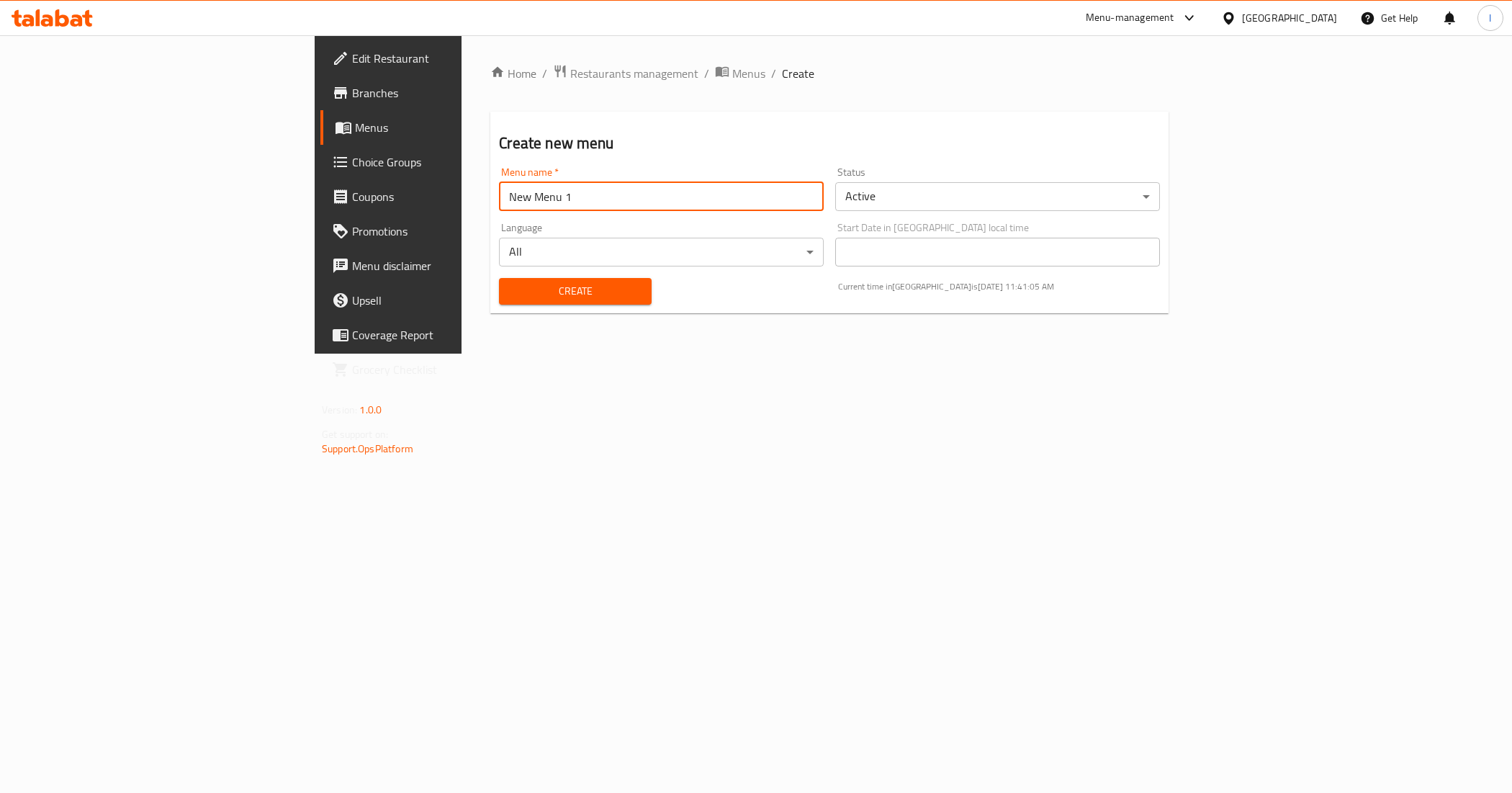
type input "New Menu 1"
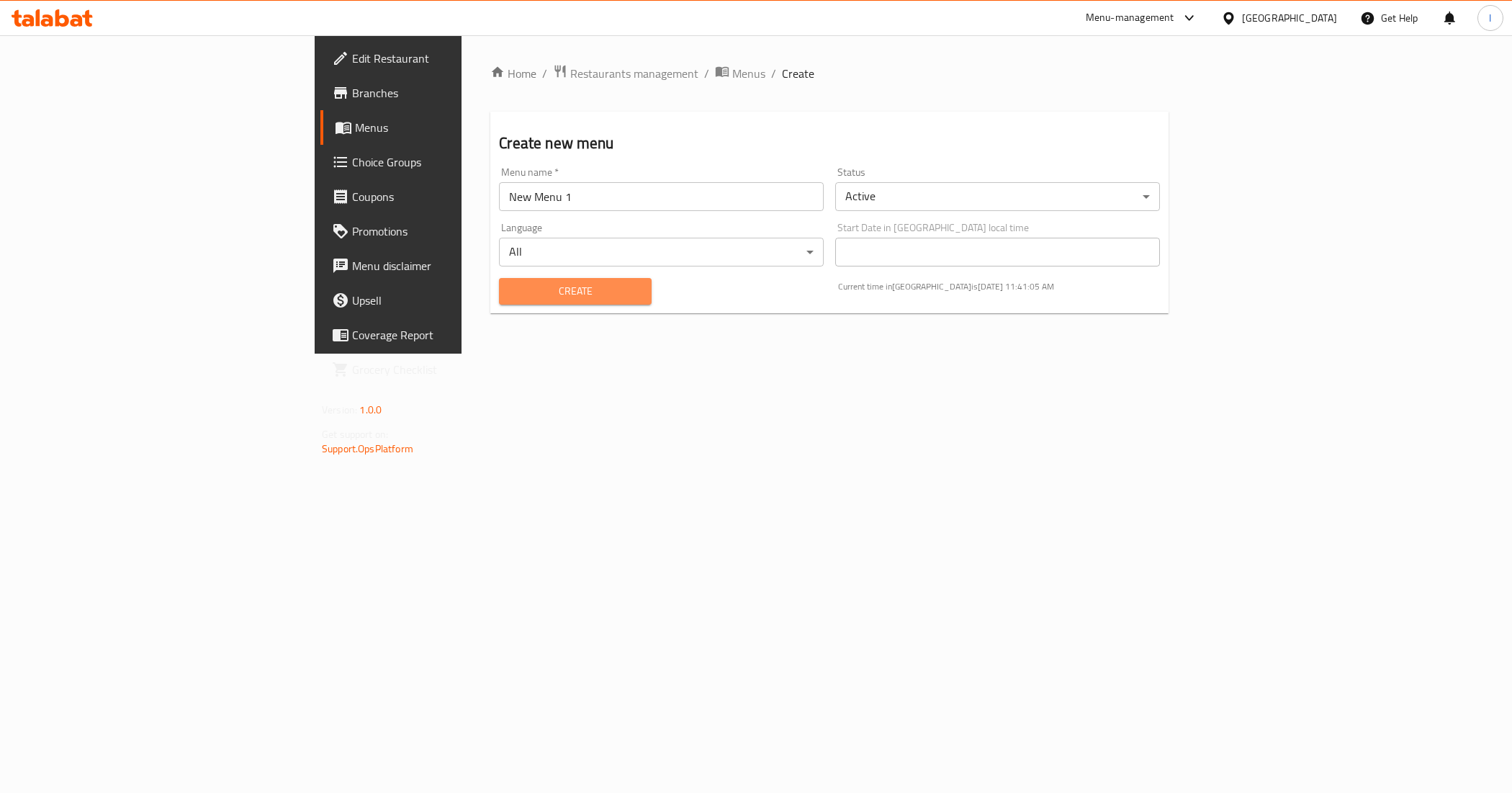
click at [510, 293] on span "Create" at bounding box center [575, 291] width 129 height 18
click at [499, 189] on input "text" at bounding box center [661, 197] width 325 height 29
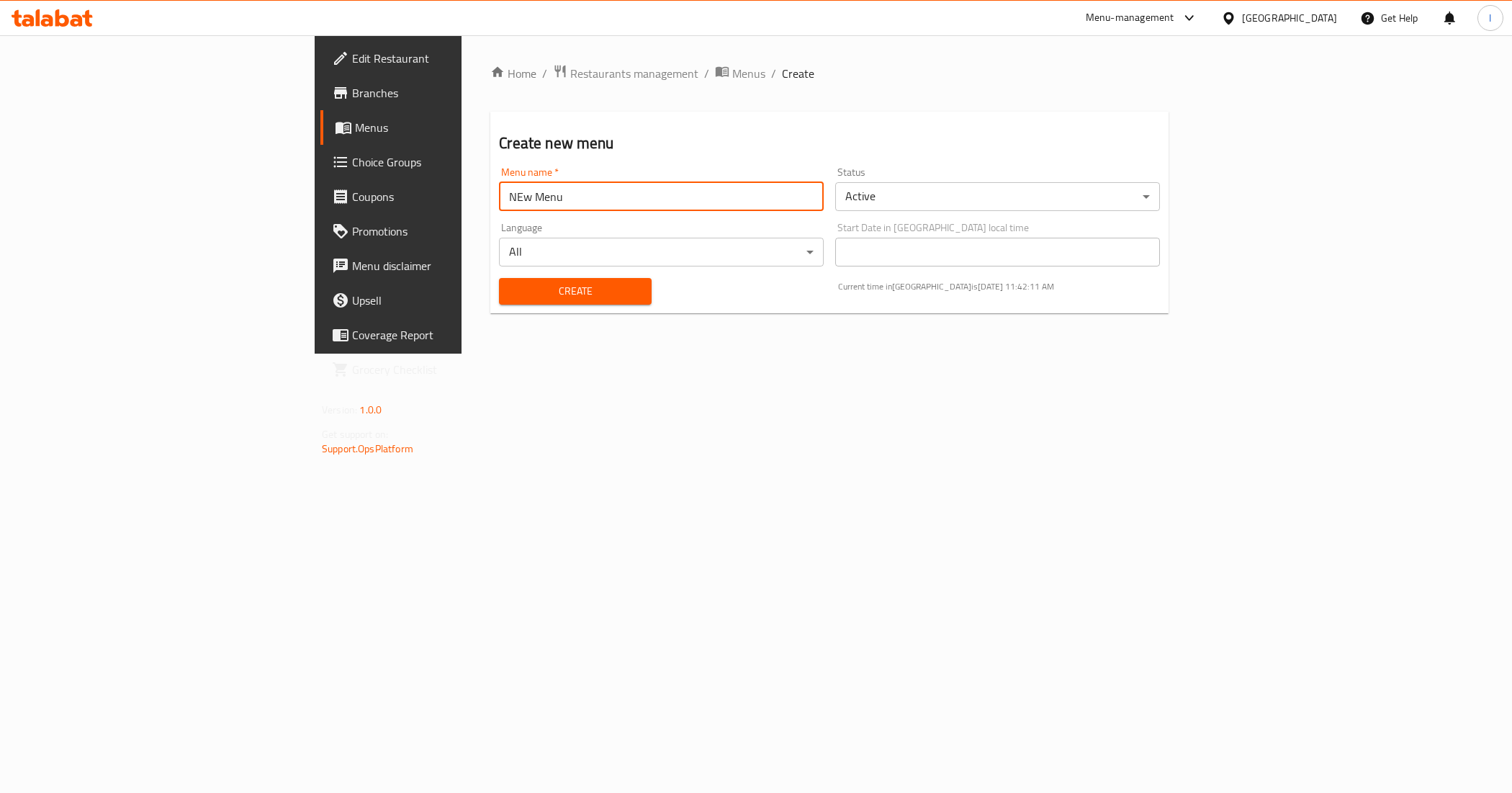
type input "NEw Menu"
click at [569, 289] on button "Create" at bounding box center [575, 291] width 152 height 27
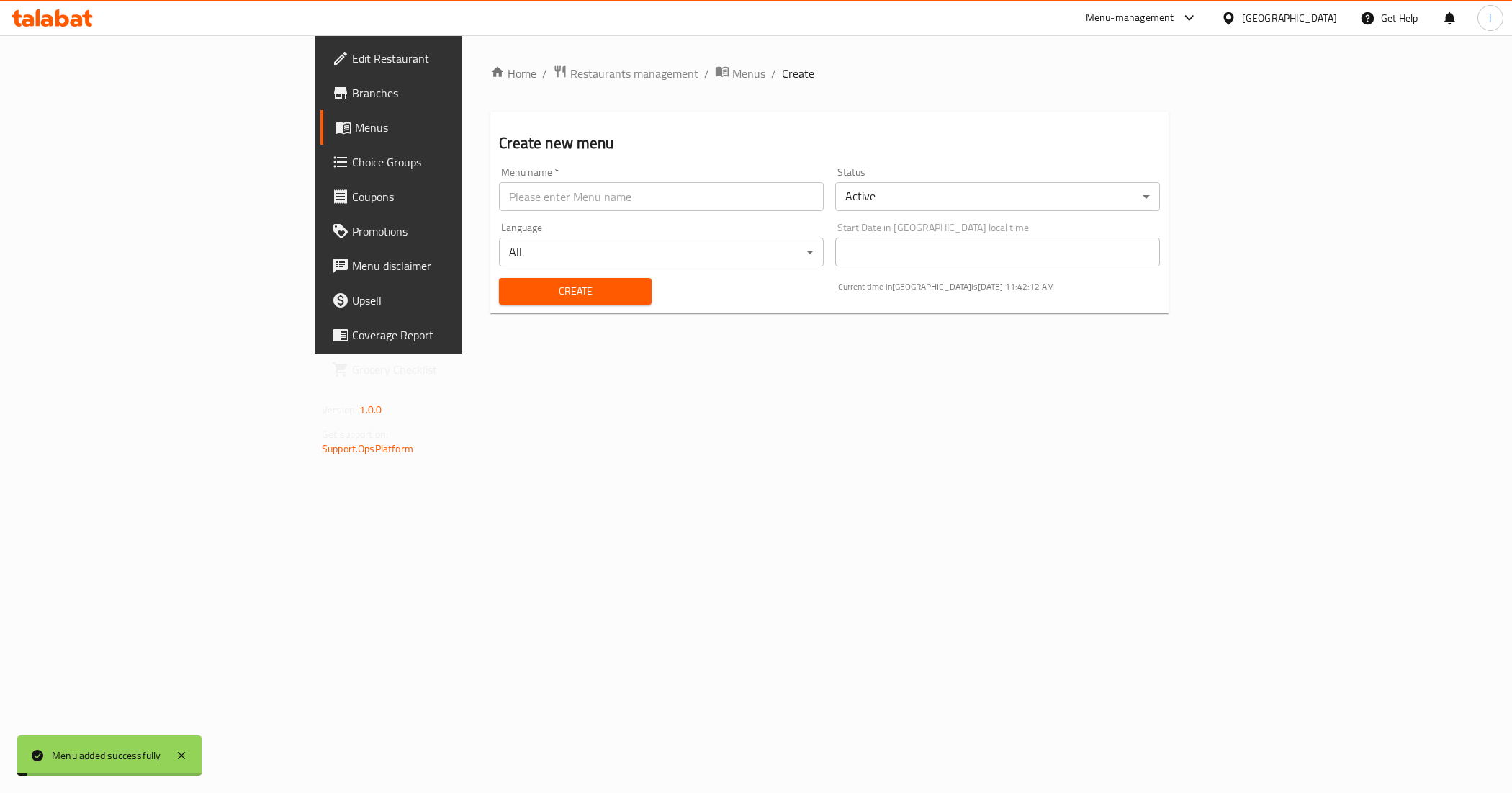
click at [732, 69] on span "Menus" at bounding box center [748, 73] width 33 height 18
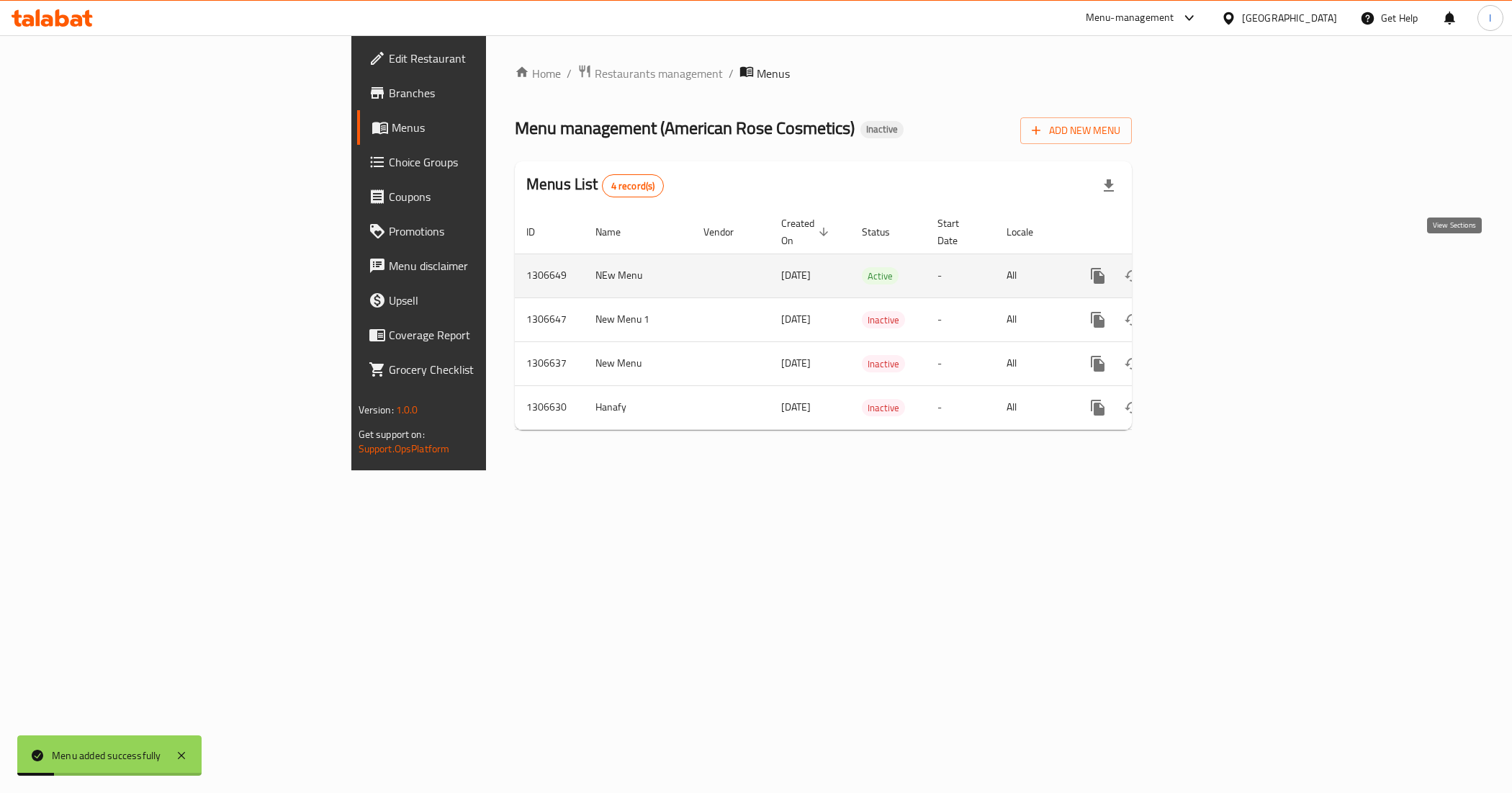
click at [1210, 267] on icon "enhanced table" at bounding box center [1201, 276] width 18 height 18
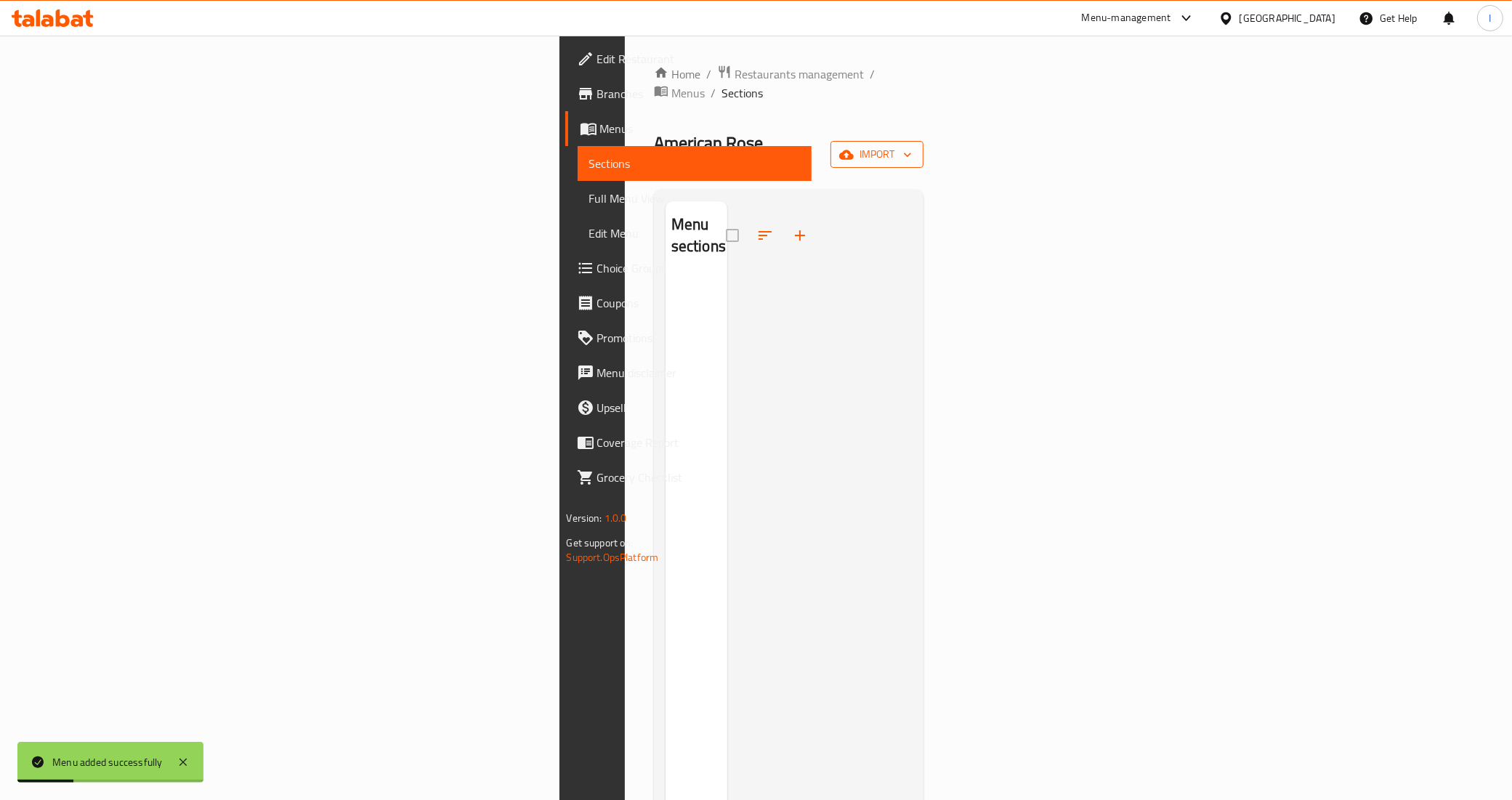
click at [912, 146] on span "import" at bounding box center [877, 154] width 70 height 18
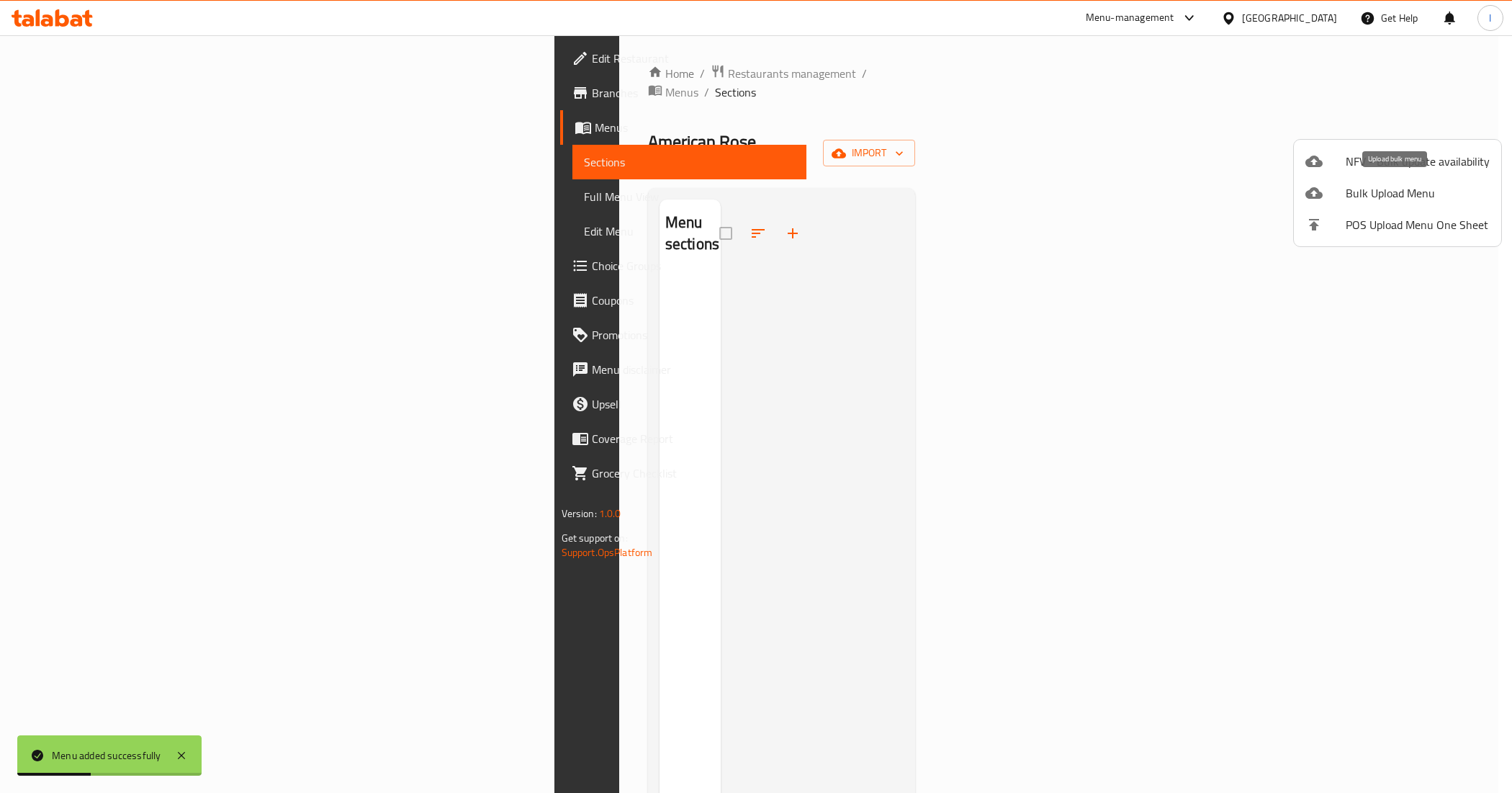
click at [1372, 192] on span "Bulk Upload Menu" at bounding box center [1418, 193] width 144 height 18
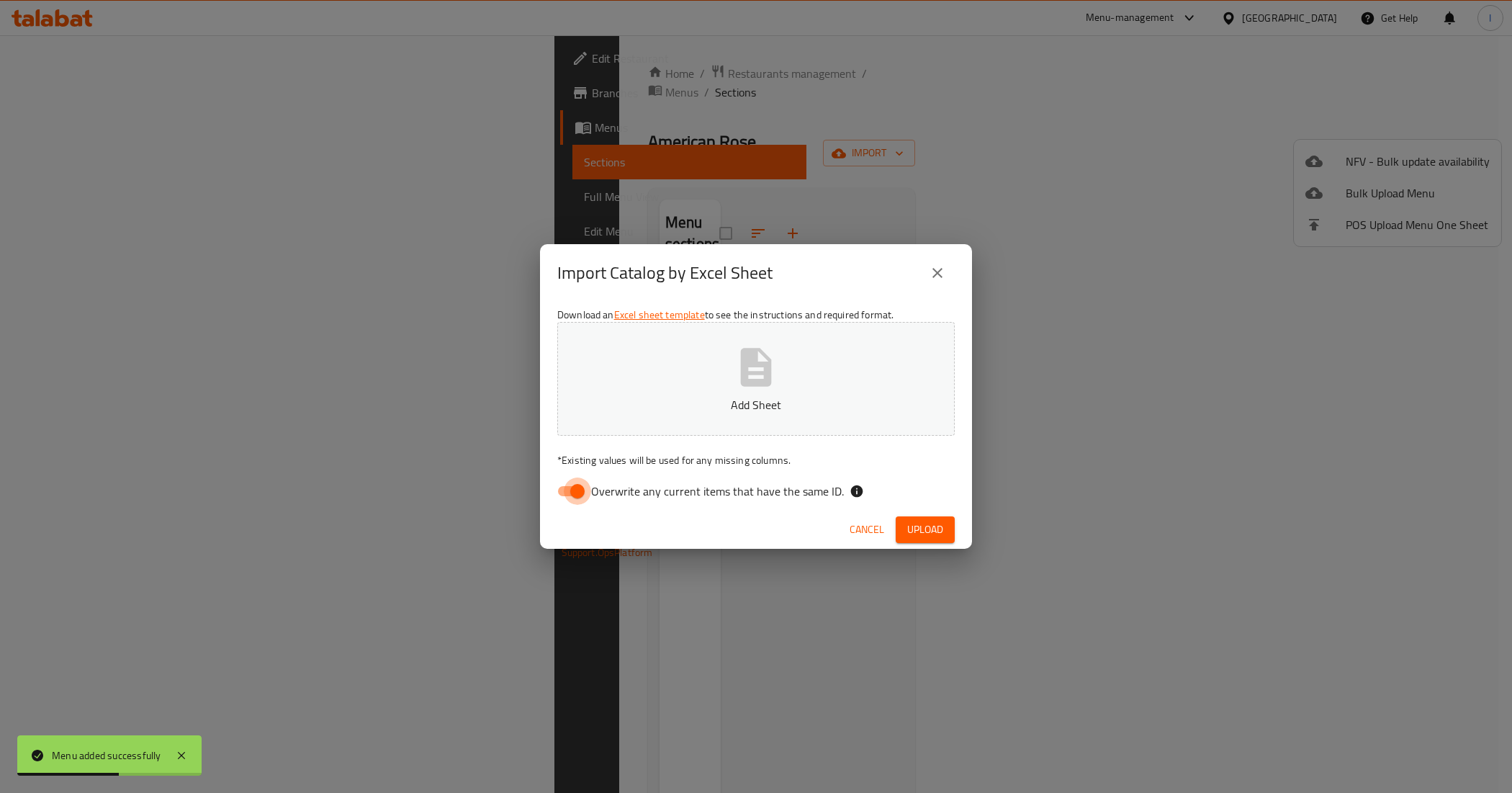
click at [587, 497] on input "Overwrite any current items that have the same ID." at bounding box center [577, 491] width 82 height 28
checkbox input "false"
click at [689, 411] on p "Add Sheet" at bounding box center [756, 405] width 353 height 18
click at [948, 529] on button "Upload" at bounding box center [925, 530] width 59 height 27
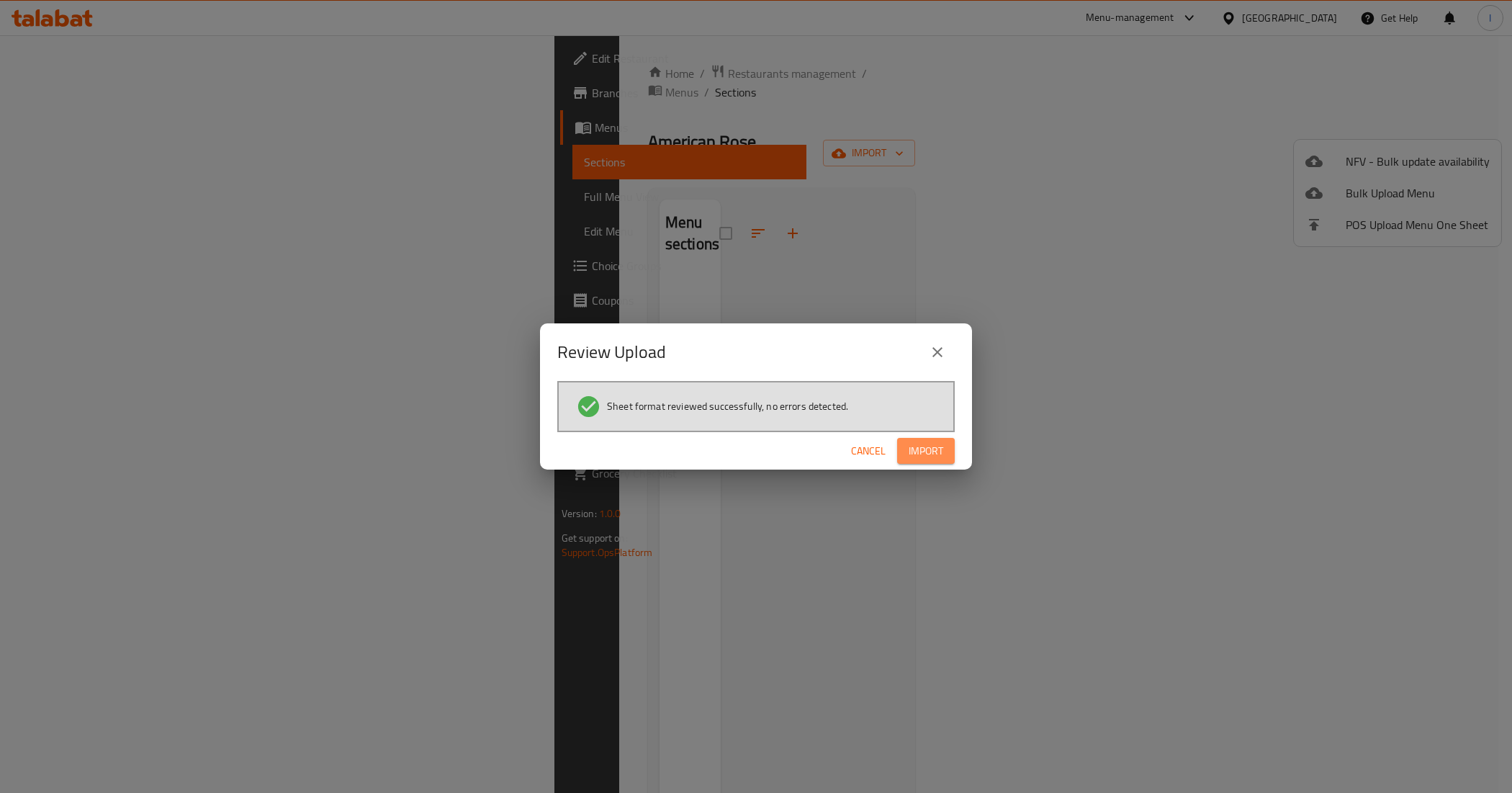
click at [934, 438] on button "Import" at bounding box center [926, 451] width 58 height 27
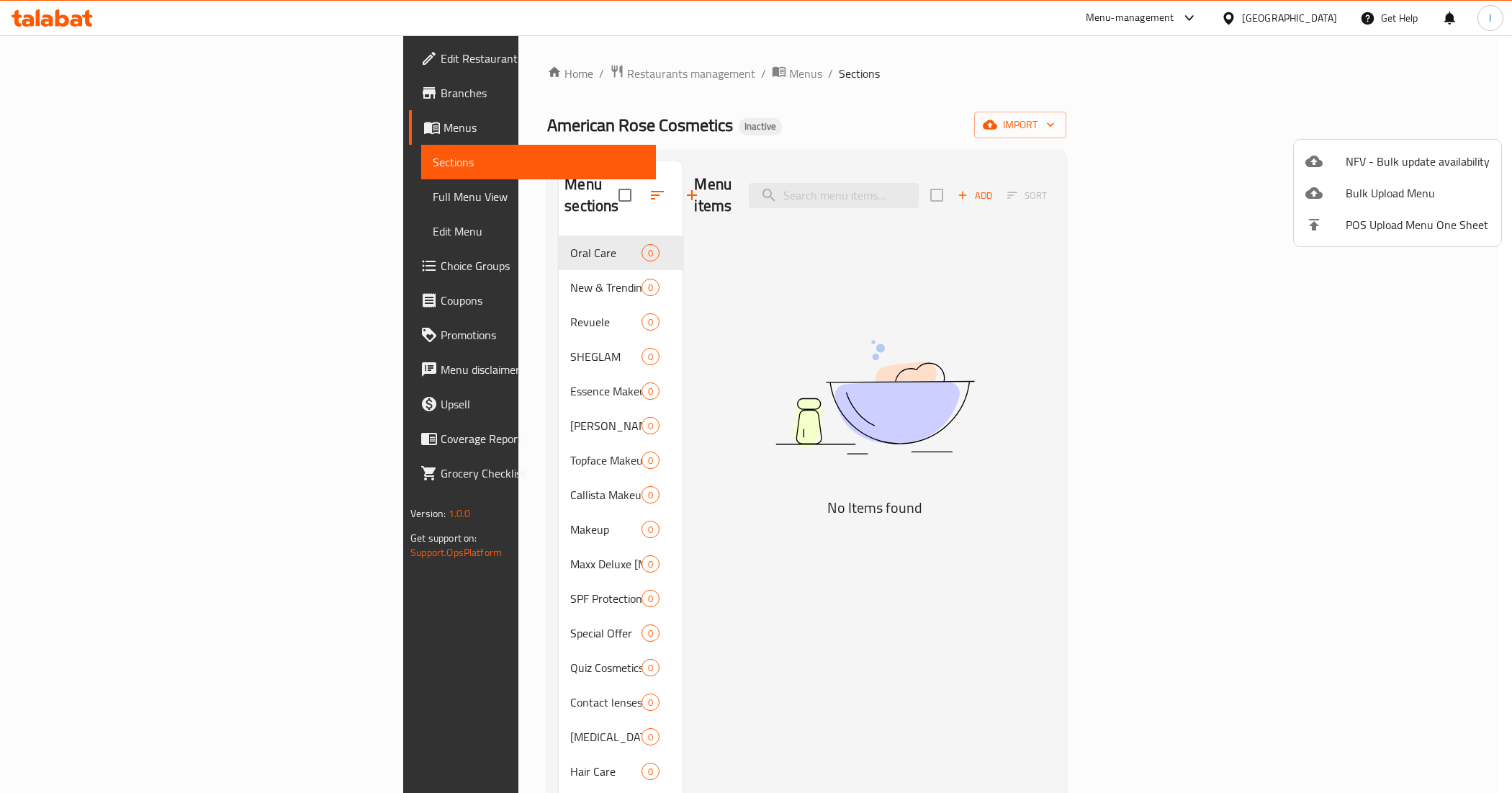
click at [1146, 197] on div at bounding box center [756, 396] width 1512 height 793
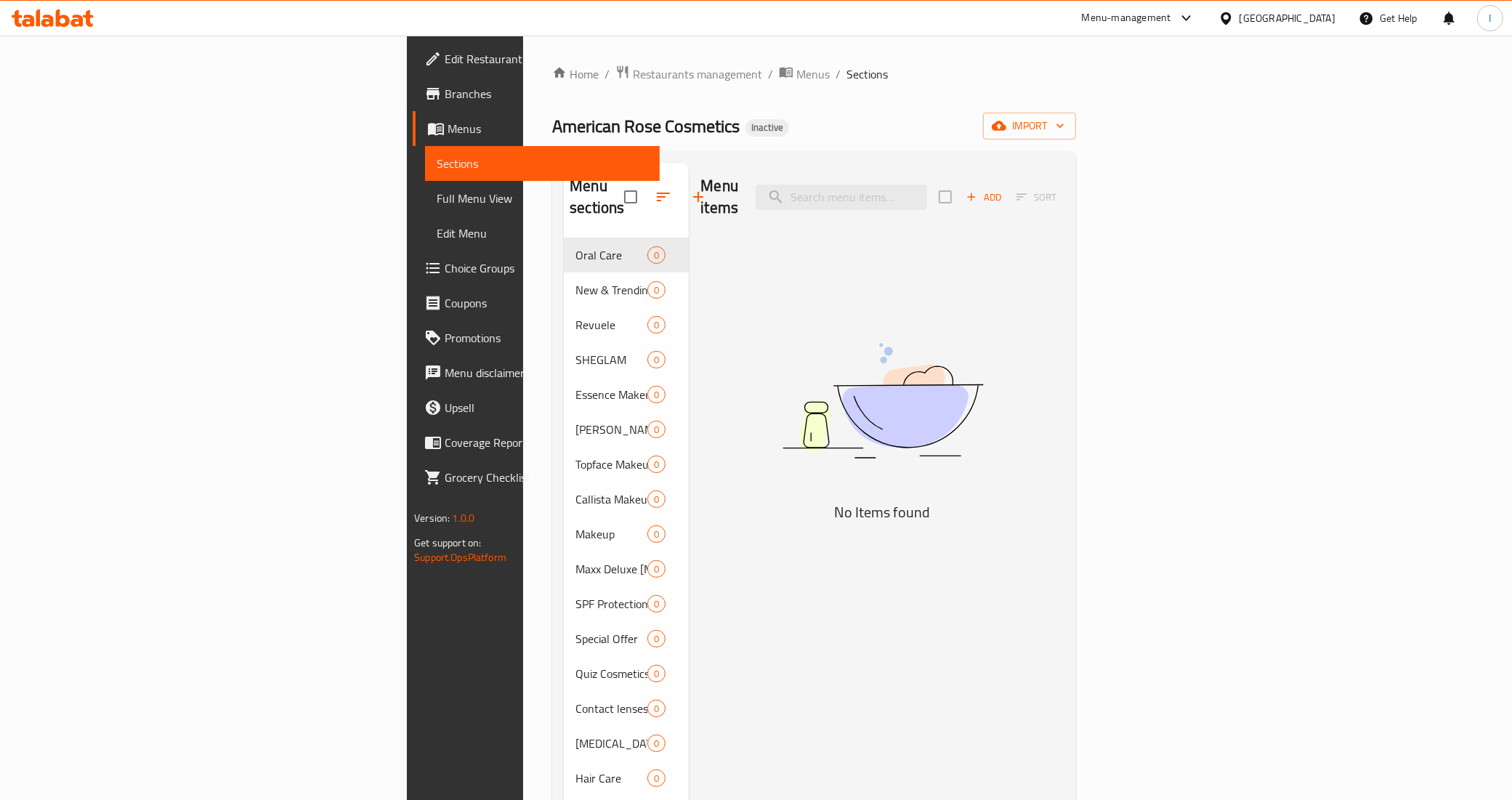
click at [698, 413] on div "Menu items Add Sort No Items found" at bounding box center [876, 656] width 375 height 987
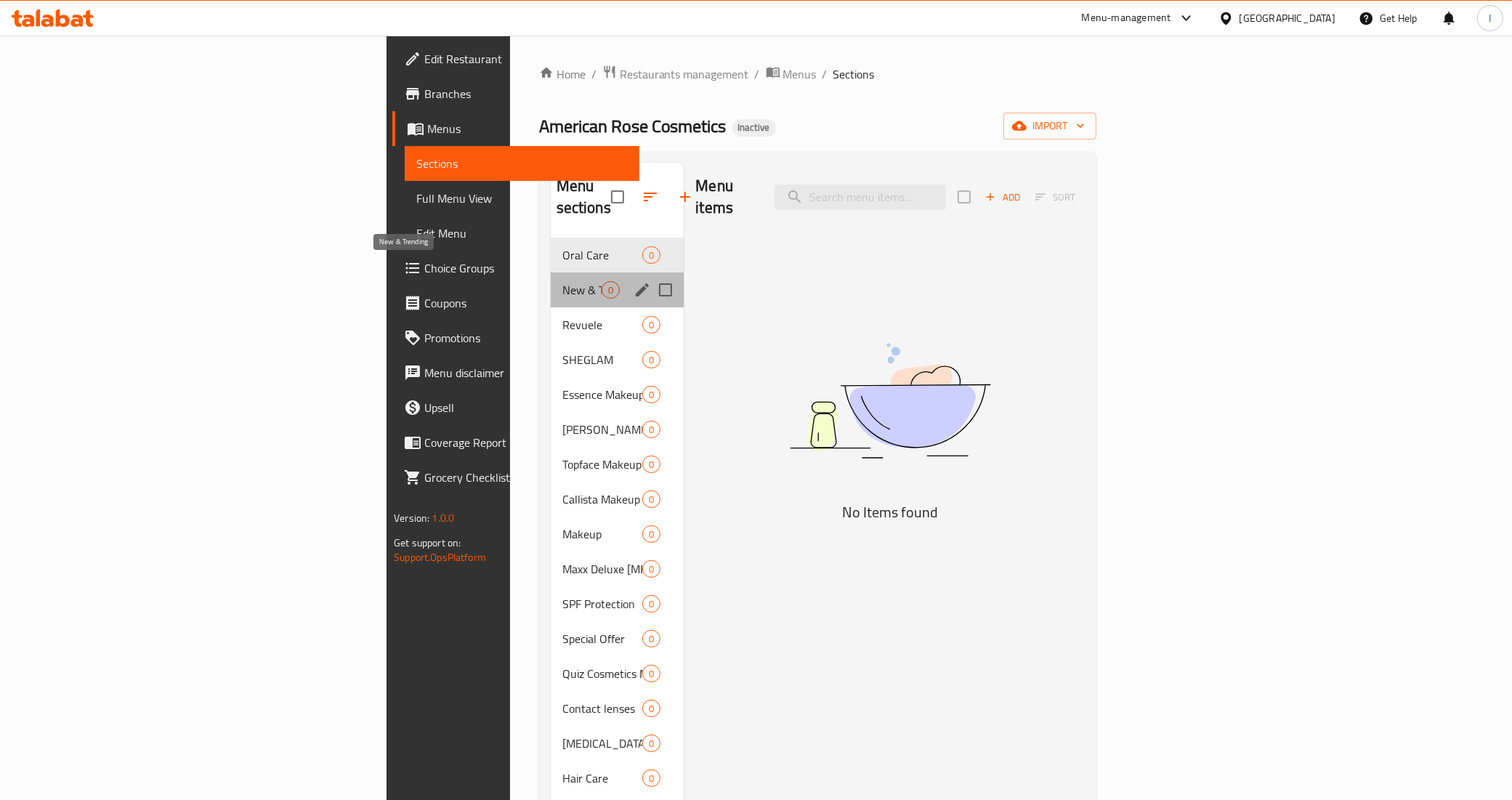
click at [562, 281] on span "New & Trending" at bounding box center [582, 290] width 40 height 18
click at [562, 246] on span "Oral Care" at bounding box center [582, 255] width 40 height 18
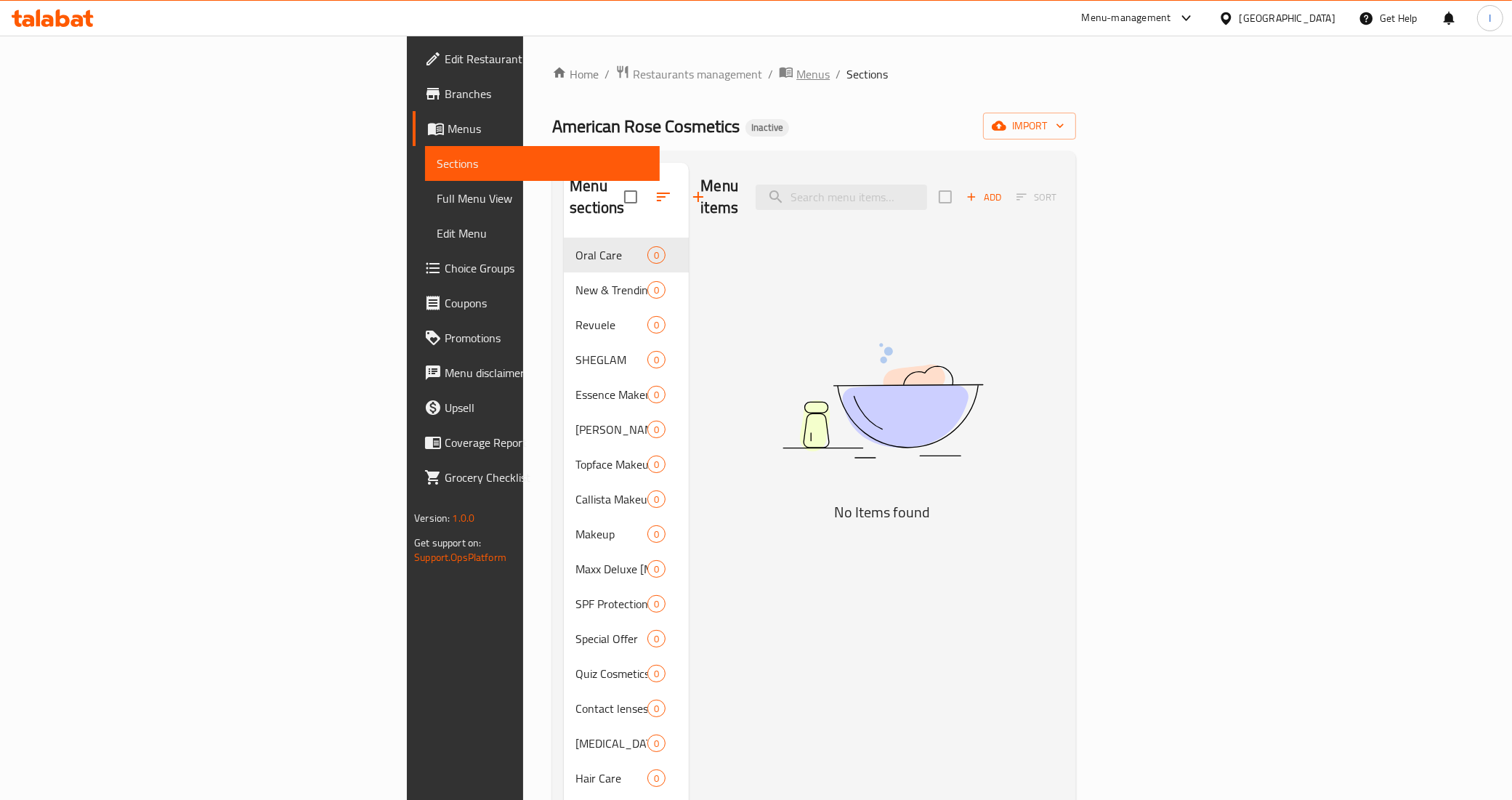
click at [796, 74] on span "Menus" at bounding box center [813, 74] width 33 height 18
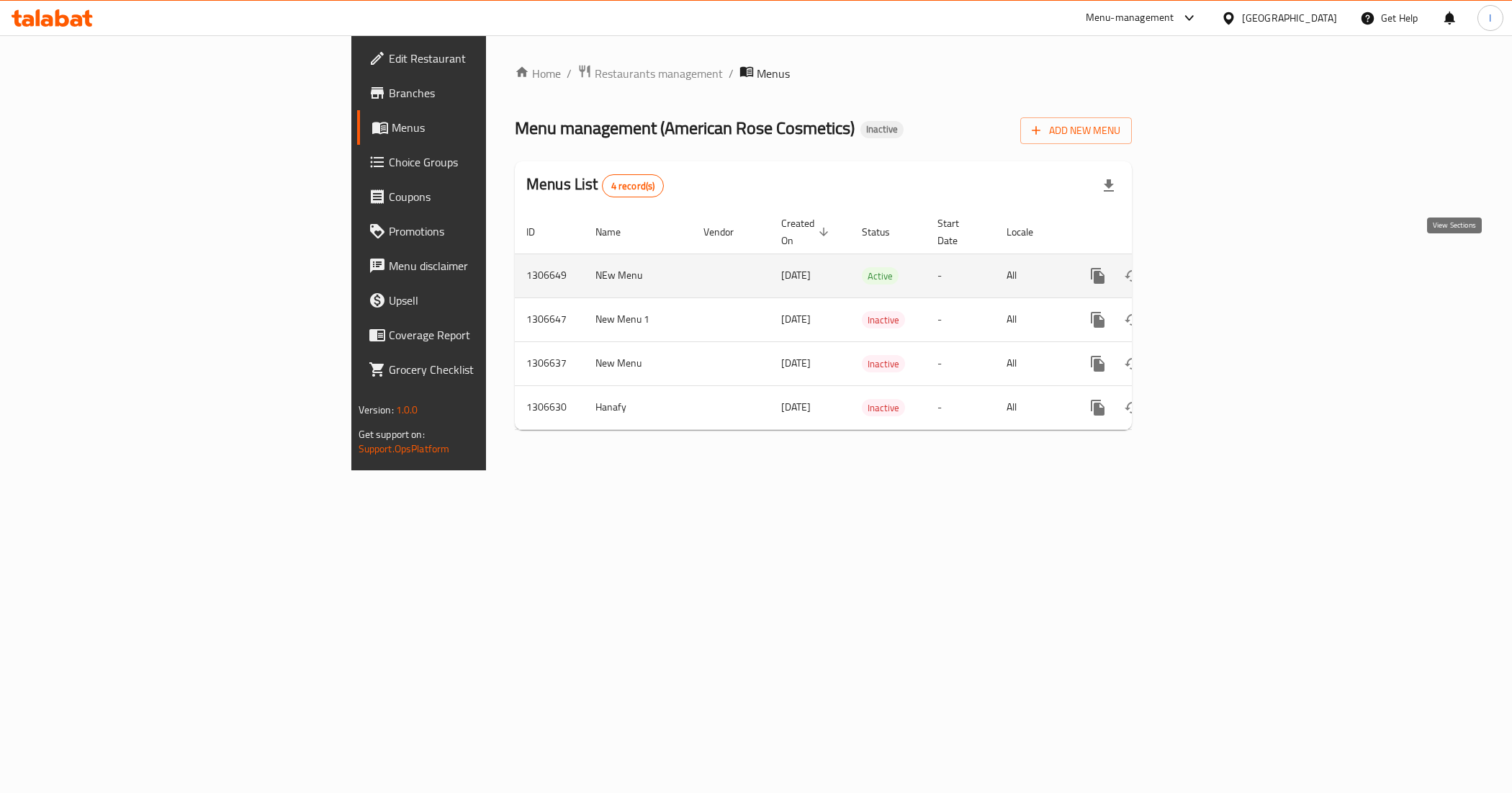
click at [1210, 267] on icon "enhanced table" at bounding box center [1201, 276] width 18 height 18
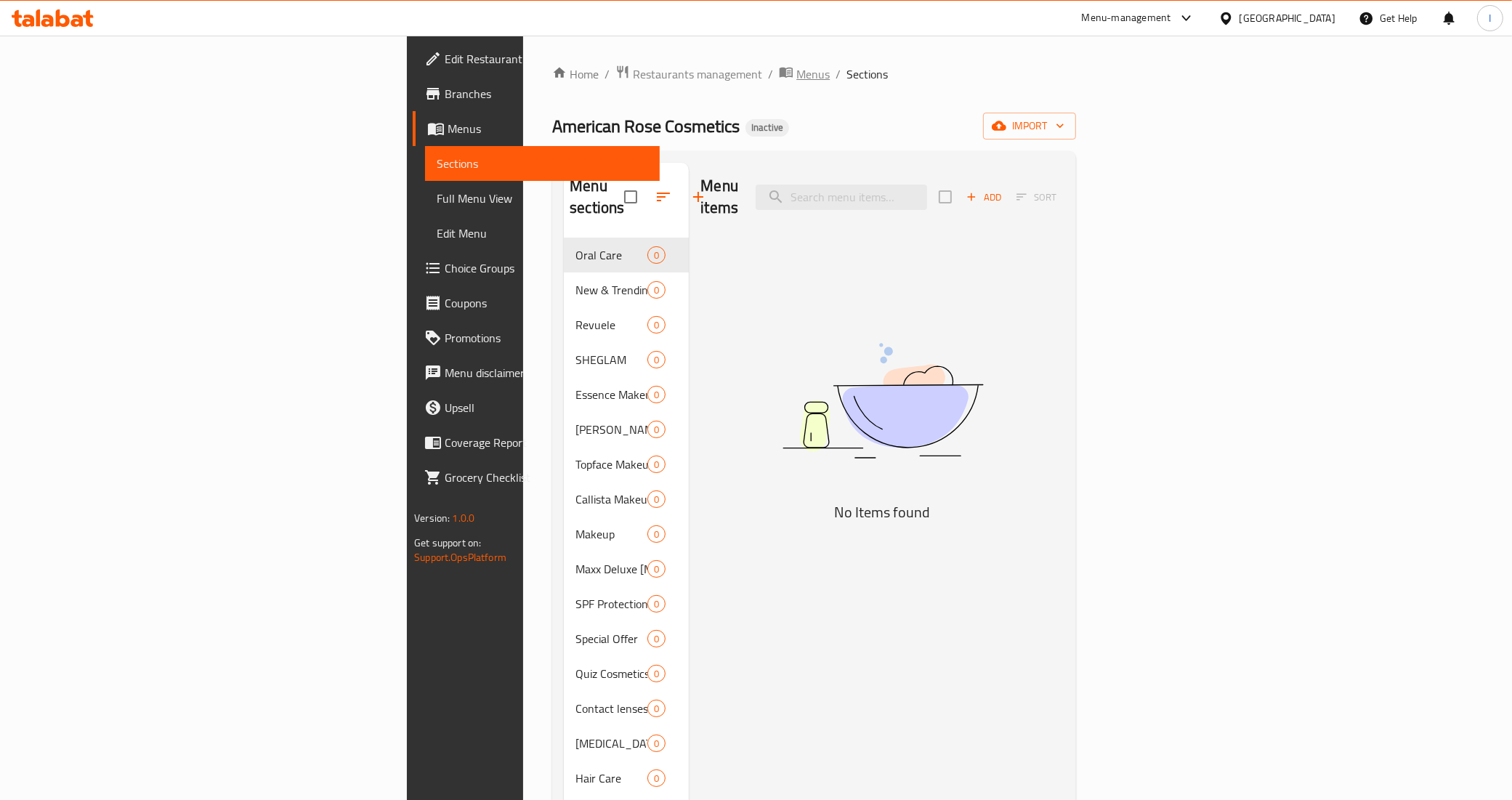
click at [796, 74] on span "Menus" at bounding box center [813, 74] width 33 height 18
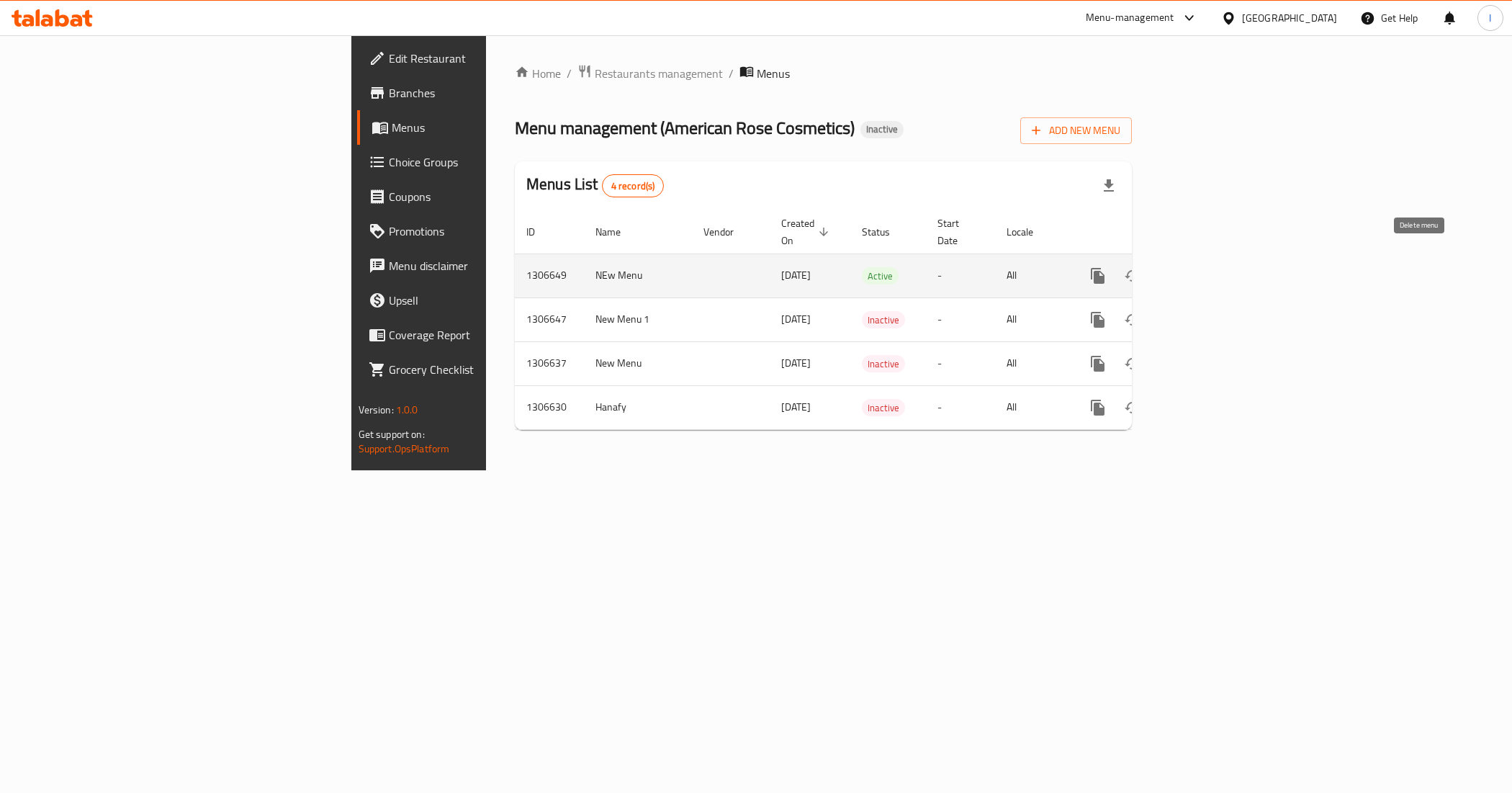
click at [1172, 269] on icon "enhanced table" at bounding box center [1167, 276] width 10 height 13
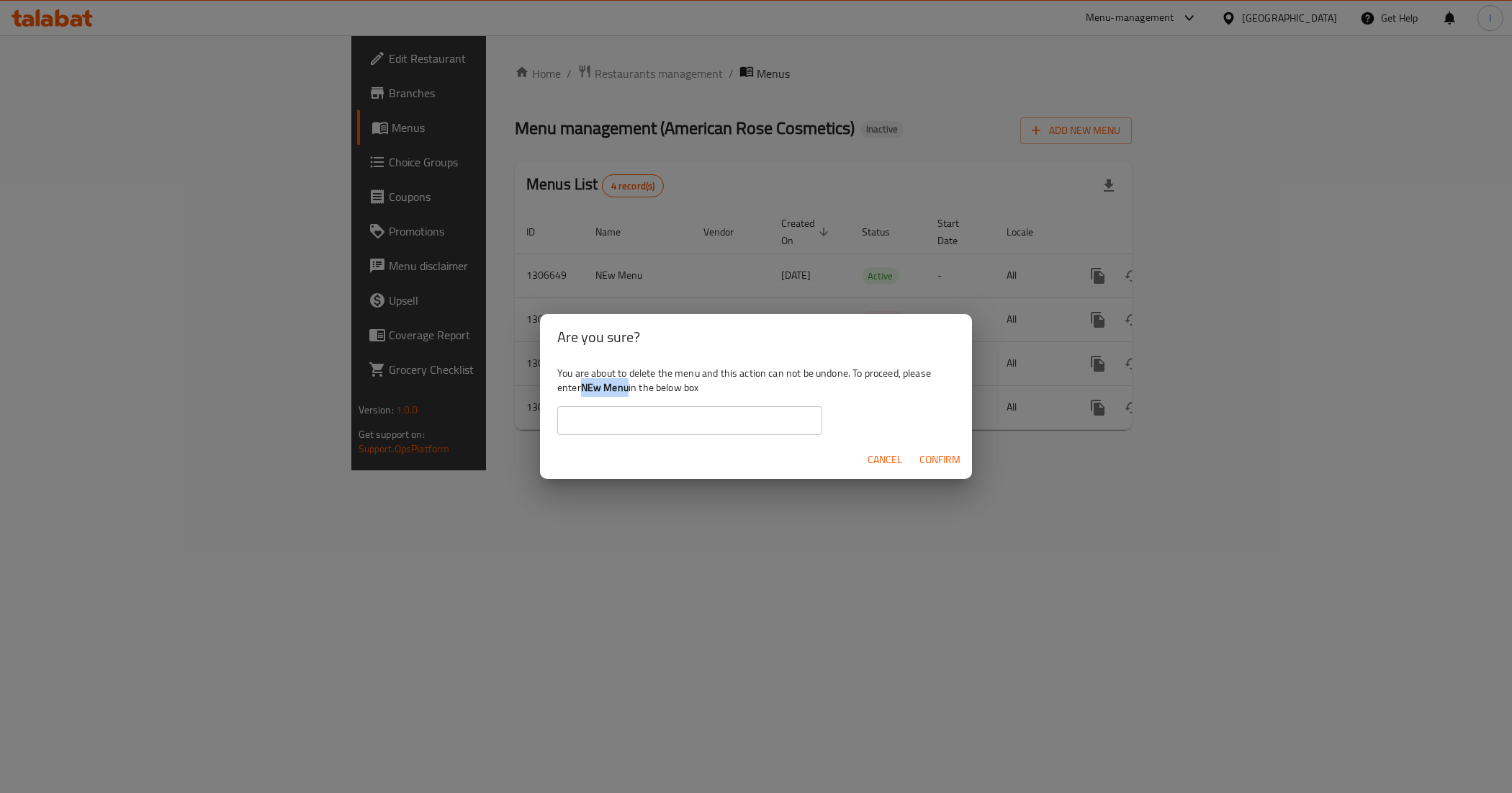
drag, startPoint x: 630, startPoint y: 388, endPoint x: 583, endPoint y: 394, distance: 47.4
click at [583, 394] on div "You are about to delete the menu and this action can not be undone. To proceed,…" at bounding box center [756, 400] width 432 height 81
copy b "NEw Menu"
click at [585, 416] on input "text" at bounding box center [689, 421] width 265 height 29
paste input "NEw Menu"
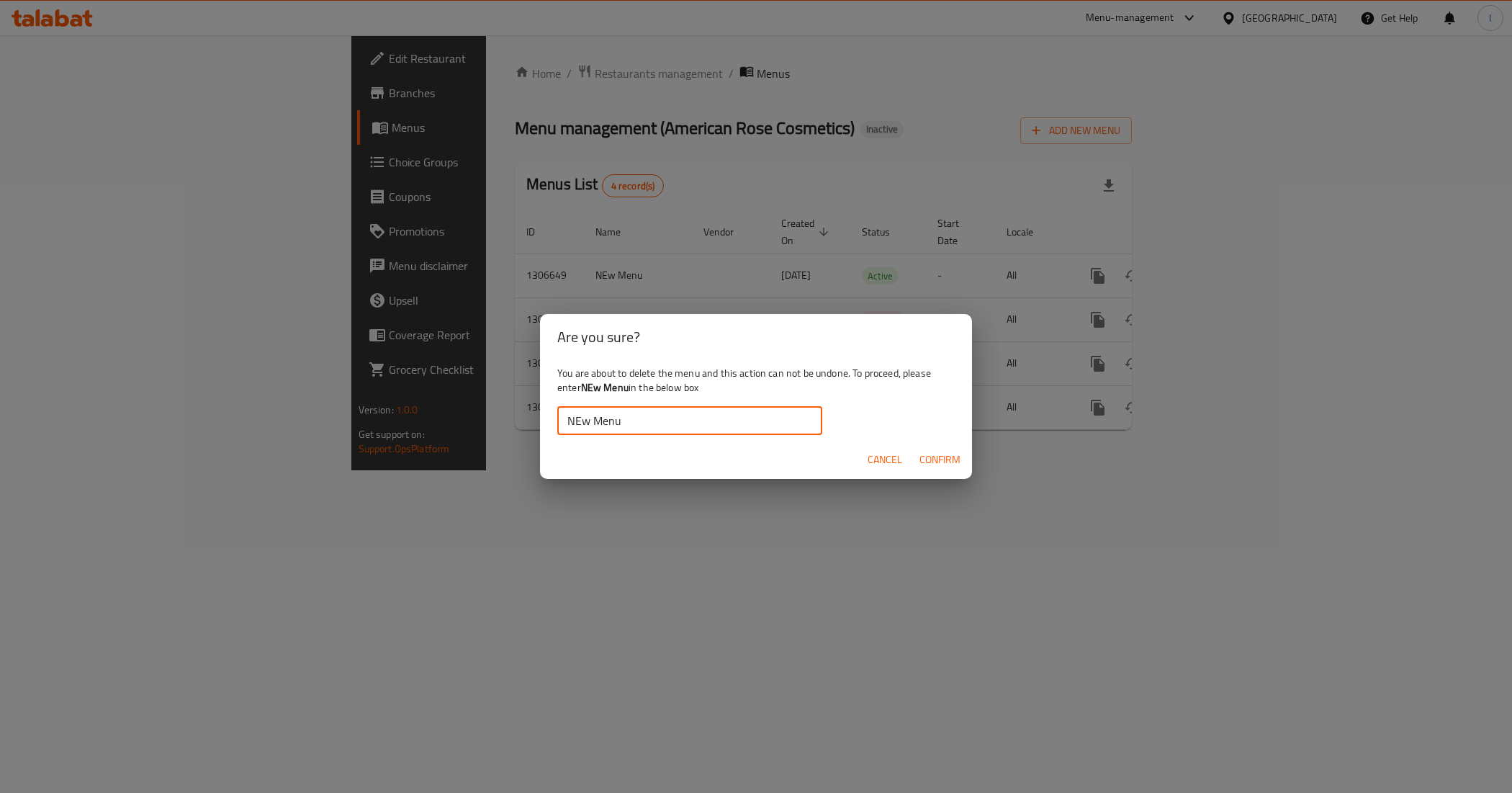
type input "NEw Menu"
click at [936, 454] on span "Confirm" at bounding box center [939, 459] width 41 height 18
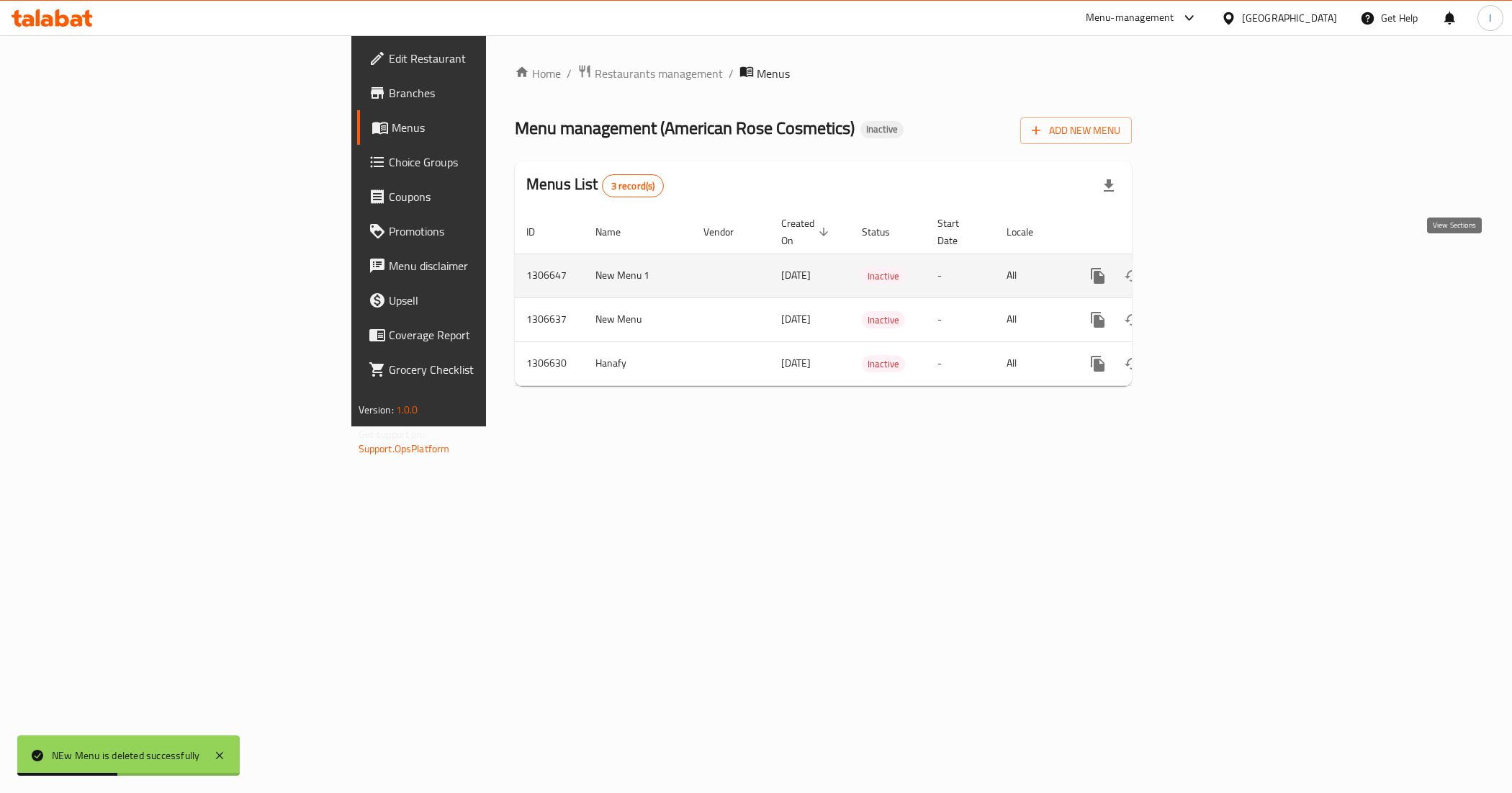
click at [1210, 267] on icon "enhanced table" at bounding box center [1201, 276] width 18 height 18
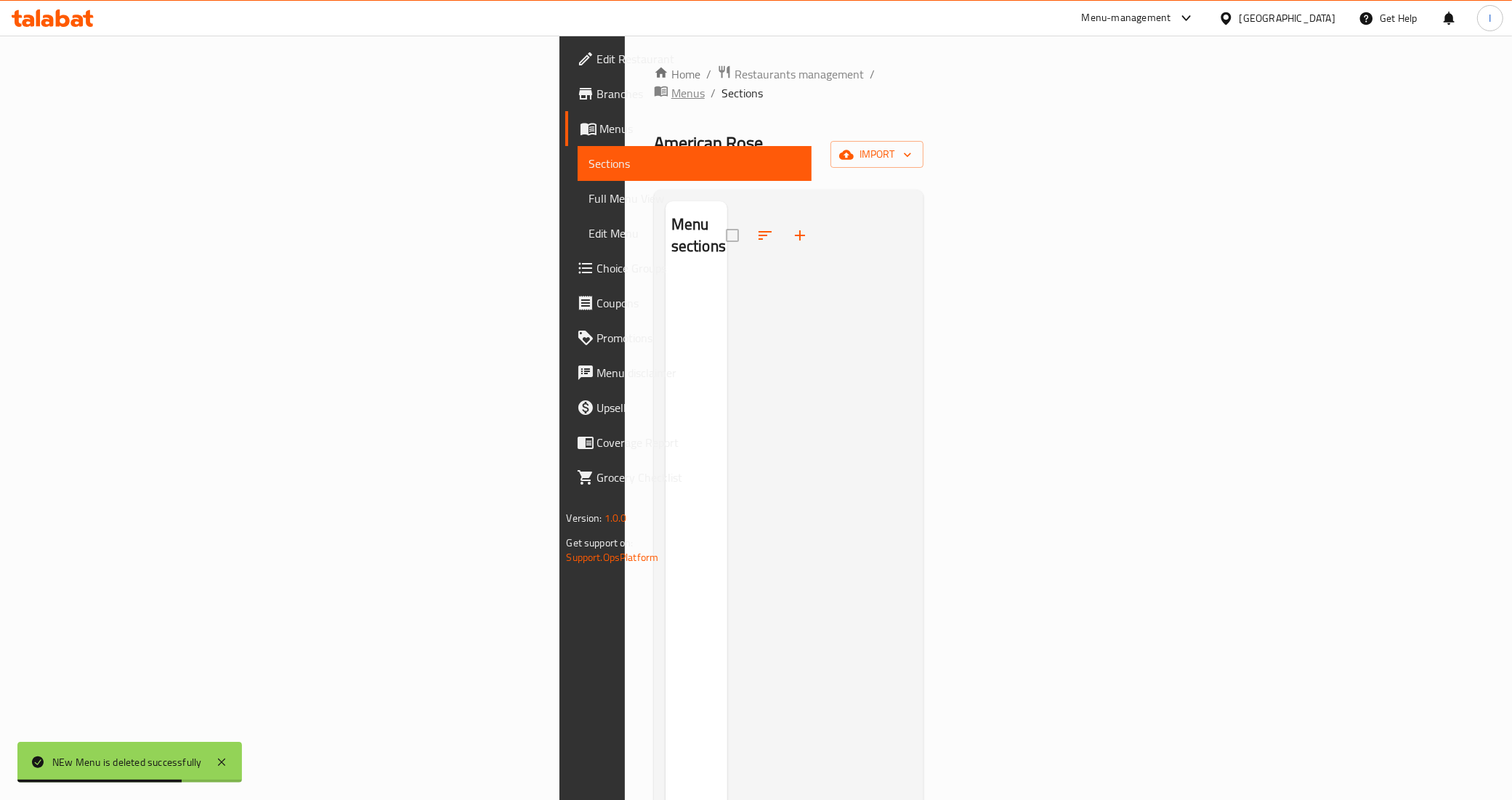
click at [672, 84] on span "Menus" at bounding box center [688, 93] width 33 height 18
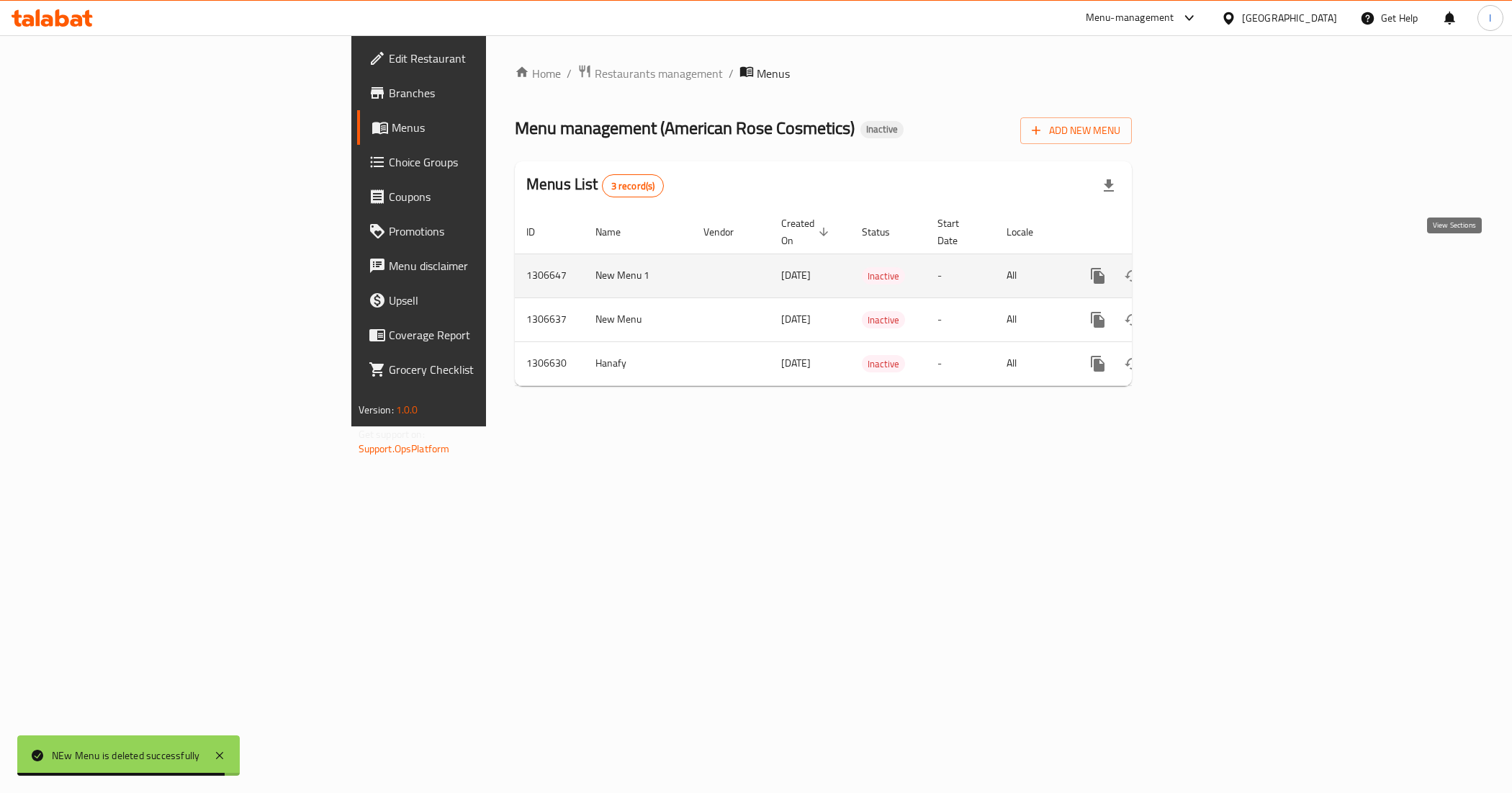
click at [1208, 269] on icon "enhanced table" at bounding box center [1201, 276] width 13 height 13
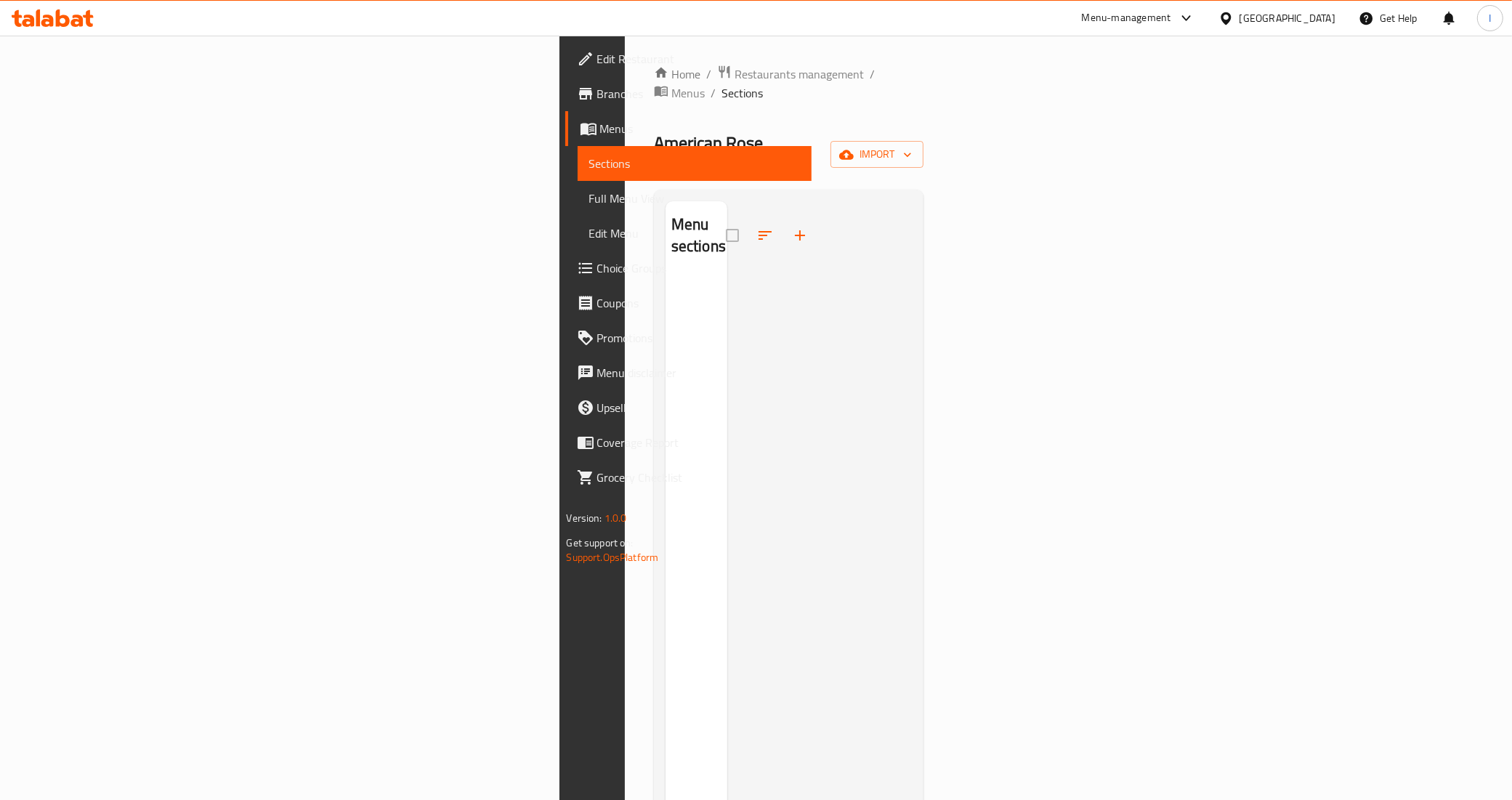
click at [589, 191] on span "Full Menu View" at bounding box center [695, 198] width 211 height 18
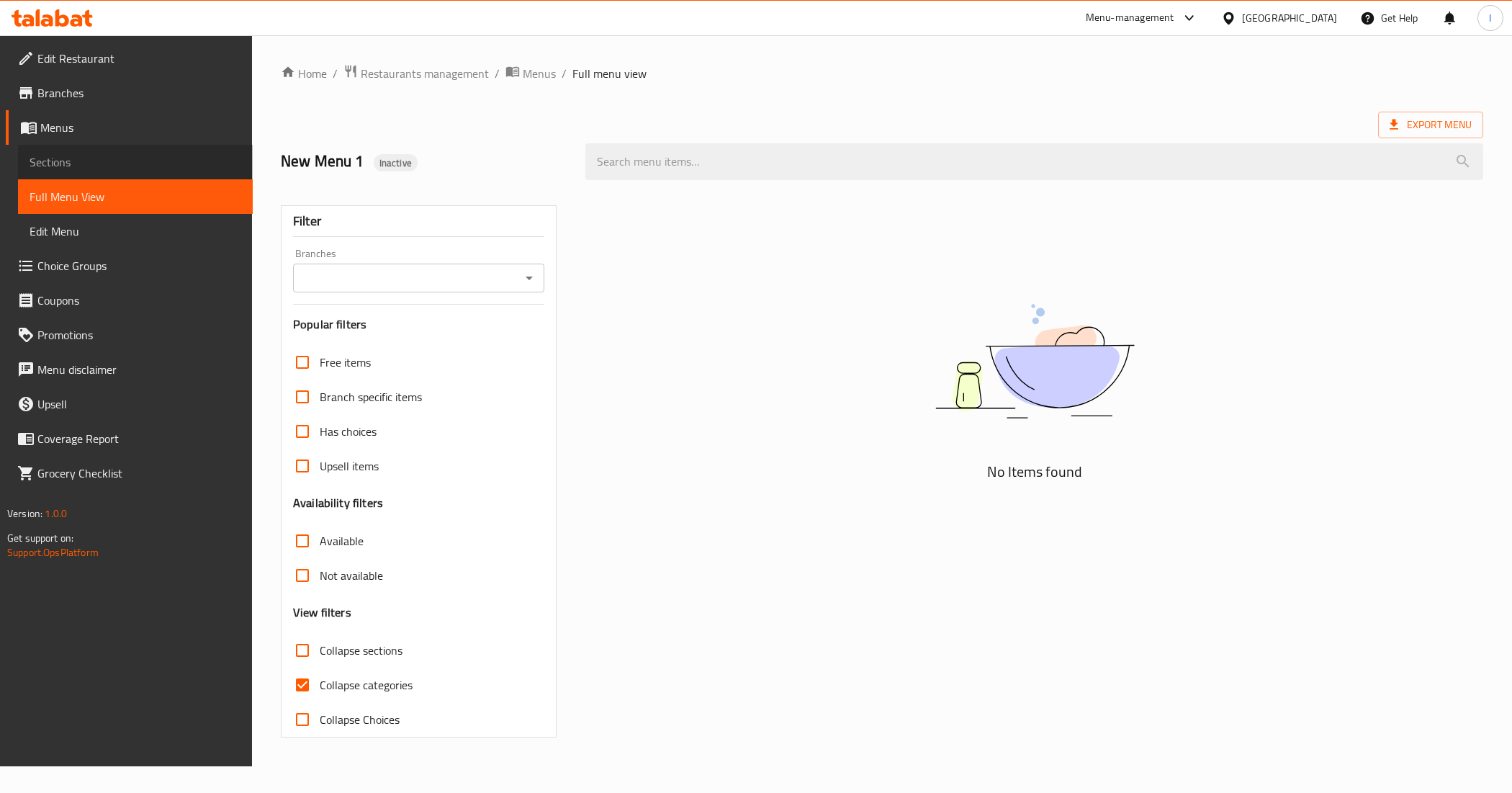
click at [75, 167] on span "Sections" at bounding box center [135, 162] width 212 height 18
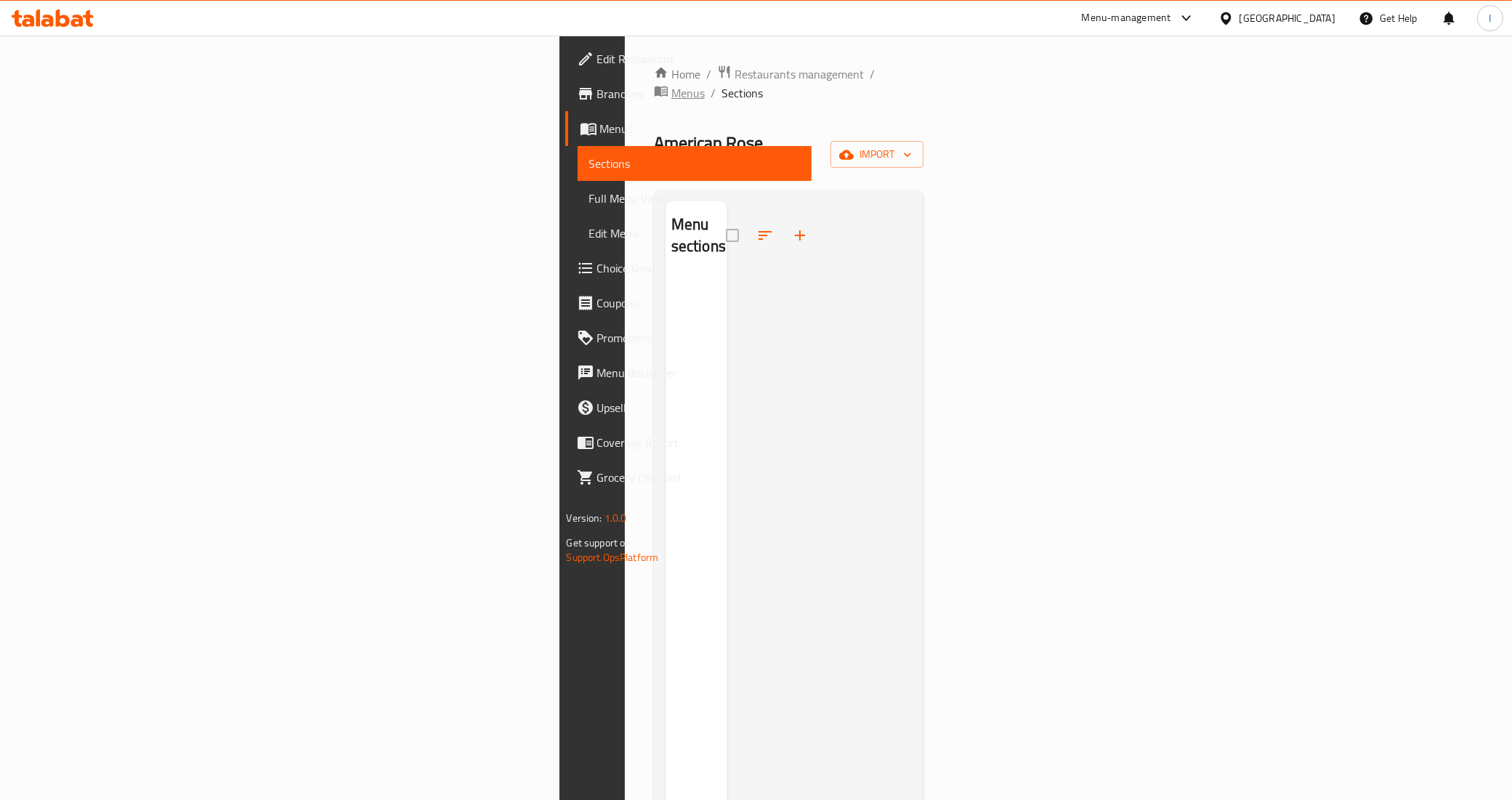
click at [672, 84] on span "Menus" at bounding box center [688, 93] width 33 height 18
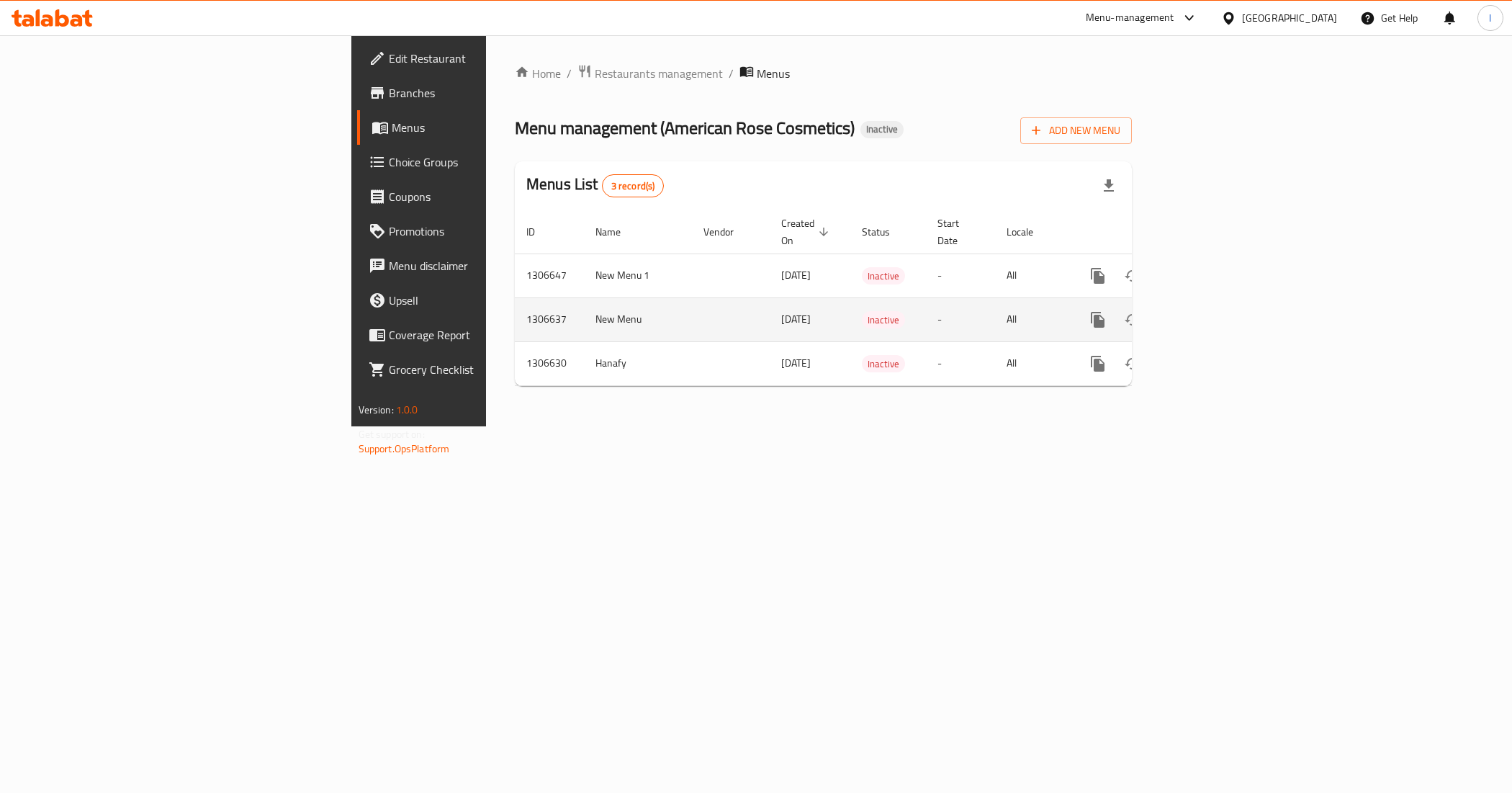
click at [1210, 311] on icon "enhanced table" at bounding box center [1201, 319] width 18 height 18
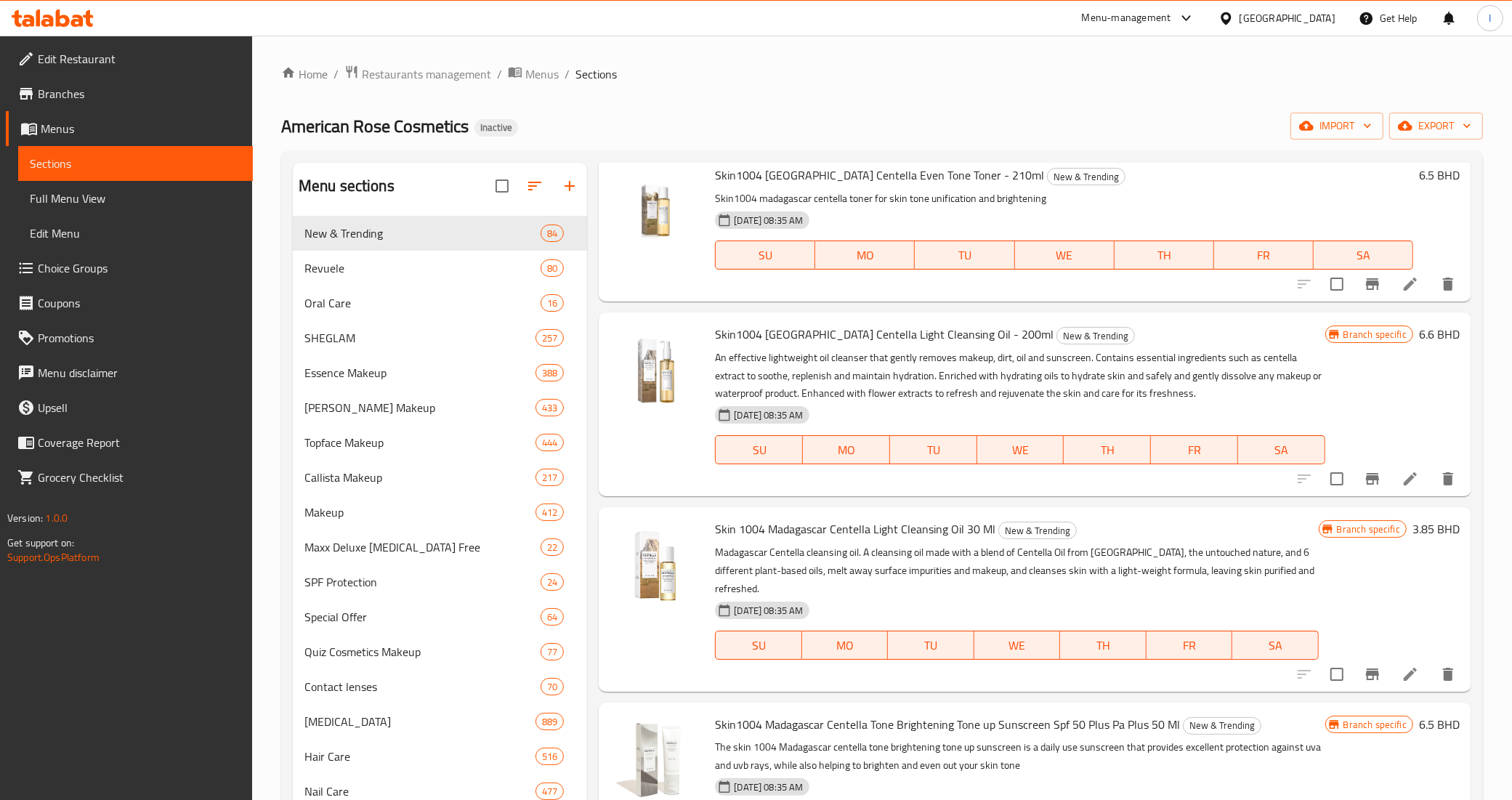
scroll to position [5358, 0]
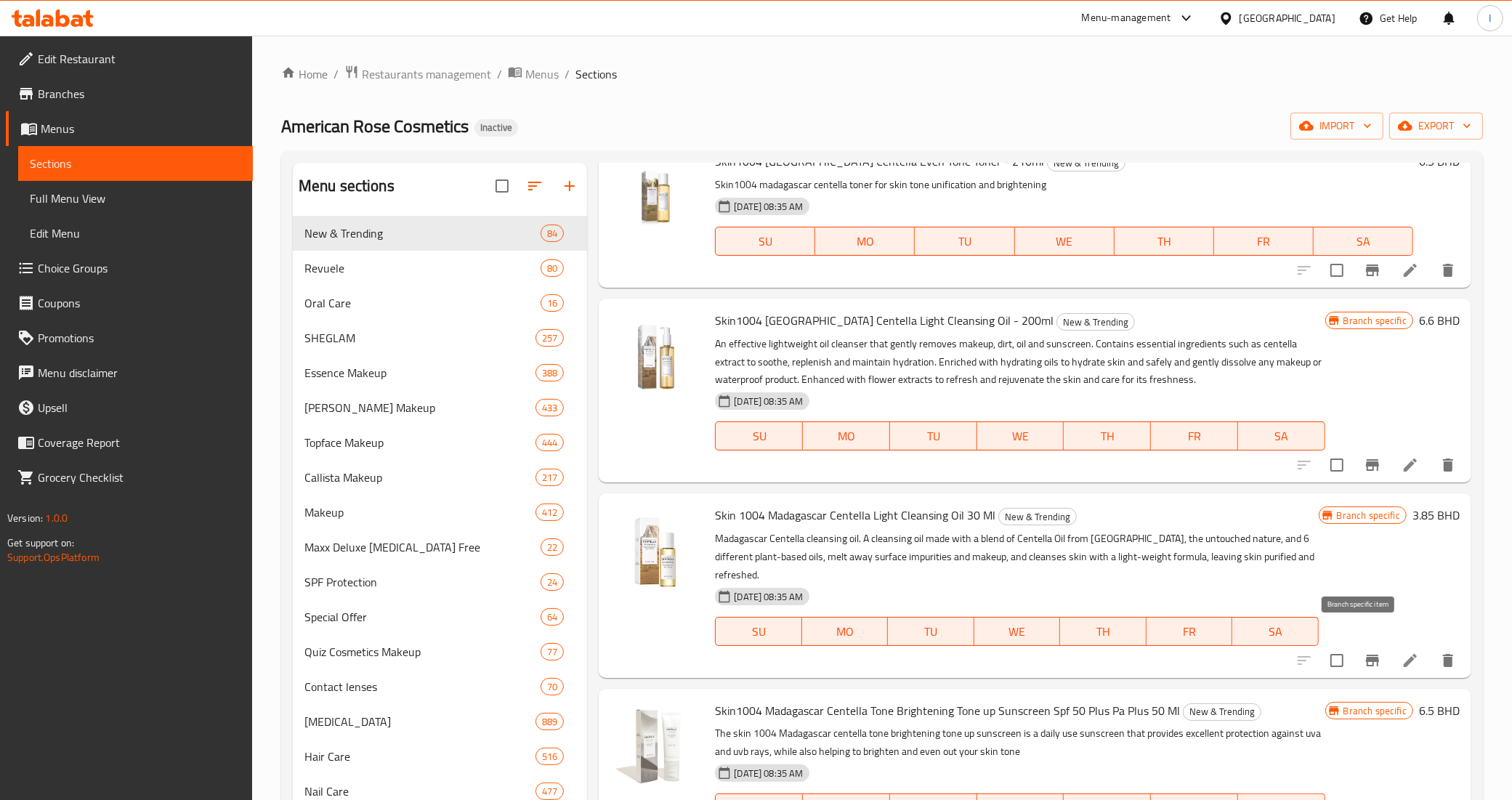
click at [1364, 651] on icon "Branch-specific-item" at bounding box center [1373, 660] width 18 height 18
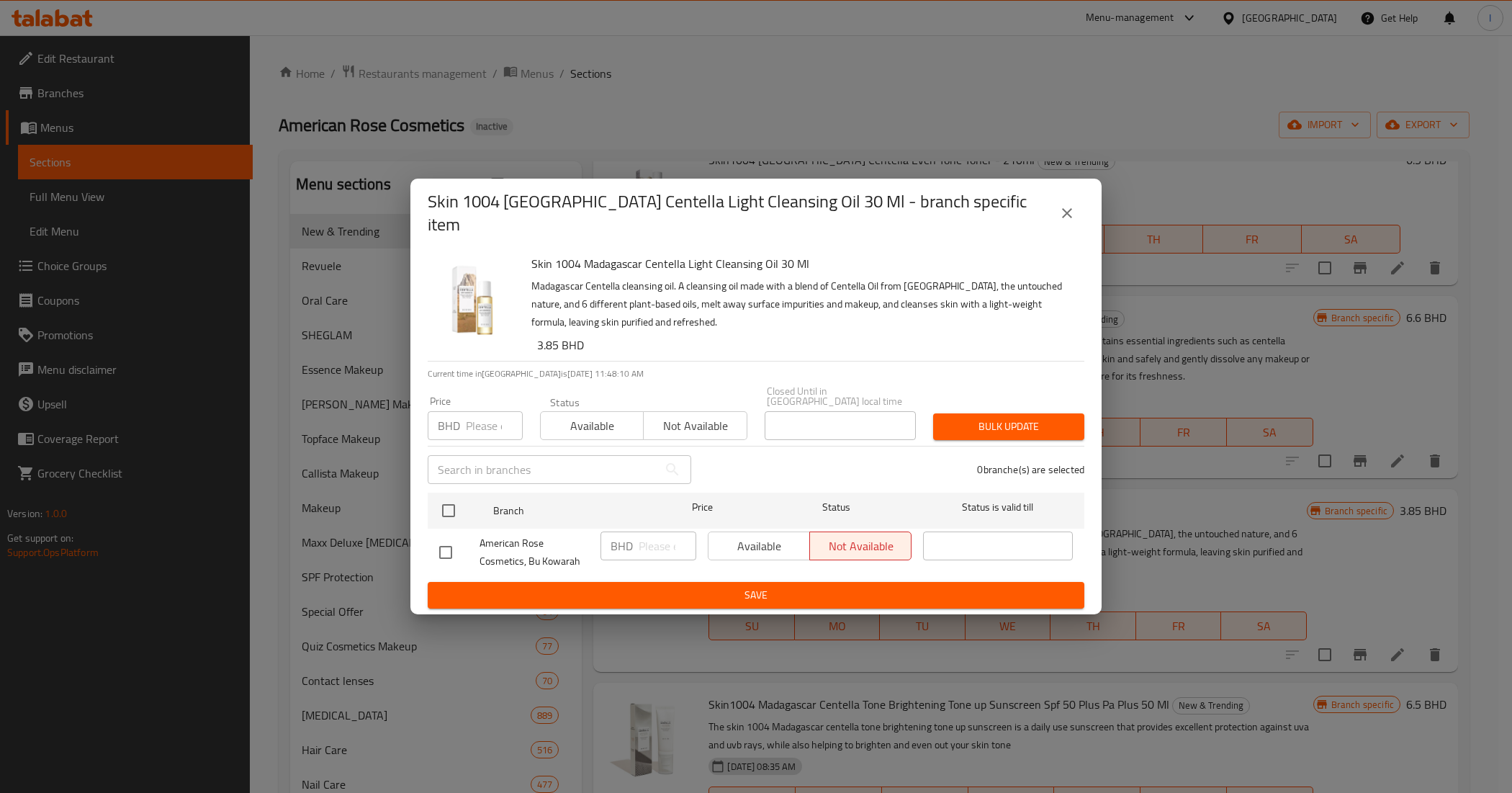
click at [1055, 220] on button "close" at bounding box center [1067, 213] width 35 height 35
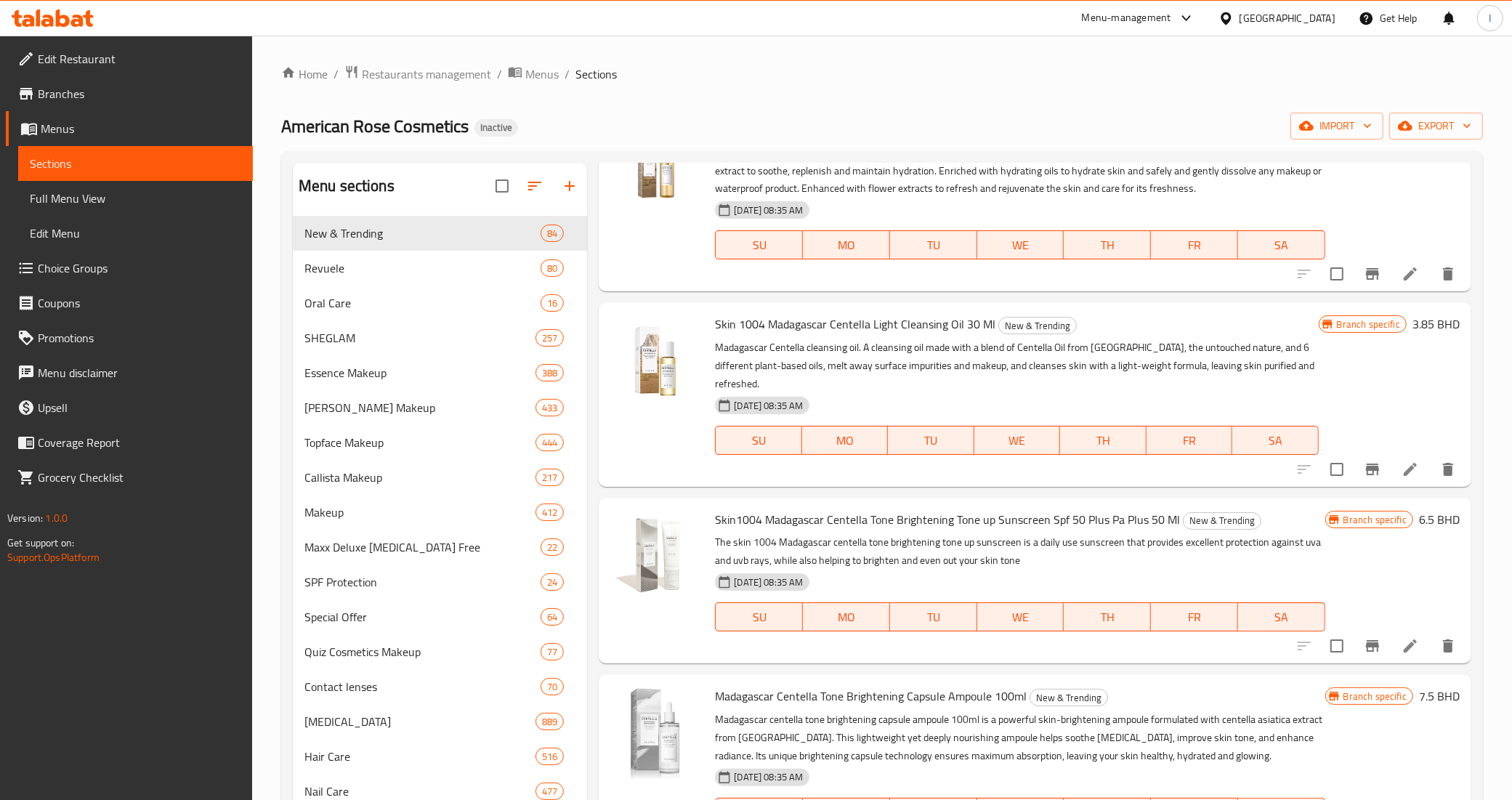
scroll to position [5903, 0]
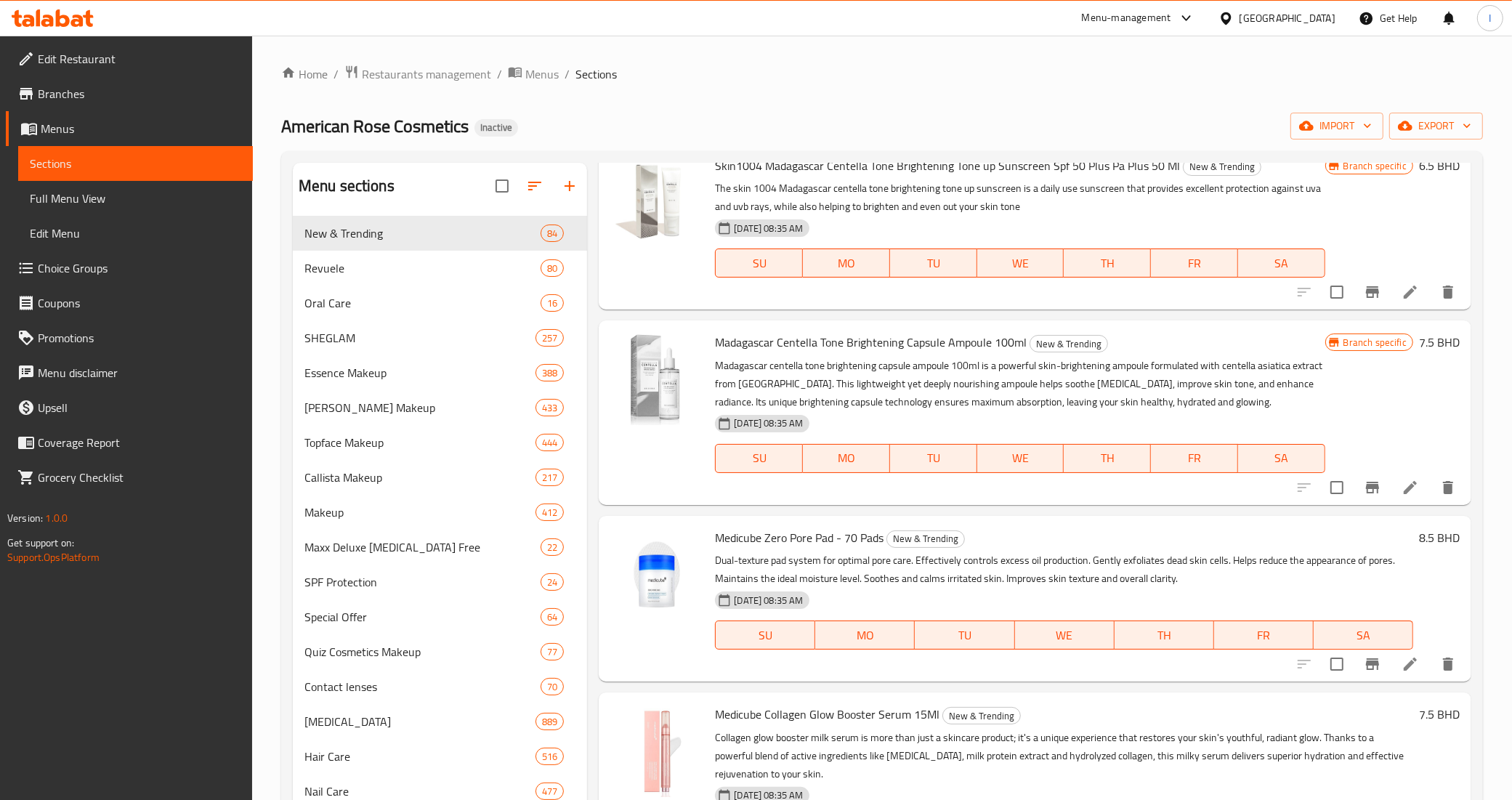
click at [1363, 470] on button "Branch-specific-item" at bounding box center [1373, 487] width 35 height 35
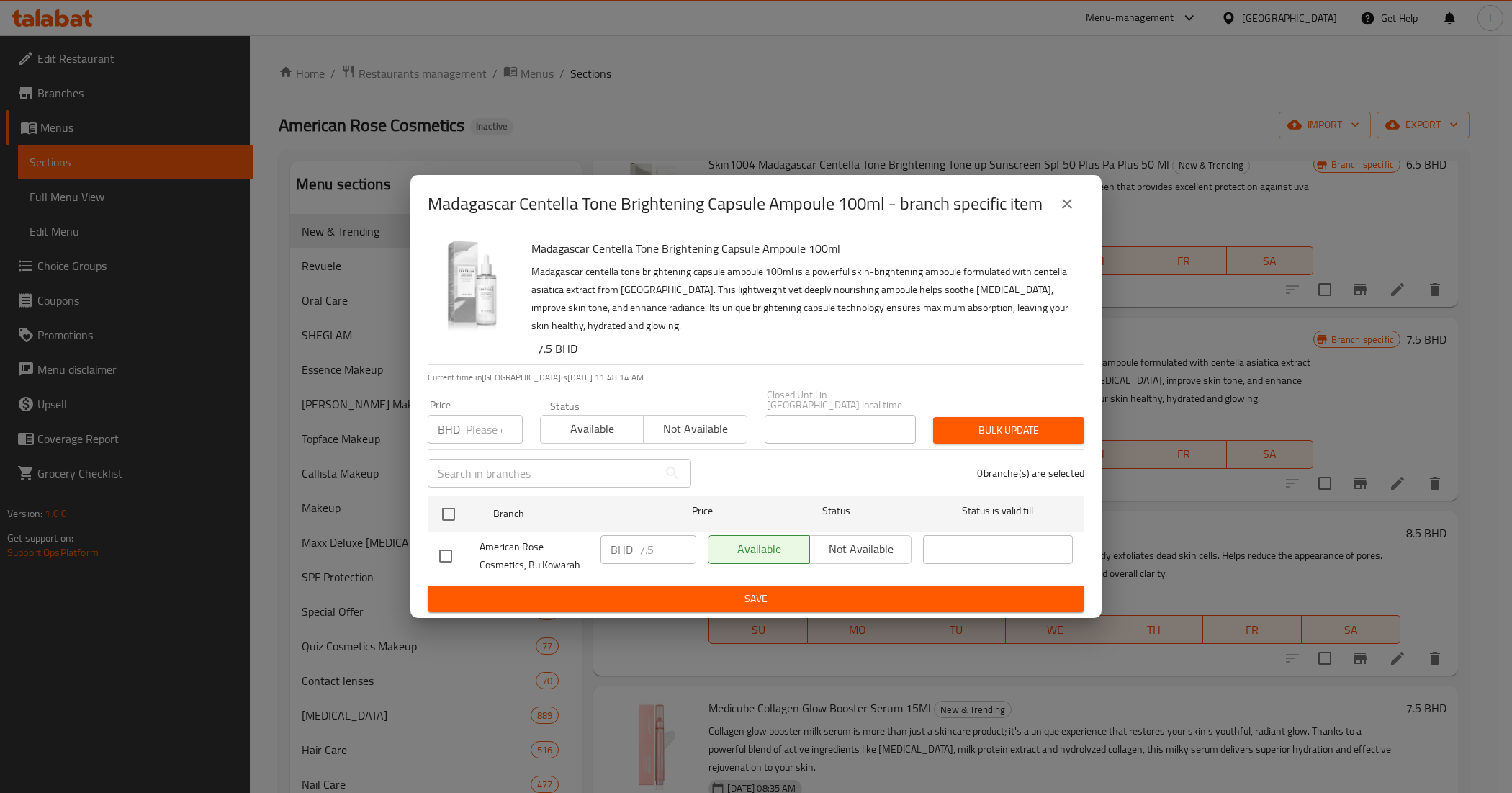
click at [1057, 217] on button "close" at bounding box center [1067, 203] width 35 height 35
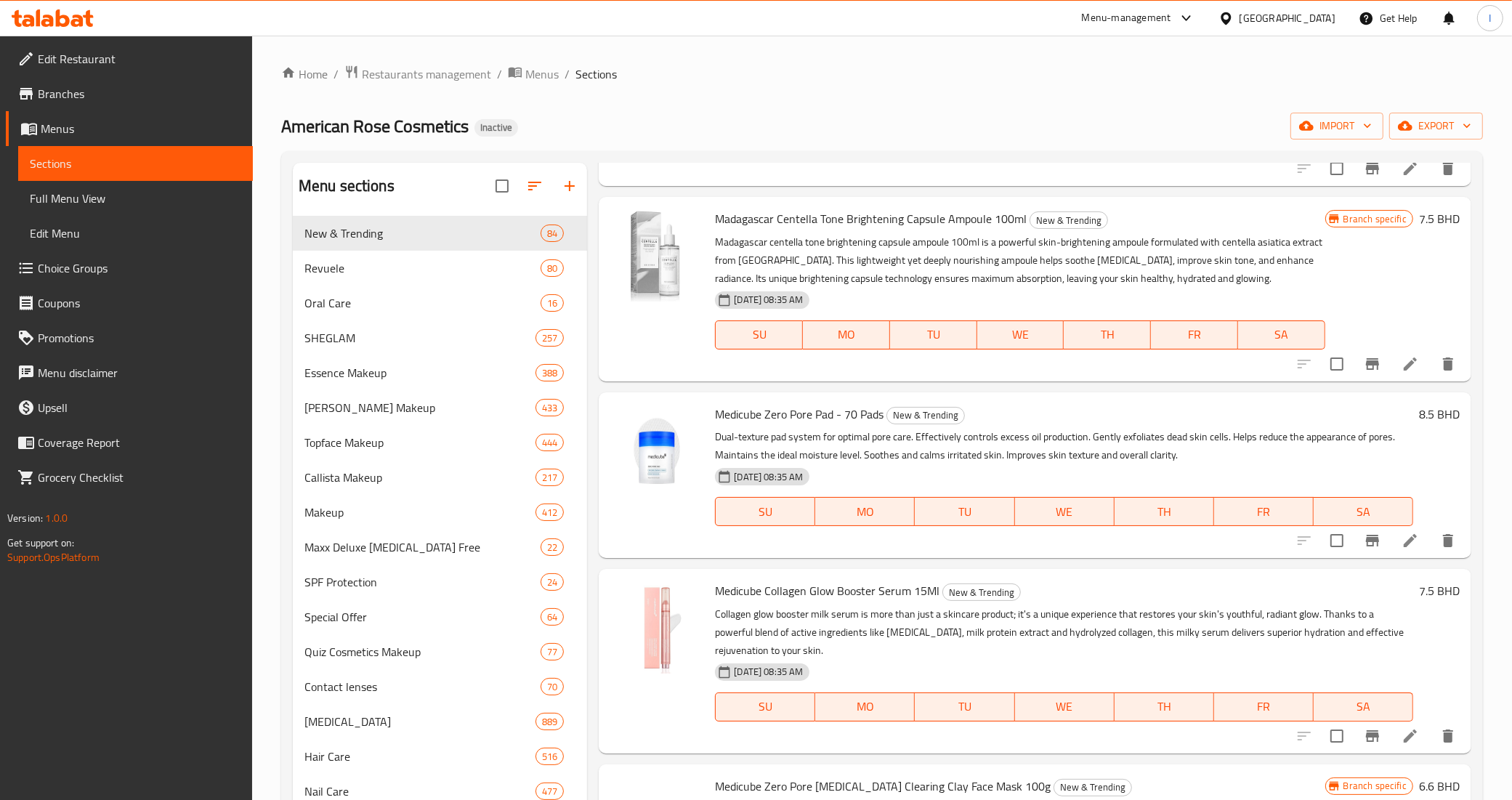
scroll to position [6447, 0]
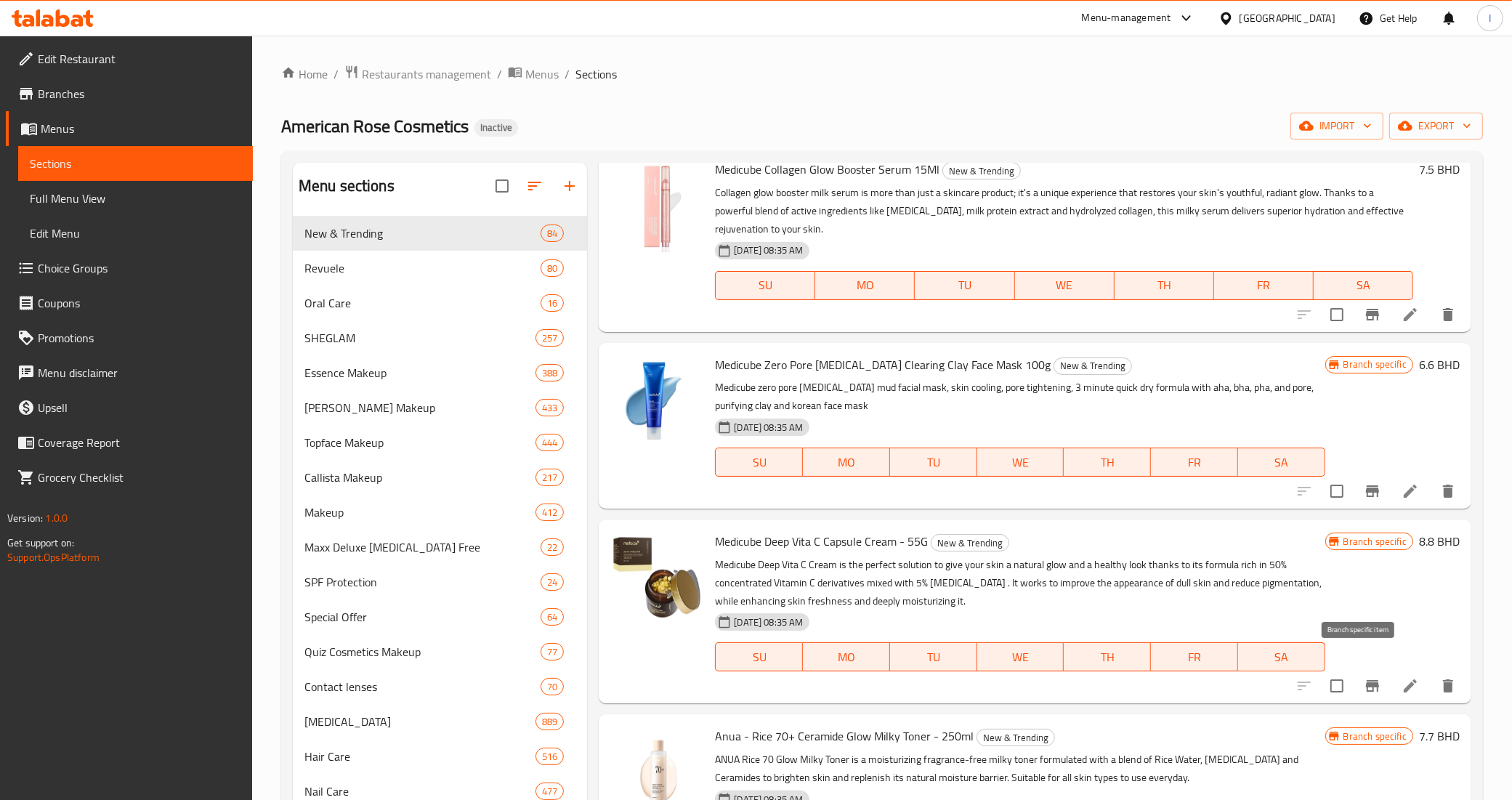
click at [1366, 677] on icon "Branch-specific-item" at bounding box center [1373, 685] width 18 height 18
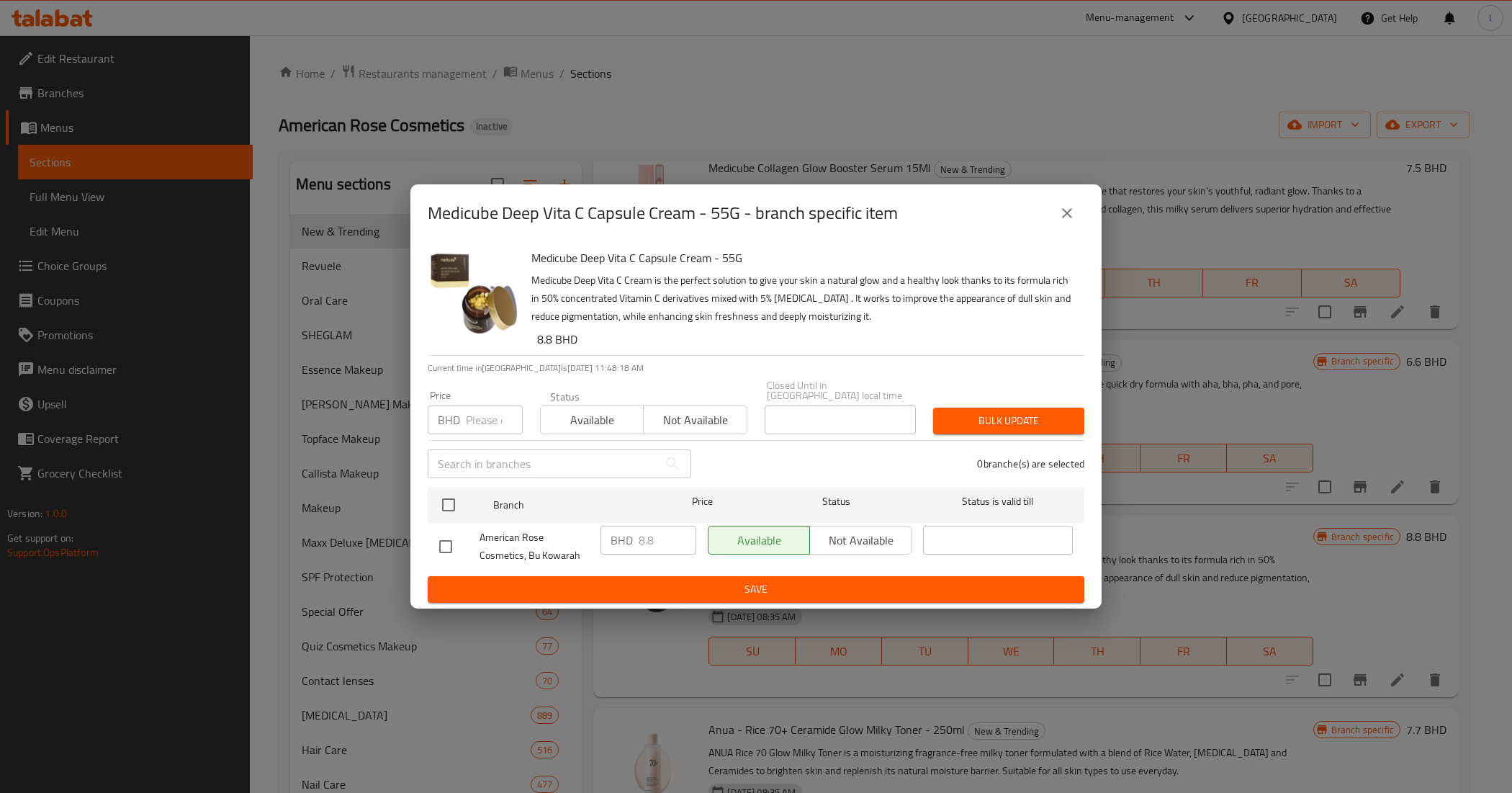
click at [1062, 220] on icon "close" at bounding box center [1067, 213] width 18 height 18
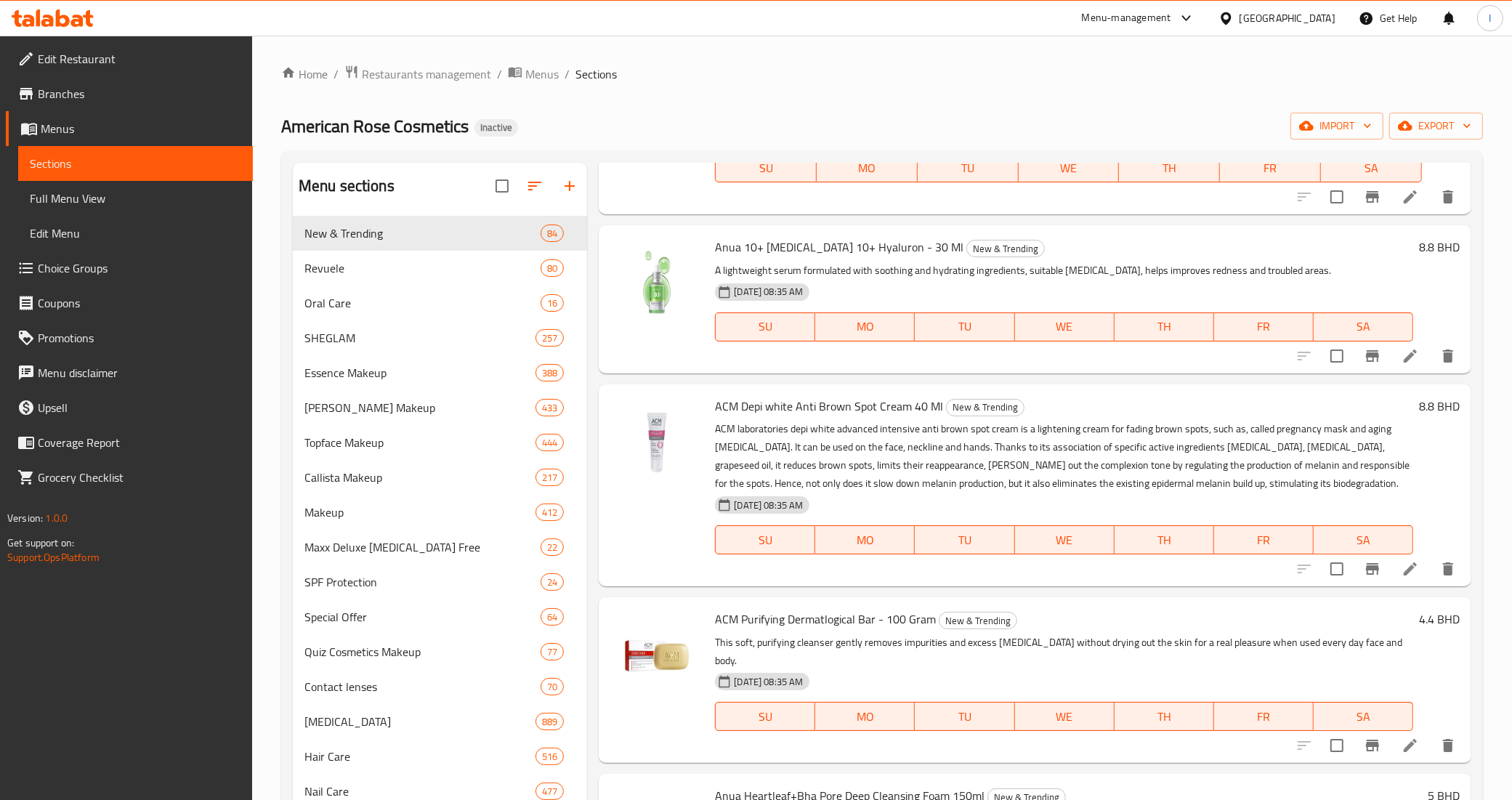
scroll to position [0, 0]
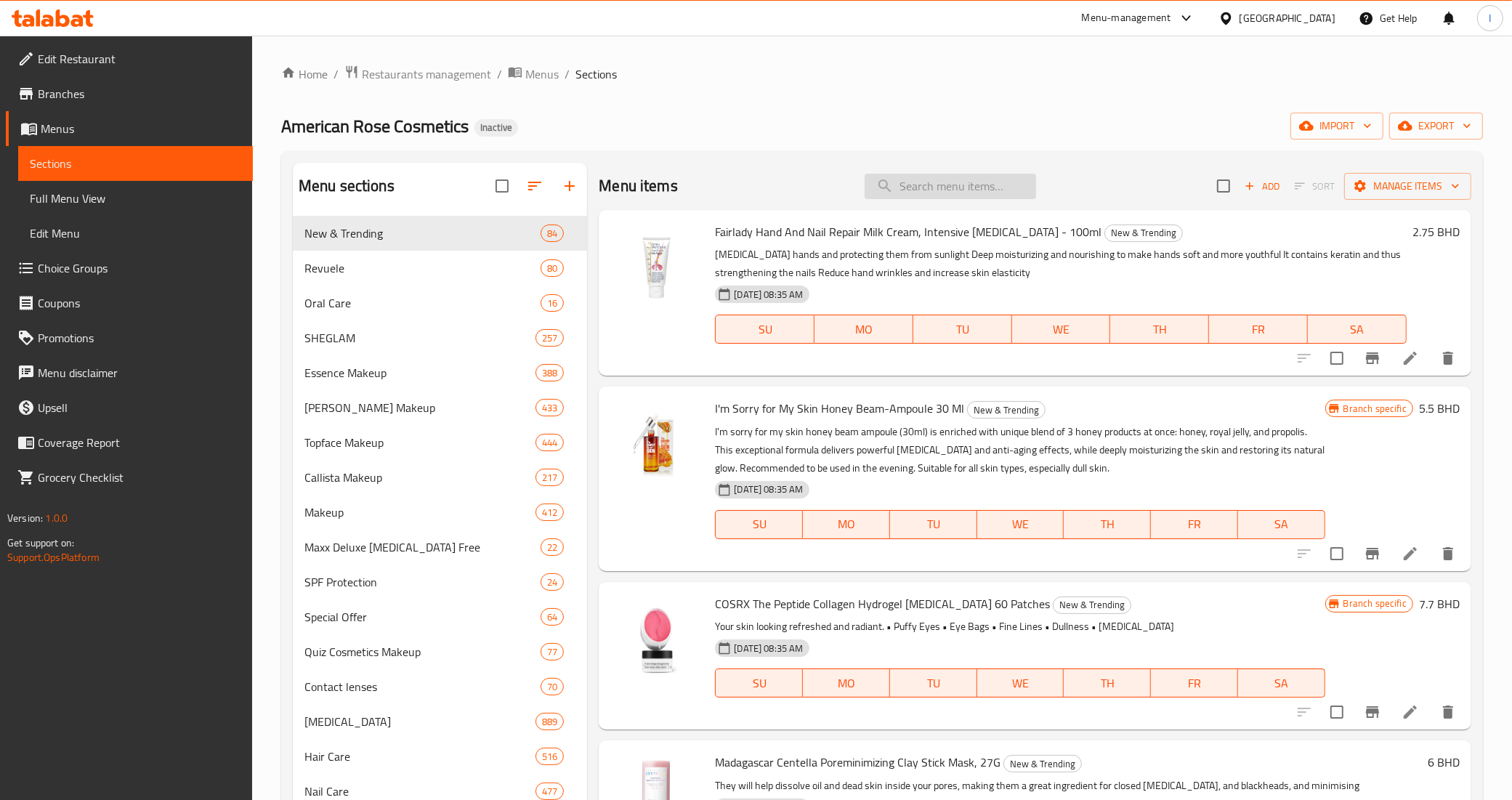
click at [898, 180] on input "search" at bounding box center [950, 186] width 171 height 26
paste input "Shiseido Fino Premium Touch Hair Conditioner 550ml"
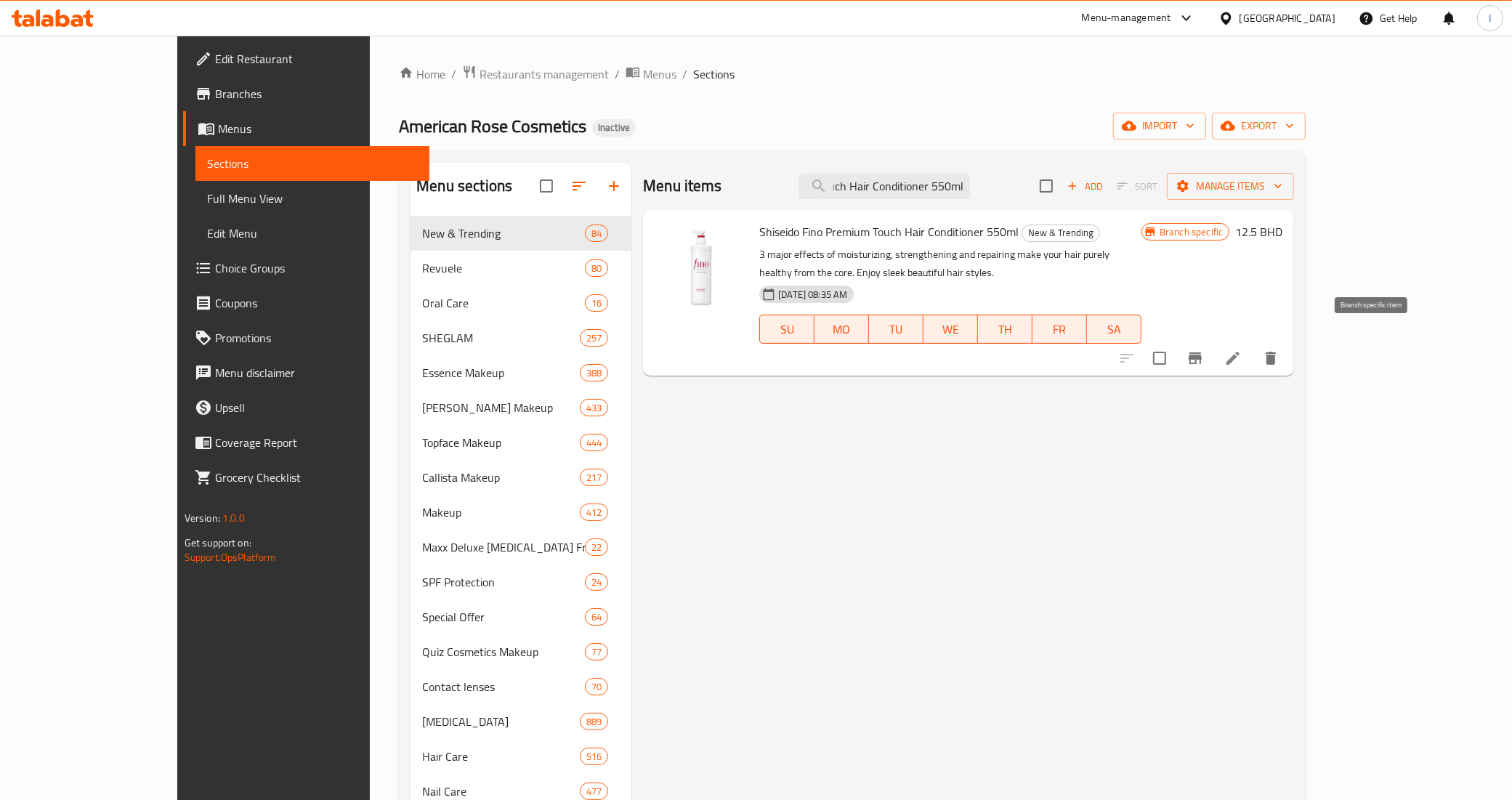
type input "Shiseido Fino Premium Touch Hair Conditioner 550ml"
click at [1202, 352] on icon "Branch-specific-item" at bounding box center [1195, 358] width 13 height 12
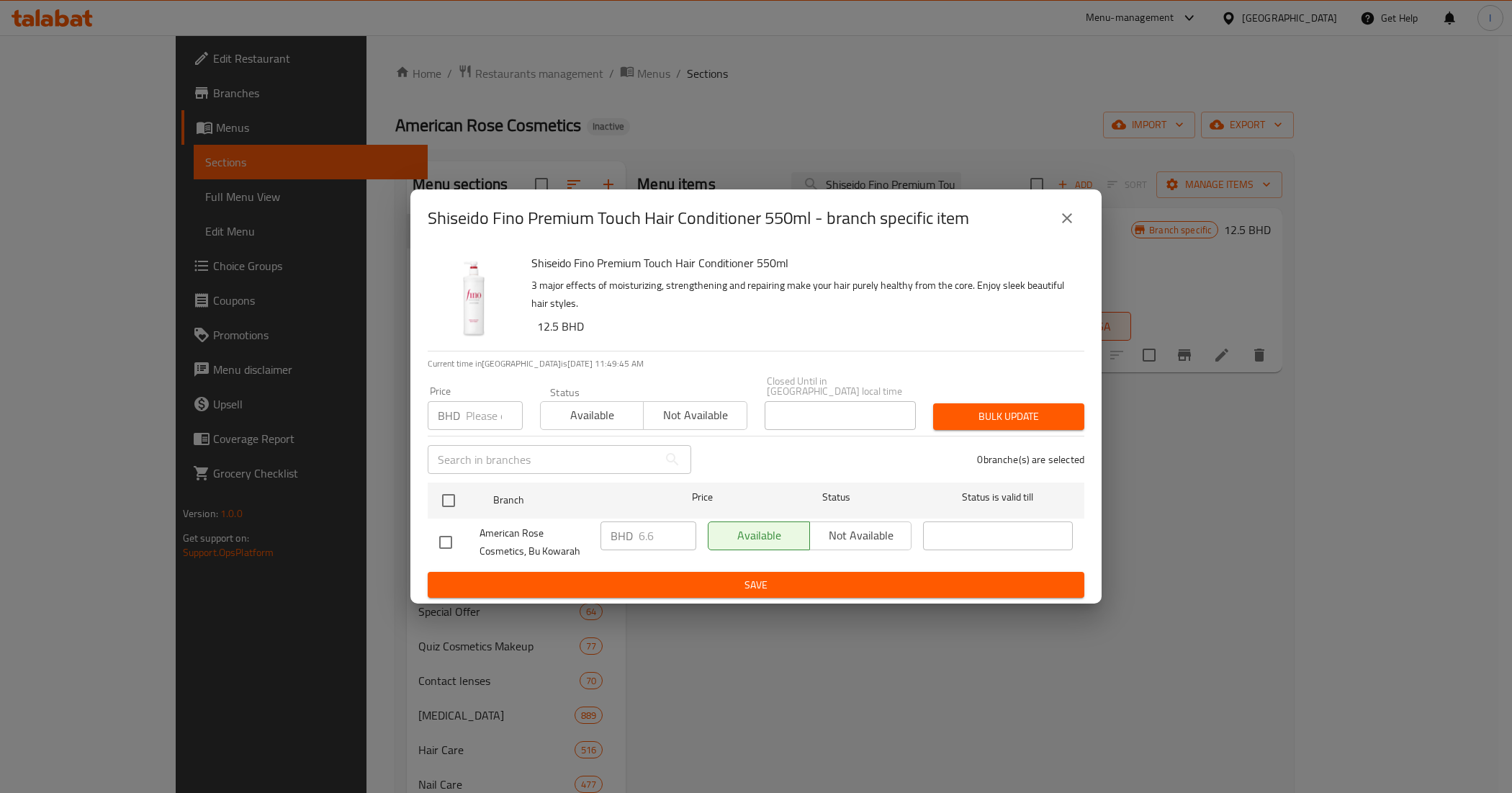
click at [1065, 220] on icon "close" at bounding box center [1067, 218] width 18 height 18
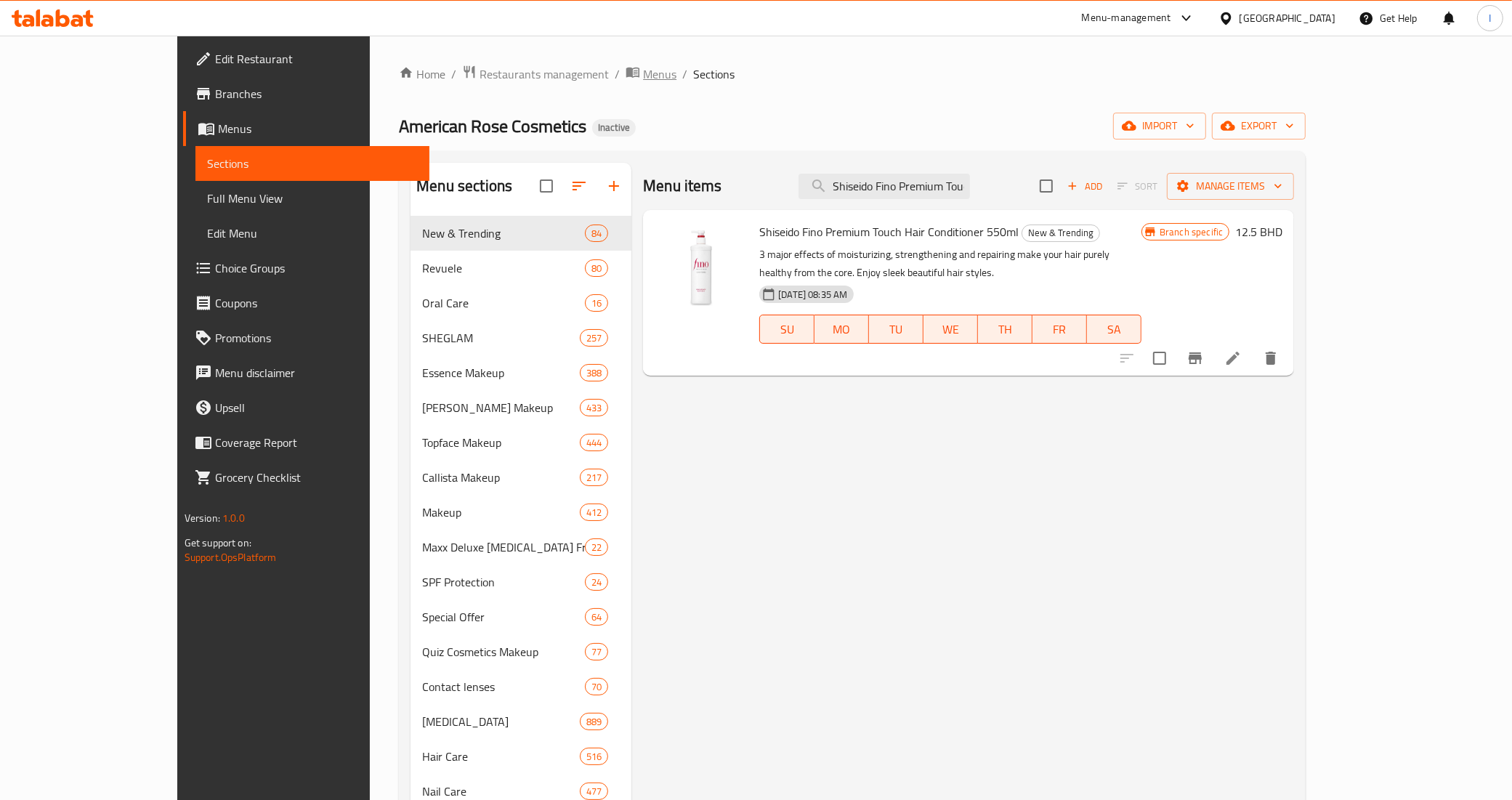
click at [643, 74] on span "Menus" at bounding box center [659, 74] width 33 height 18
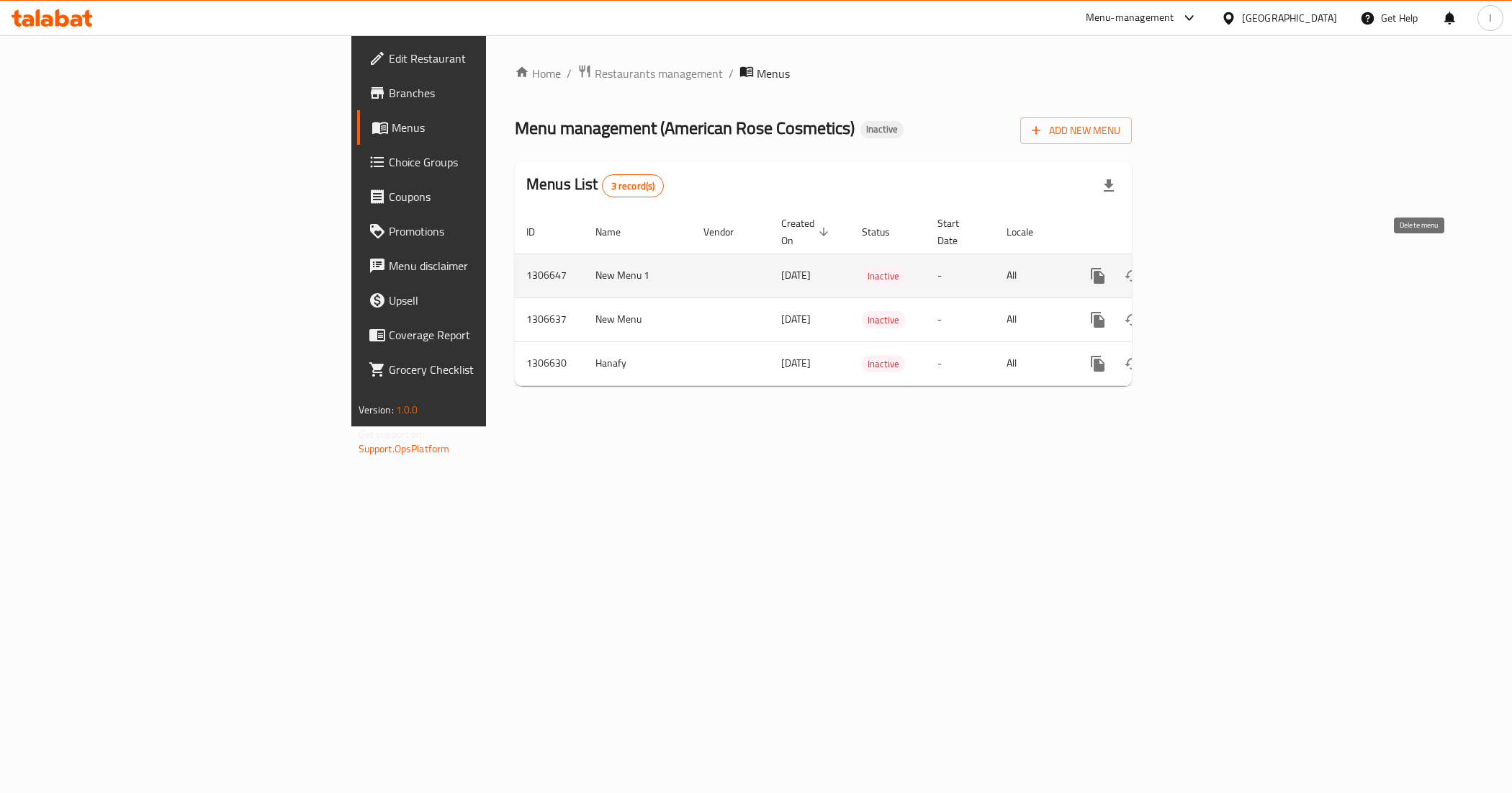
click at [1172, 269] on icon "enhanced table" at bounding box center [1167, 276] width 10 height 13
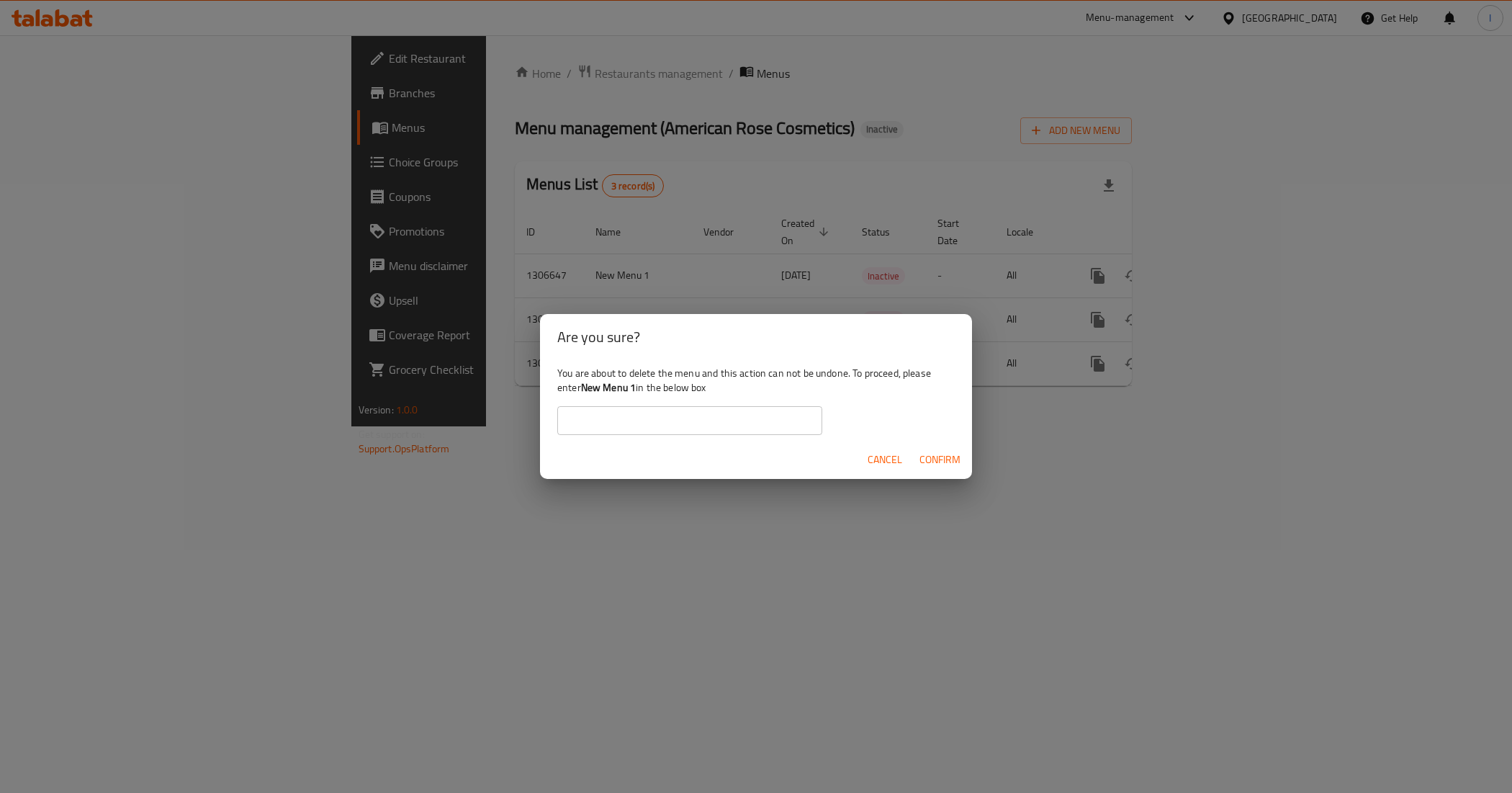
click at [721, 427] on input "text" at bounding box center [689, 421] width 265 height 29
type input "New Menu 1"
click at [944, 467] on span "Confirm" at bounding box center [939, 459] width 41 height 18
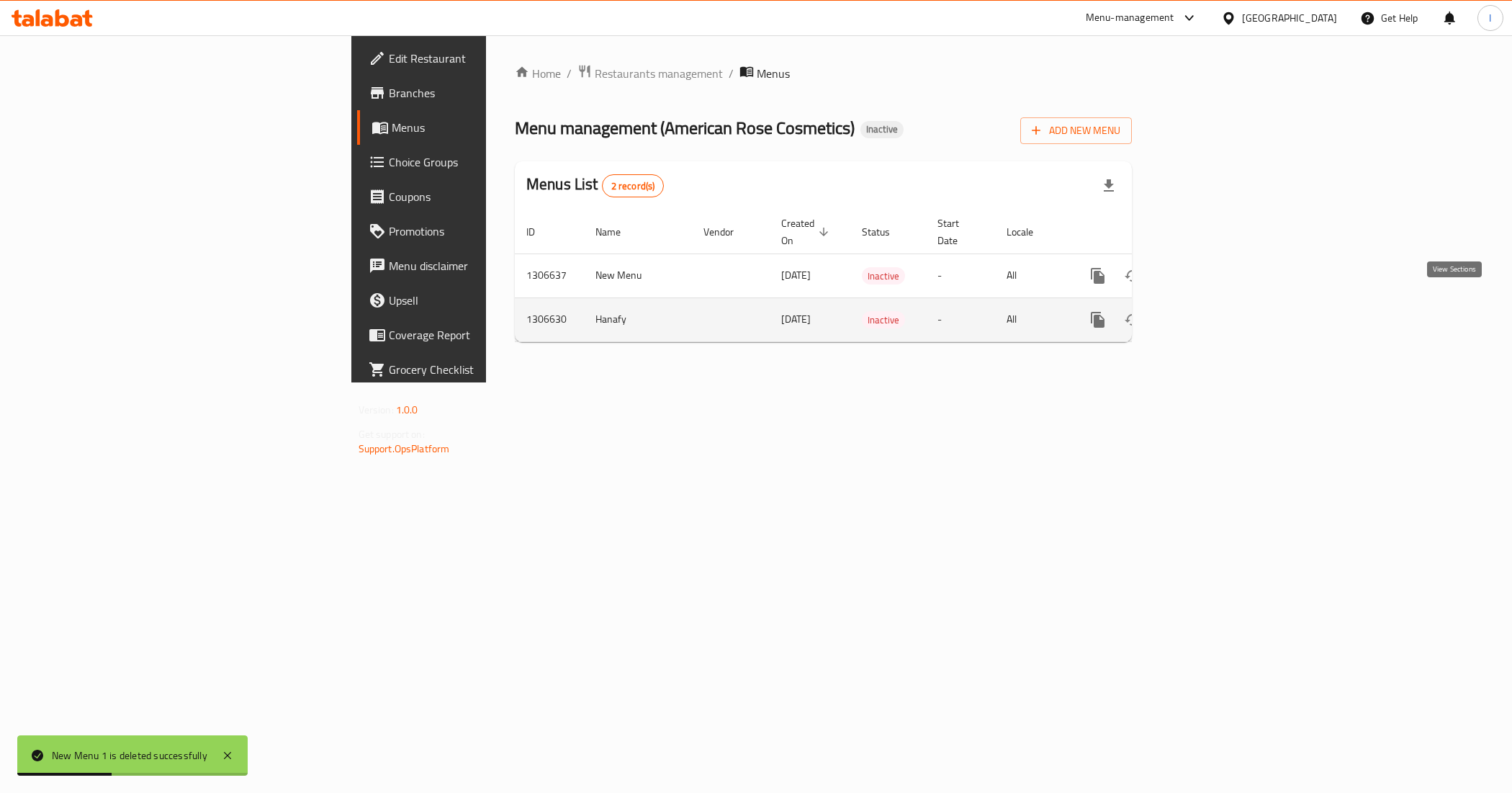
click at [1210, 311] on icon "enhanced table" at bounding box center [1201, 319] width 18 height 18
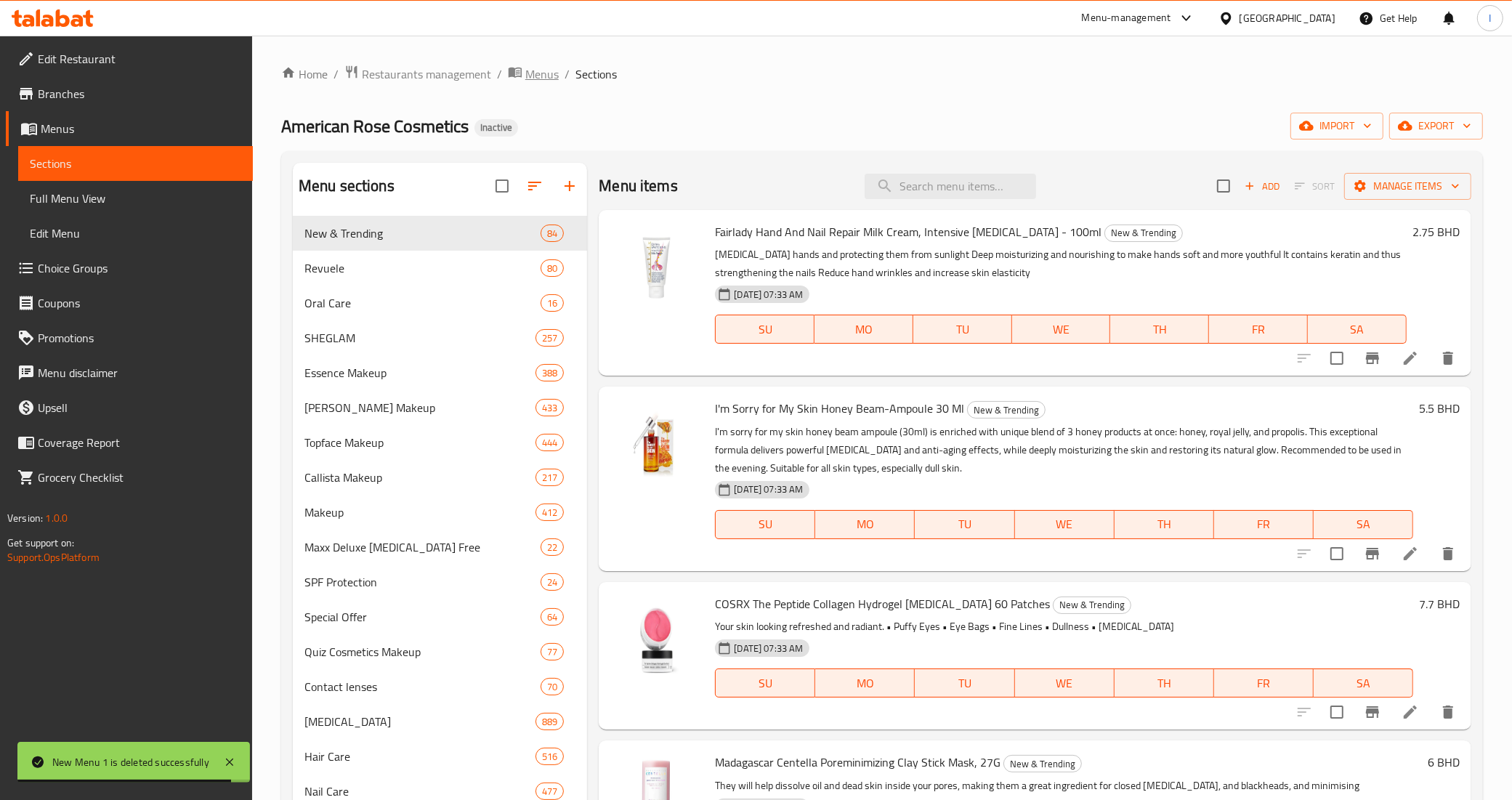
click at [545, 74] on span "Menus" at bounding box center [541, 74] width 33 height 18
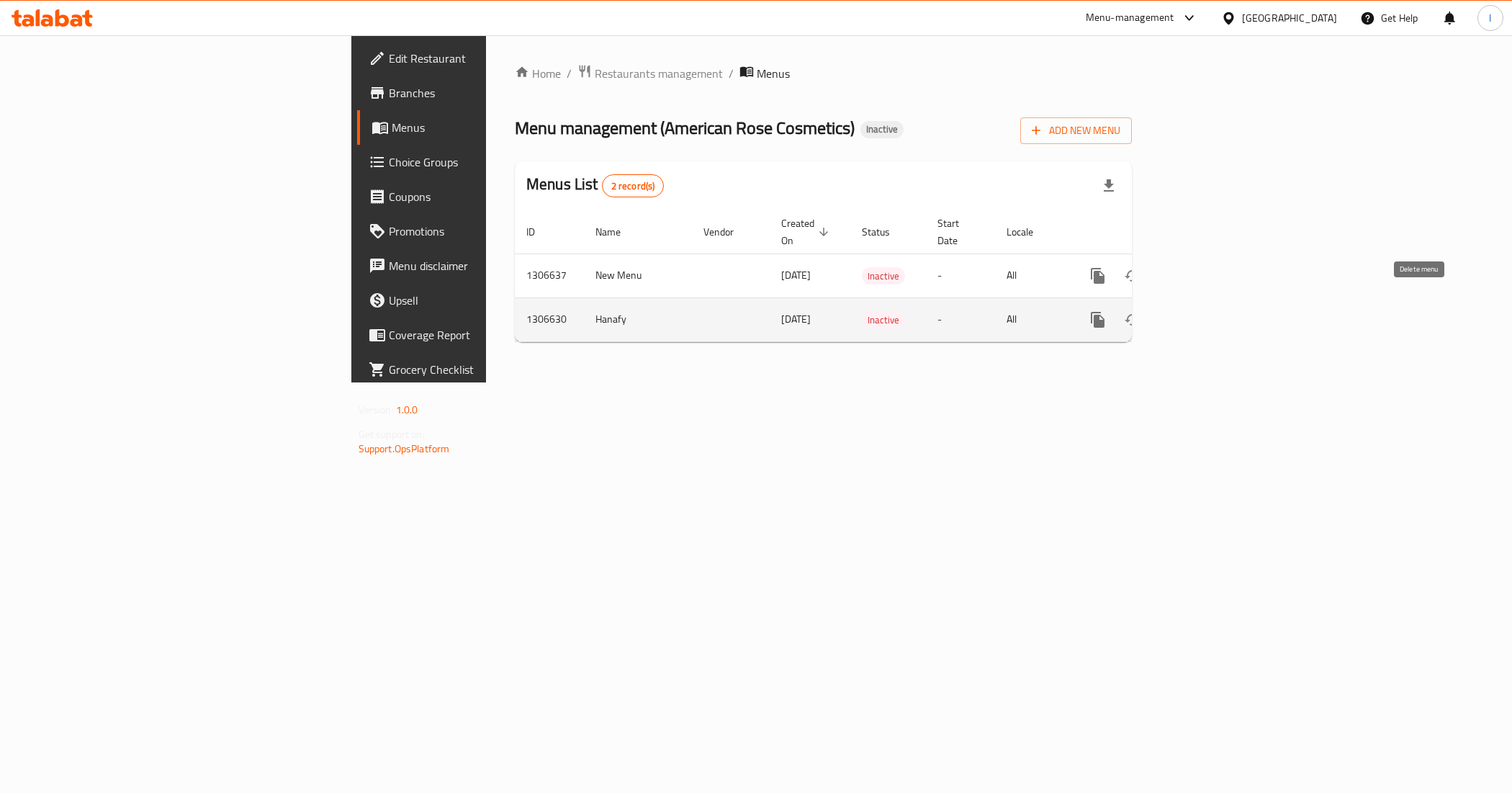
click at [1172, 313] on icon "enhanced table" at bounding box center [1167, 319] width 10 height 13
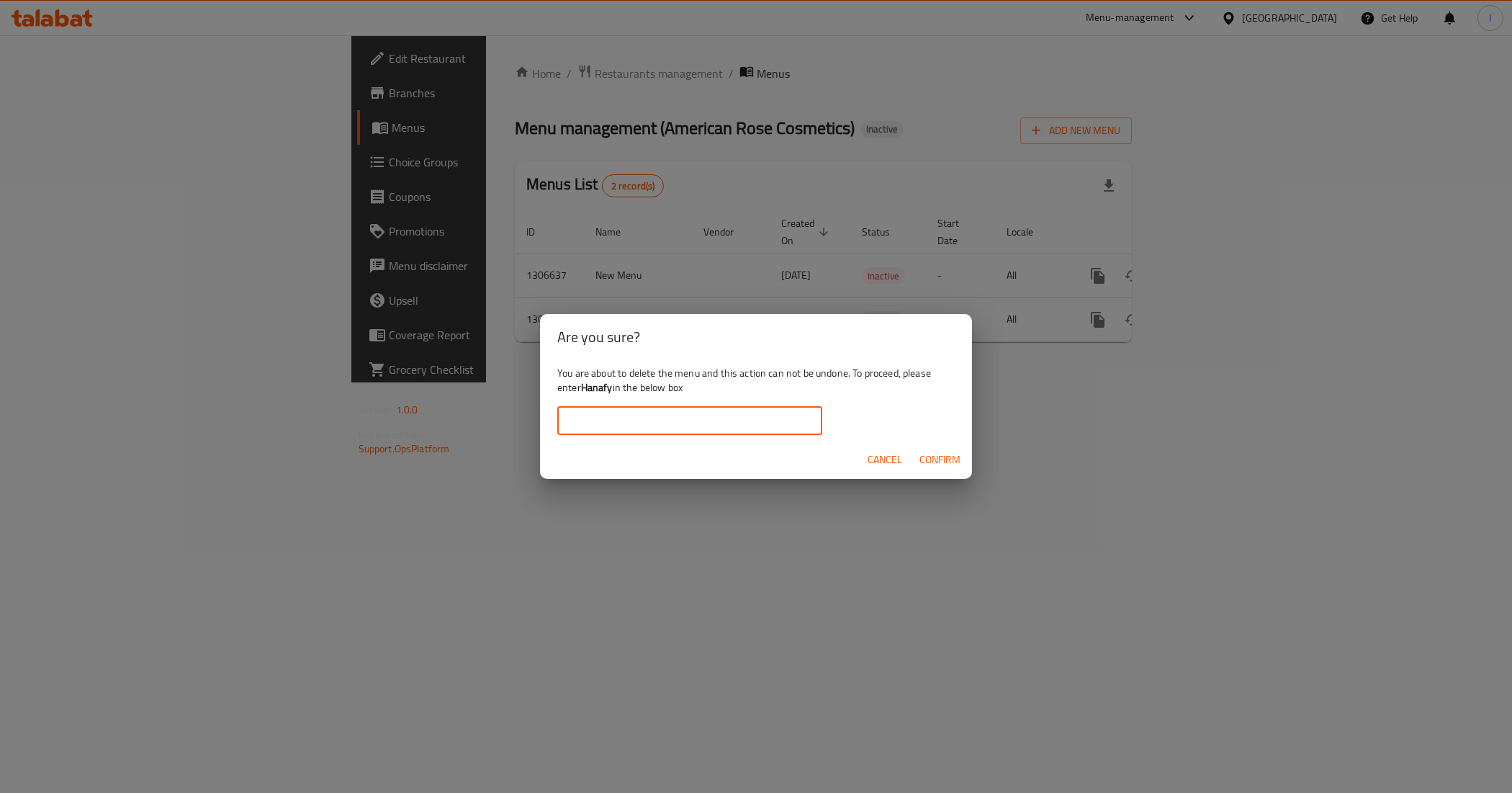
click at [740, 418] on input "text" at bounding box center [689, 421] width 265 height 29
type input "Hanafy"
click at [940, 458] on span "Confirm" at bounding box center [939, 459] width 41 height 18
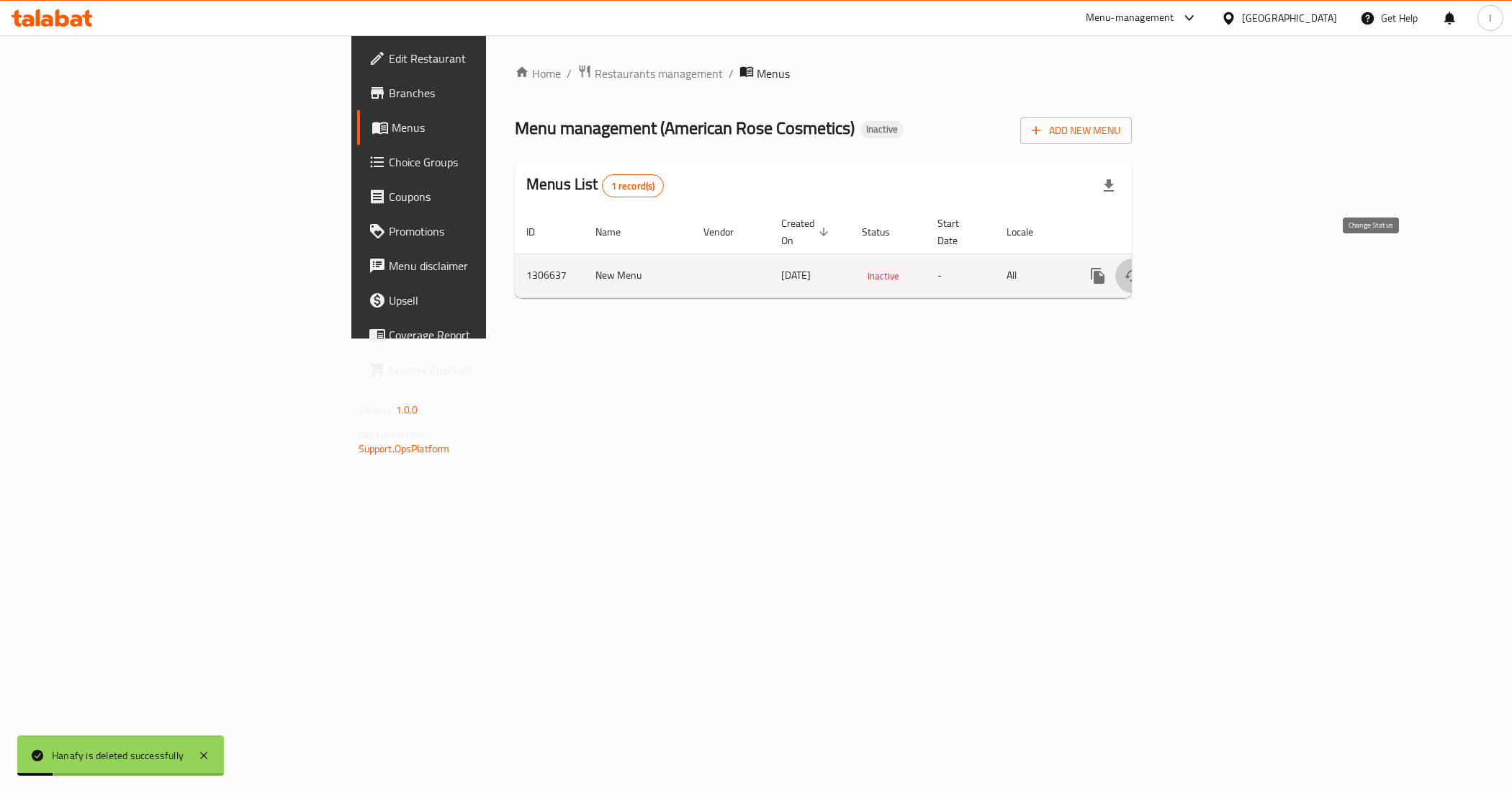
click at [1150, 261] on button "enhanced table" at bounding box center [1132, 276] width 35 height 35
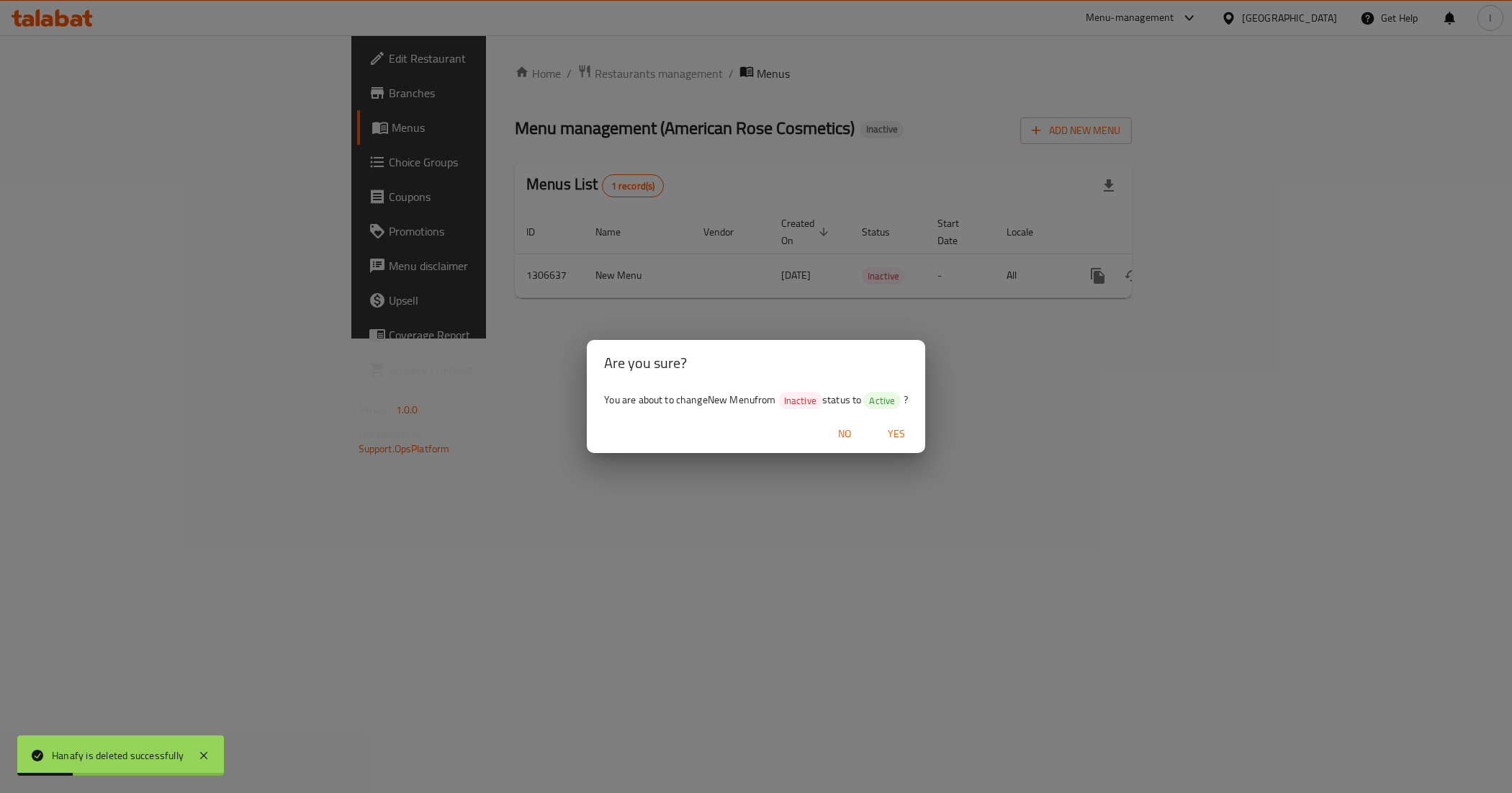
click at [906, 438] on span "Yes" at bounding box center [896, 433] width 35 height 18
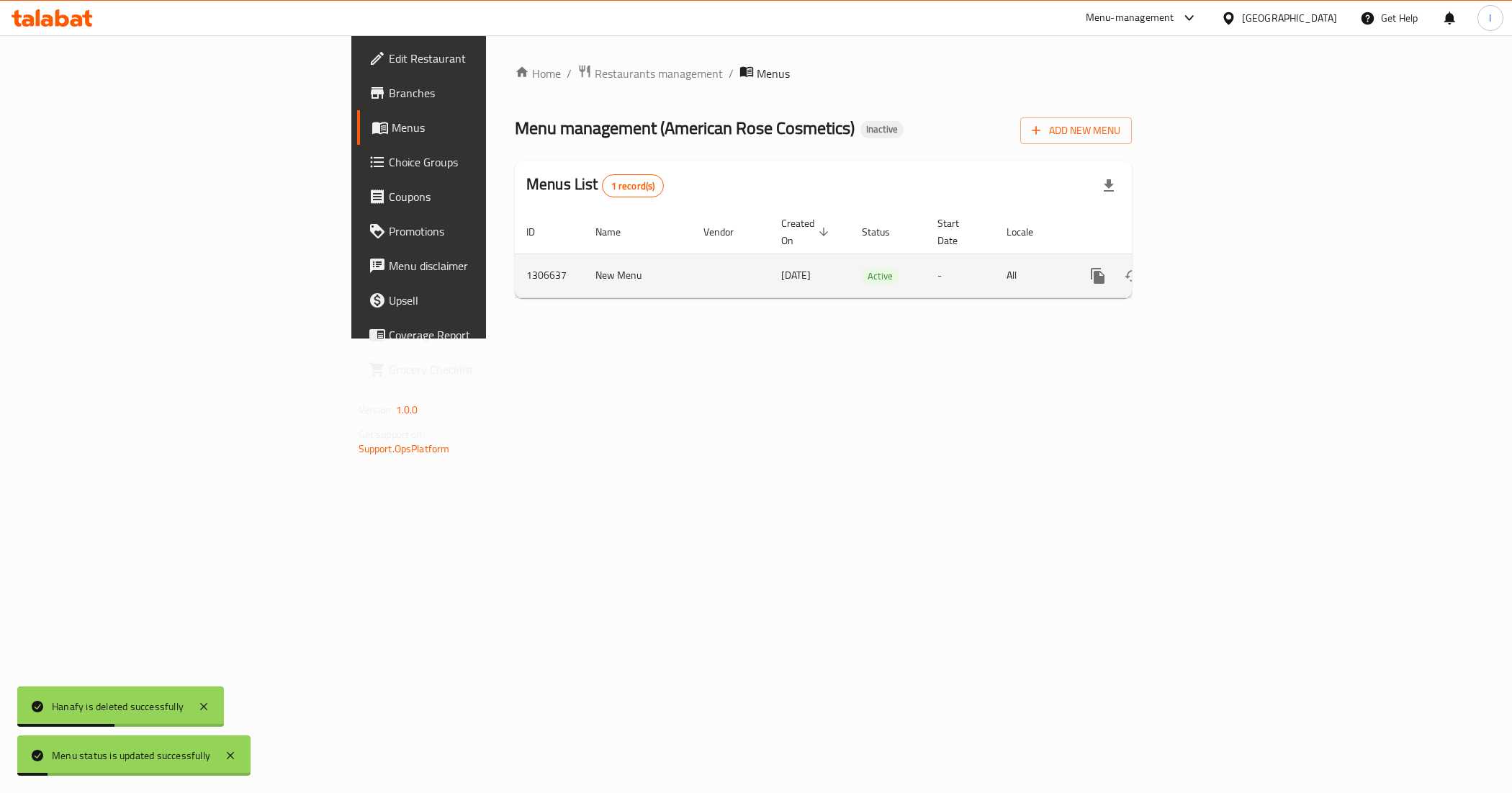
click at [1210, 267] on icon "enhanced table" at bounding box center [1201, 276] width 18 height 18
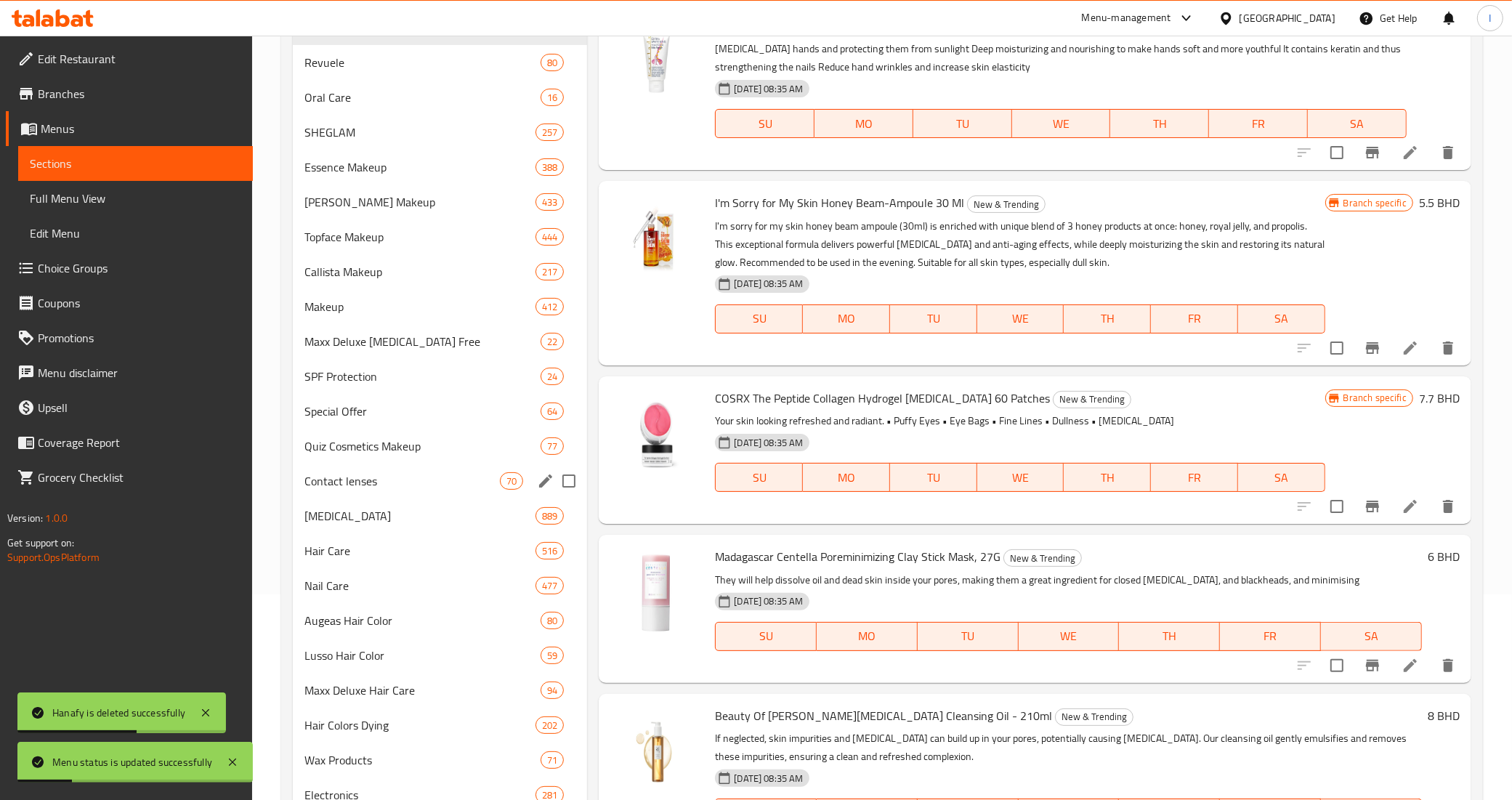
scroll to position [368, 0]
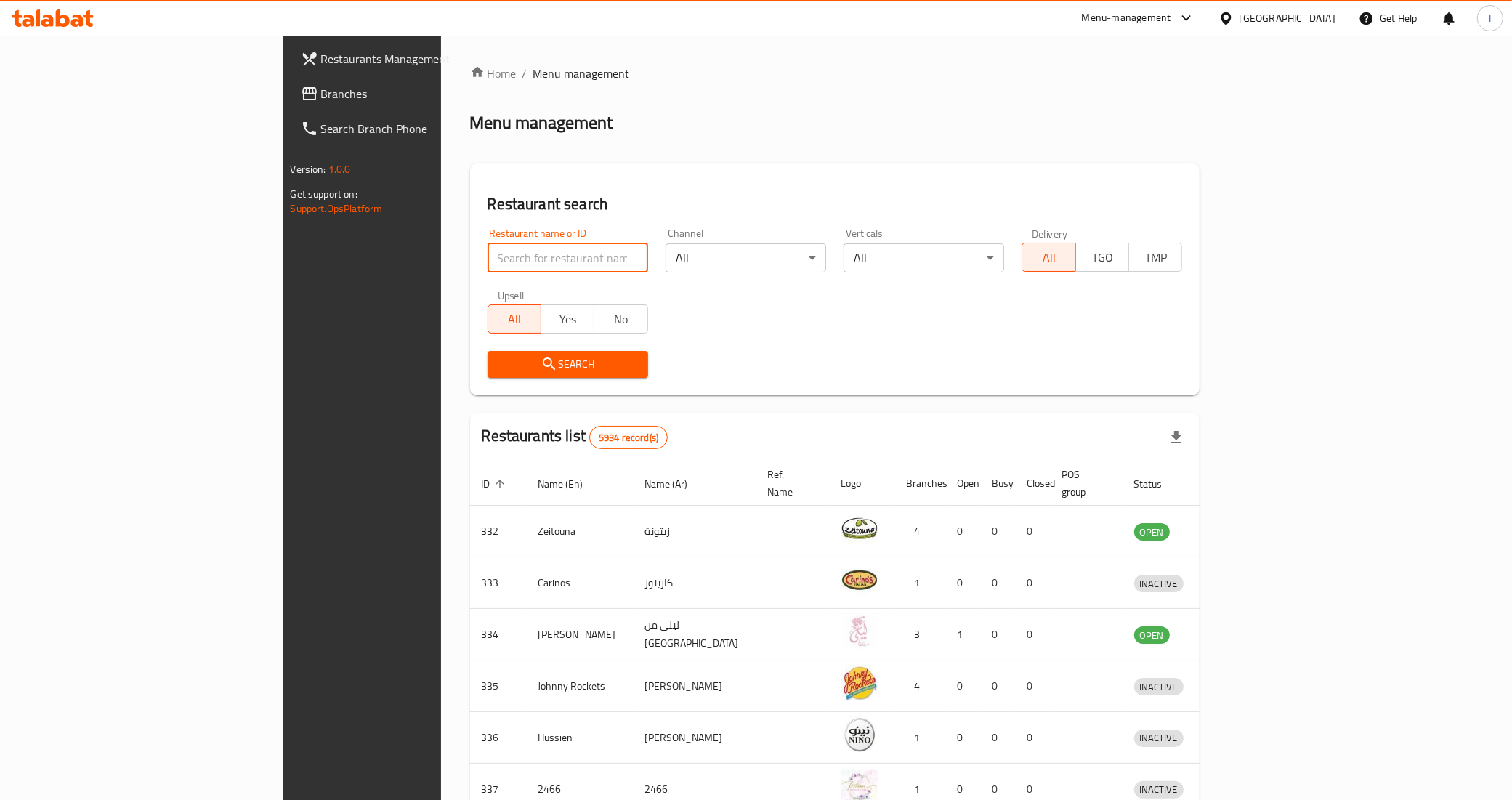
click at [487, 252] on input "search" at bounding box center [567, 258] width 160 height 29
paste input "[URL][DOMAIN_NAME]"
drag, startPoint x: 521, startPoint y: 262, endPoint x: 0, endPoint y: 278, distance: 521.2
click at [284, 278] on div "Restaurants Management Branches Search Branch Phone Version: 1.0.0 Get support …" at bounding box center [756, 568] width 946 height 1064
type input "703999"
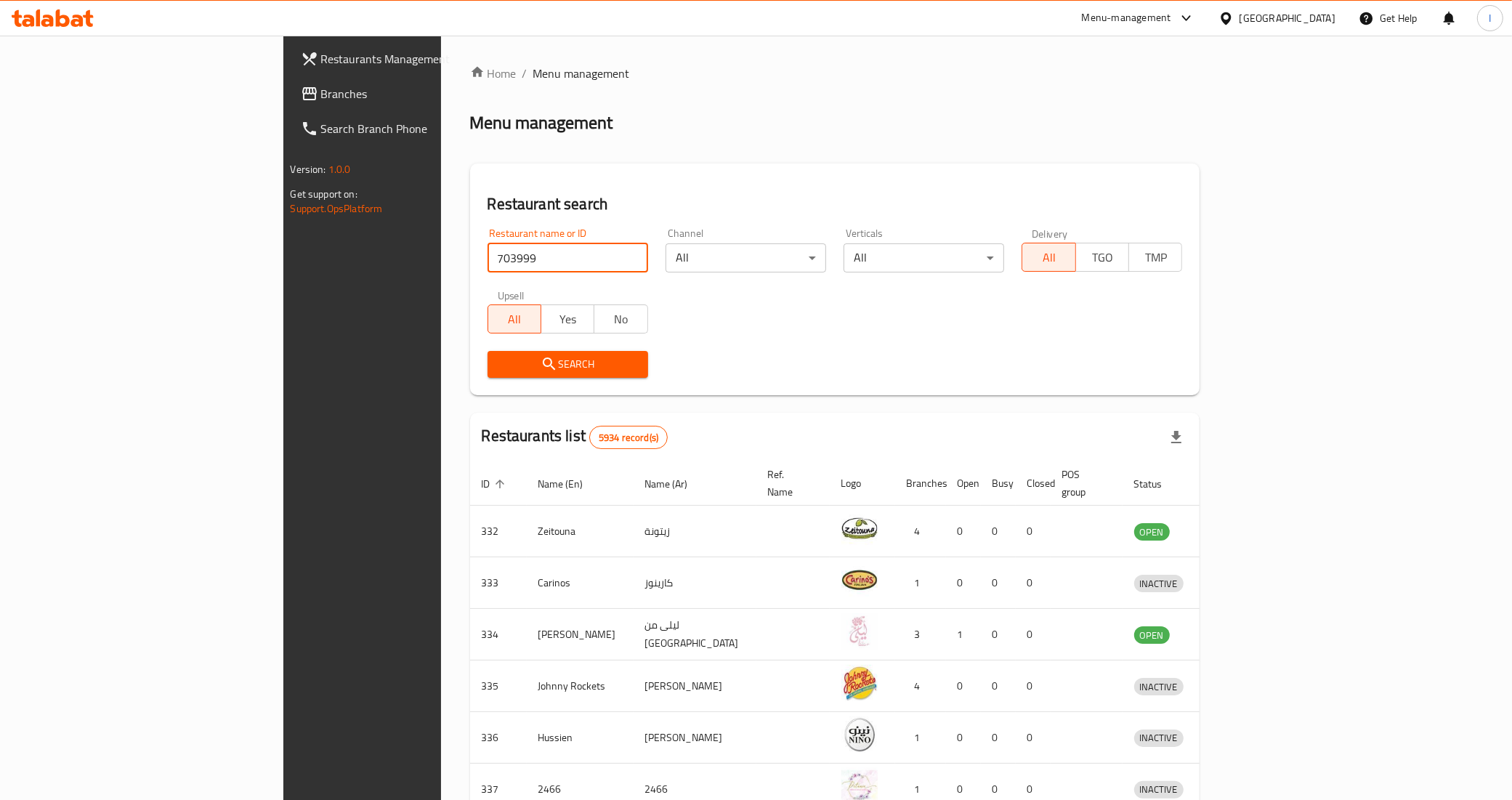
click button "Search" at bounding box center [567, 364] width 160 height 27
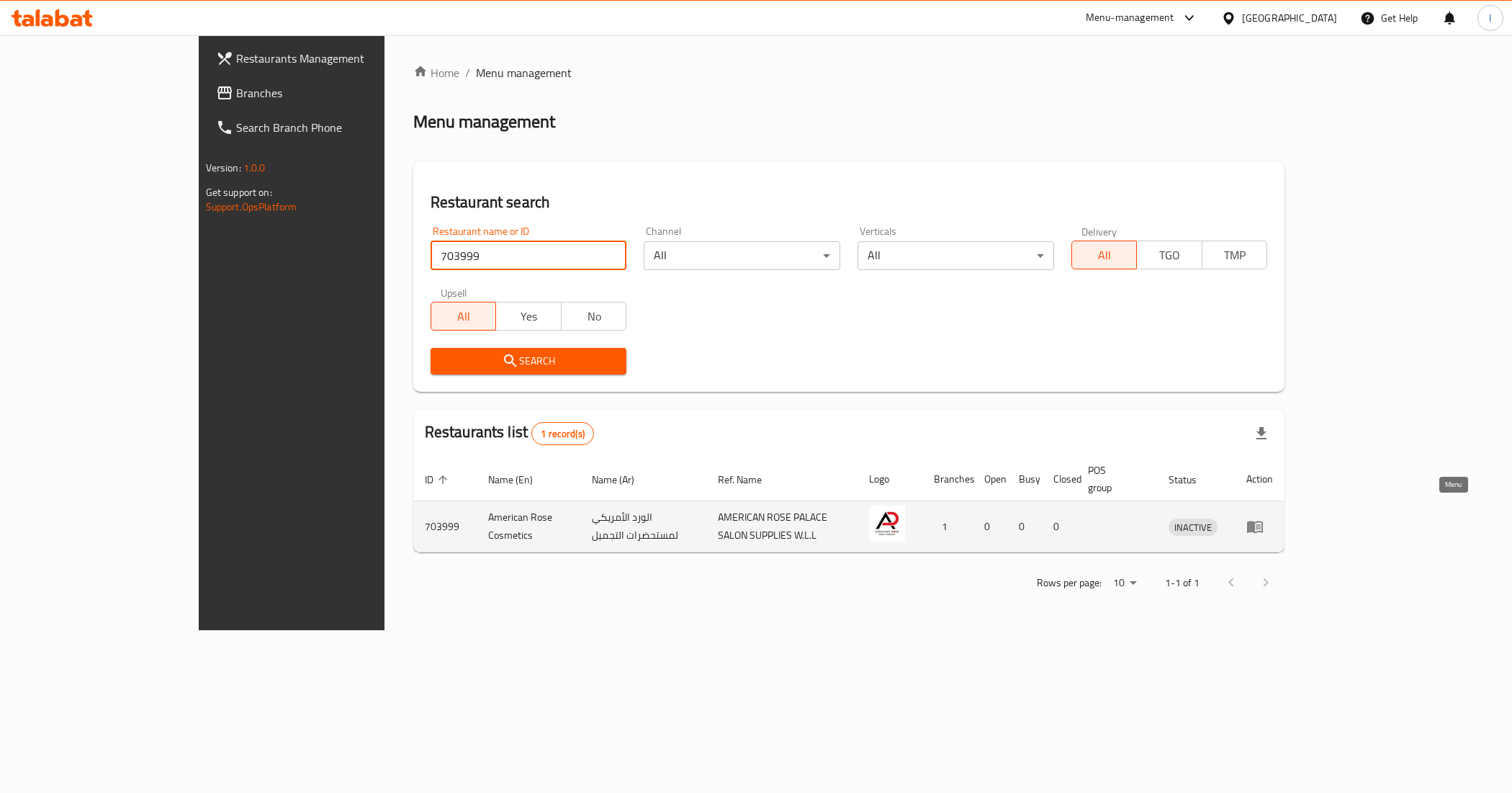
click at [1263, 521] on icon "enhanced table" at bounding box center [1255, 527] width 16 height 12
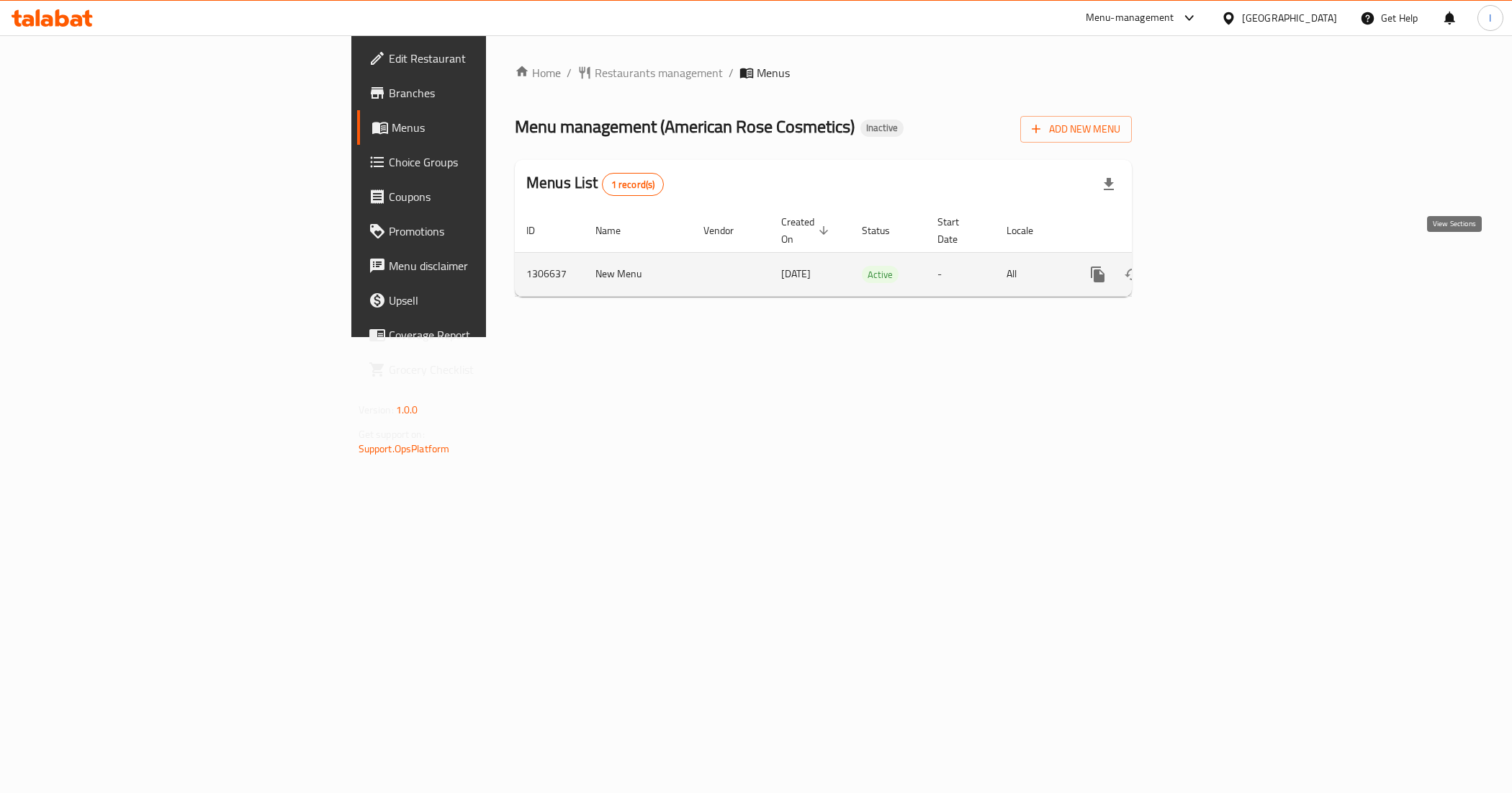
click at [1210, 266] on icon "enhanced table" at bounding box center [1201, 274] width 18 height 18
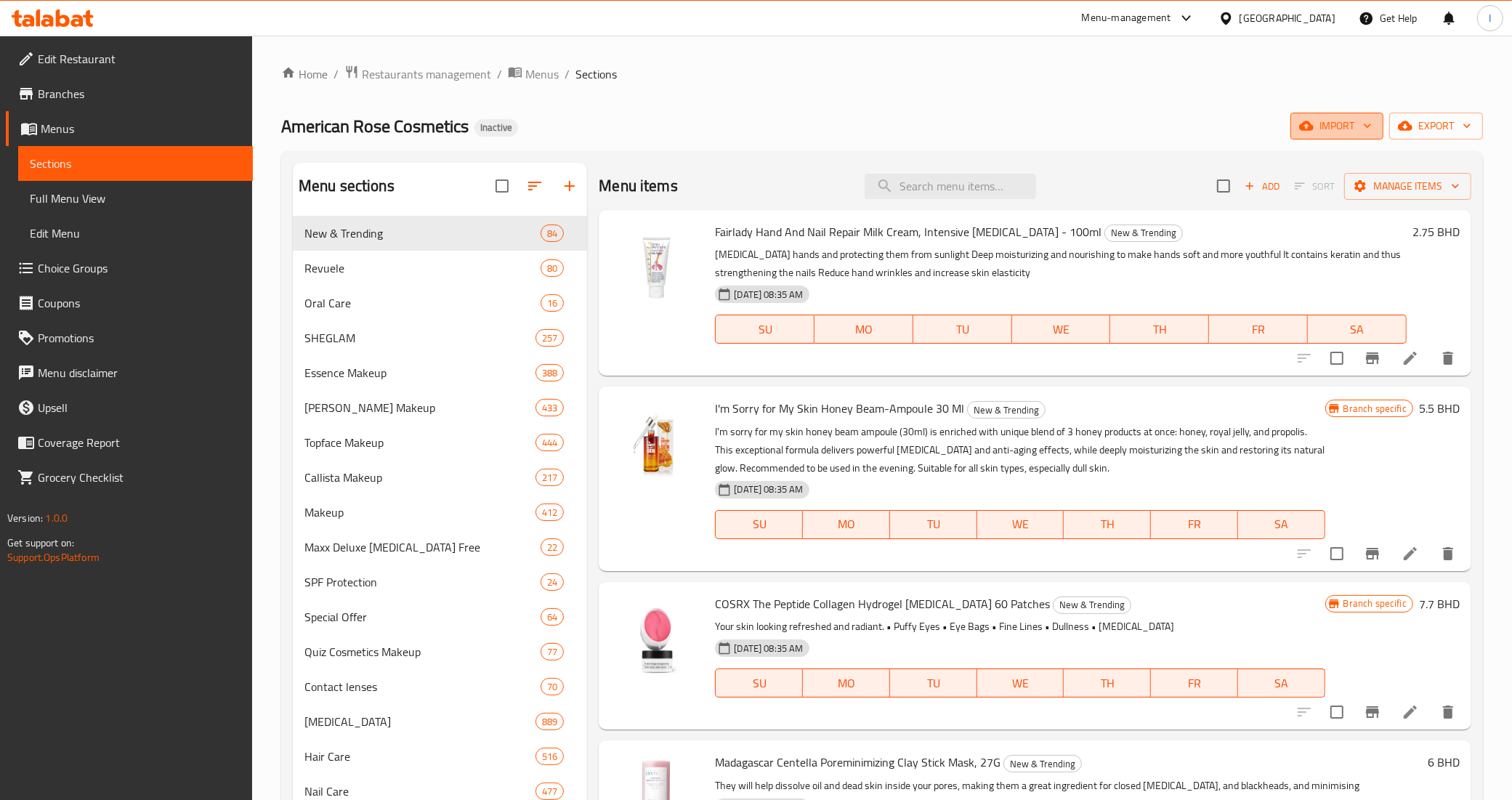
click at [1356, 125] on span "import" at bounding box center [1337, 125] width 70 height 18
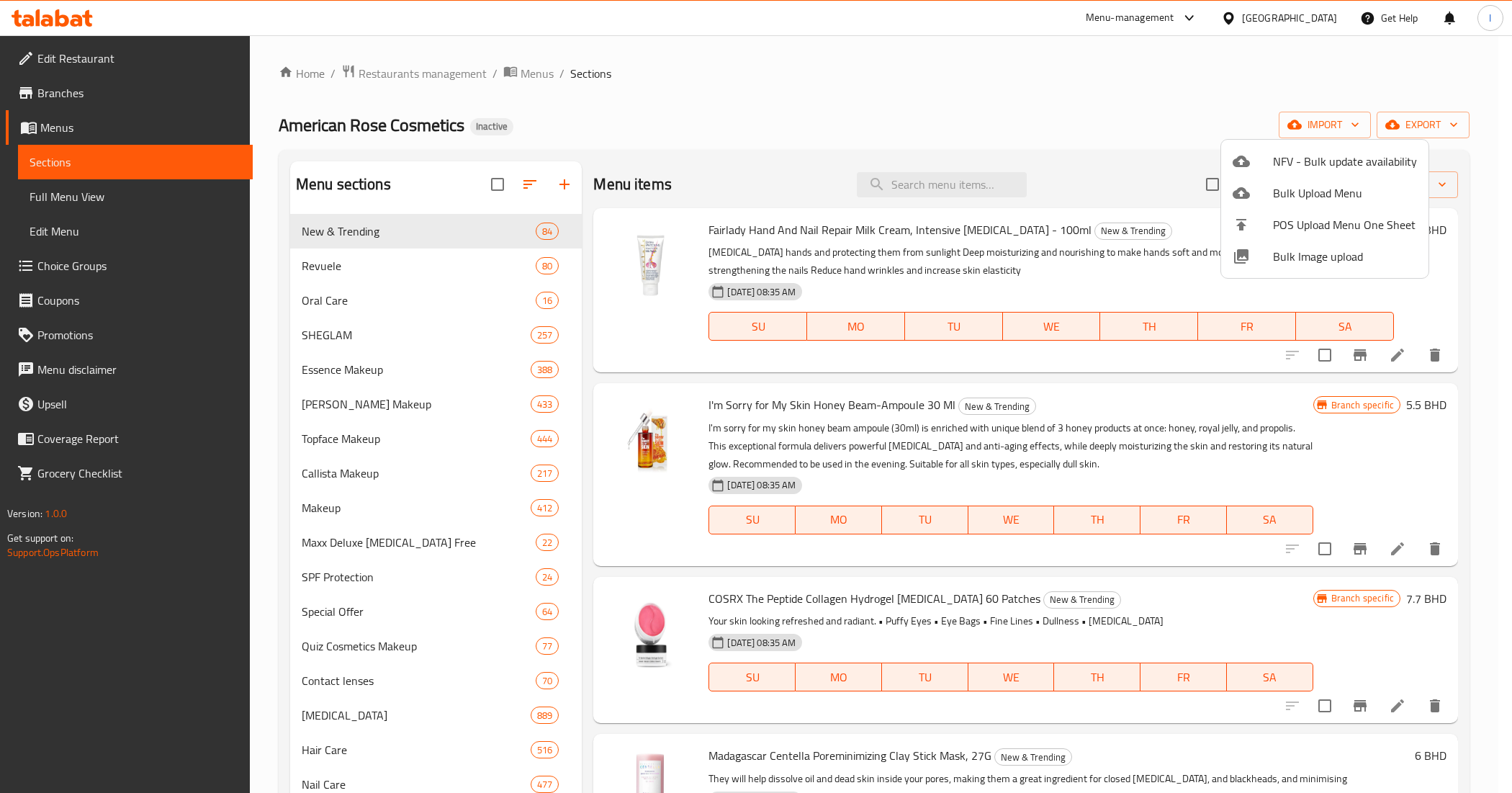
click at [1409, 130] on div at bounding box center [756, 396] width 1512 height 793
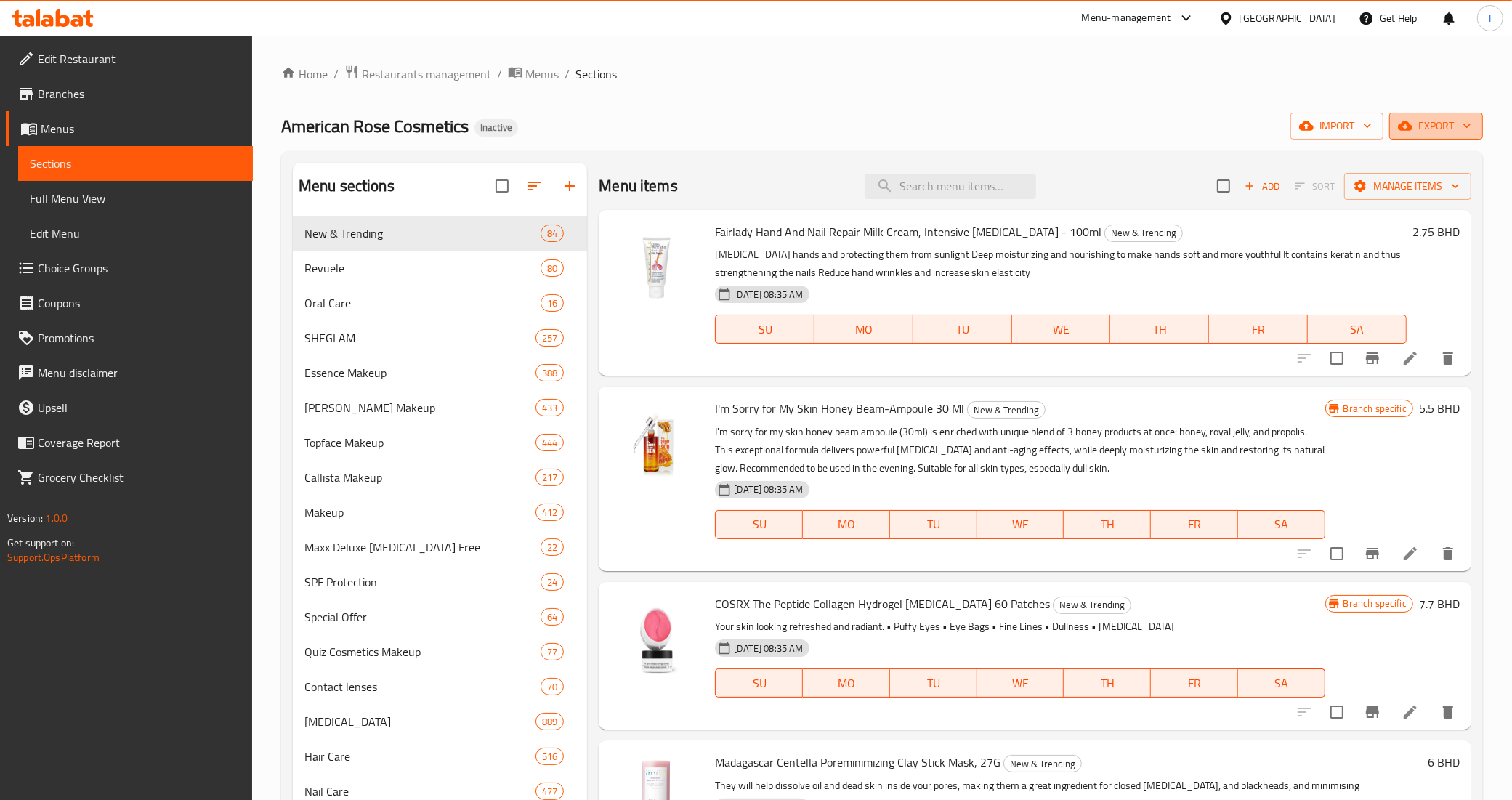
click at [1428, 124] on span "export" at bounding box center [1436, 125] width 70 height 18
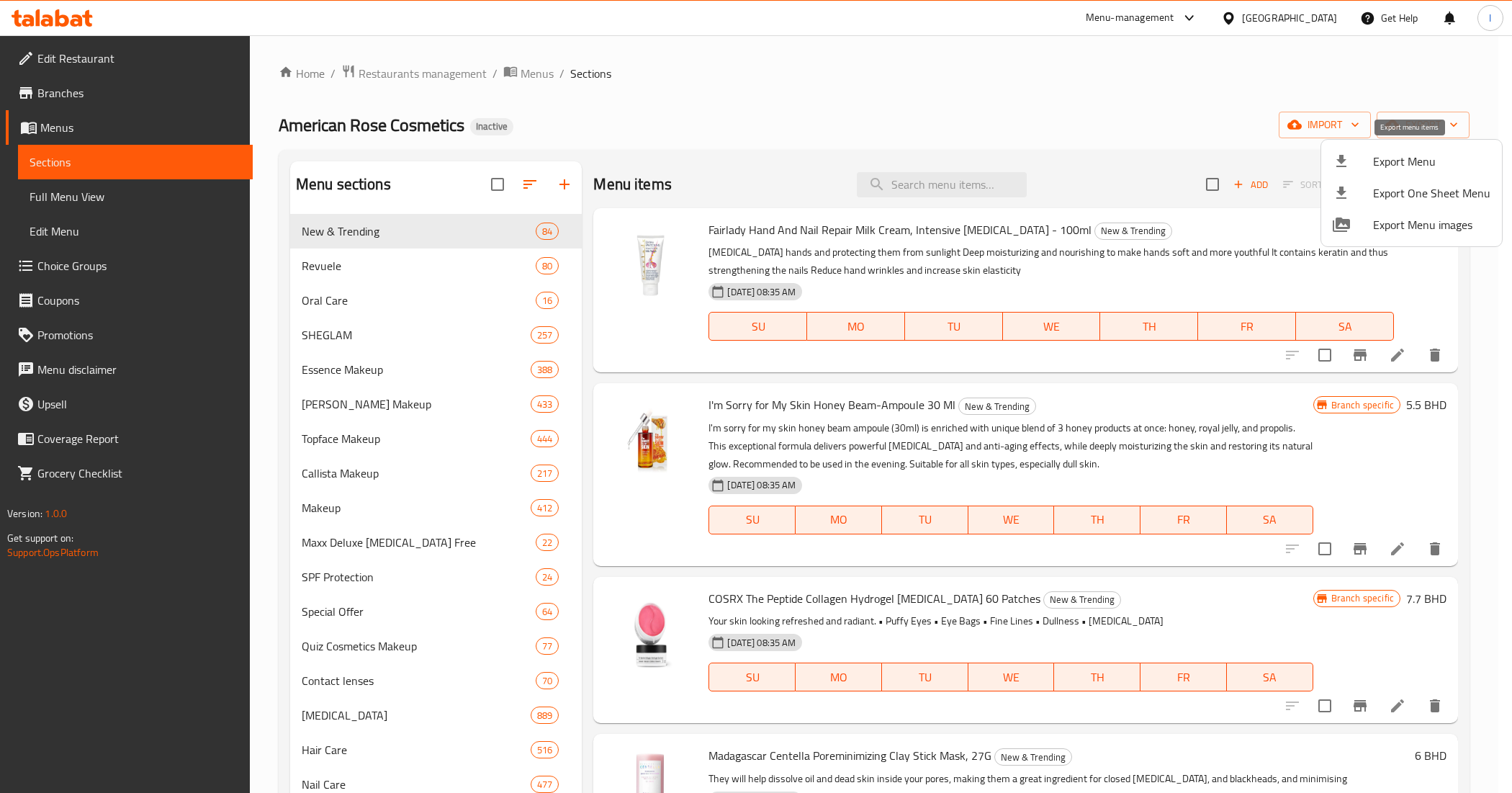
click at [1410, 164] on span "Export Menu" at bounding box center [1431, 161] width 117 height 18
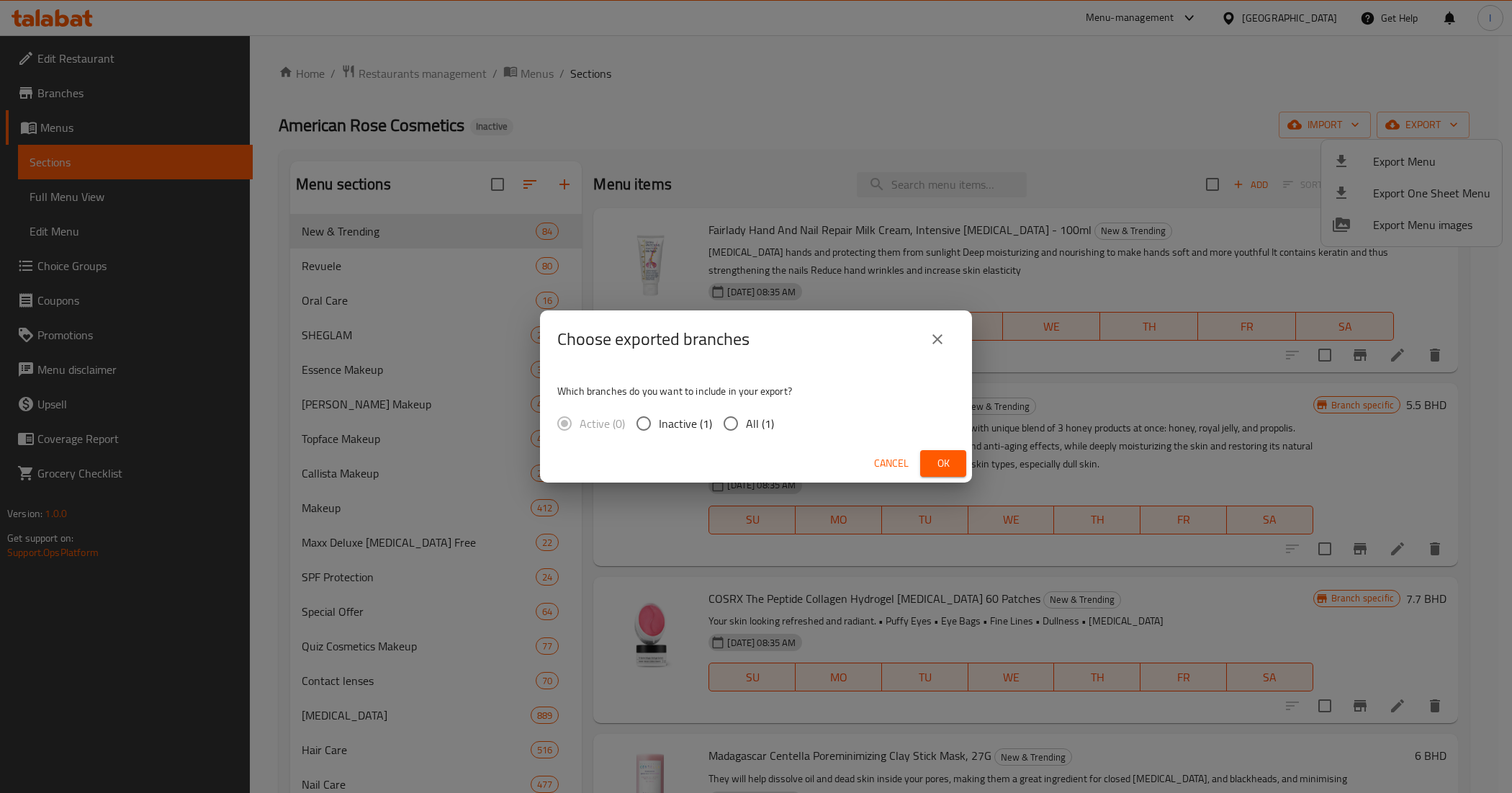
click at [757, 425] on span "All (1)" at bounding box center [760, 423] width 28 height 18
click at [746, 425] on input "All (1)" at bounding box center [730, 423] width 30 height 30
radio input "true"
click at [939, 458] on span "Ok" at bounding box center [943, 463] width 23 height 18
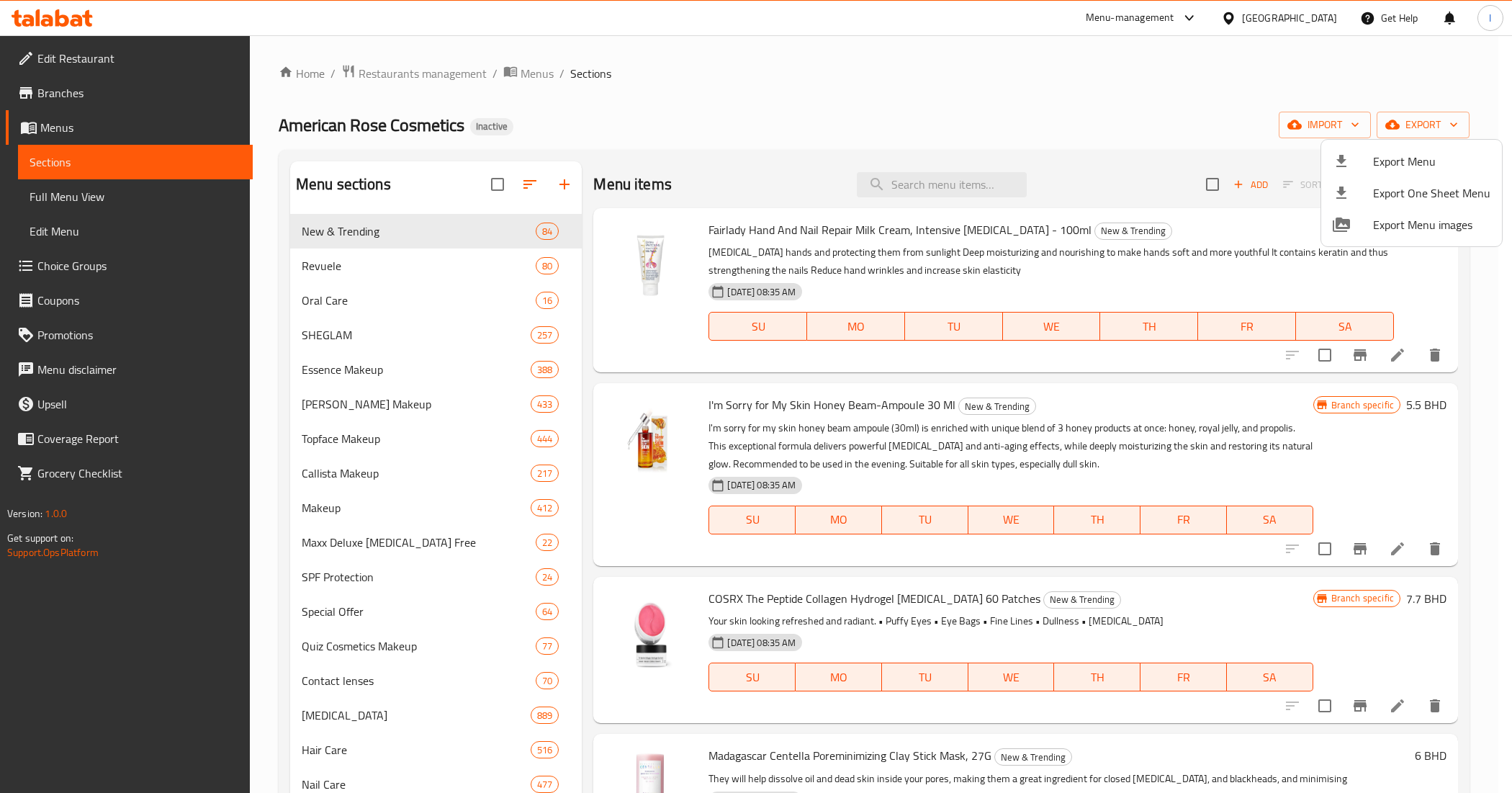
click at [1015, 64] on div at bounding box center [756, 396] width 1512 height 793
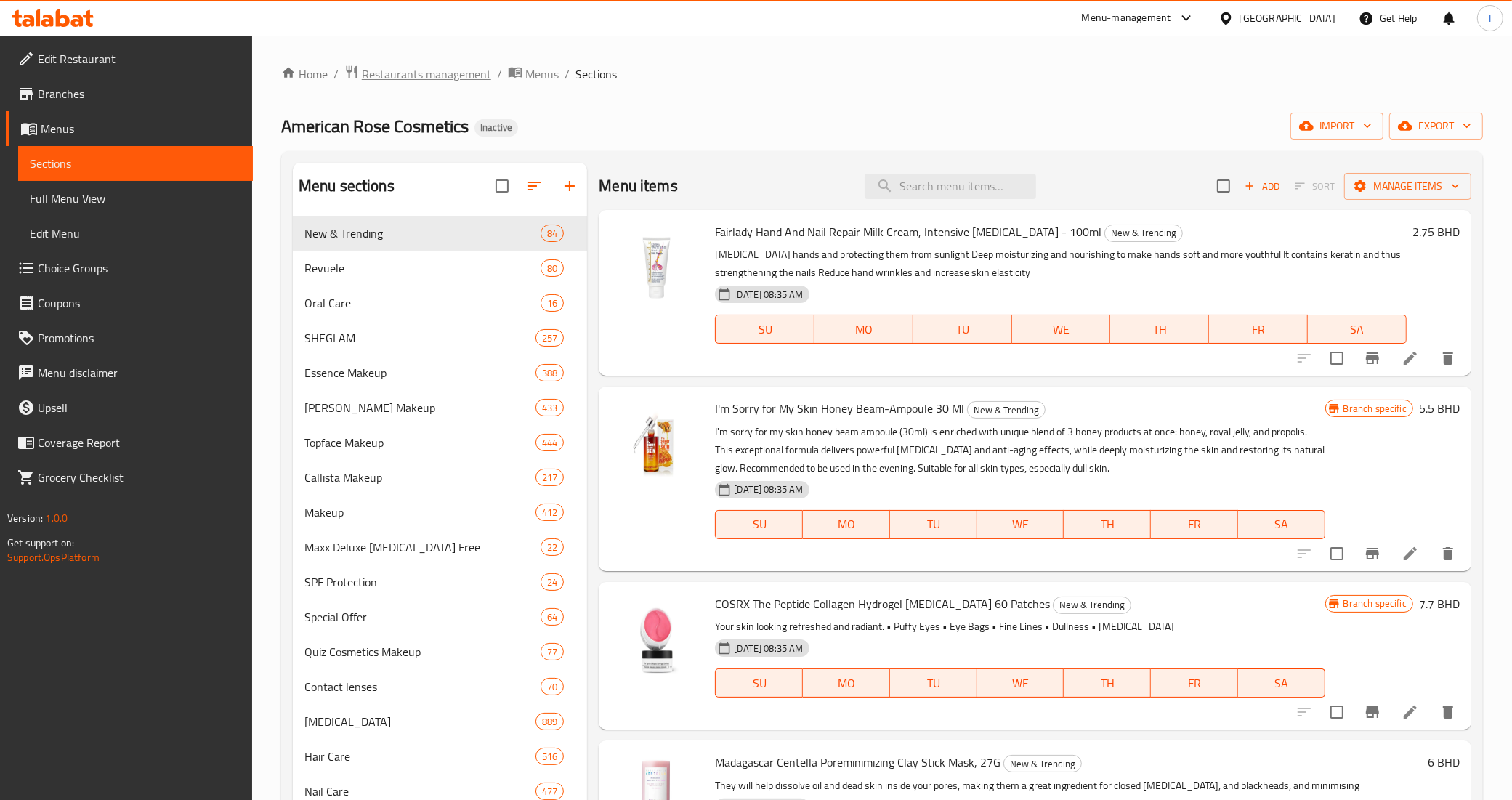
click at [436, 74] on span "Restaurants management" at bounding box center [426, 74] width 129 height 18
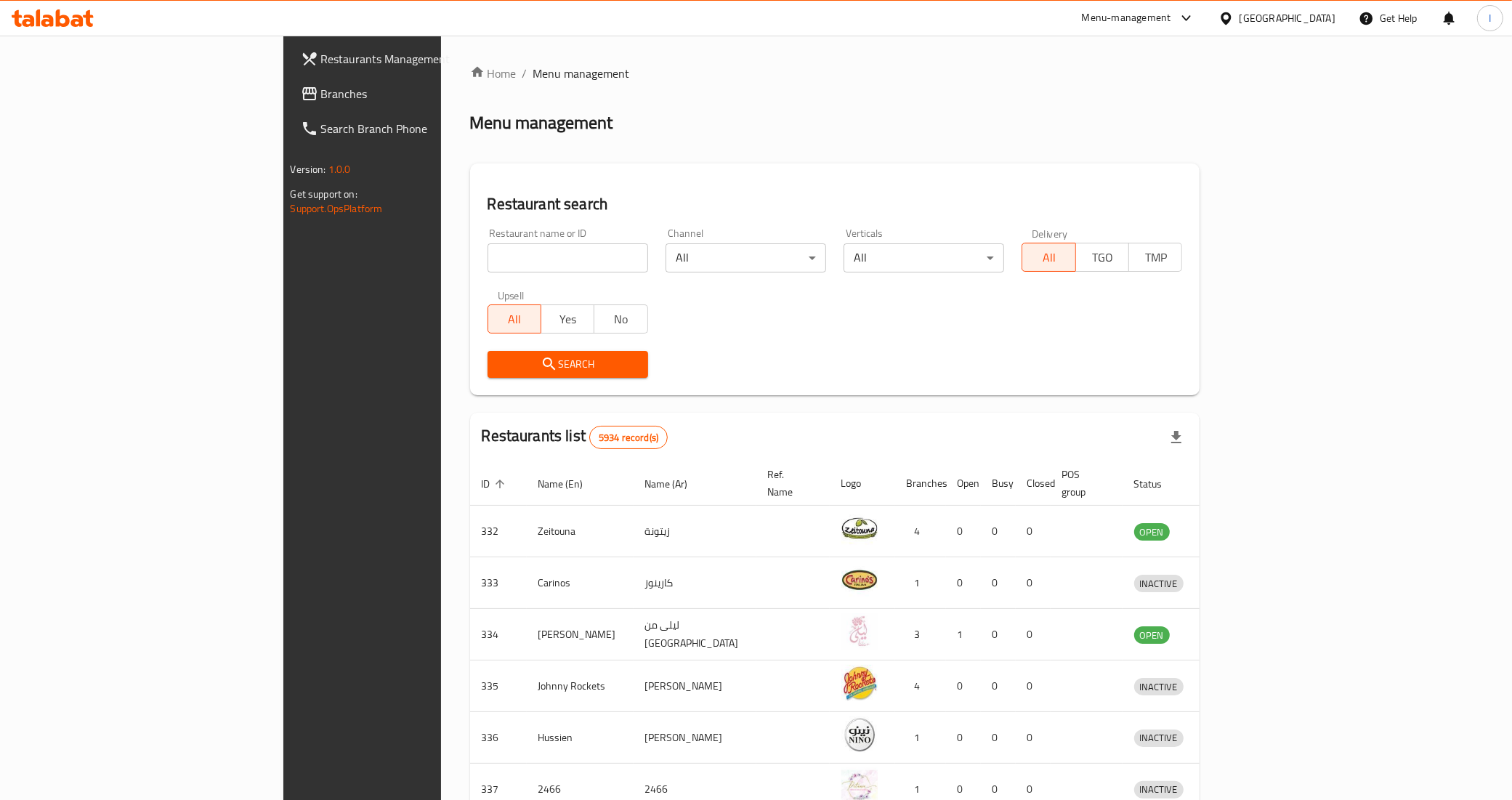
click at [1304, 16] on div "Bahrain" at bounding box center [1287, 18] width 96 height 16
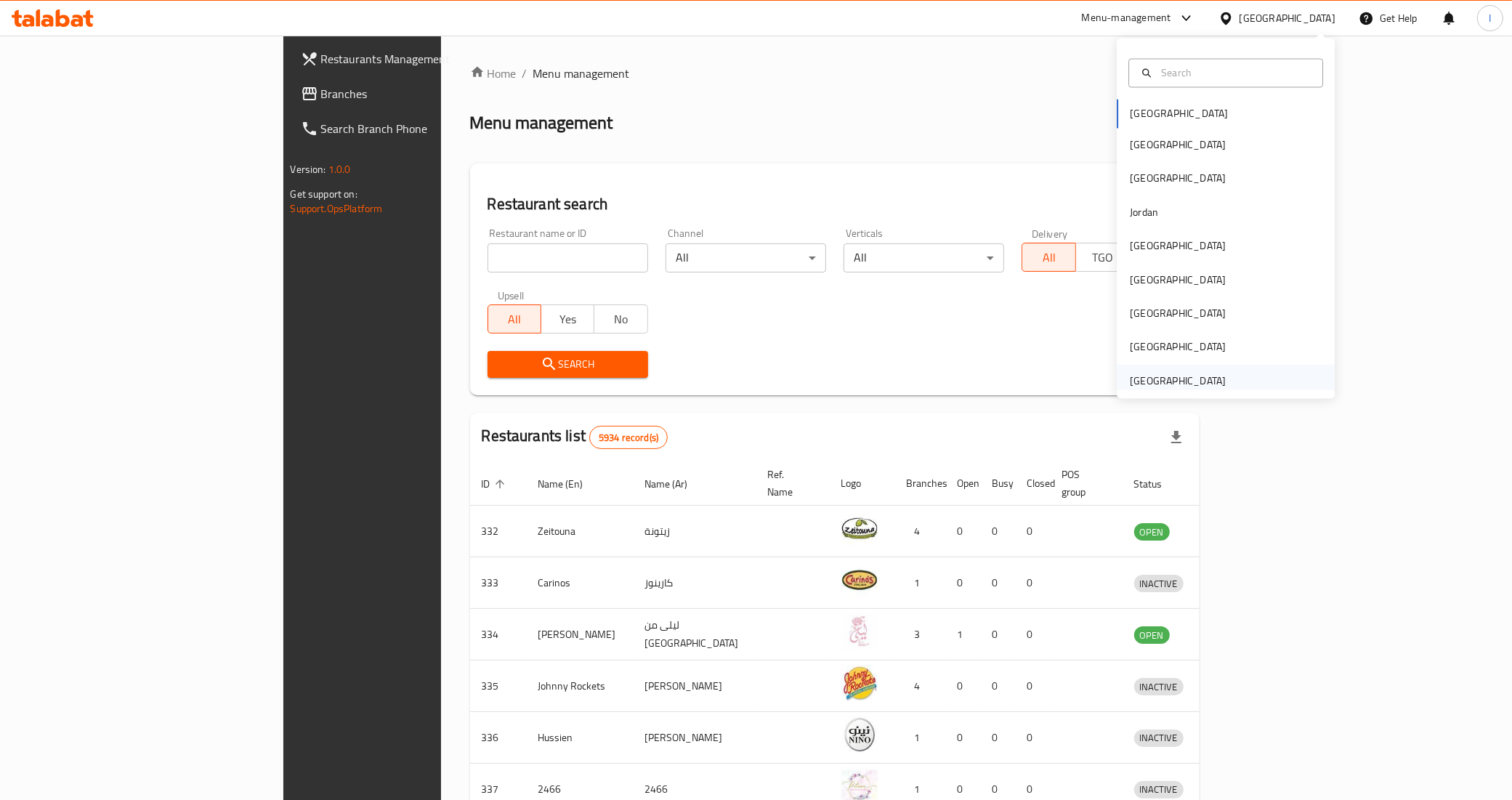
click at [1174, 376] on div "United Arab Emirates" at bounding box center [1178, 380] width 96 height 16
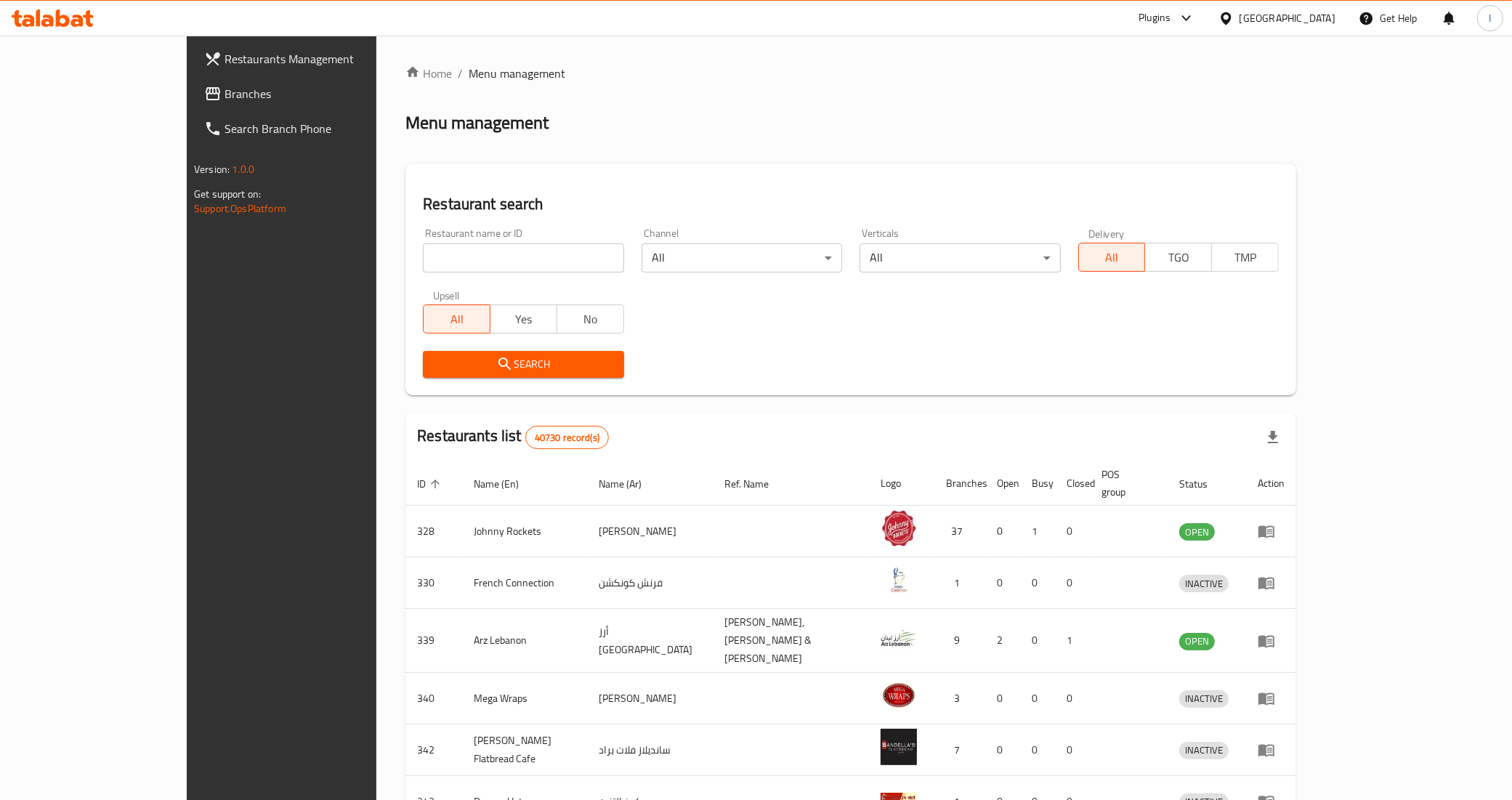
click at [225, 98] on span "Branches" at bounding box center [326, 94] width 204 height 18
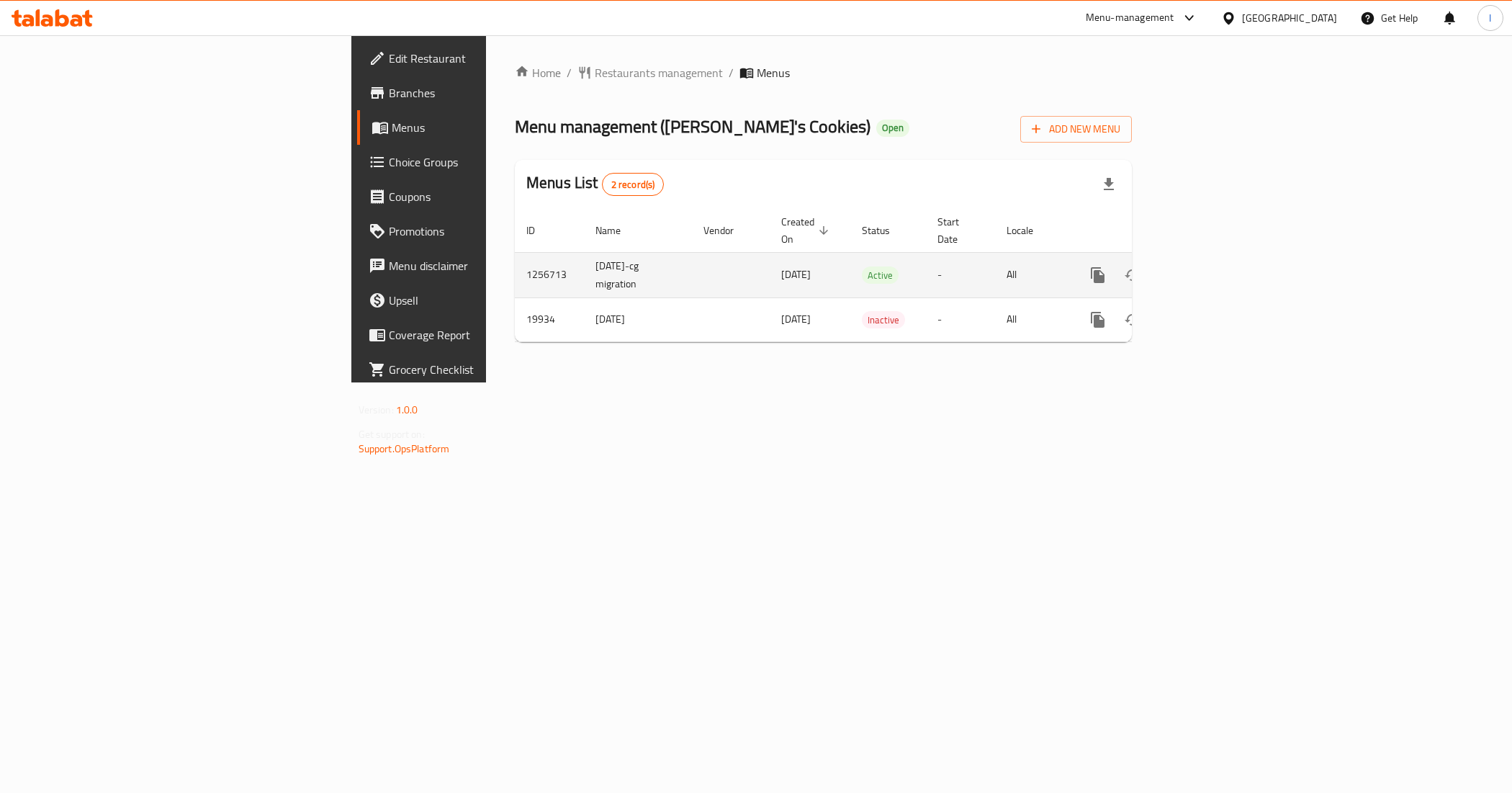
click at [1208, 269] on icon "enhanced table" at bounding box center [1201, 275] width 13 height 13
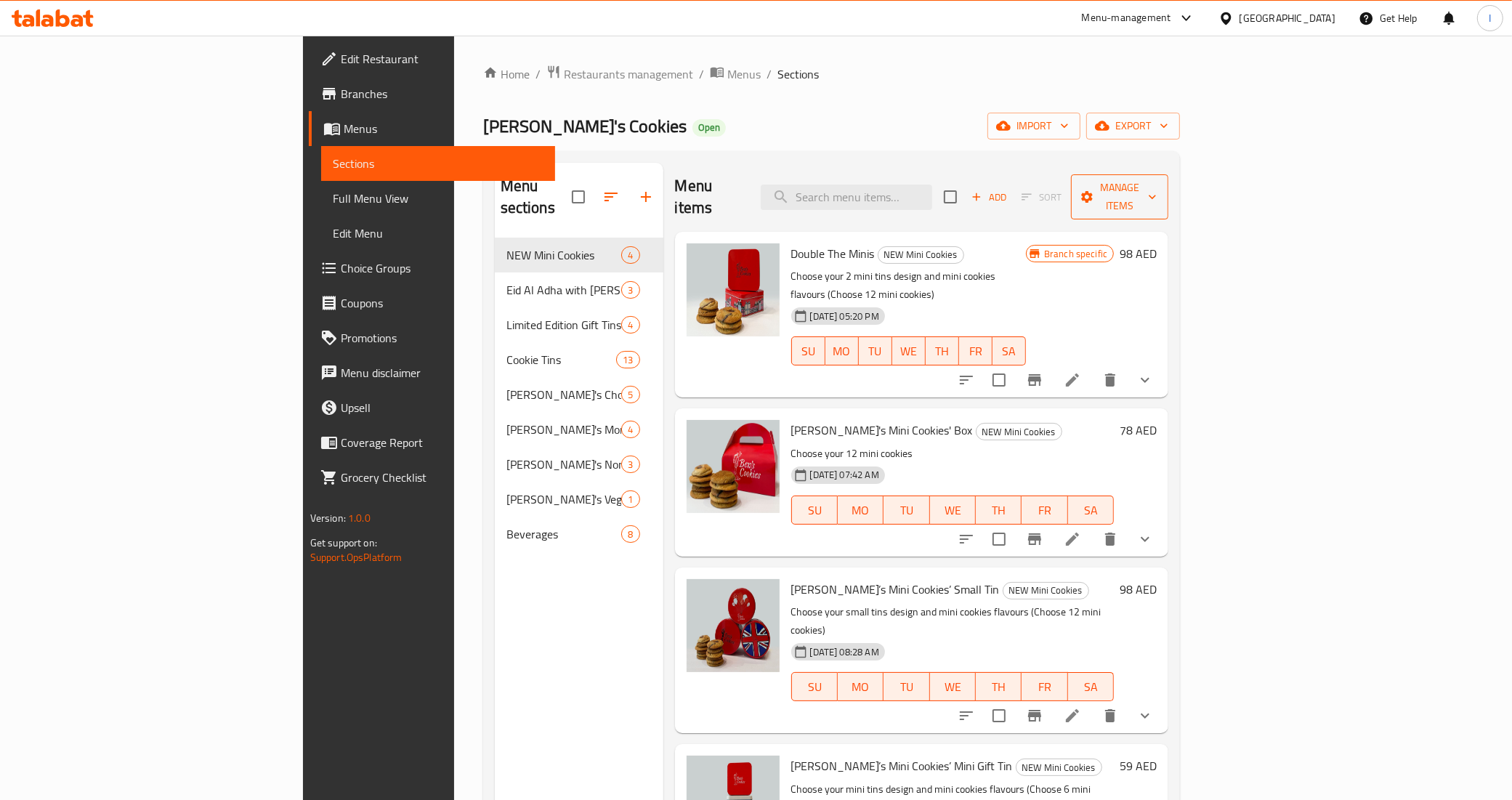
click at [1156, 186] on span "Manage items" at bounding box center [1120, 197] width 74 height 36
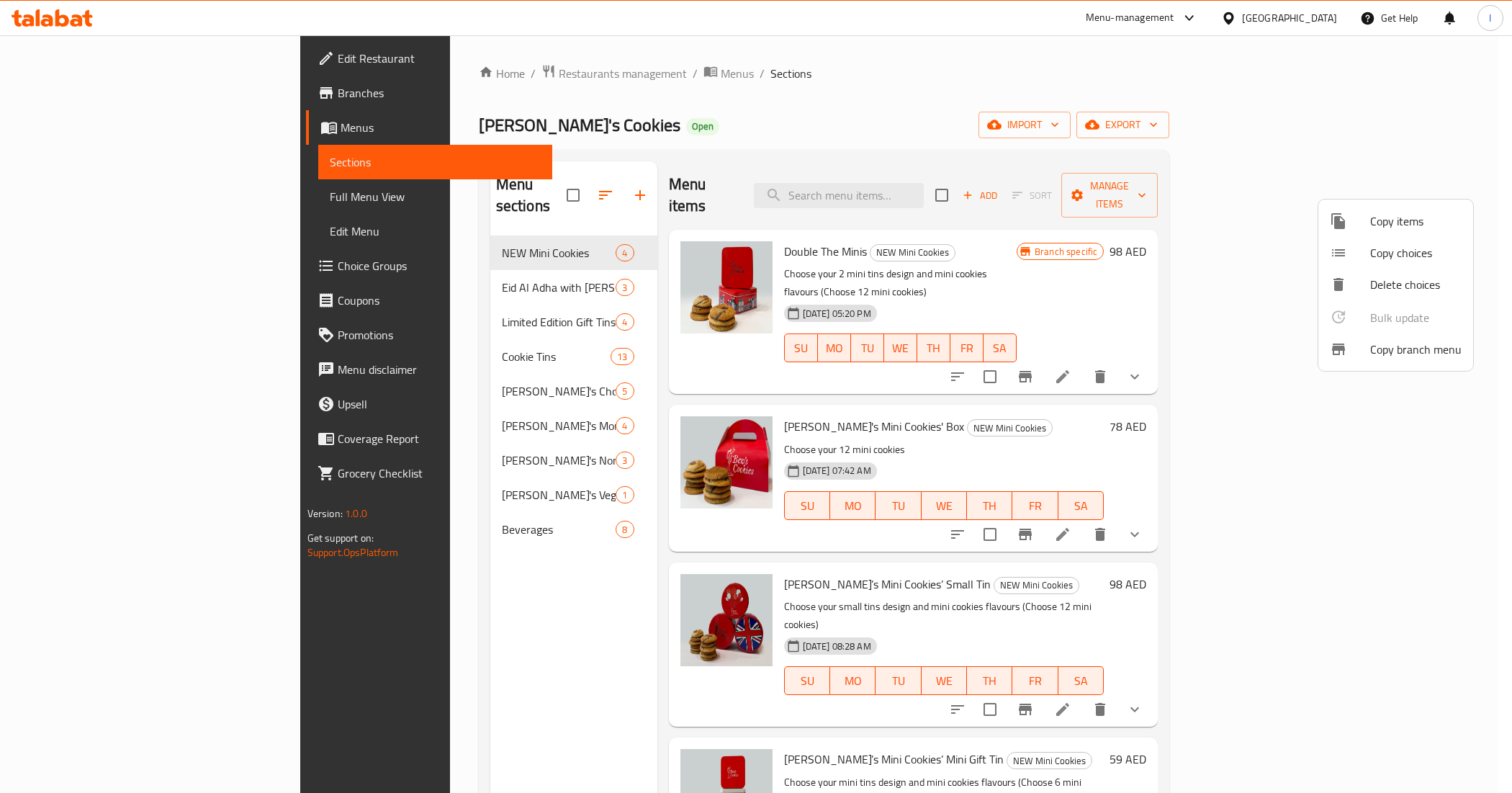
click at [1358, 346] on div at bounding box center [1350, 349] width 41 height 18
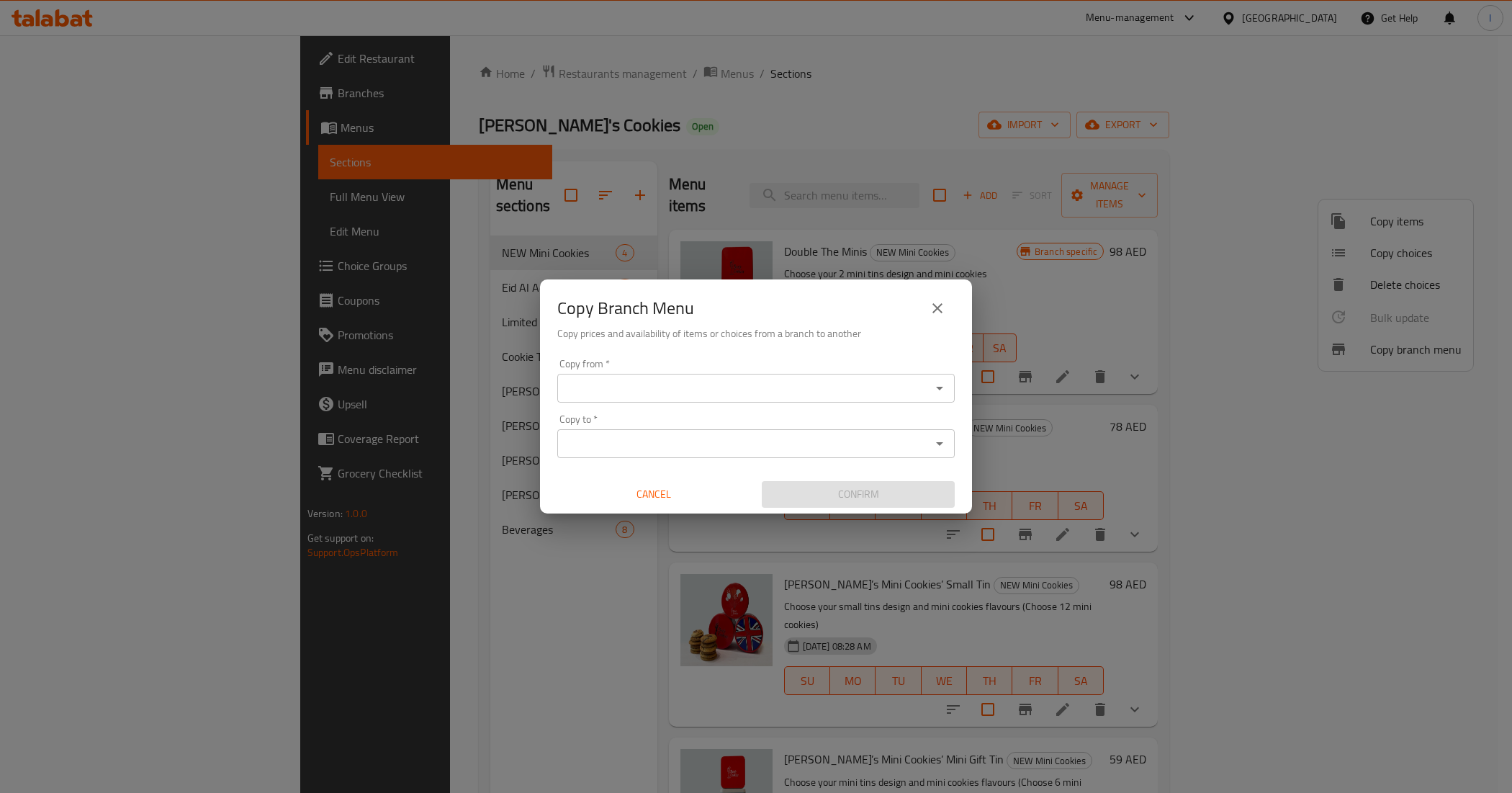
click at [671, 393] on input "Copy from   *" at bounding box center [744, 388] width 365 height 20
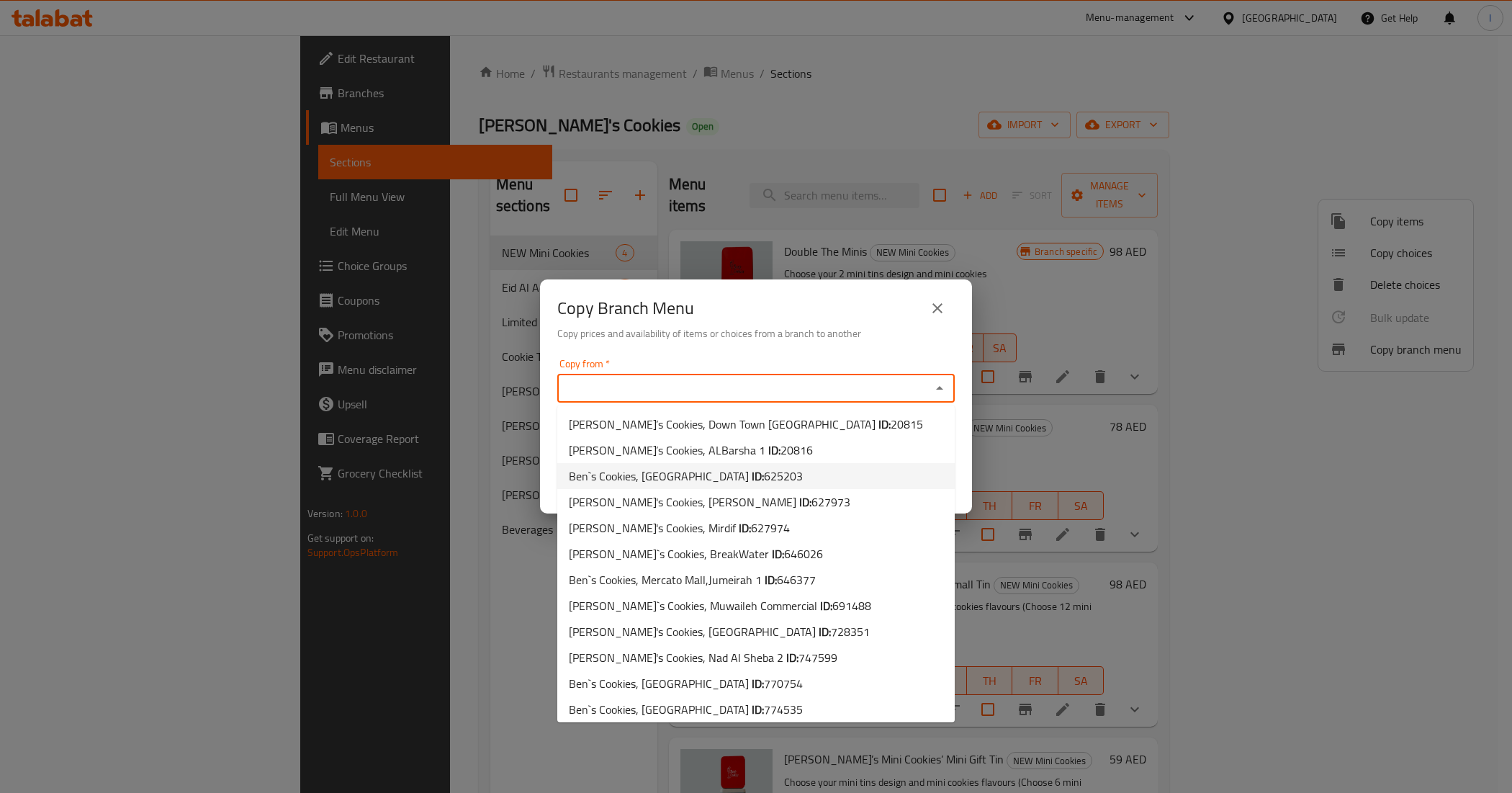
scroll to position [5, 0]
click at [751, 682] on b "ID:" at bounding box center [758, 679] width 12 height 21
type input "Ben`s Cookies, [GEOGRAPHIC_DATA]"
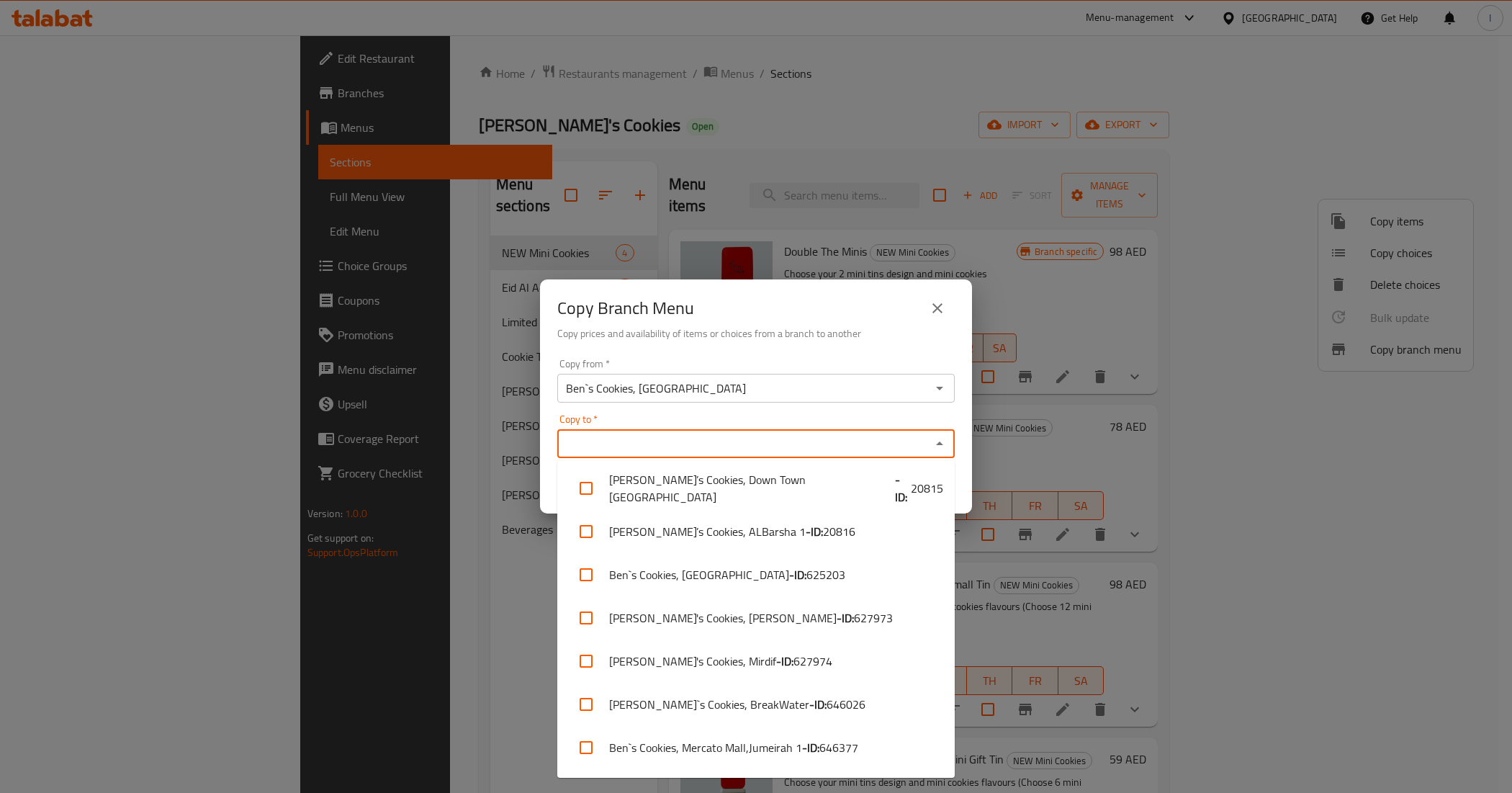
click at [645, 437] on input "Copy to   *" at bounding box center [744, 444] width 365 height 20
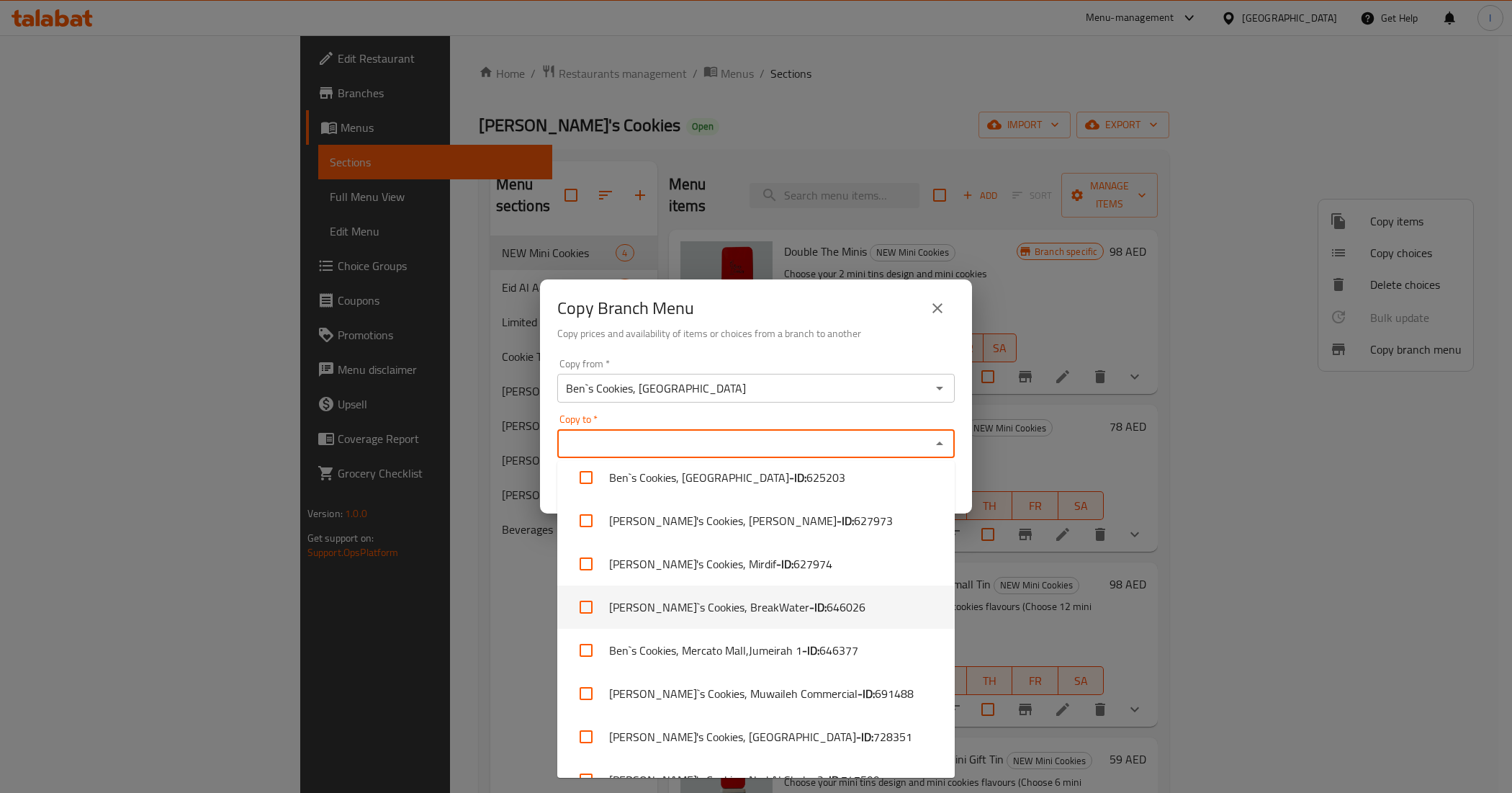
scroll to position [213, 0]
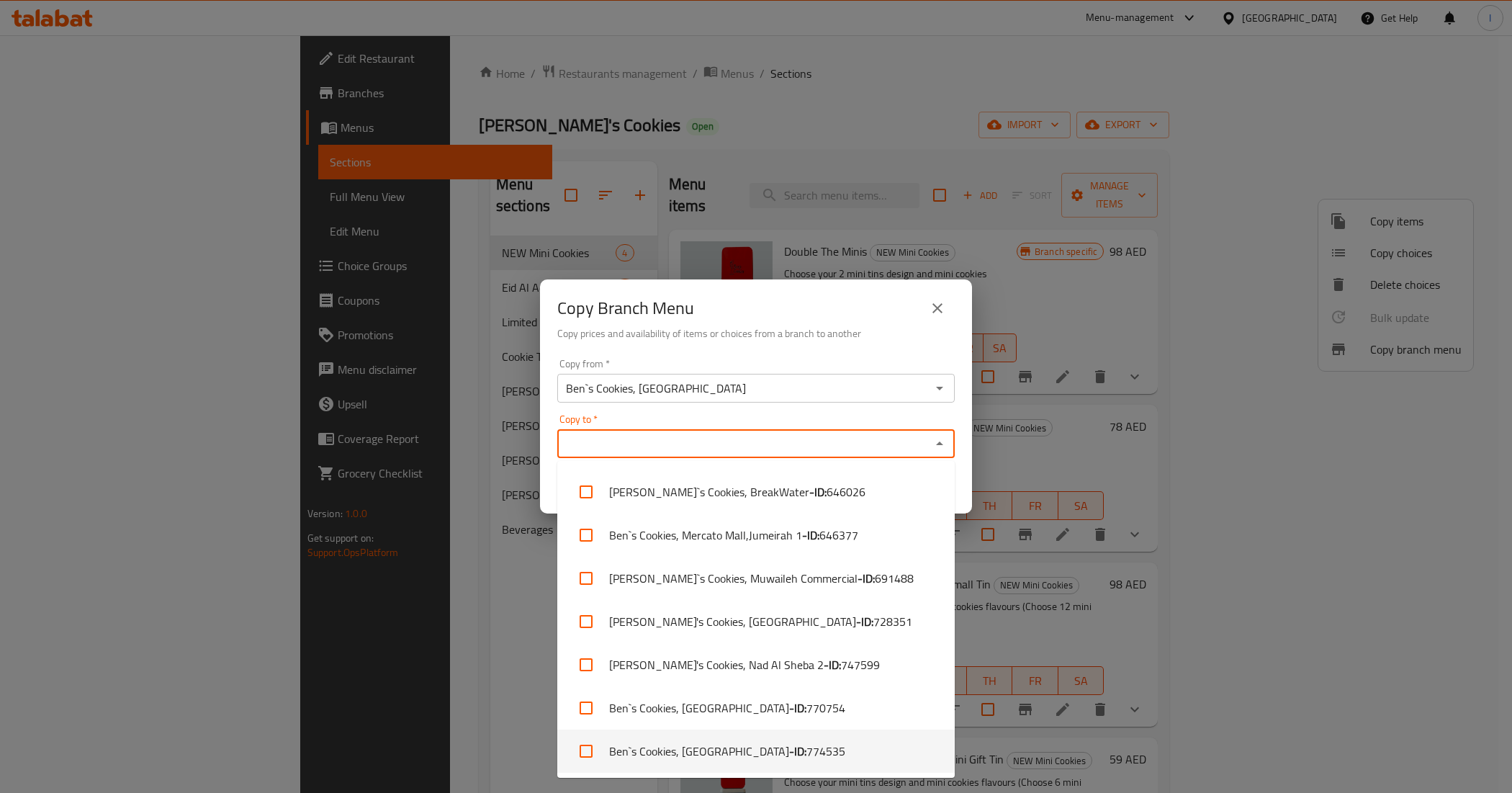
click at [678, 758] on li "[PERSON_NAME]`s Cookies, [GEOGRAPHIC_DATA] - ID: 774535" at bounding box center [756, 751] width 398 height 43
checkbox input "true"
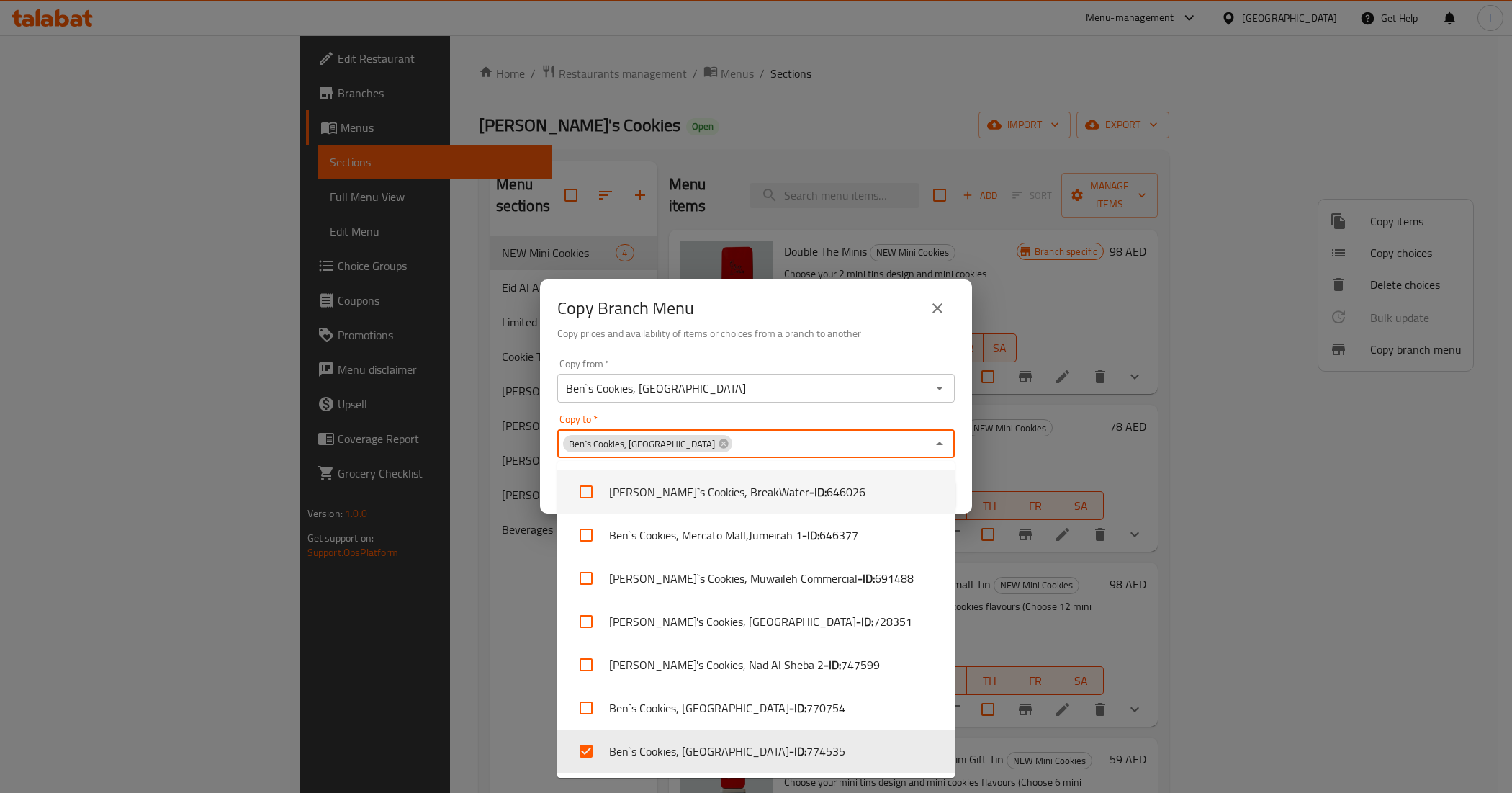
click at [718, 329] on h6 "Copy prices and availability of items or choices from a branch to another" at bounding box center [756, 333] width 398 height 16
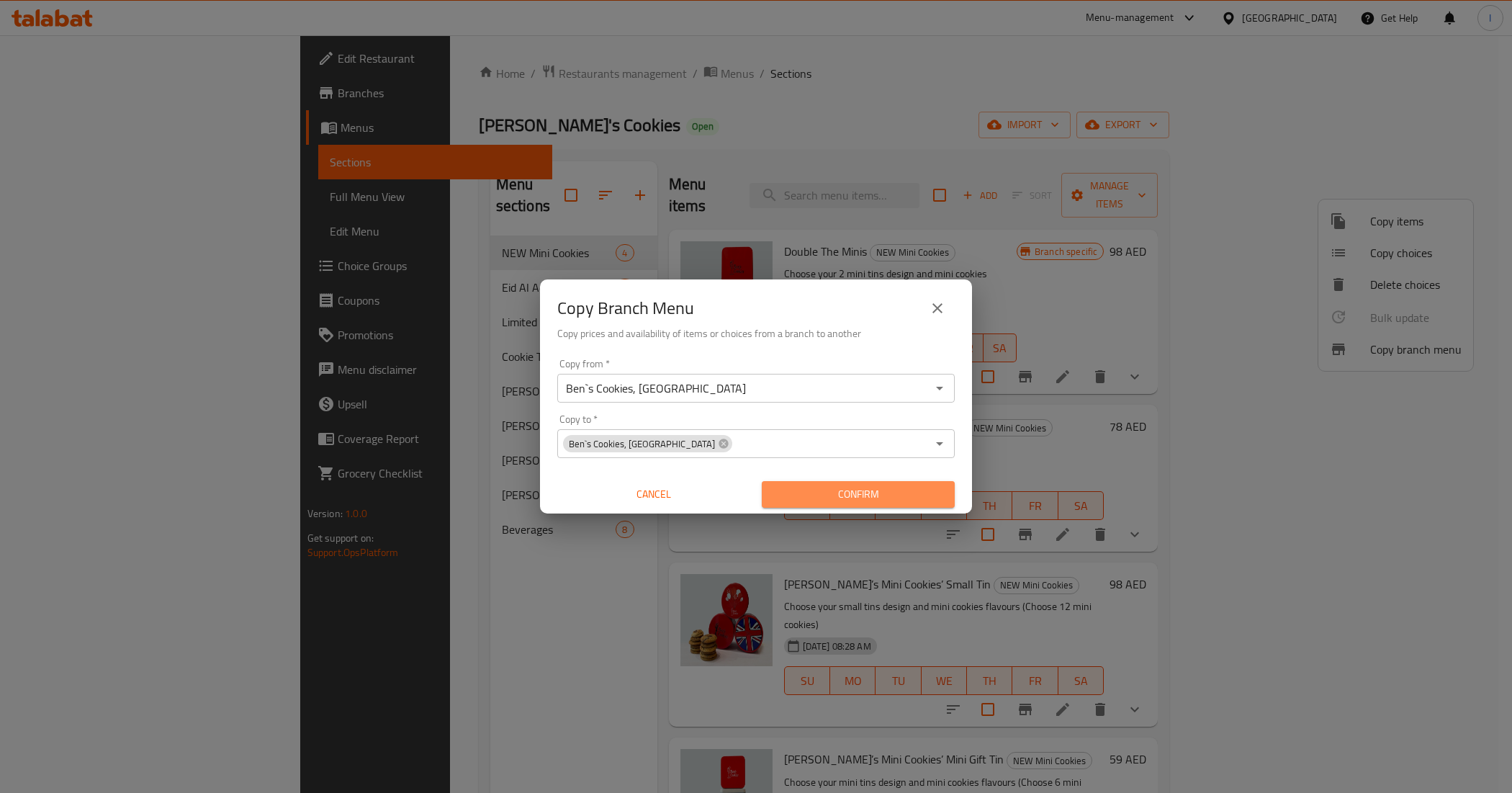
click at [835, 486] on span "Confirm" at bounding box center [857, 494] width 170 height 18
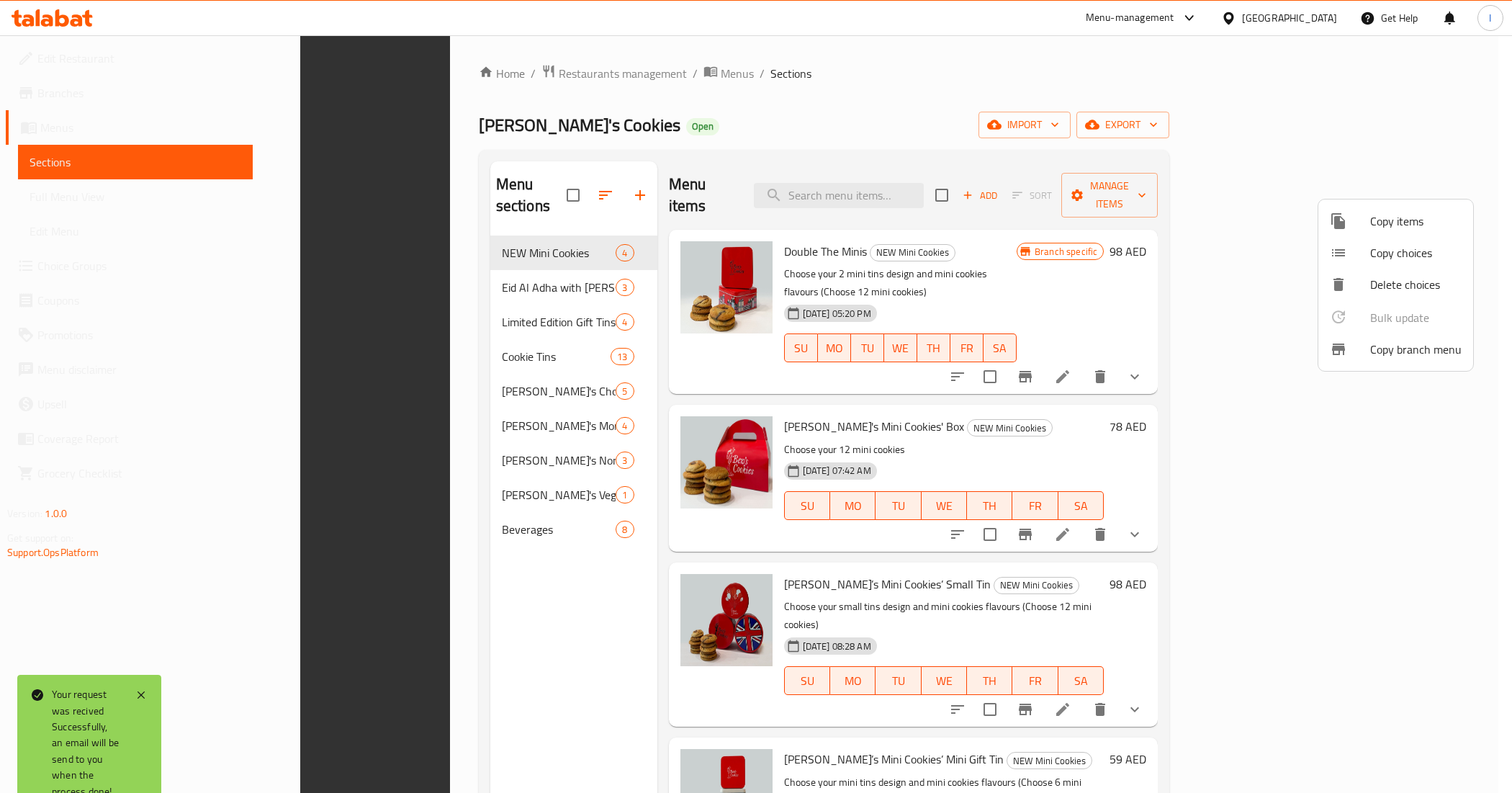
scroll to position [203, 0]
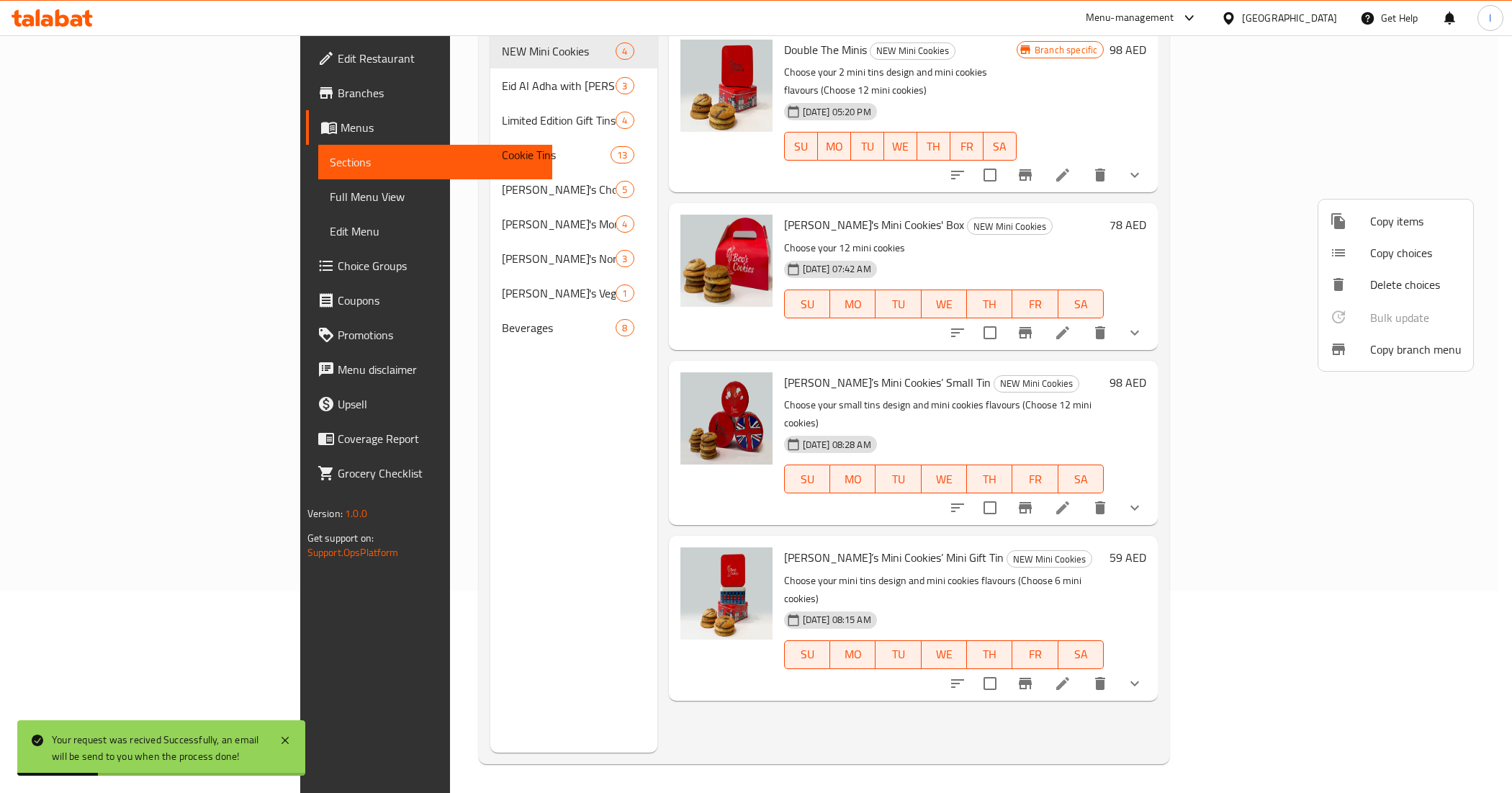
click at [480, 424] on div at bounding box center [756, 396] width 1512 height 793
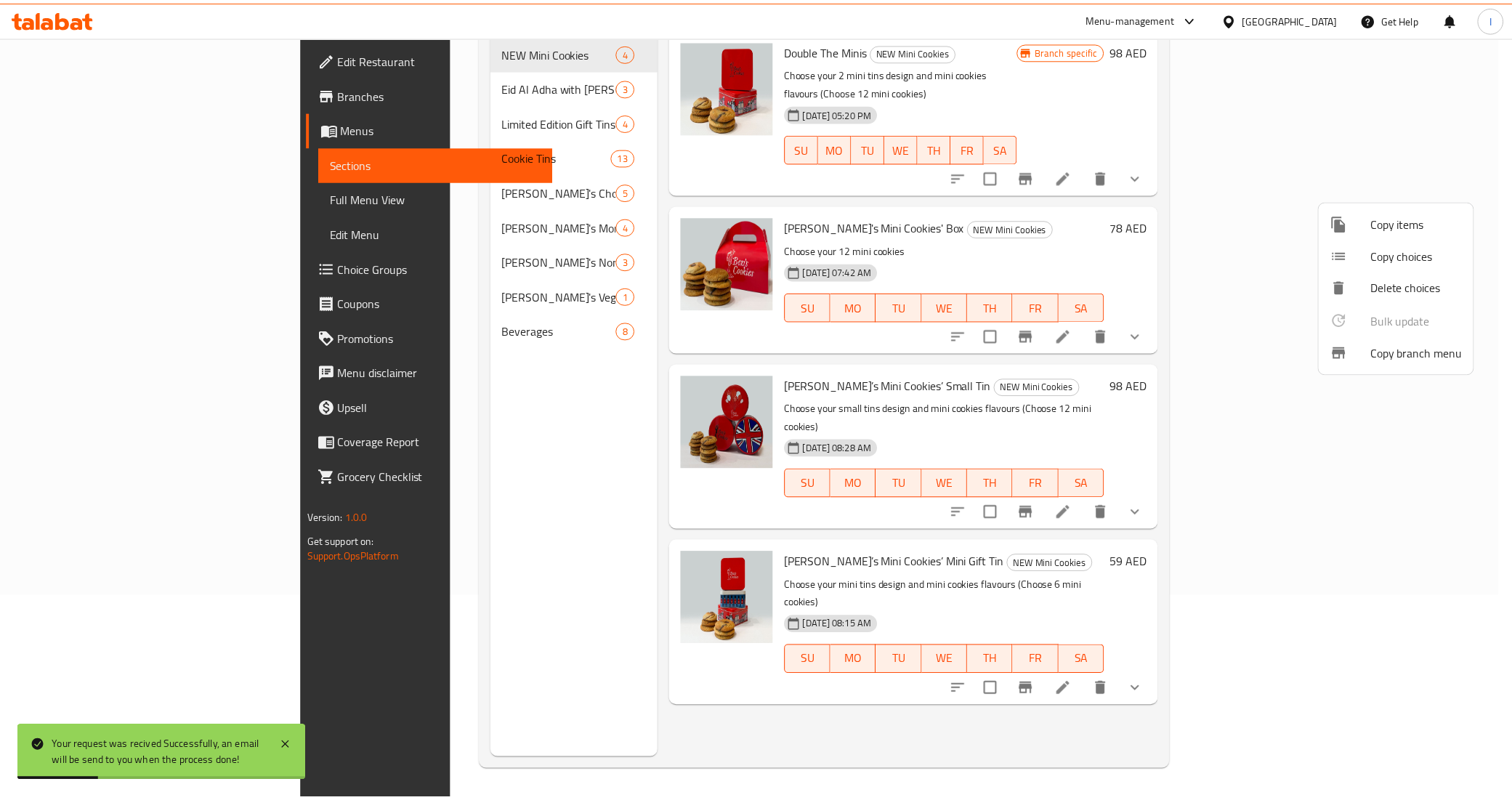
scroll to position [0, 0]
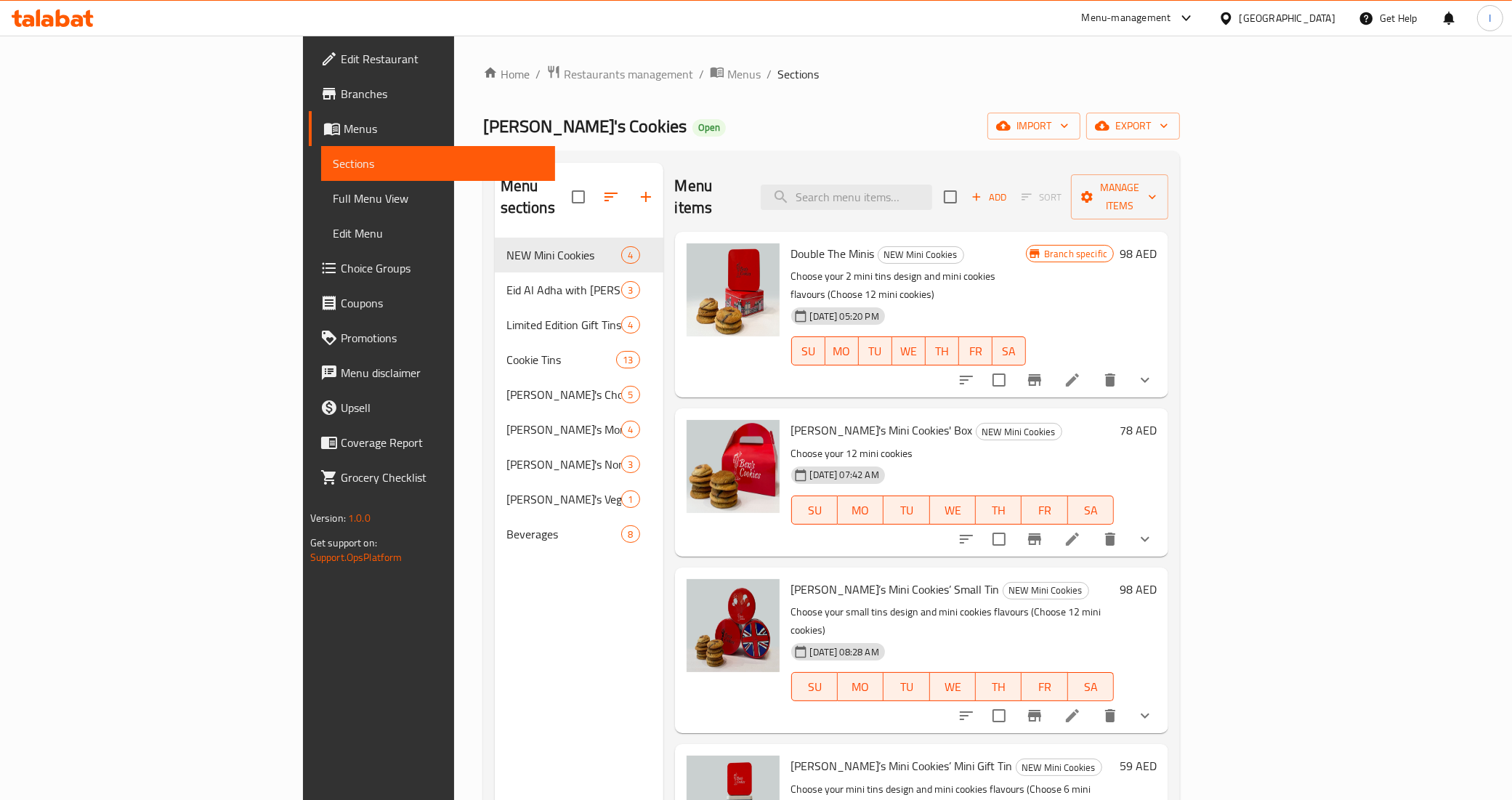
click at [341, 101] on span "Branches" at bounding box center [442, 94] width 204 height 18
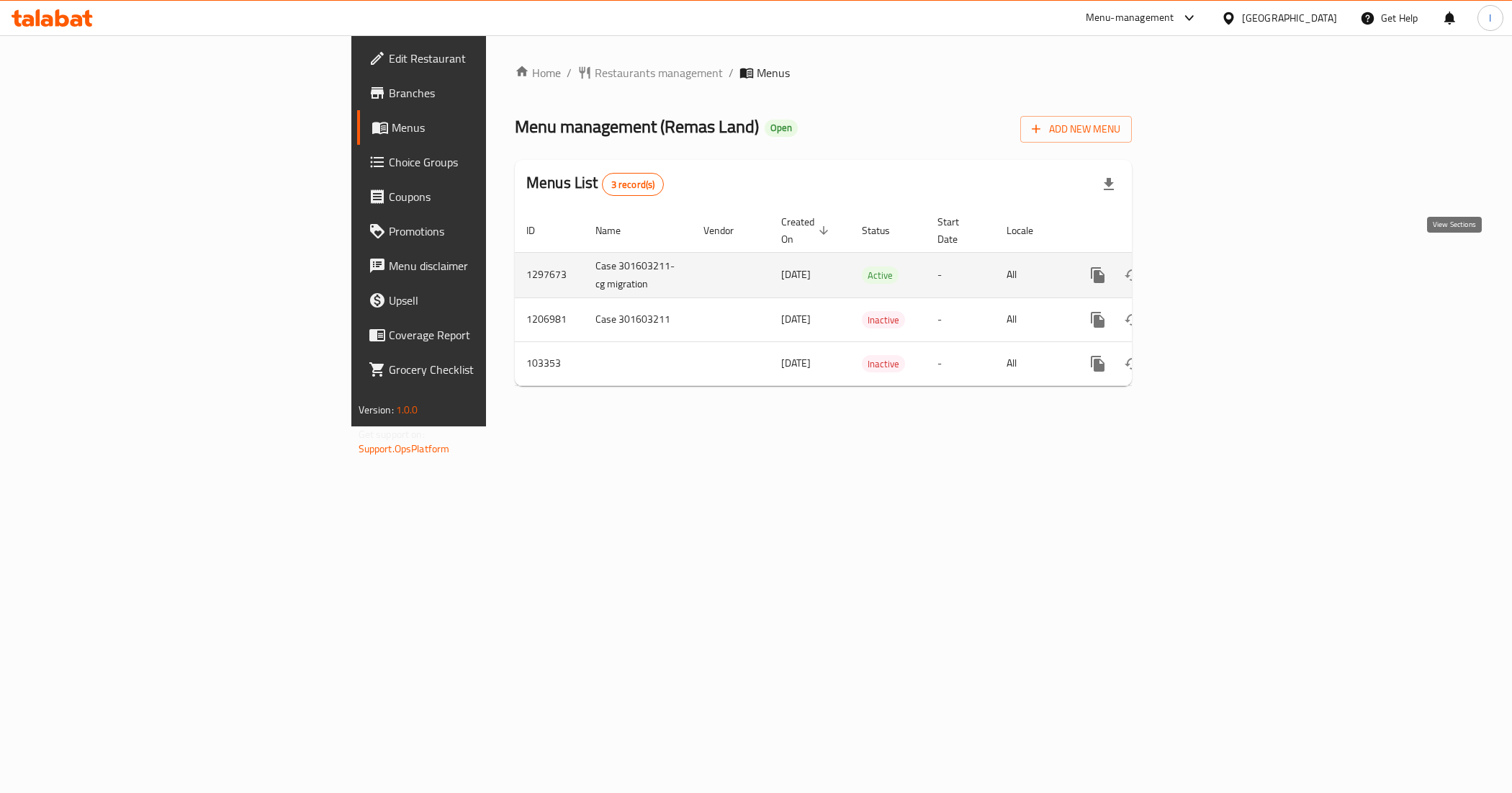
click at [1219, 263] on link "enhanced table" at bounding box center [1201, 275] width 35 height 35
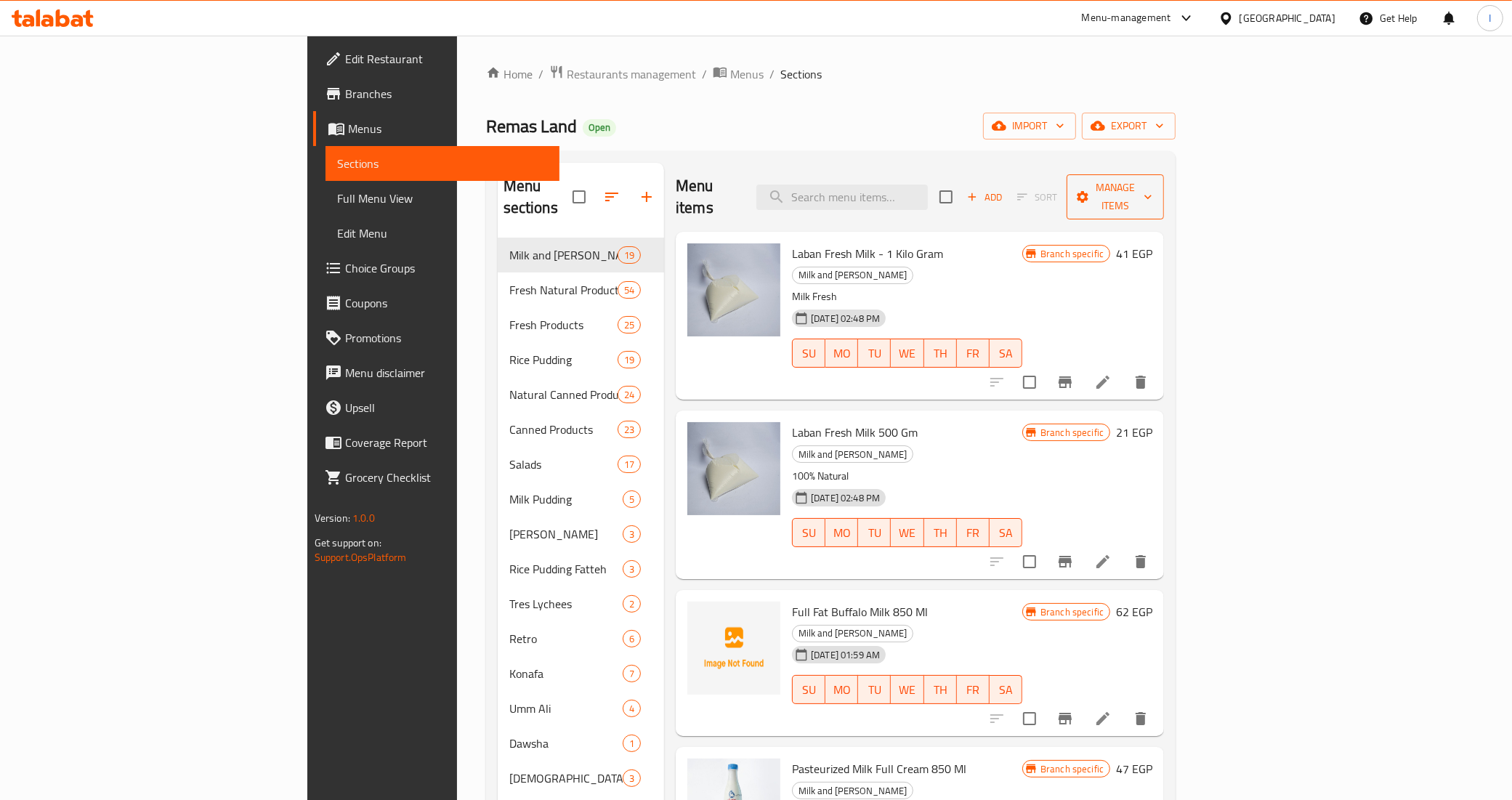
click at [1153, 184] on span "Manage items" at bounding box center [1115, 197] width 74 height 36
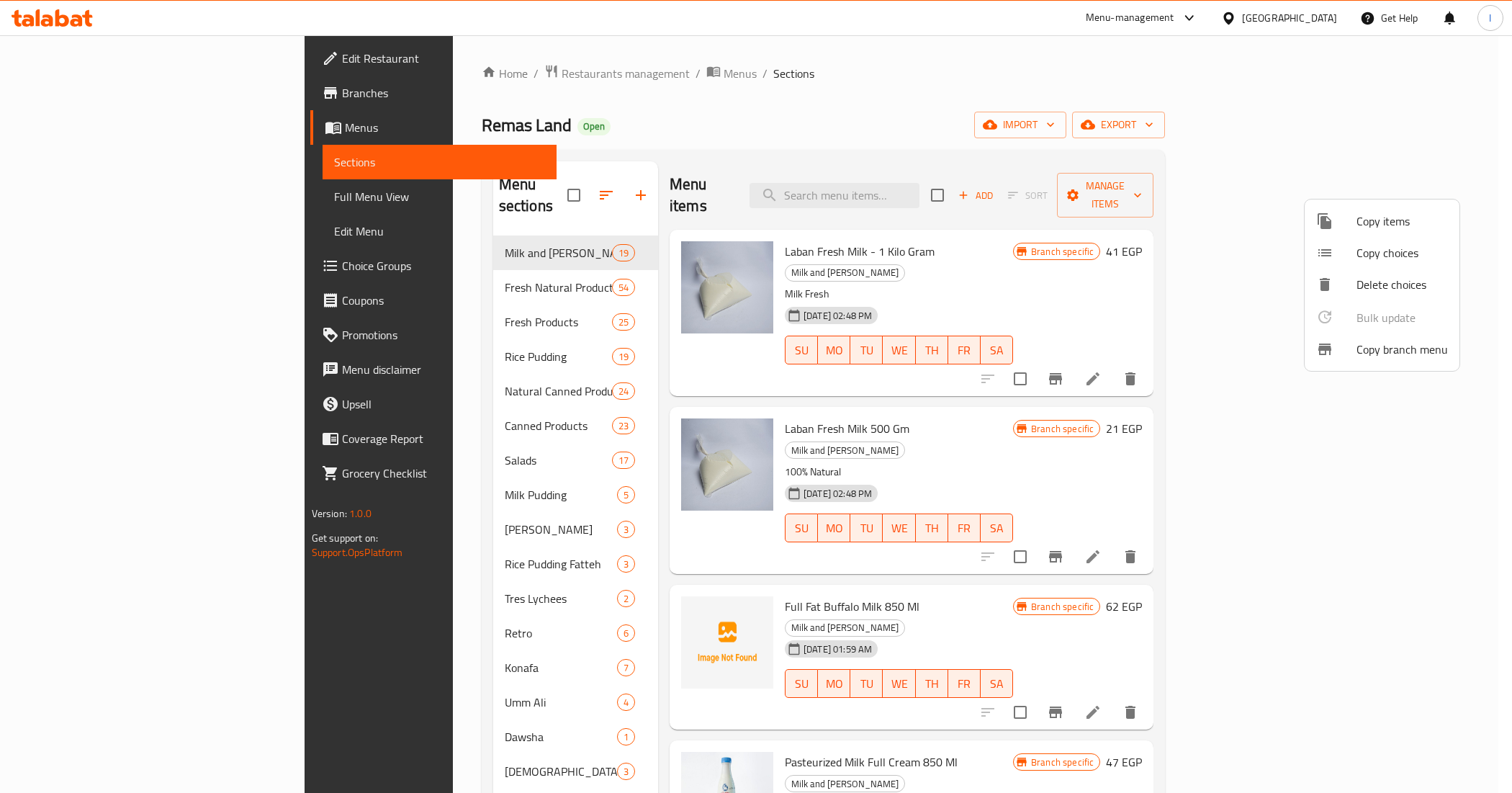
click at [1395, 353] on span "Copy branch menu" at bounding box center [1401, 349] width 91 height 18
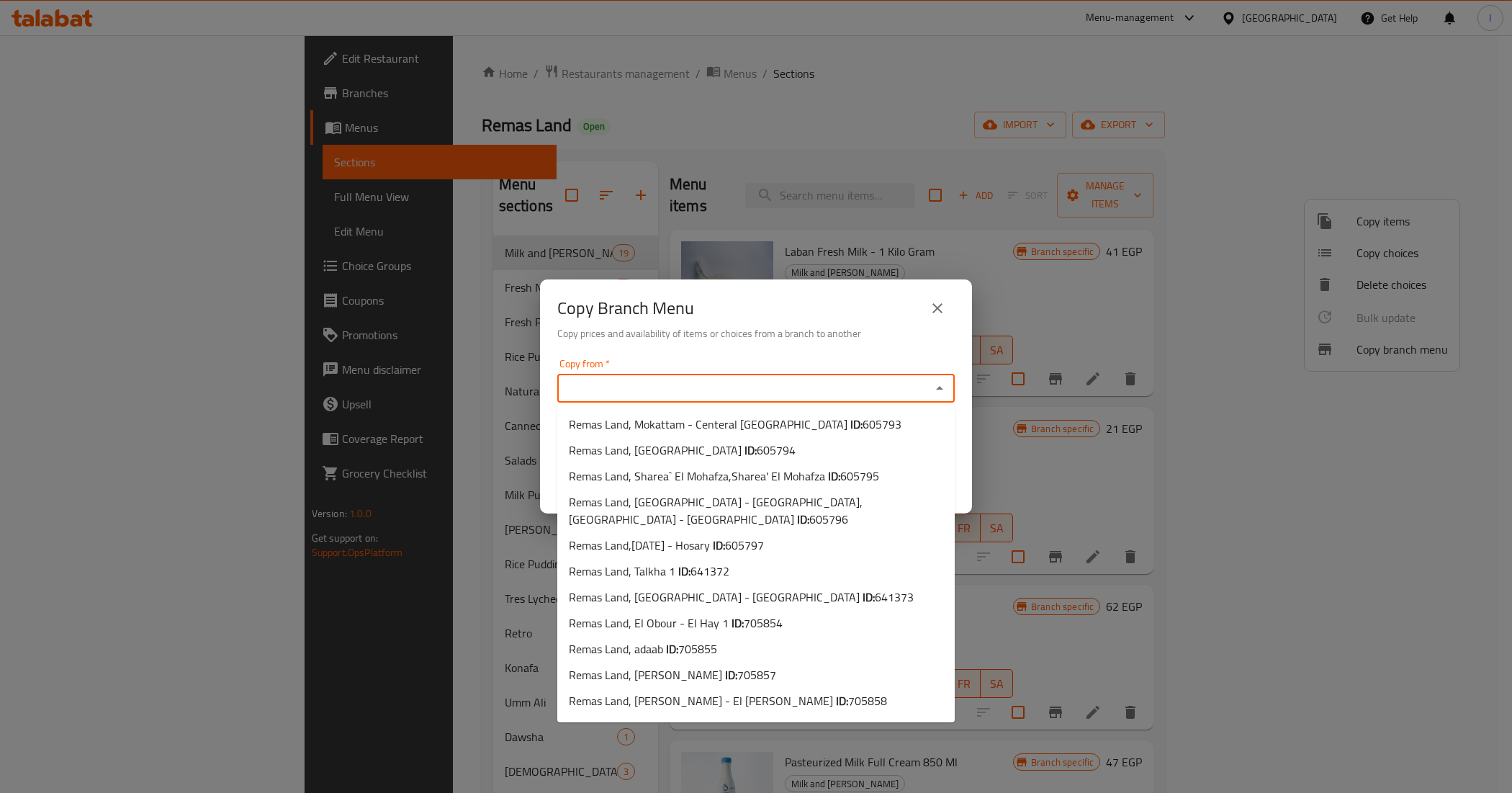
click at [672, 389] on input "Copy from   *" at bounding box center [744, 388] width 365 height 20
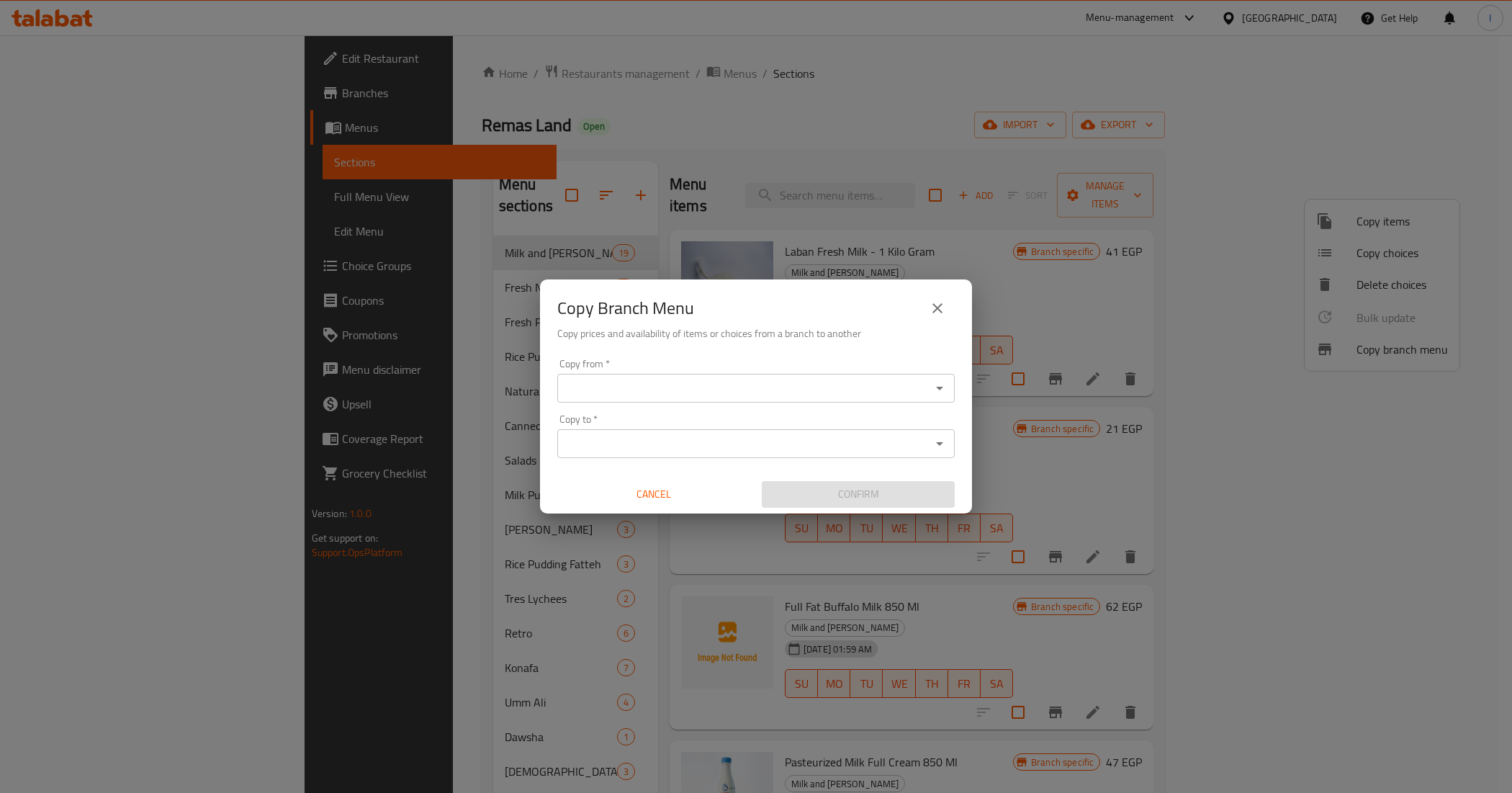
click at [682, 387] on input "Copy from   *" at bounding box center [744, 388] width 365 height 20
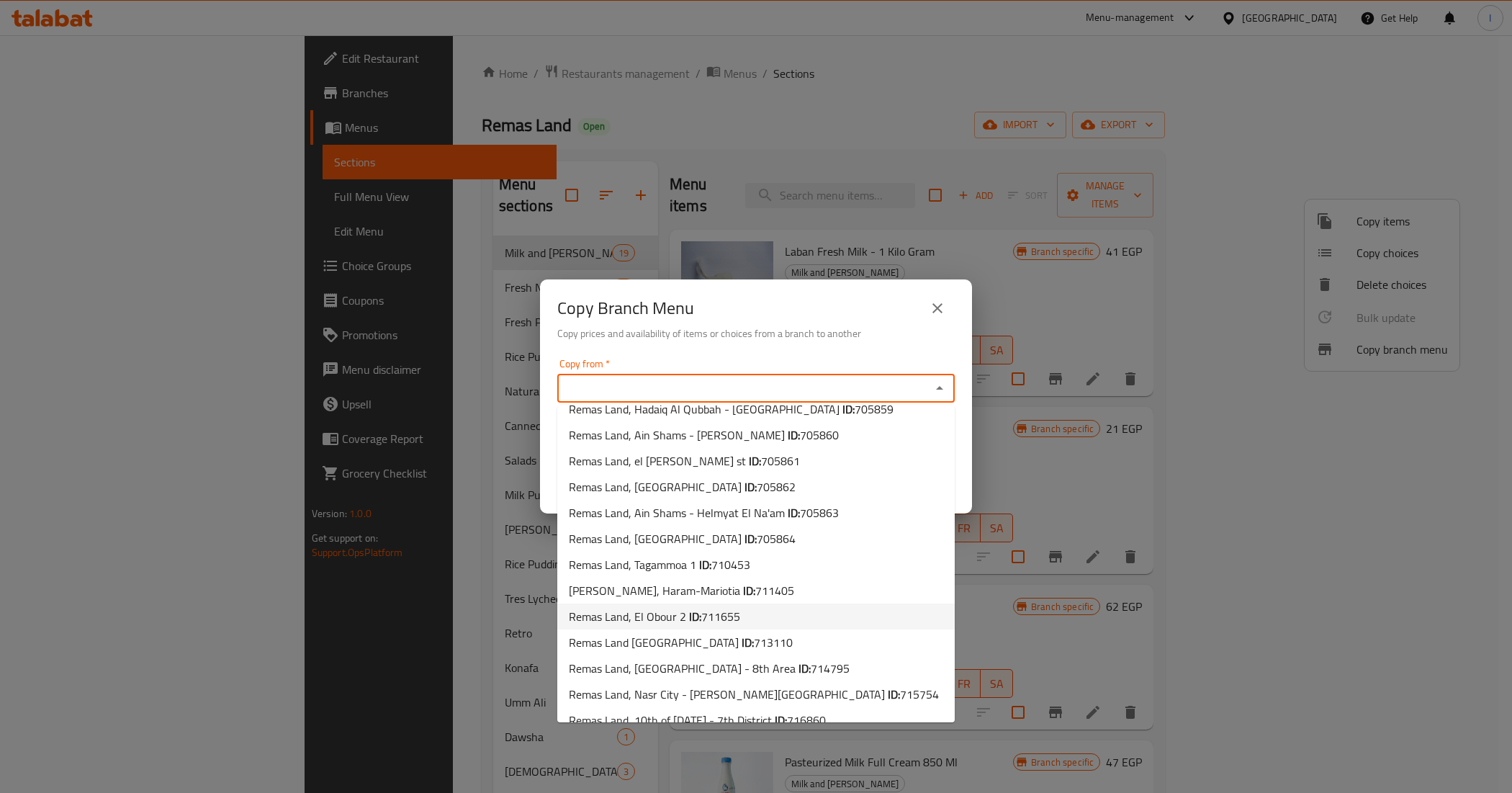
scroll to position [679, 0]
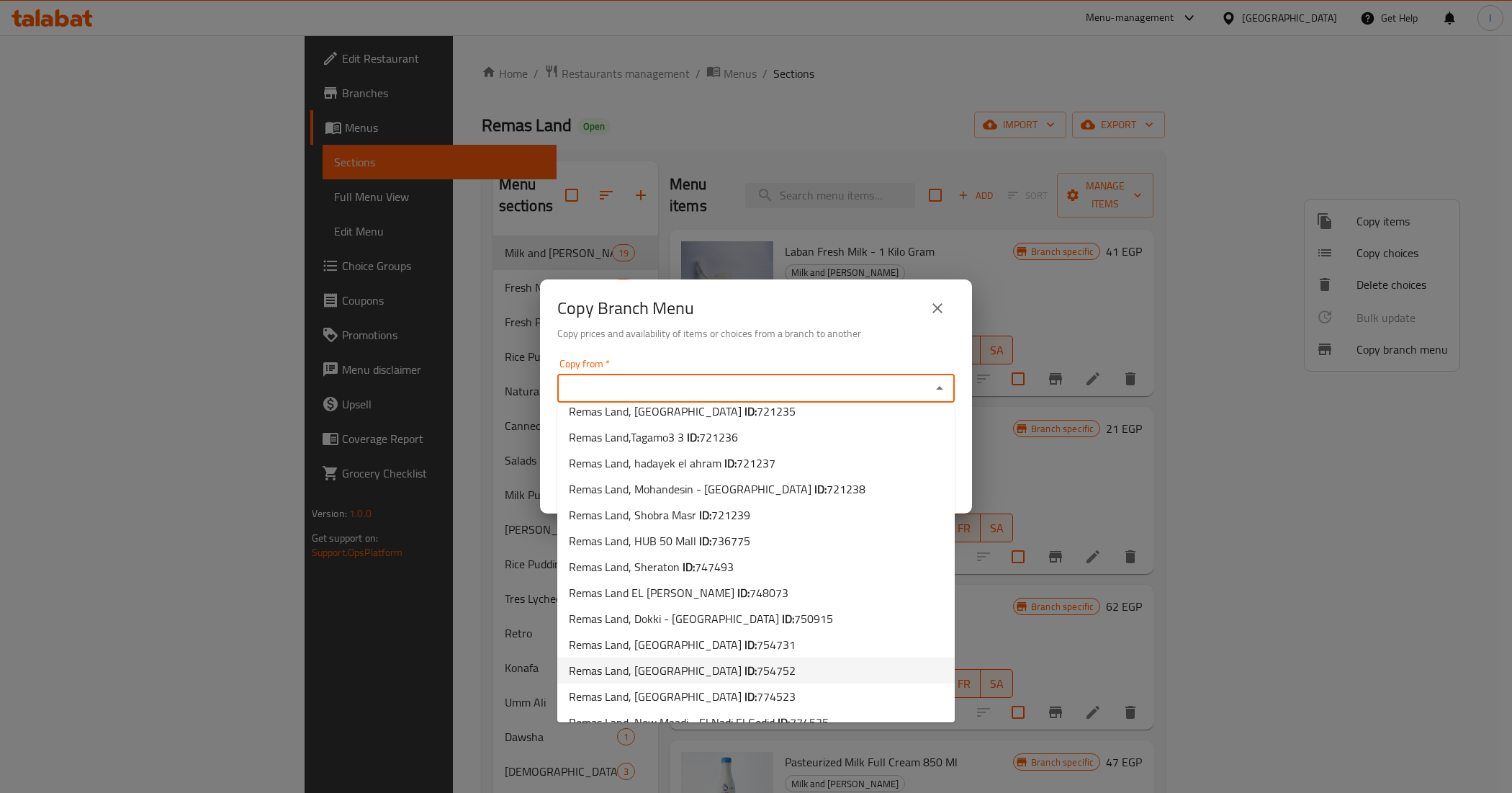
click at [659, 662] on span "Remas Land, [GEOGRAPHIC_DATA] ID: 754752" at bounding box center [682, 670] width 226 height 18
type input "Remas Land, [GEOGRAPHIC_DATA]"
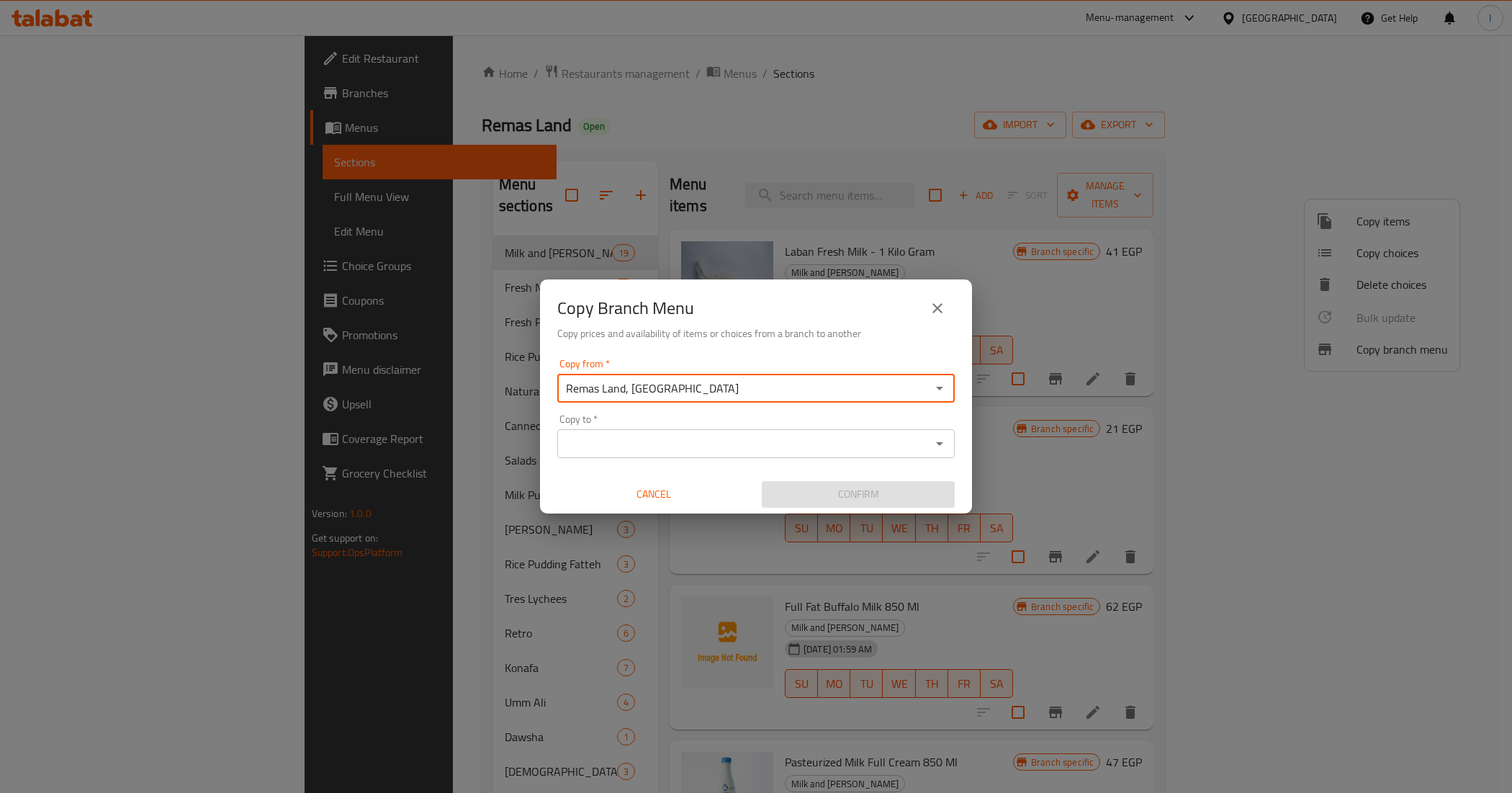
click at [705, 443] on input "Copy to   *" at bounding box center [744, 444] width 365 height 20
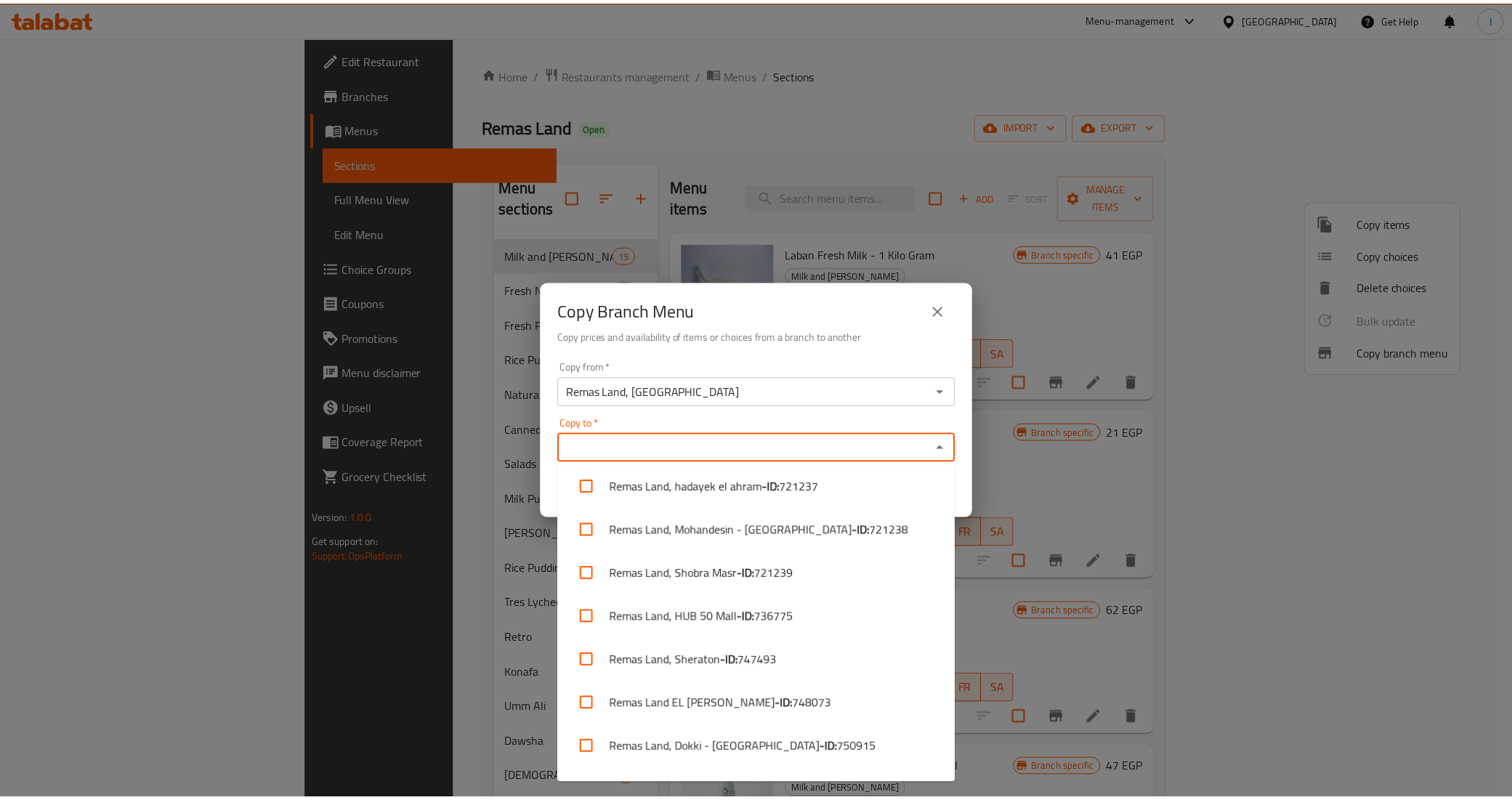
scroll to position [1346, 0]
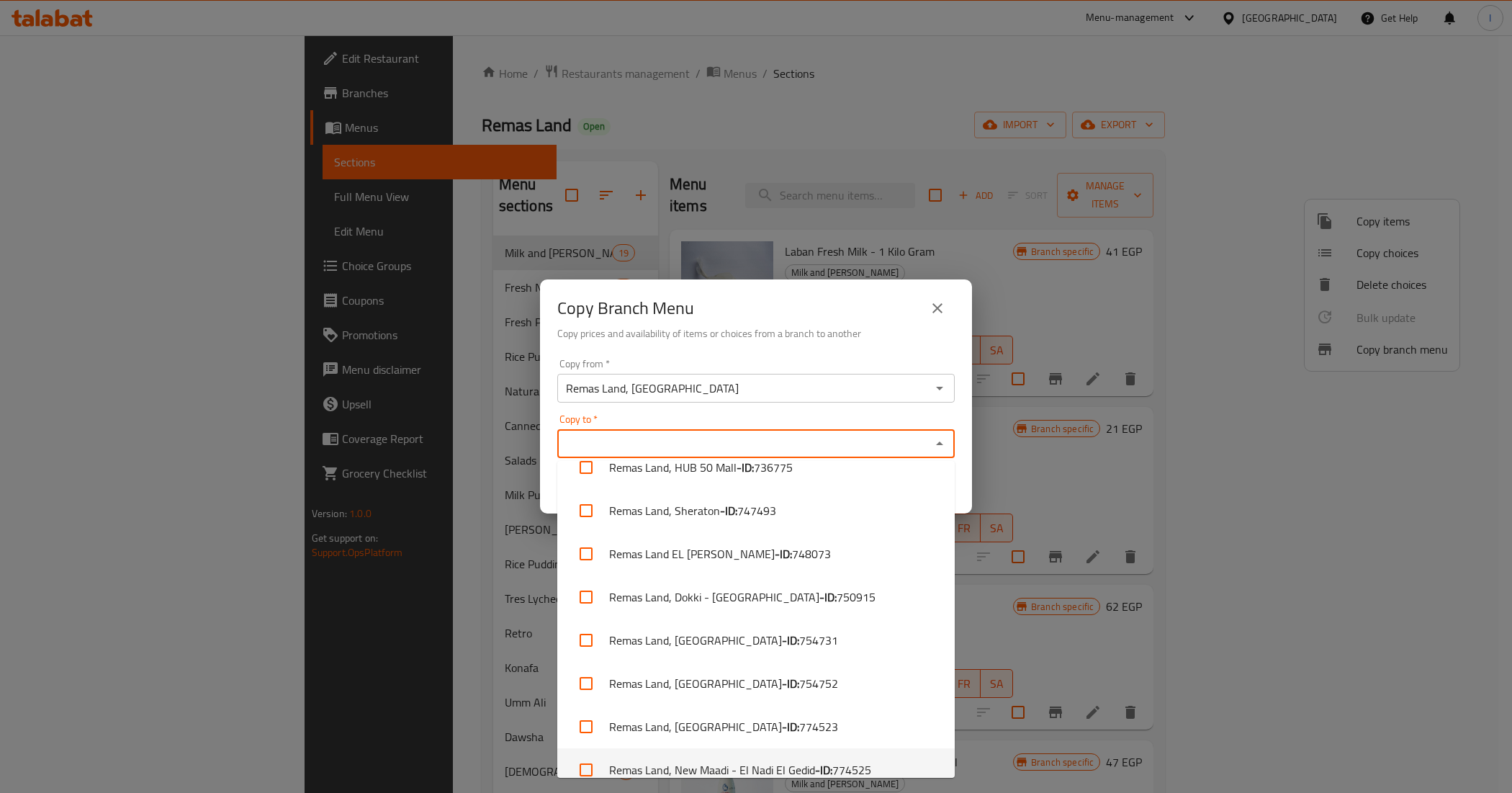
click at [767, 750] on li "Remas Land, New Maadi - El Nadi El Gedid - ID: 774525" at bounding box center [756, 770] width 398 height 43
checkbox input "true"
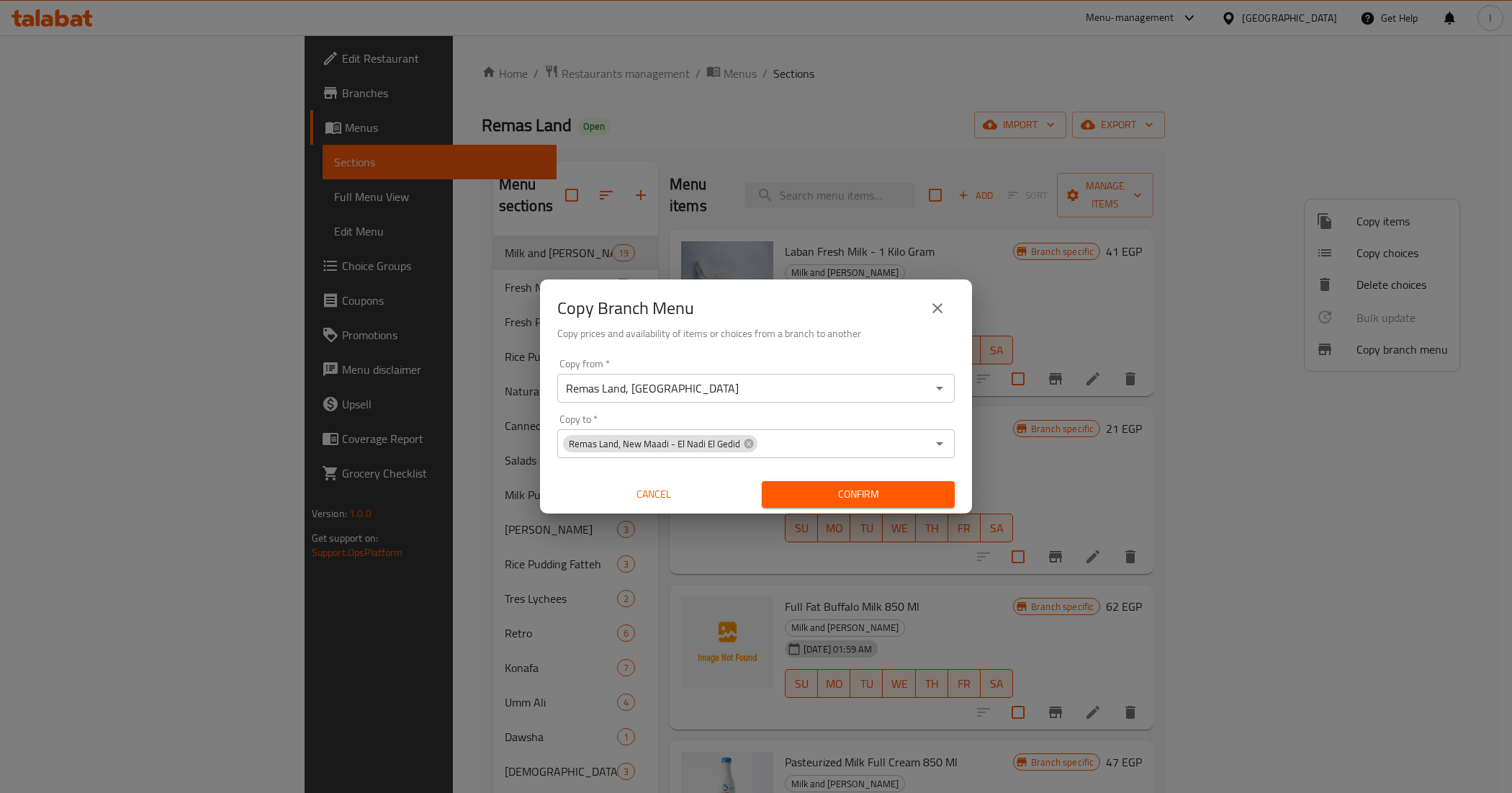
click at [732, 307] on div "Copy Branch Menu" at bounding box center [756, 308] width 398 height 35
click at [797, 494] on span "Confirm" at bounding box center [857, 494] width 170 height 18
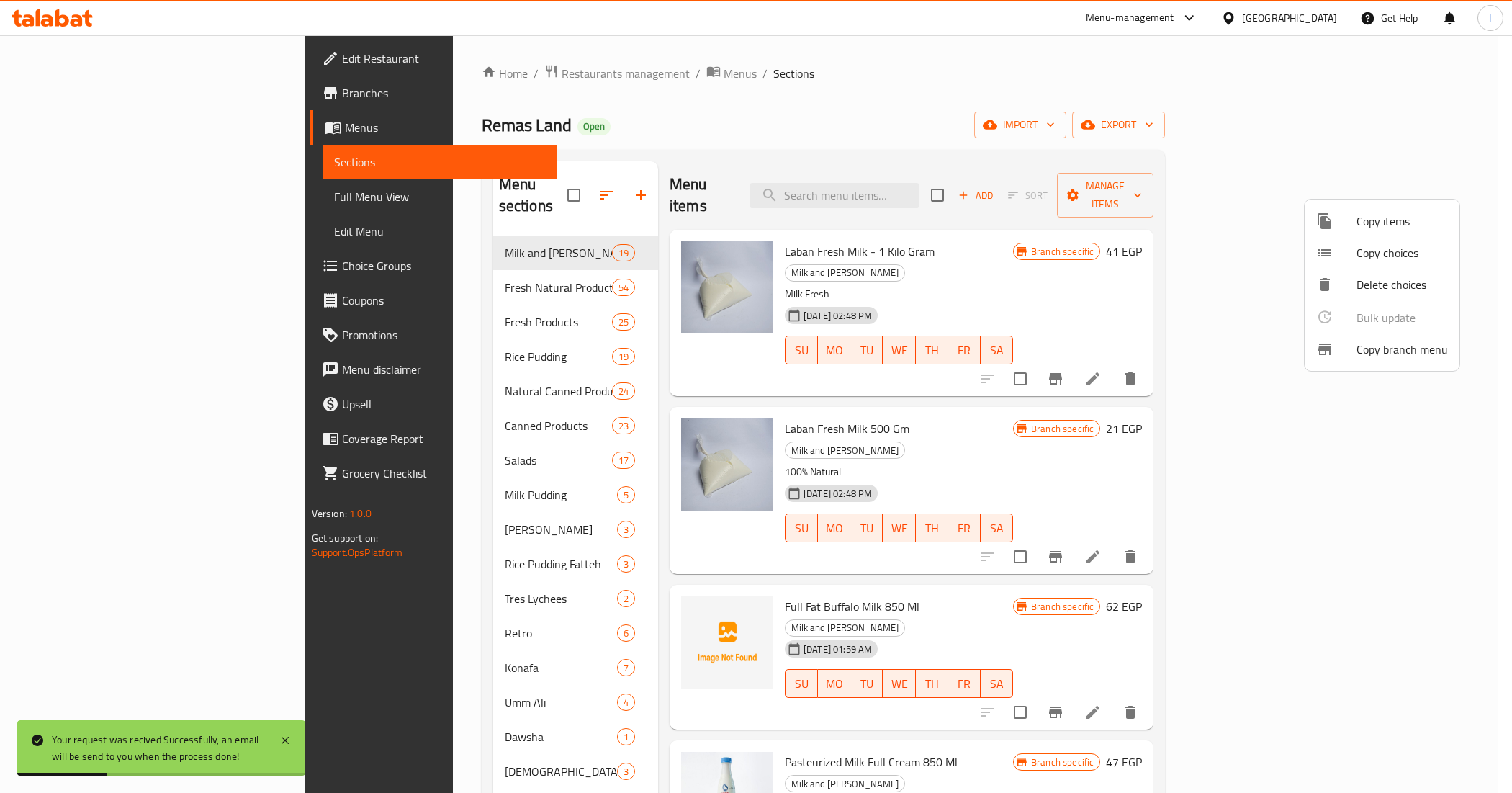
click at [659, 44] on div at bounding box center [756, 396] width 1512 height 793
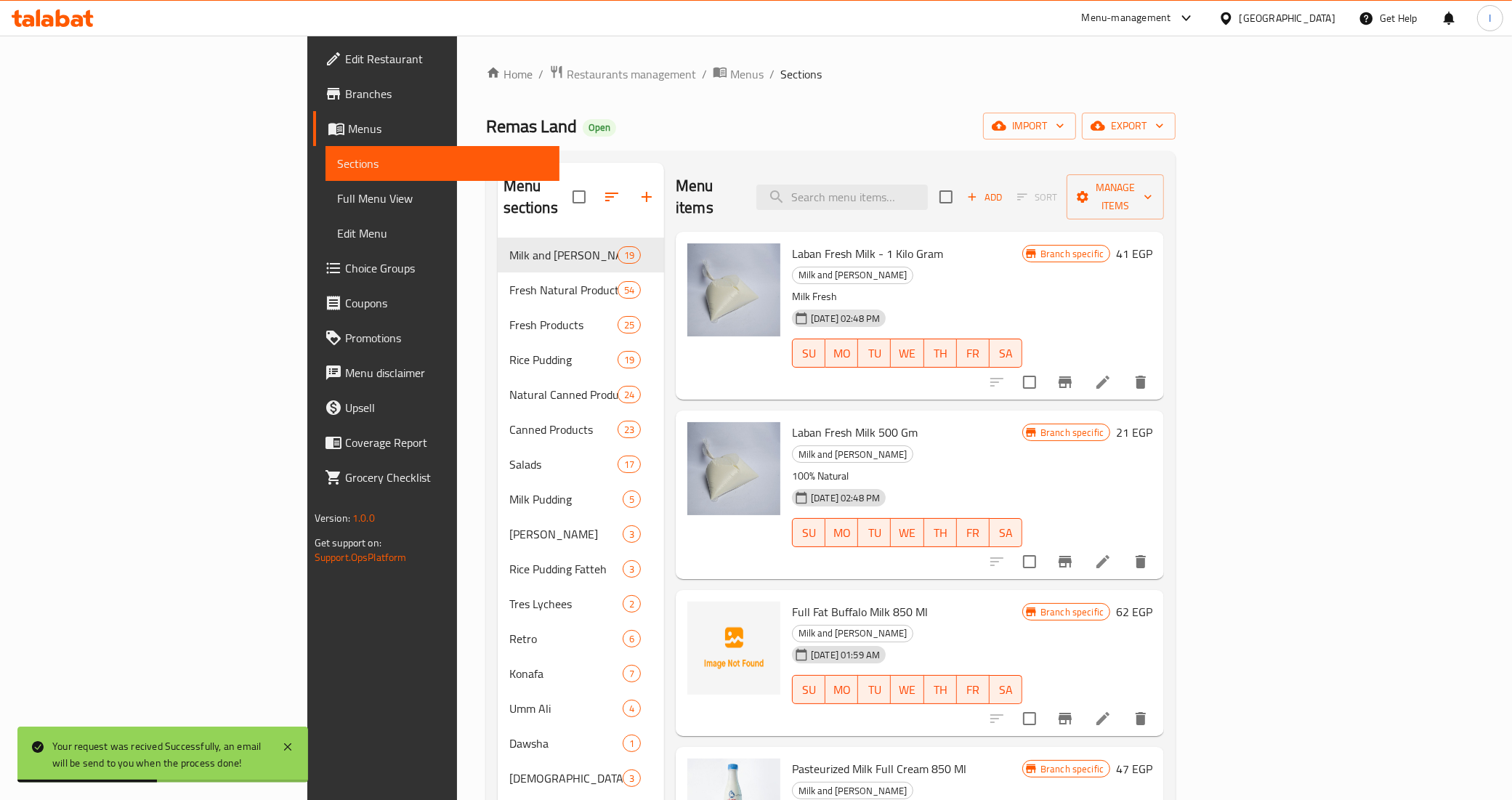
click at [793, 112] on div "Home / Restaurants management / Menus / Sections Remas Land Open import export …" at bounding box center [831, 770] width 690 height 1411
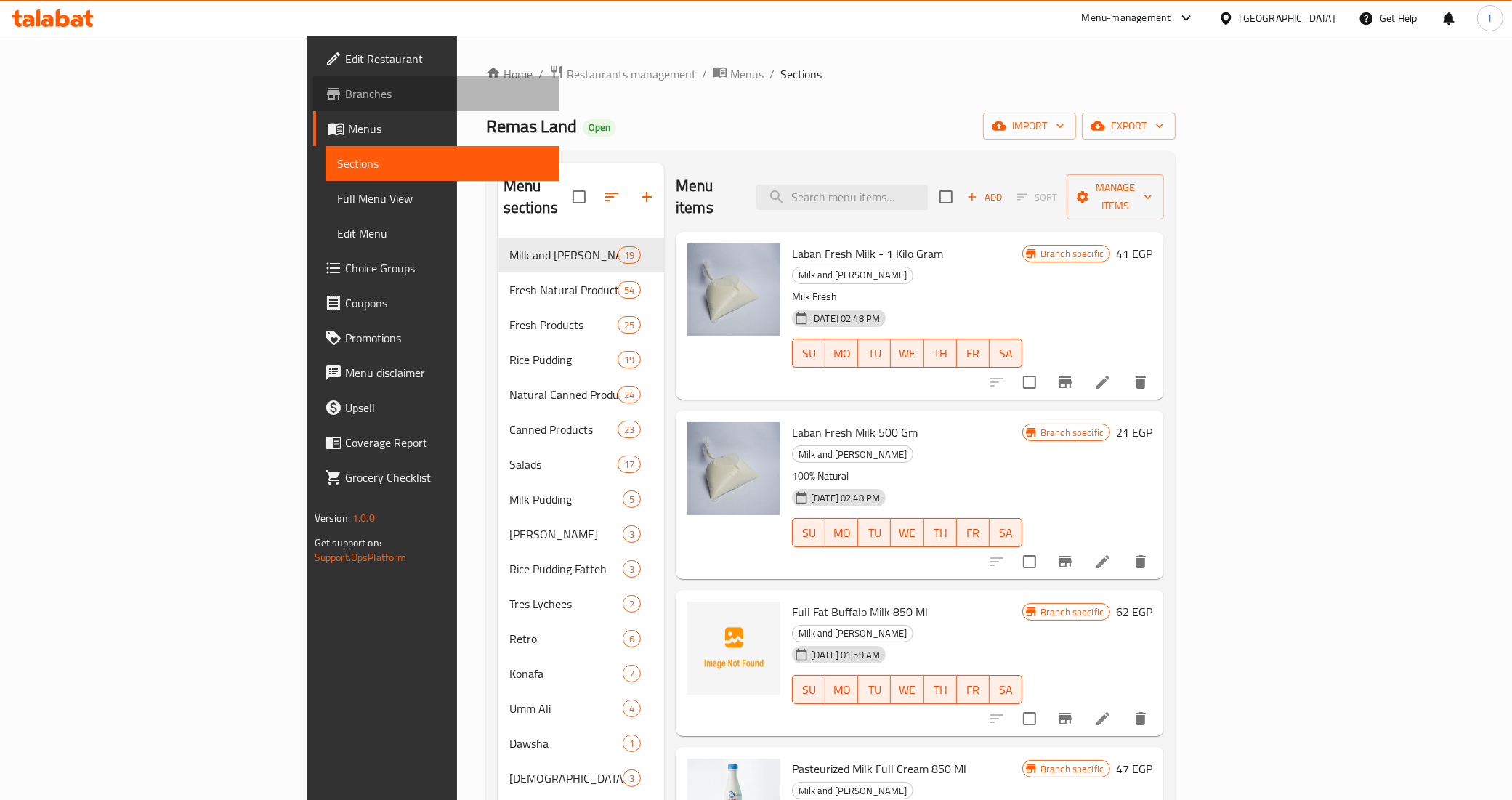
click at [345, 93] on span "Branches" at bounding box center [447, 94] width 204 height 18
